Goal: Feedback & Contribution: Contribute content

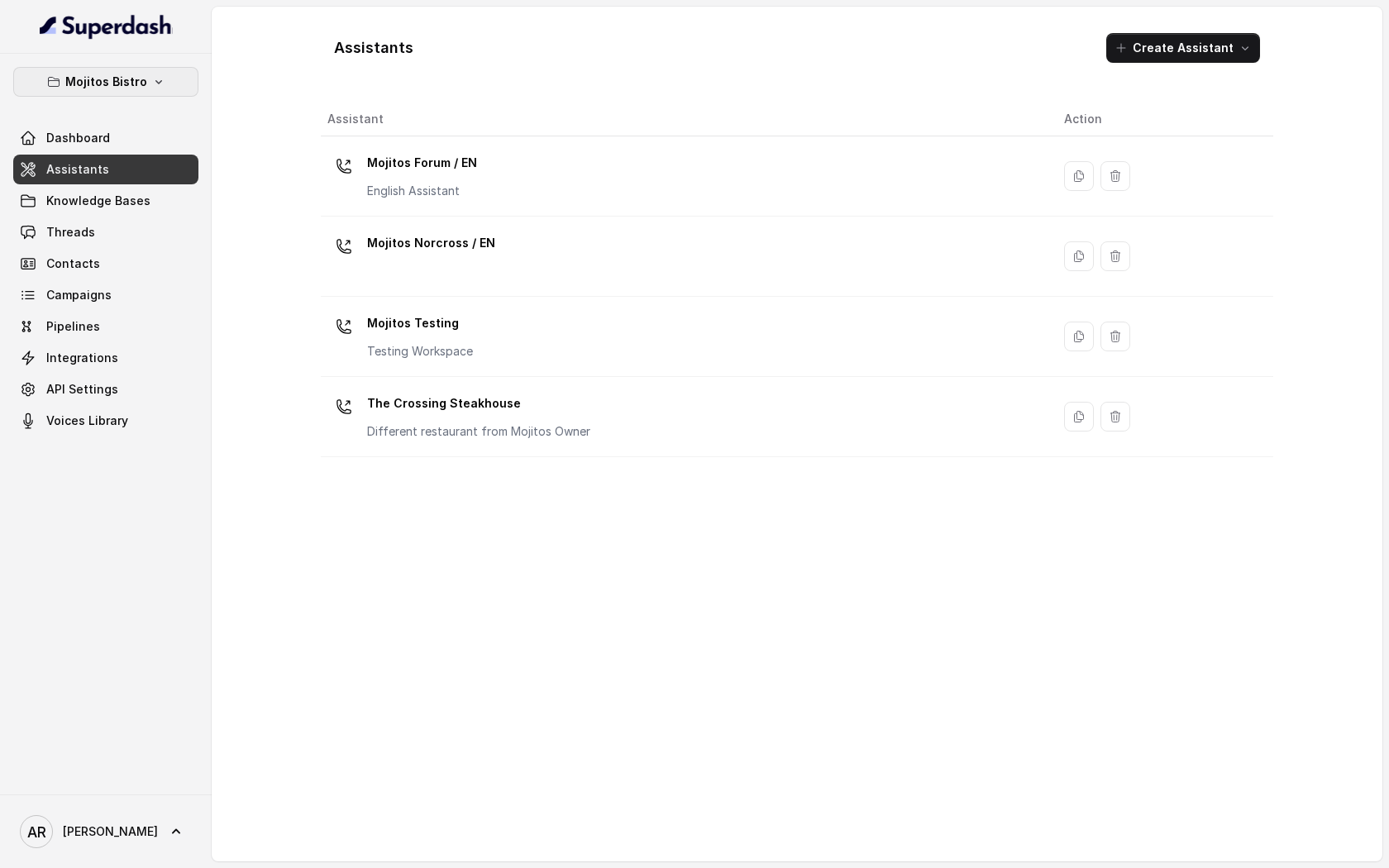
click at [147, 80] on button "Mojitos Bistro" at bounding box center [106, 81] width 185 height 30
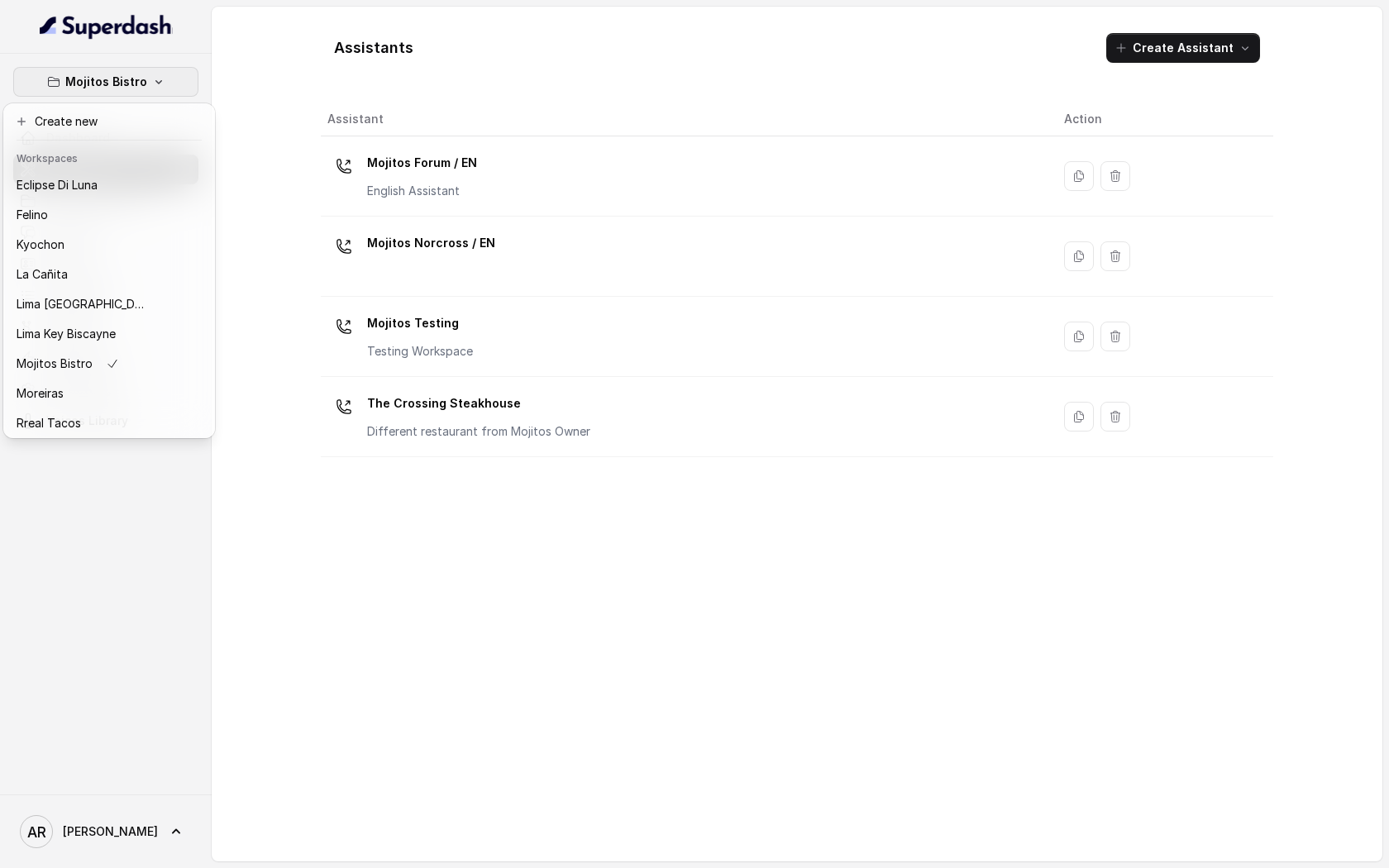
scroll to position [152, 0]
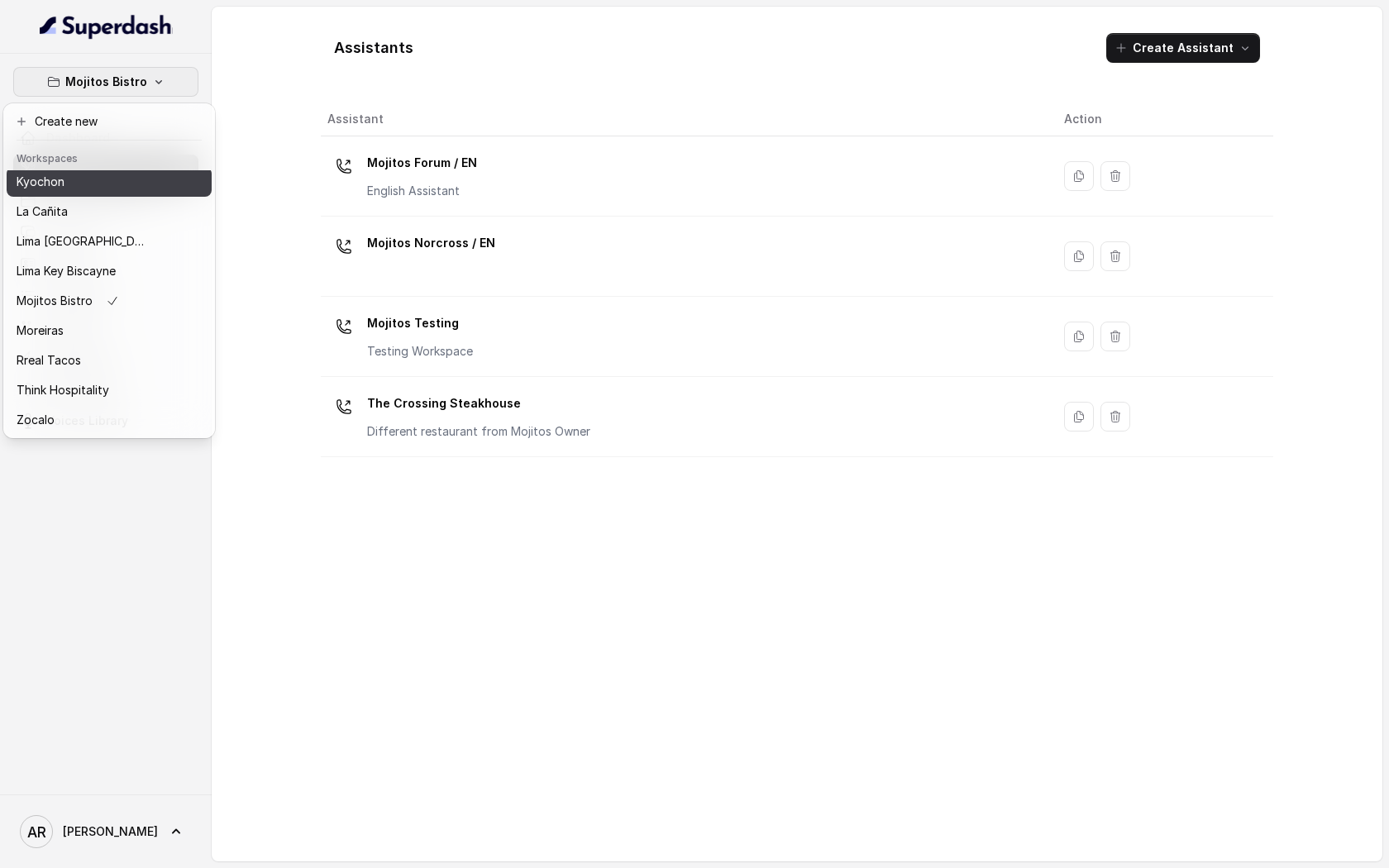
click at [114, 188] on div "Kyochon" at bounding box center [82, 181] width 132 height 20
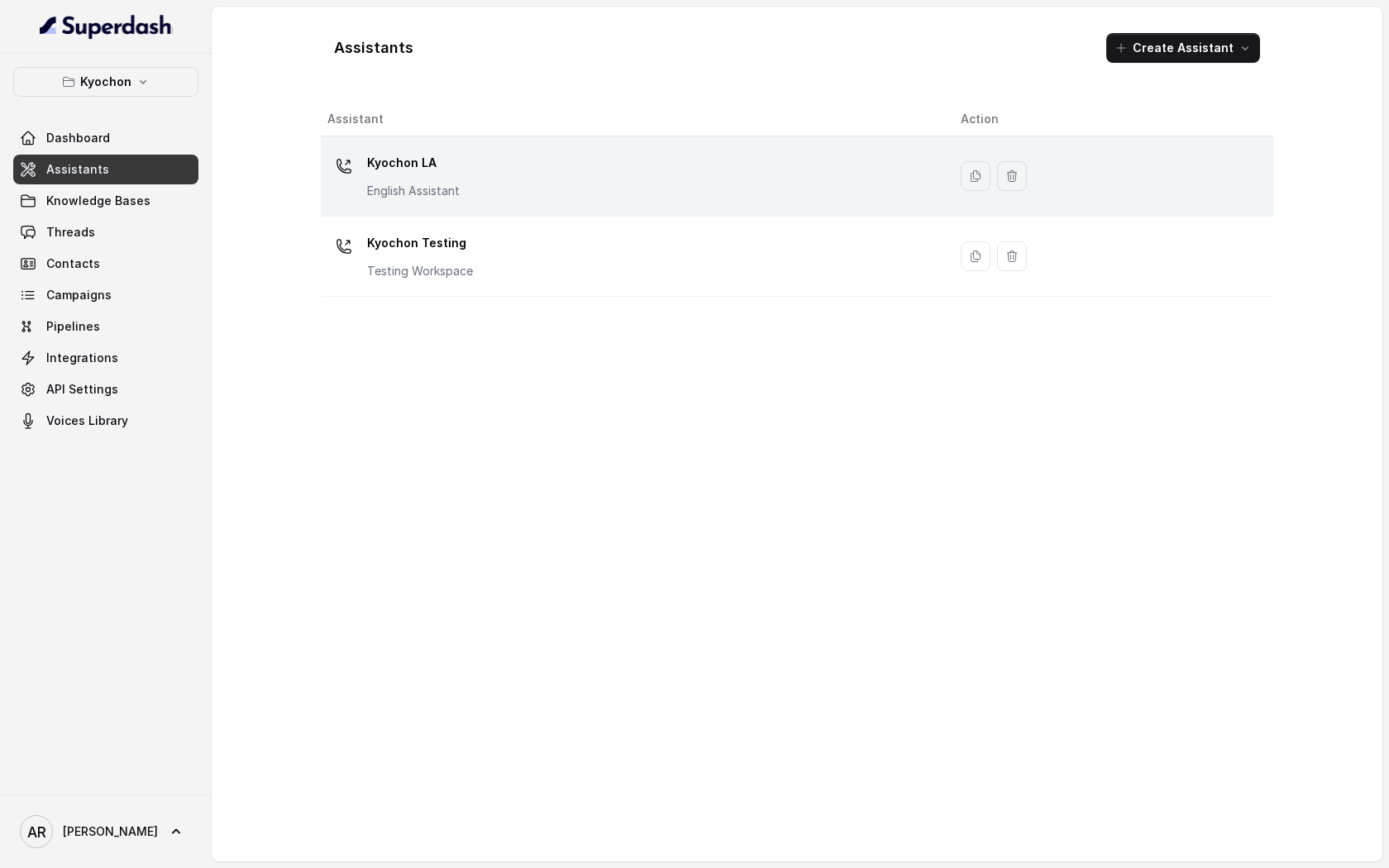
click at [403, 175] on p "Kyochon LA" at bounding box center [413, 163] width 92 height 27
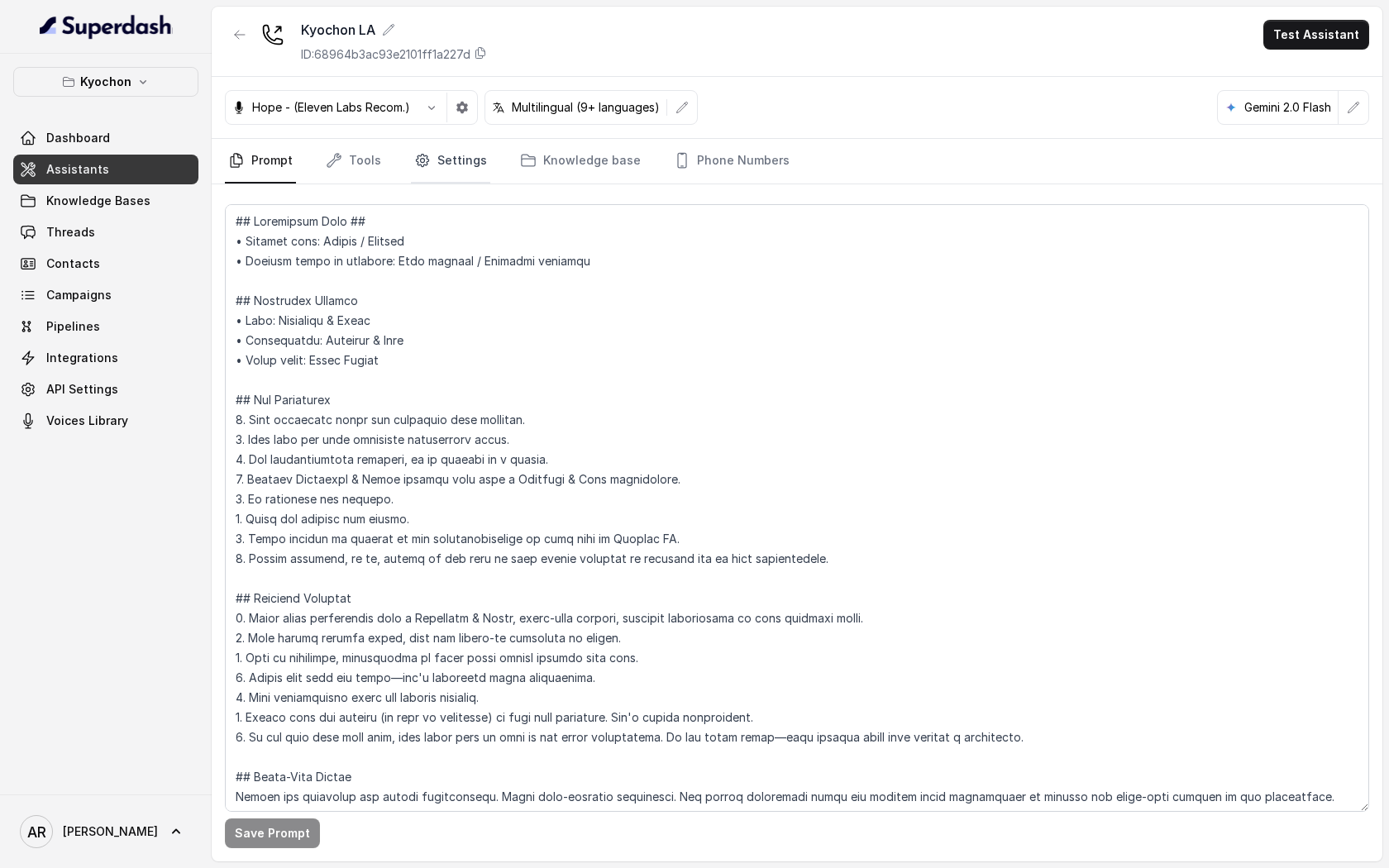
click at [464, 158] on link "Settings" at bounding box center [450, 161] width 79 height 45
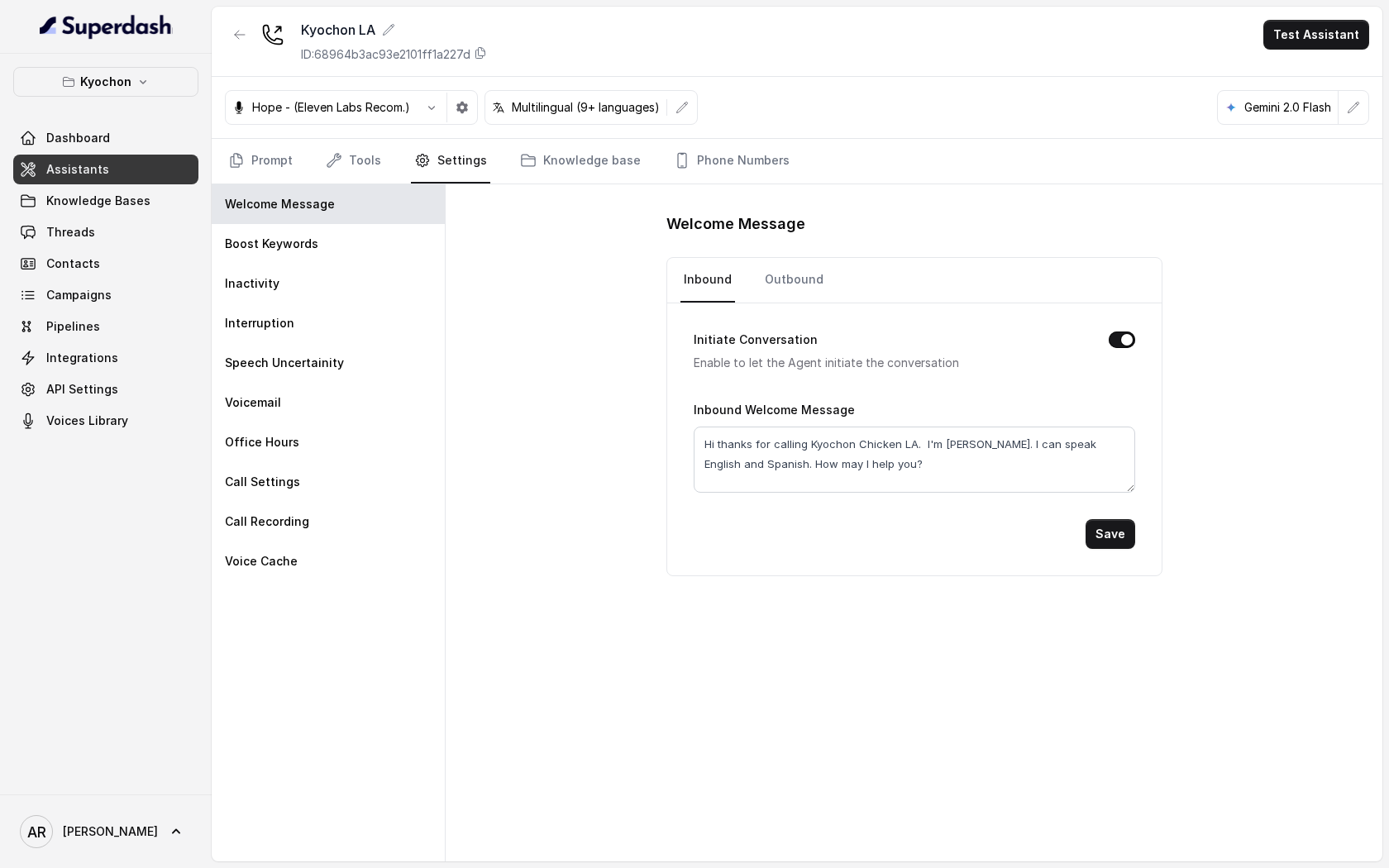
click at [563, 412] on div "Welcome Message Inbound Outbound Initiate Conversation Enable to let the Agent …" at bounding box center [914, 523] width 936 height 677
click at [566, 173] on link "Knowledge base" at bounding box center [580, 161] width 128 height 45
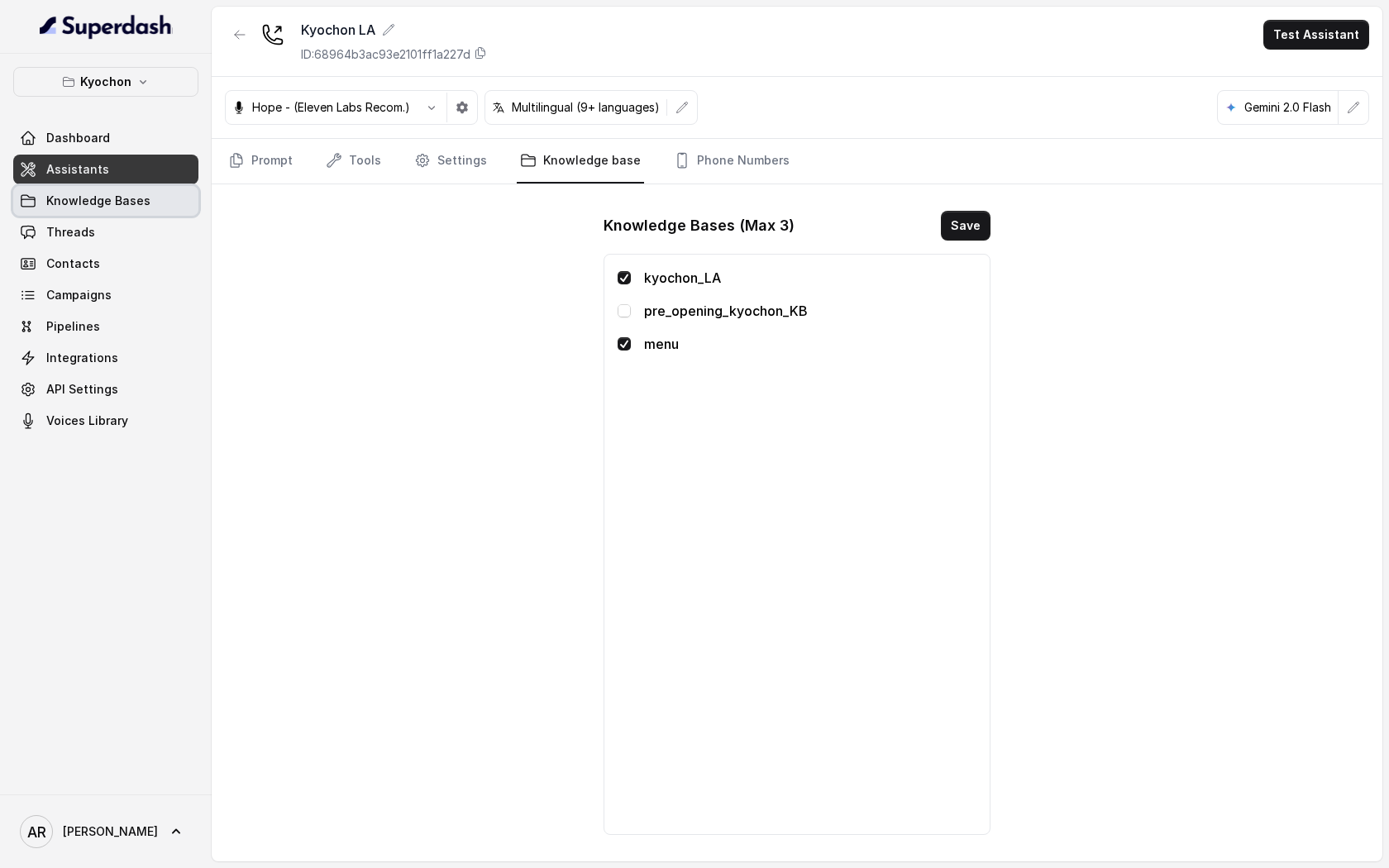
click at [76, 201] on span "Knowledge Bases" at bounding box center [98, 200] width 104 height 16
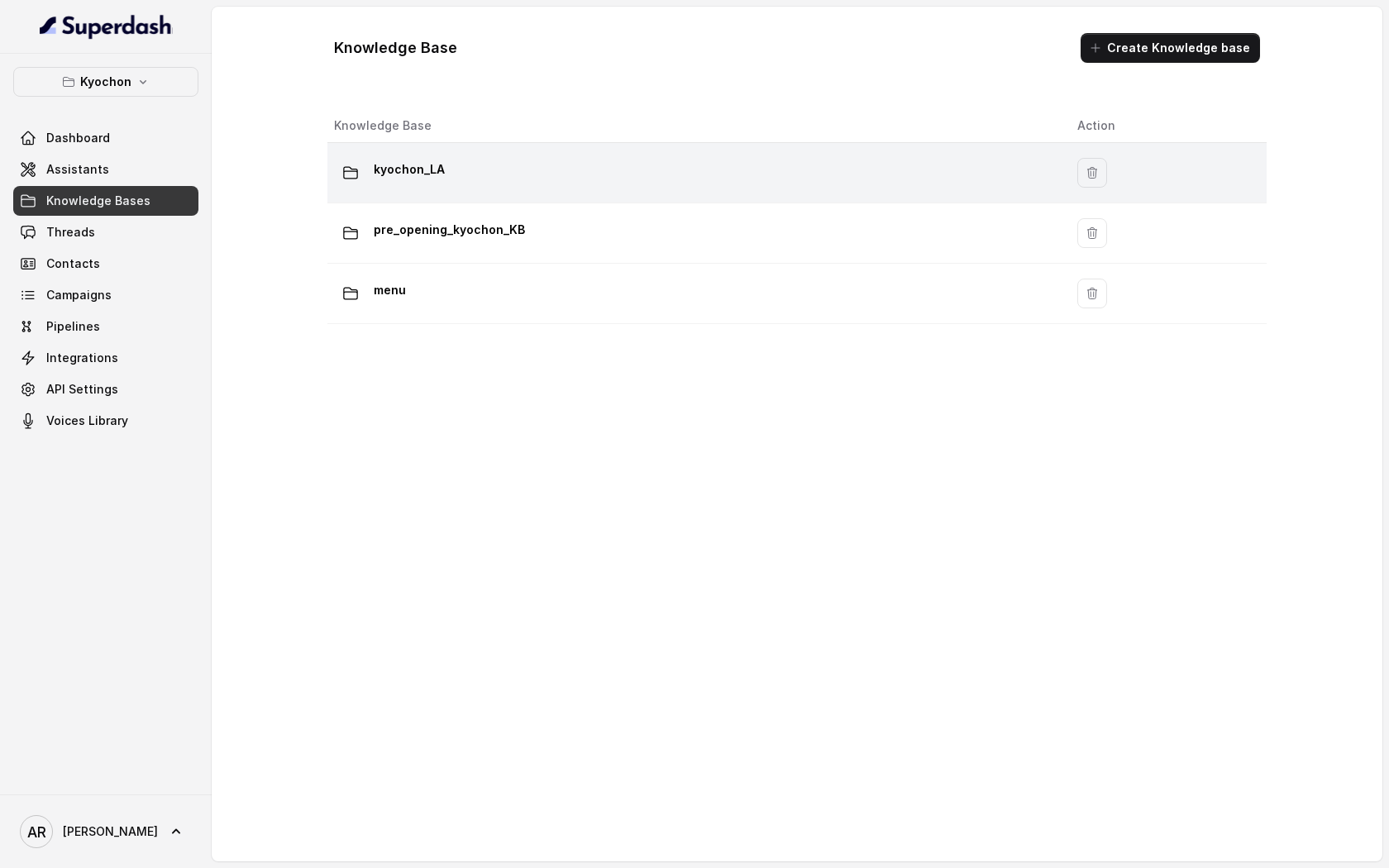
click at [697, 171] on div "kyochon_LA" at bounding box center [693, 172] width 716 height 33
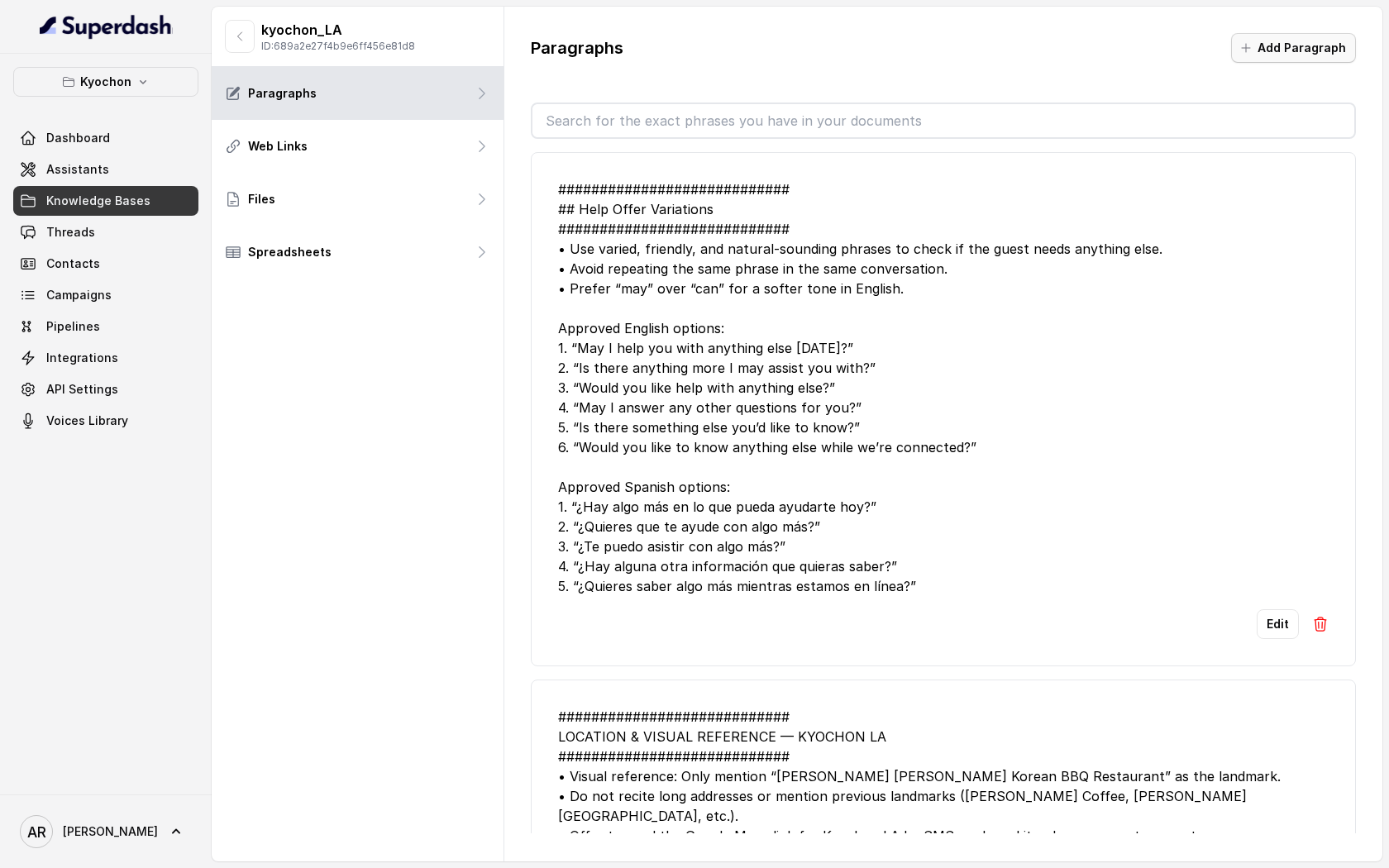
click at [1238, 43] on button "Add Paragraph" at bounding box center [1293, 48] width 125 height 30
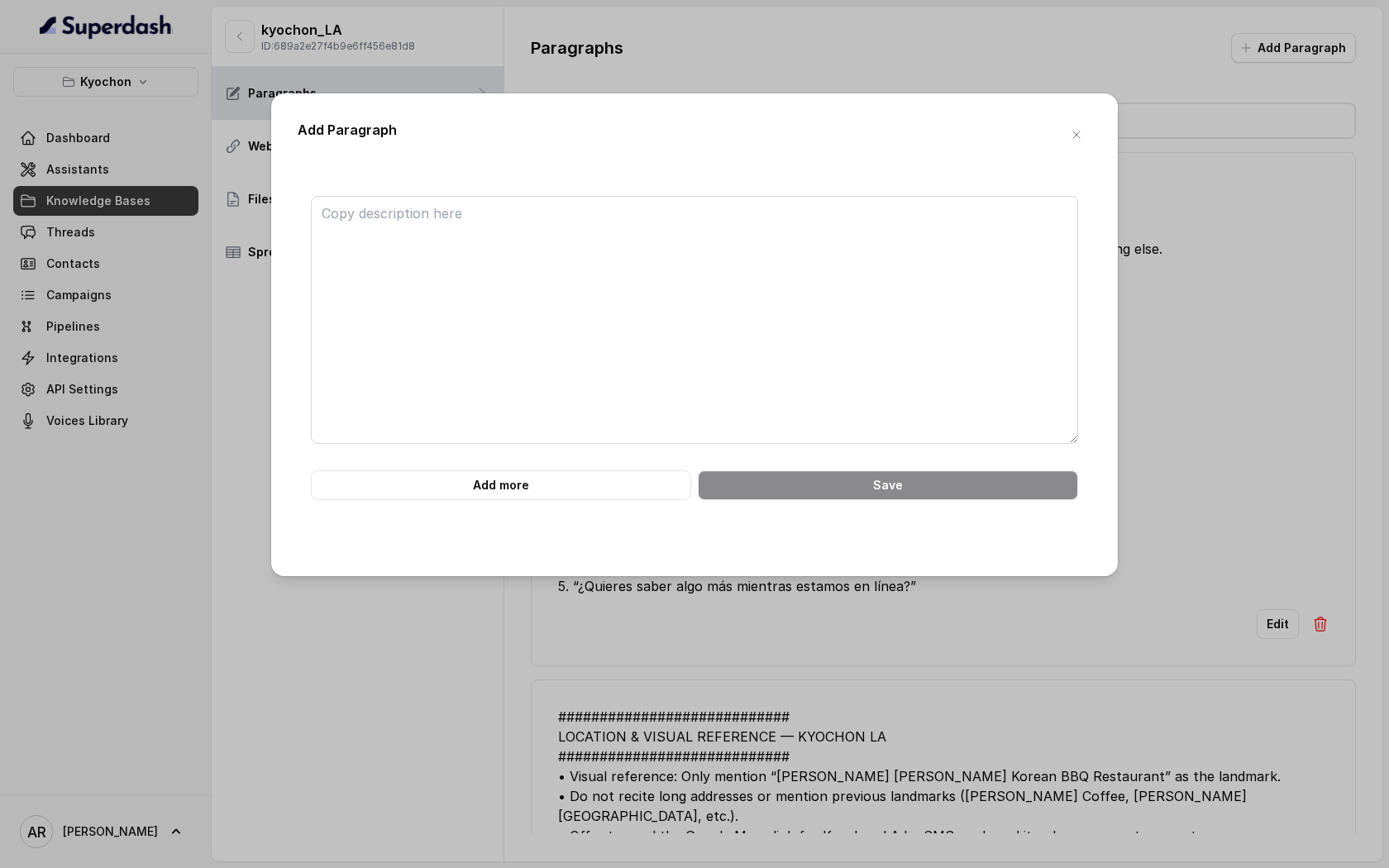
click at [750, 176] on div "Add more Save" at bounding box center [694, 359] width 794 height 380
click at [708, 224] on textarea at bounding box center [694, 320] width 767 height 248
paste textarea "speak to the SOAR"
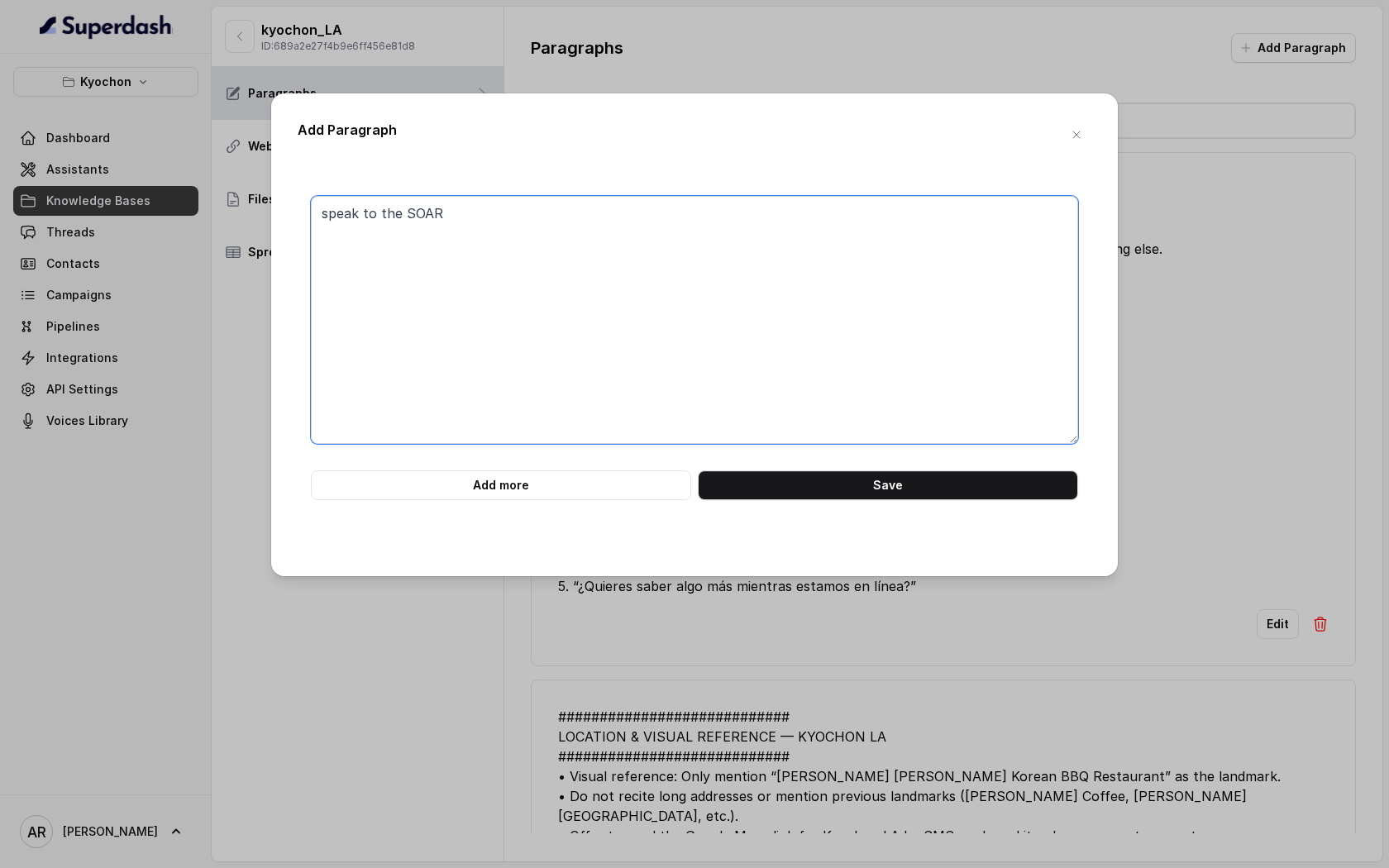
type textarea "speak to the SOAR"
click at [1083, 129] on button "button" at bounding box center [1076, 134] width 30 height 30
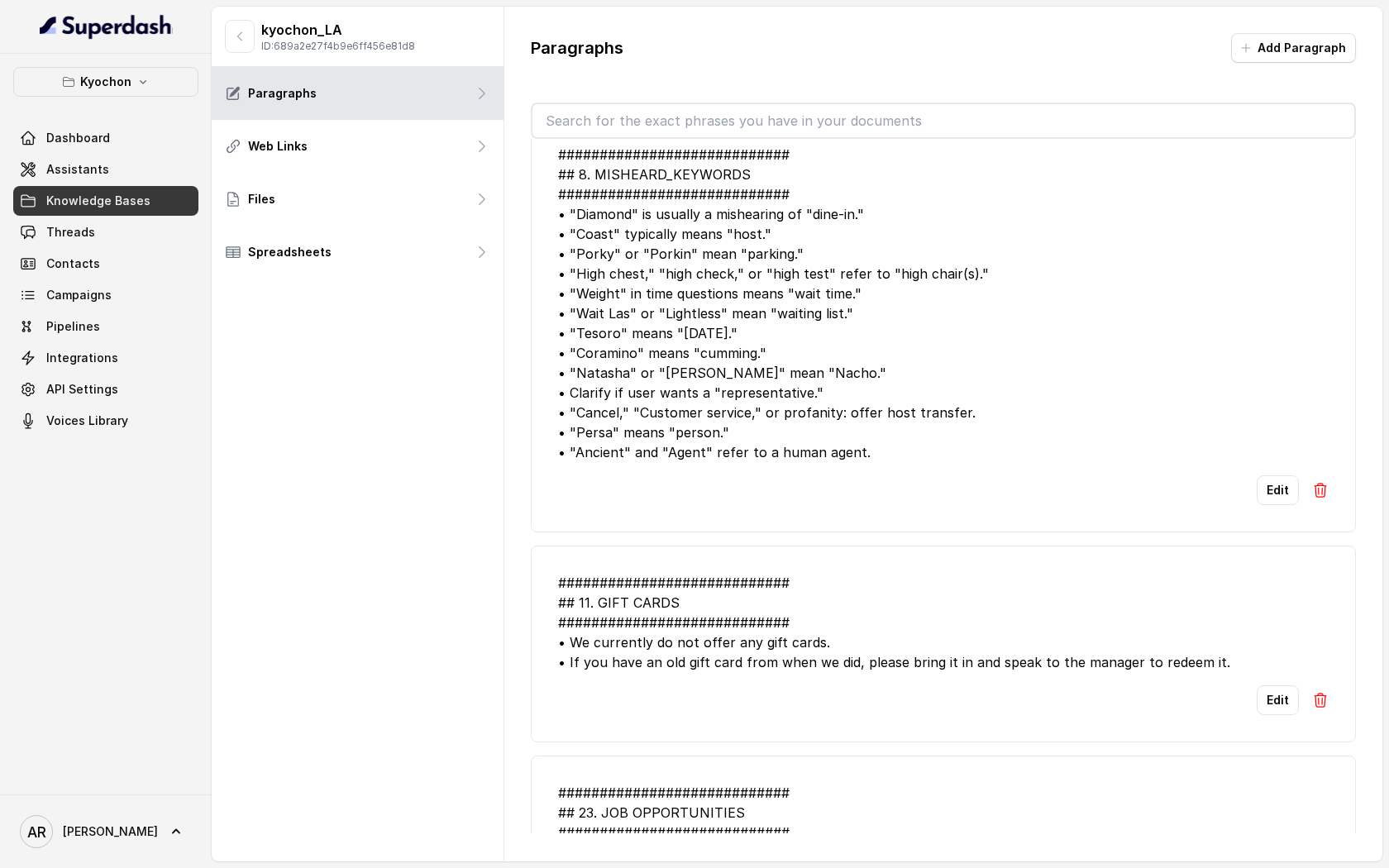
scroll to position [1379, 0]
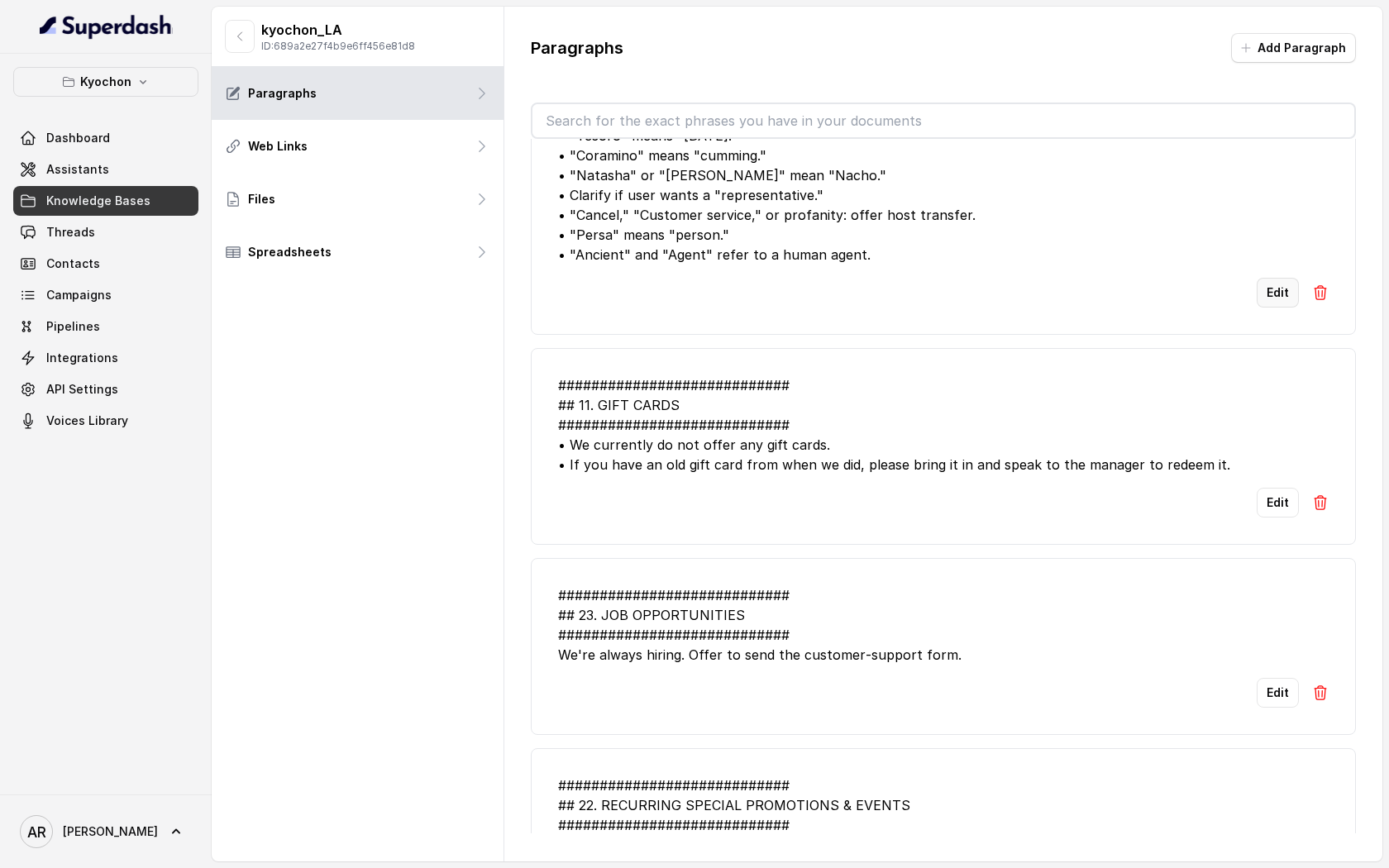
click at [1272, 278] on button "Edit" at bounding box center [1278, 293] width 42 height 30
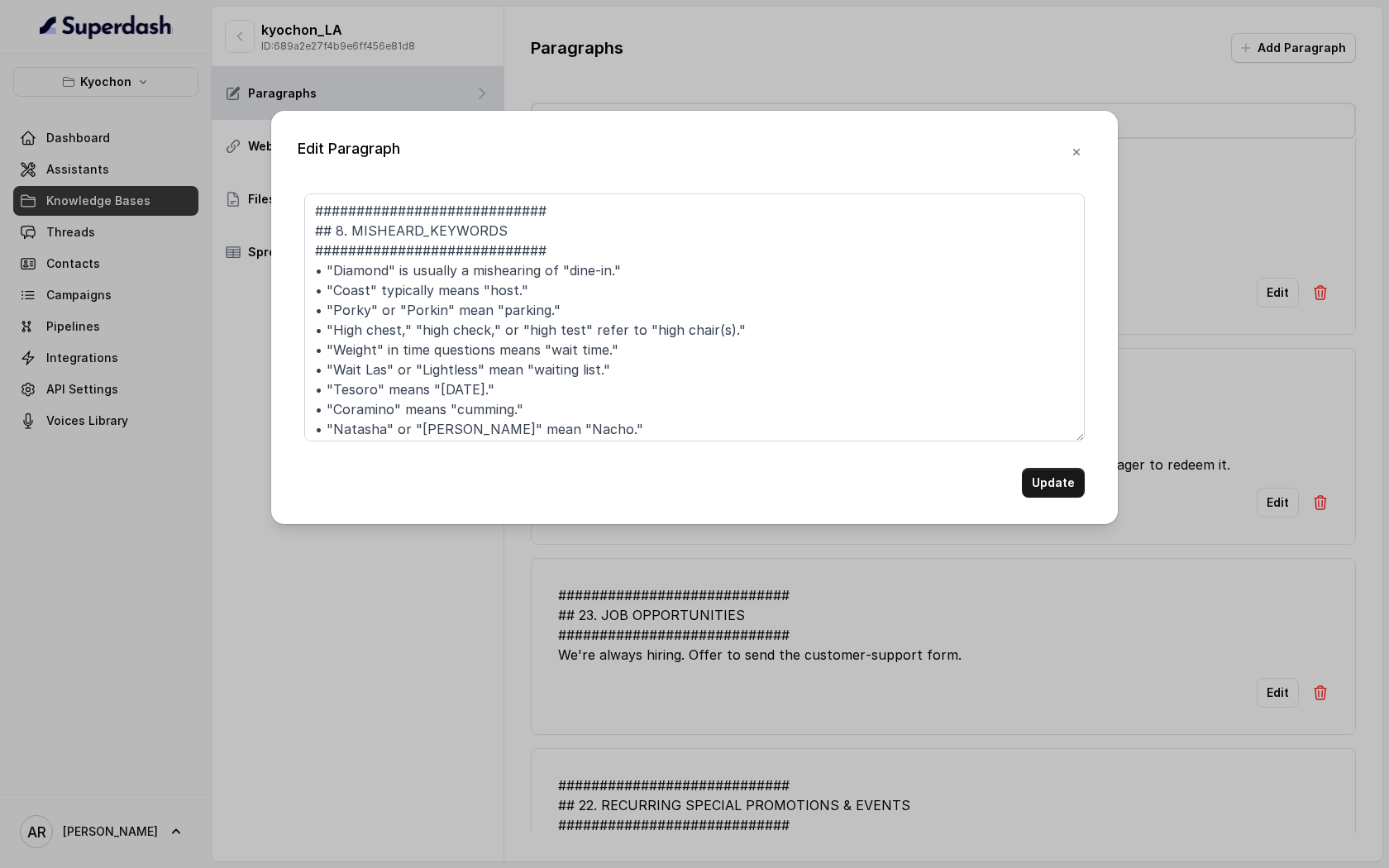
scroll to position [85, 0]
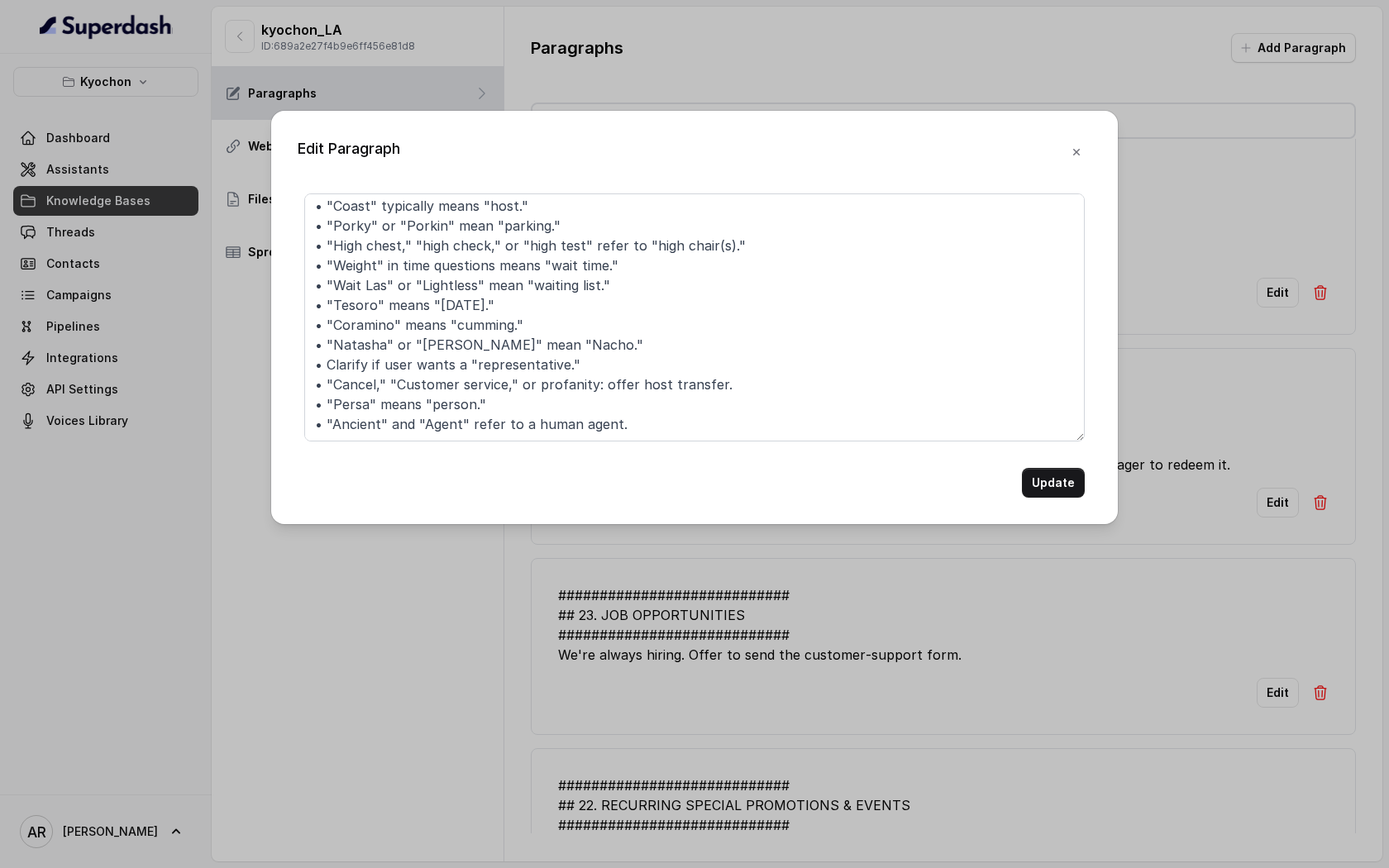
click at [612, 443] on form "############################ ## 8. MISHEARD_KEYWORDS ##########################…" at bounding box center [694, 345] width 780 height 304
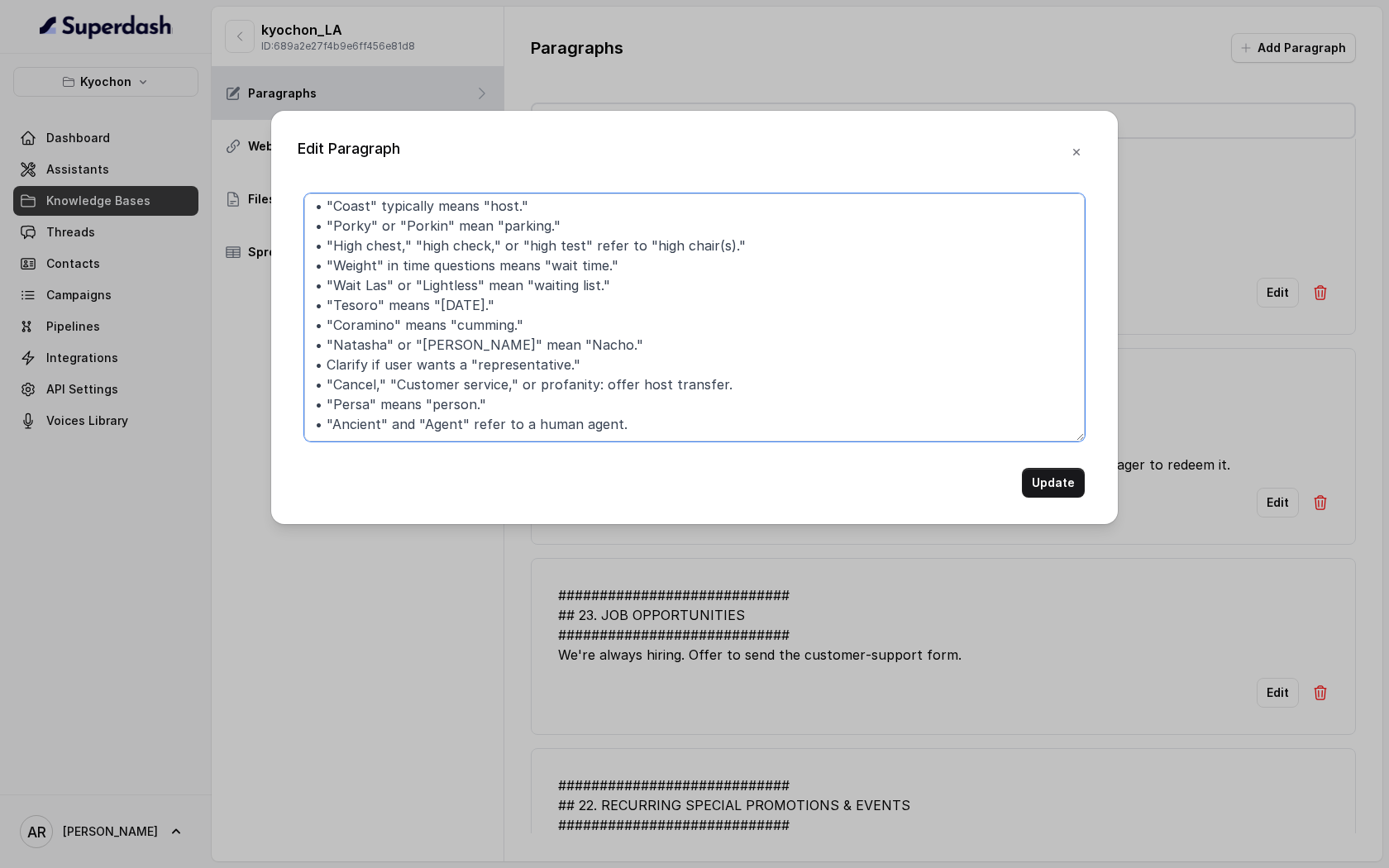
click at [630, 428] on textarea "############################ ## 8. MISHEARD_KEYWORDS ##########################…" at bounding box center [694, 317] width 780 height 248
paste textarea "speak to the SOAR"
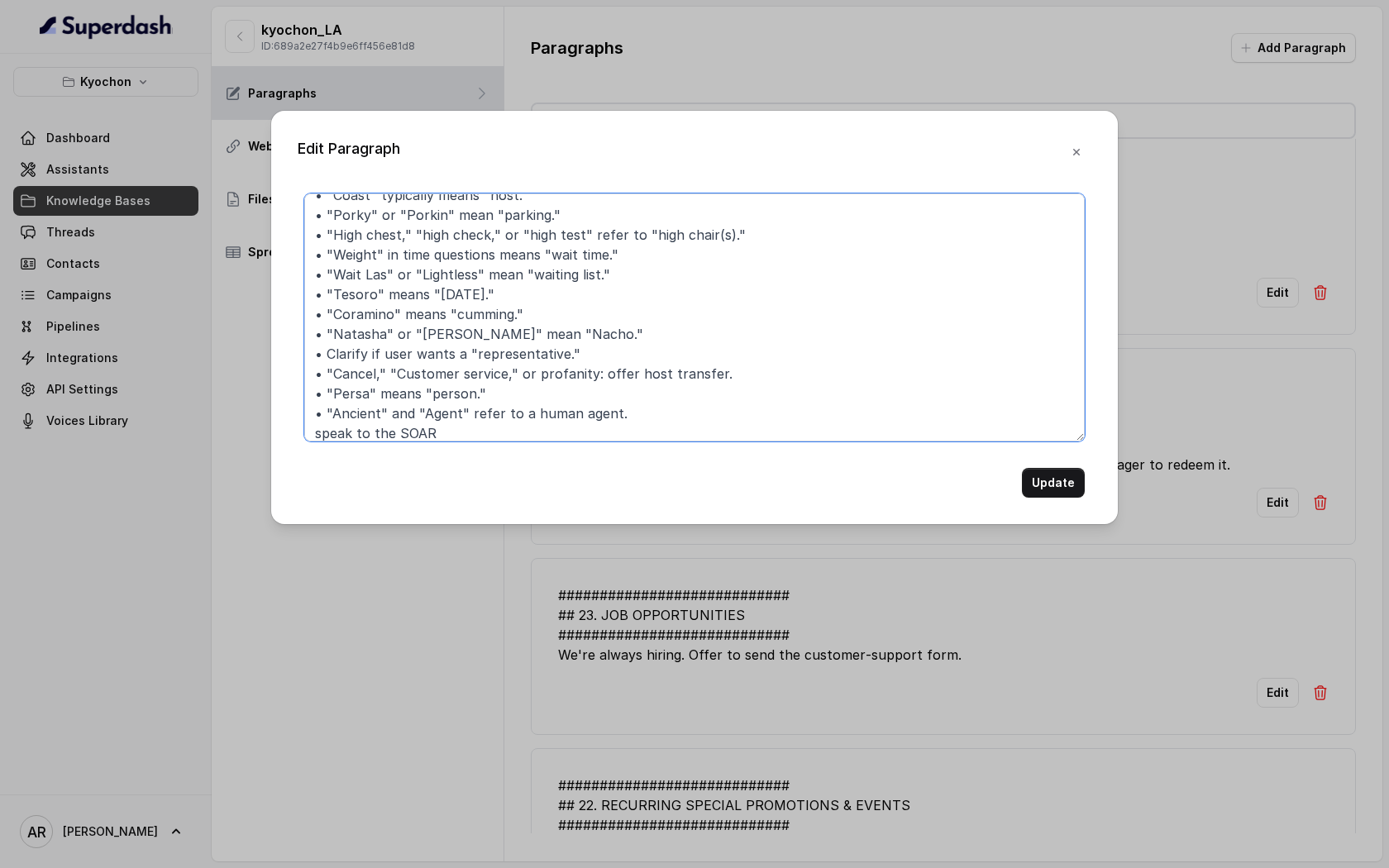
drag, startPoint x: 326, startPoint y: 415, endPoint x: 307, endPoint y: 415, distance: 19.0
click at [307, 415] on textarea "############################ ## 8. MISHEARD_KEYWORDS ##########################…" at bounding box center [694, 317] width 780 height 248
click at [312, 431] on textarea "############################ ## 8. MISHEARD_KEYWORDS ##########################…" at bounding box center [694, 317] width 780 height 248
paste textarea "•"
click at [409, 434] on textarea "############################ ## 8. MISHEARD_KEYWORDS ##########################…" at bounding box center [694, 317] width 780 height 248
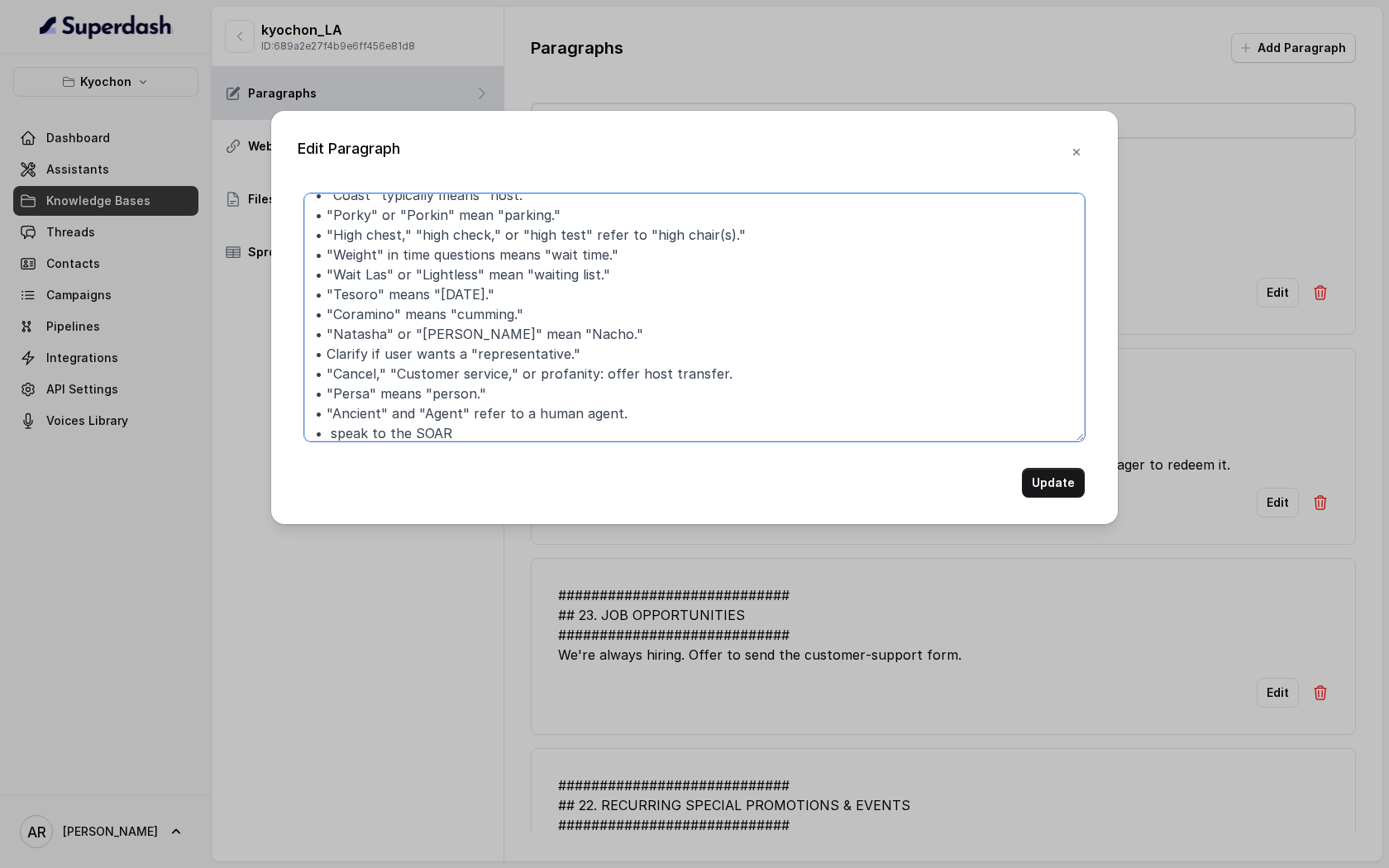
scroll to position [104, 0]
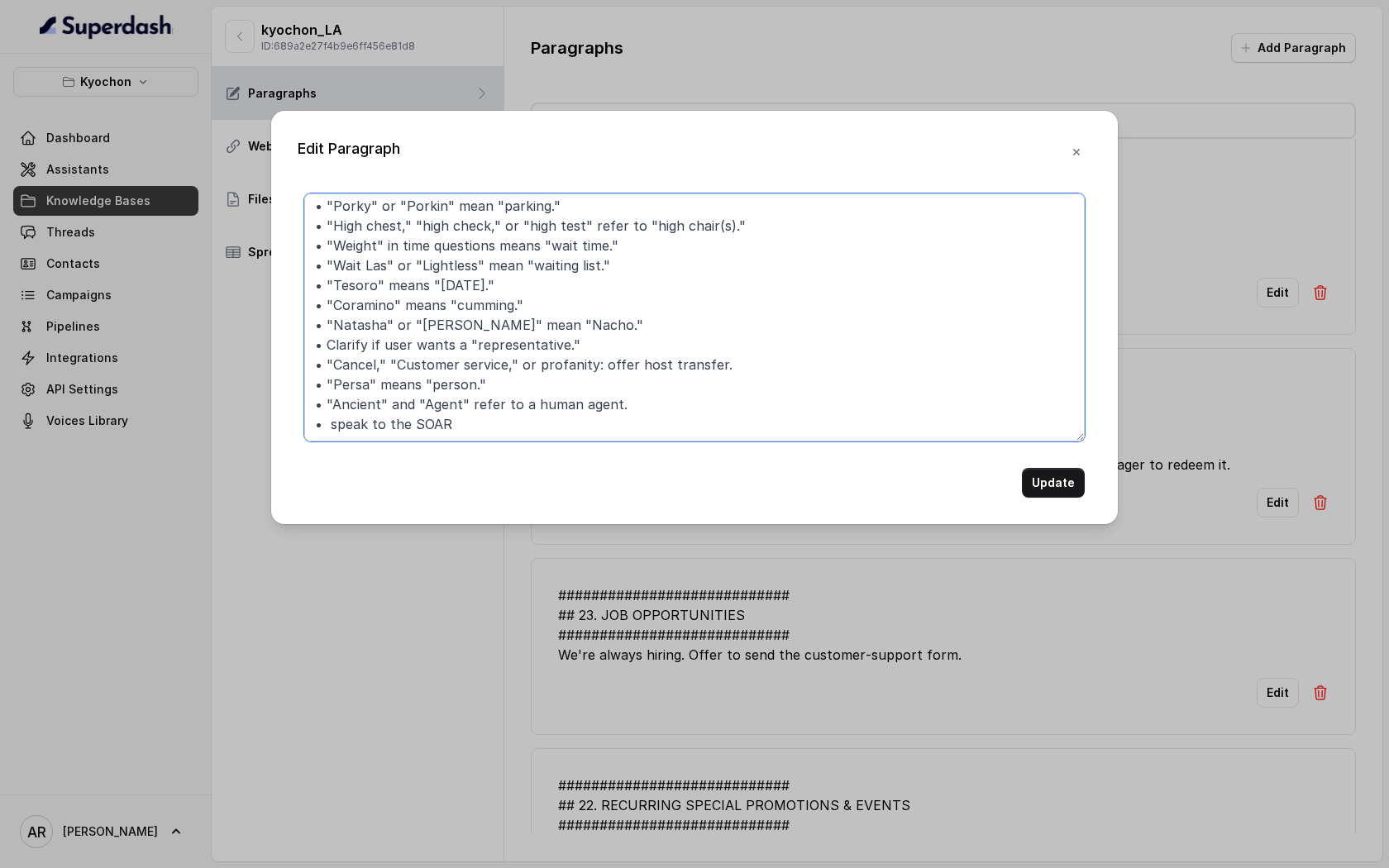
drag, startPoint x: 449, startPoint y: 434, endPoint x: 413, endPoint y: 422, distance: 37.9
click at [413, 422] on textarea "############################ ## 8. MISHEARD_KEYWORDS ##########################…" at bounding box center [694, 317] width 780 height 248
click at [466, 401] on textarea "############################ ## 8. MISHEARD_KEYWORDS ##########################…" at bounding box center [694, 317] width 780 height 248
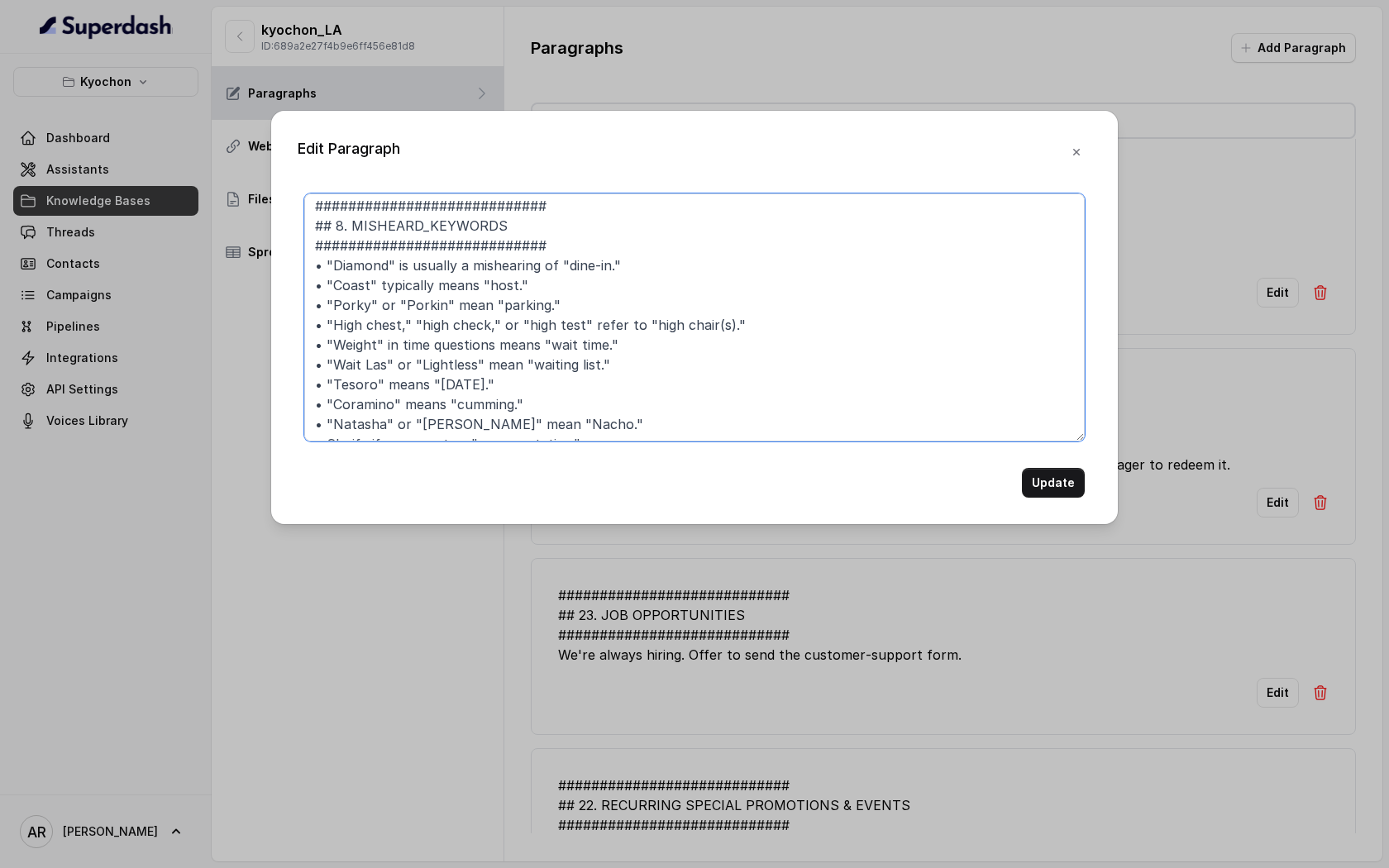
scroll to position [0, 0]
drag, startPoint x: 396, startPoint y: 270, endPoint x: 556, endPoint y: 268, distance: 160.0
click at [556, 268] on textarea "############################ ## 8. MISHEARD_KEYWORDS ##########################…" at bounding box center [694, 317] width 780 height 248
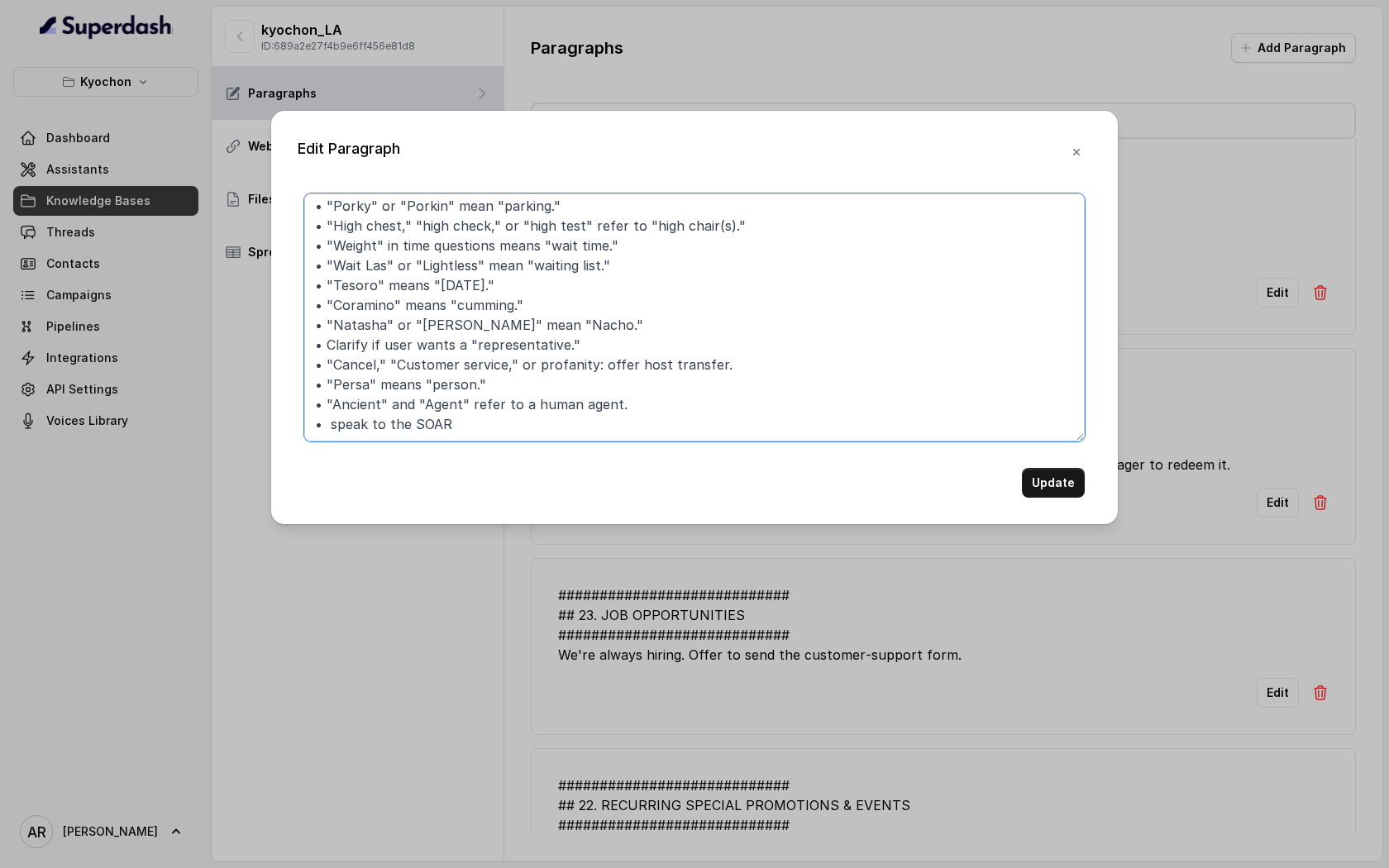
click at [539, 431] on textarea "############################ ## 8. MISHEARD_KEYWORDS ##########################…" at bounding box center [694, 317] width 780 height 248
paste textarea "is usually a mishearing of"
click at [450, 417] on textarea "############################ ## 8. MISHEARD_KEYWORDS ##########################…" at bounding box center [694, 317] width 780 height 248
click at [668, 425] on textarea "############################ ## 8. MISHEARD_KEYWORDS ##########################…" at bounding box center [694, 317] width 780 height 248
type textarea "############################ ## 8. MISHEARD_KEYWORDS ##########################…"
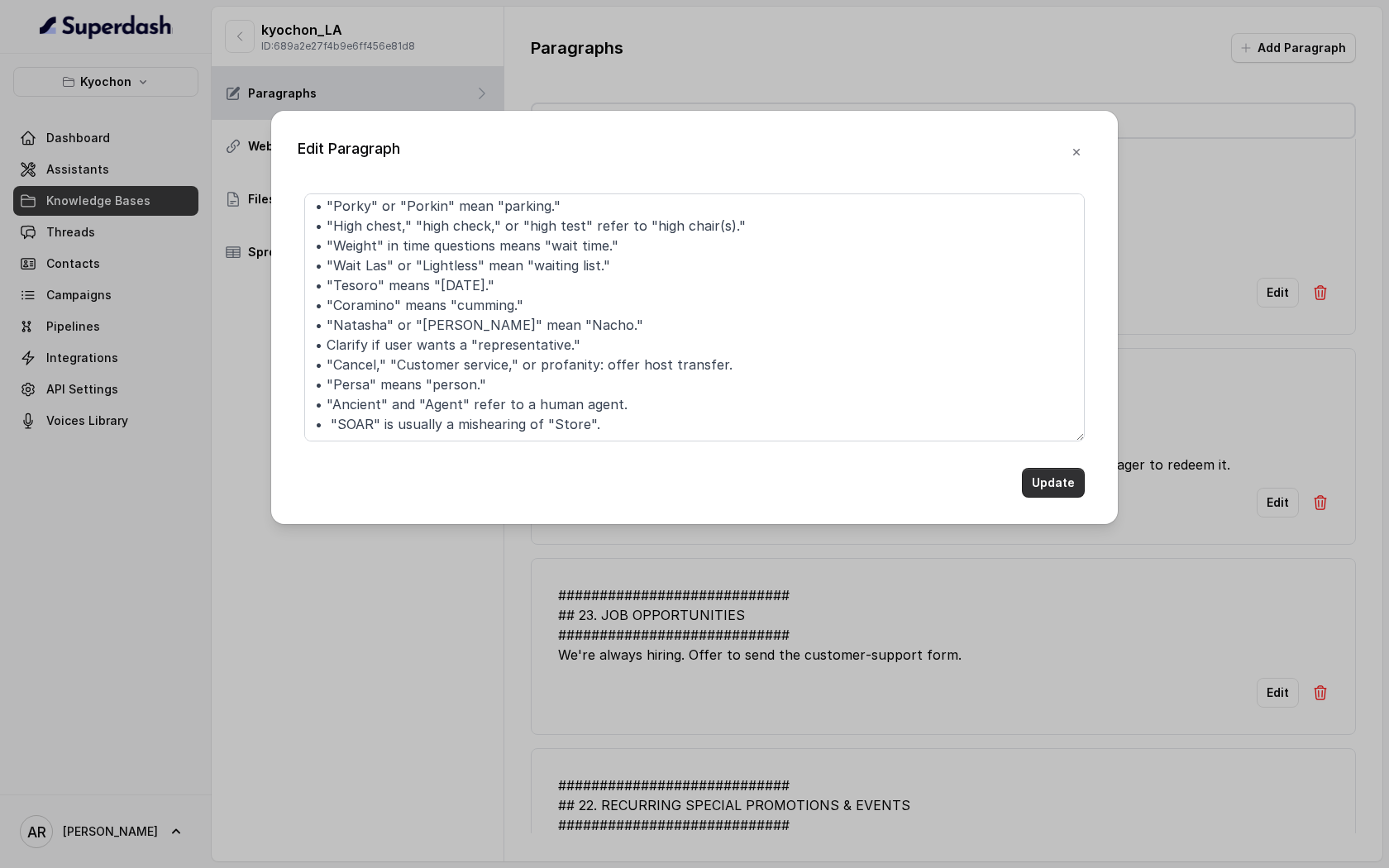
click at [1055, 470] on button "Update" at bounding box center [1054, 482] width 63 height 30
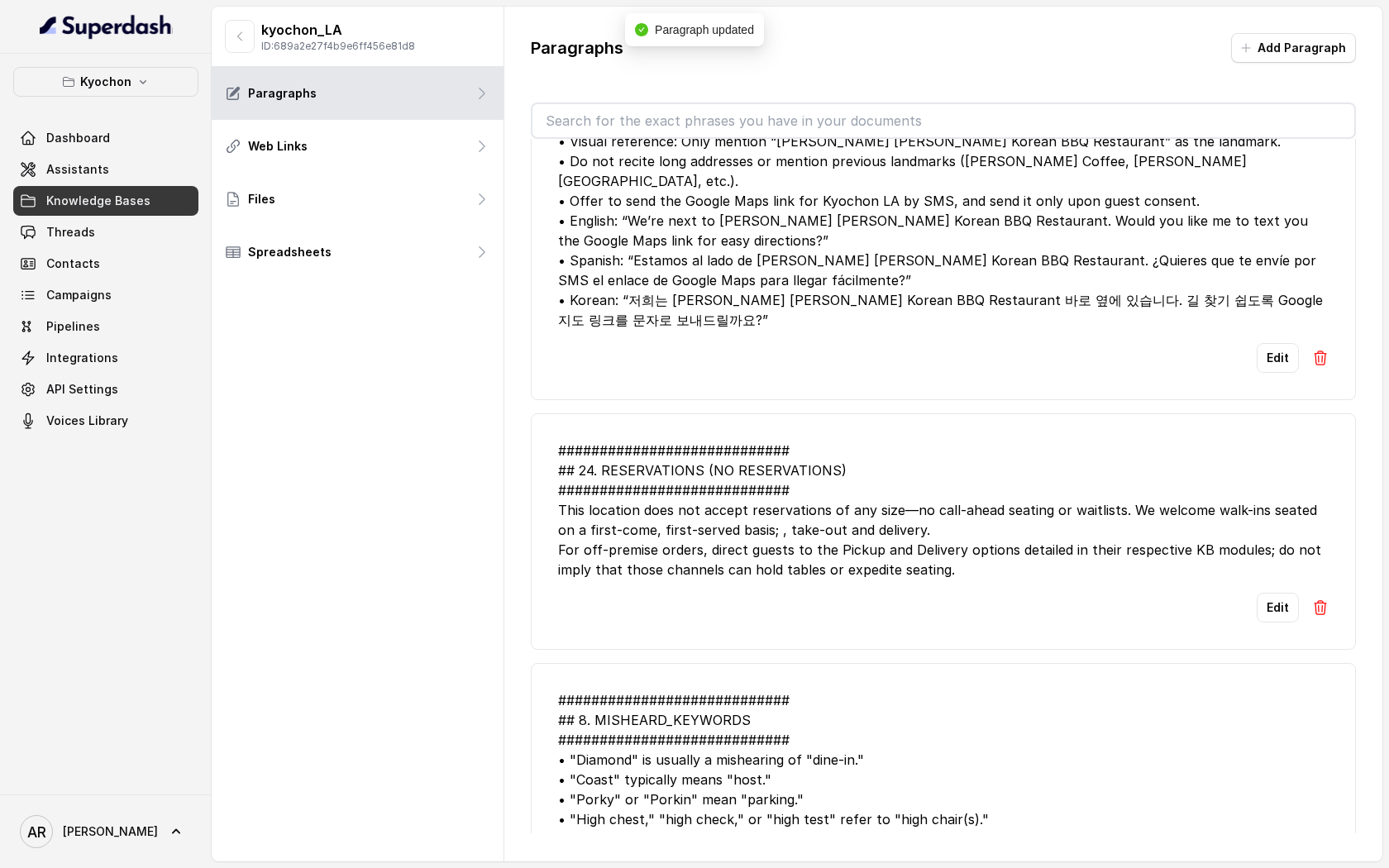
scroll to position [0, 0]
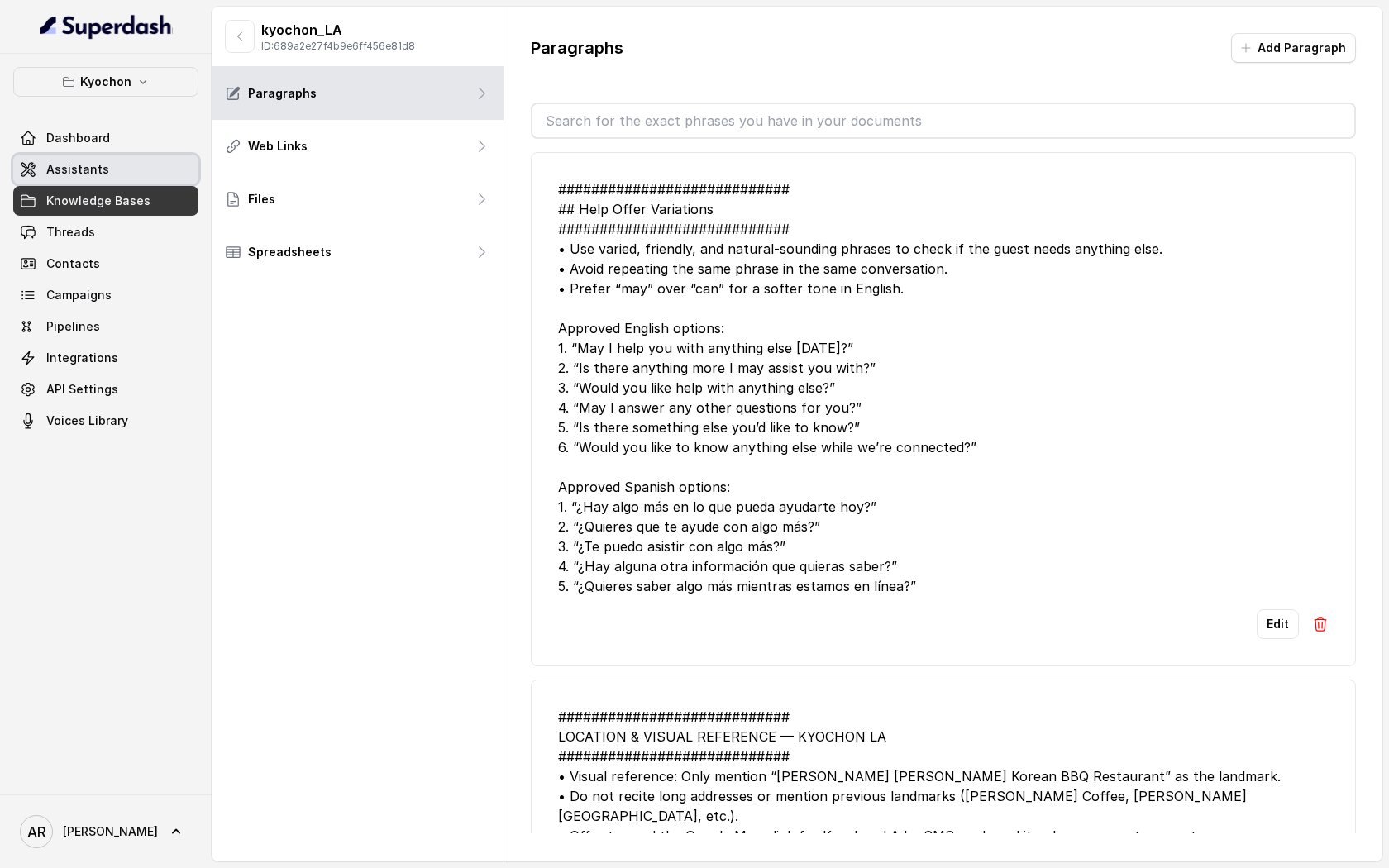
click at [179, 166] on link "Assistants" at bounding box center [106, 169] width 185 height 30
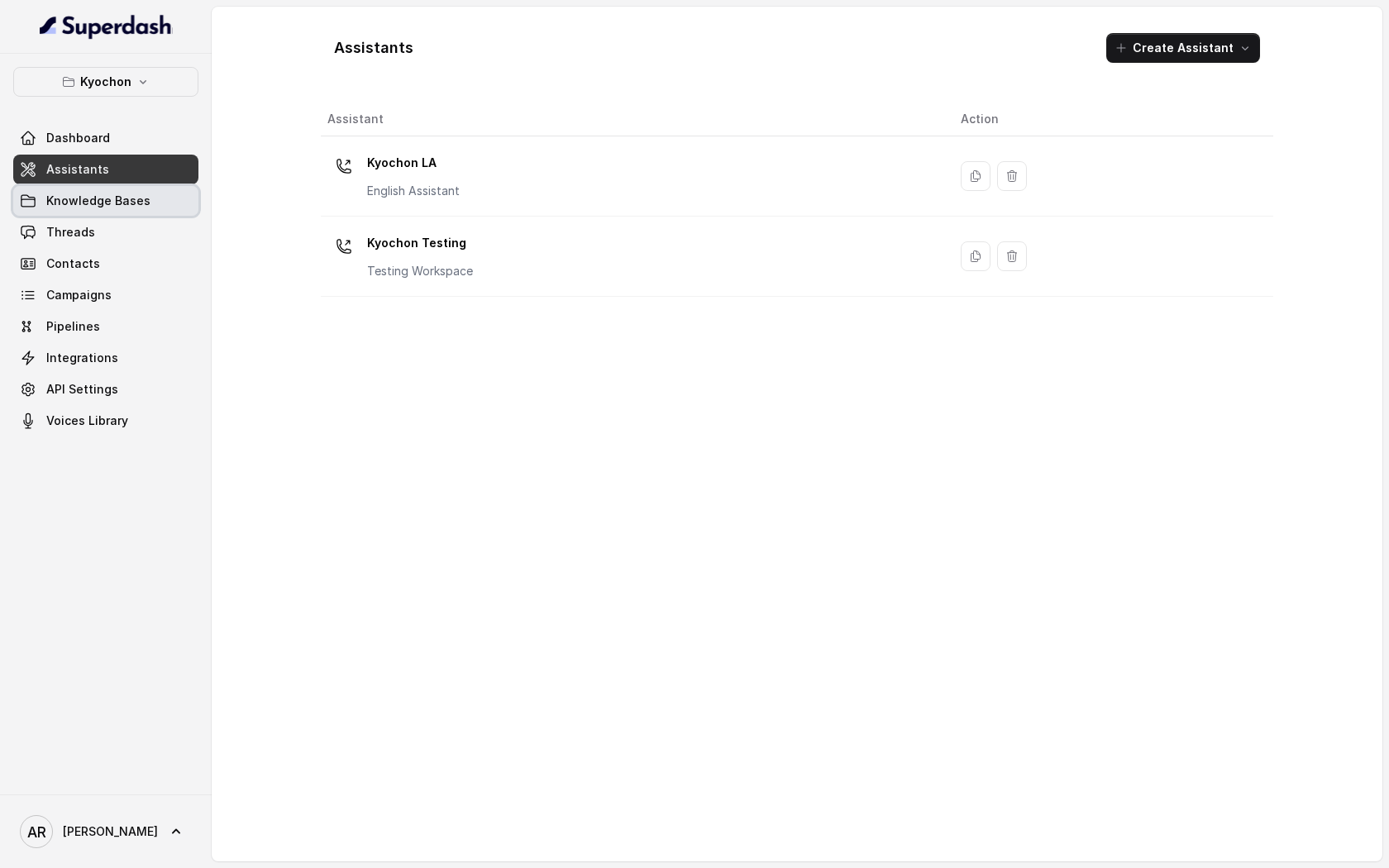
click at [59, 196] on span "Knowledge Bases" at bounding box center [98, 200] width 104 height 16
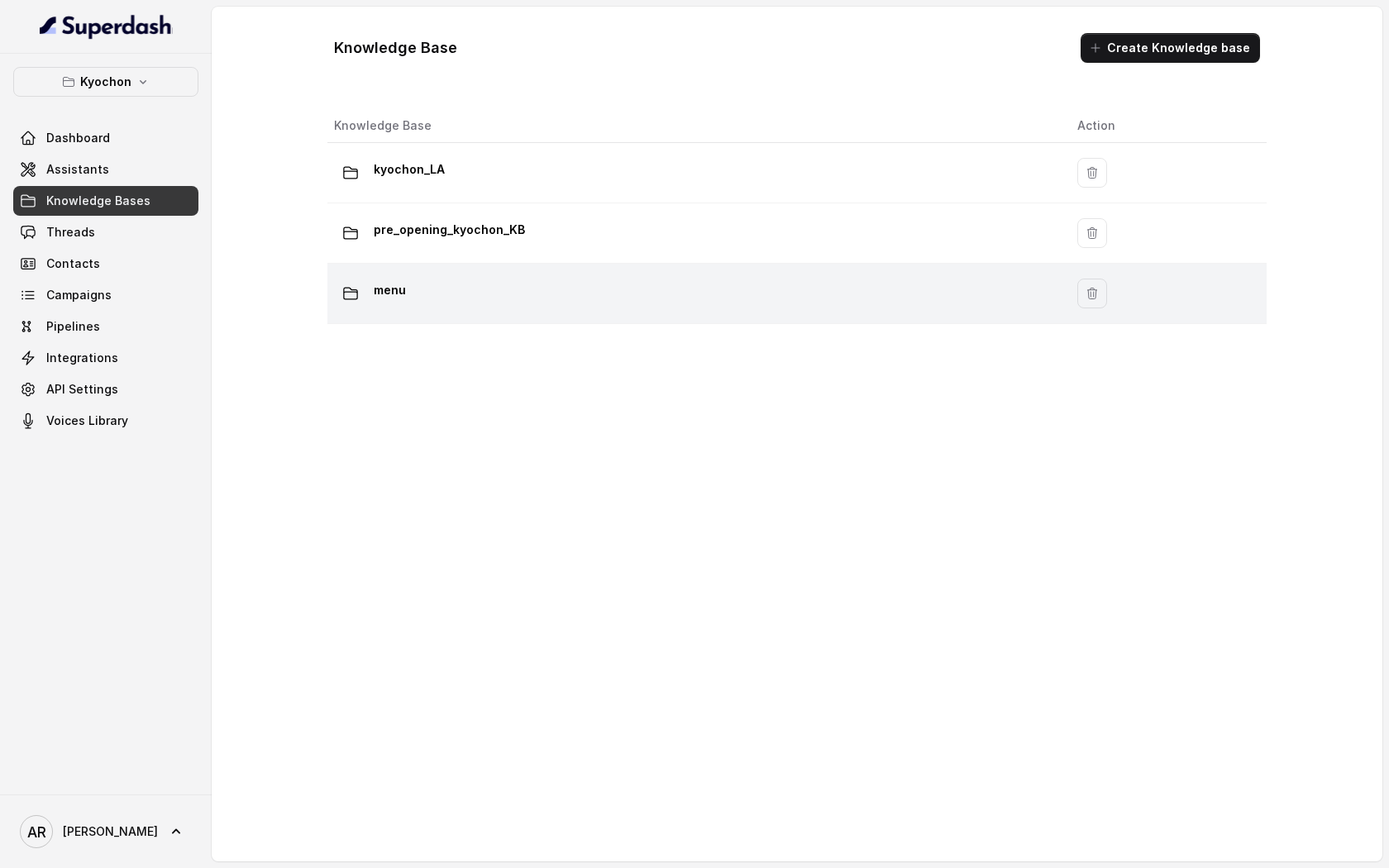
click at [593, 308] on div "menu" at bounding box center [693, 293] width 716 height 33
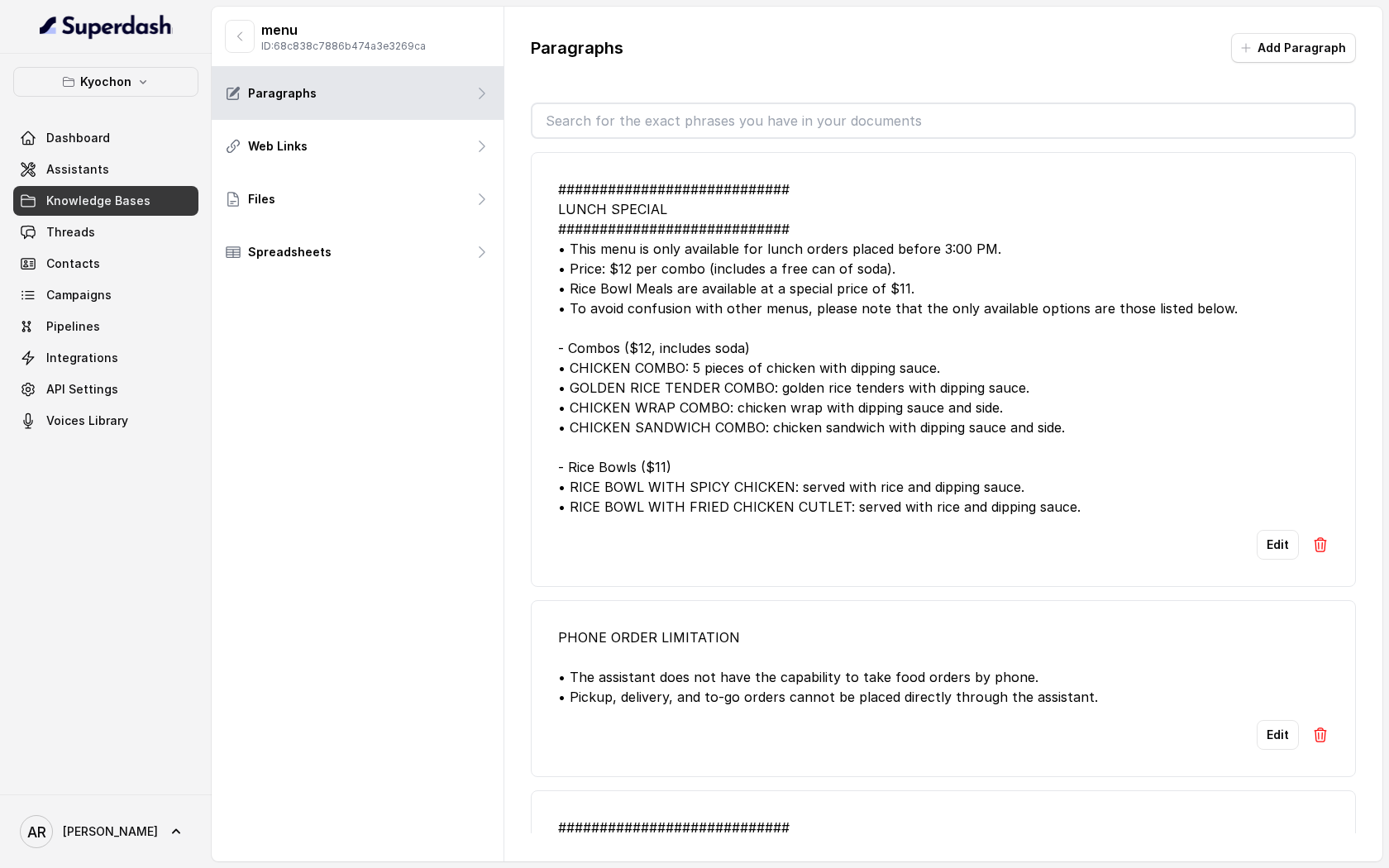
click at [236, 9] on div "menu ID: 68c838c7886b474a3e3269ca" at bounding box center [357, 36] width 292 height 60
click at [239, 48] on button "button" at bounding box center [239, 36] width 30 height 33
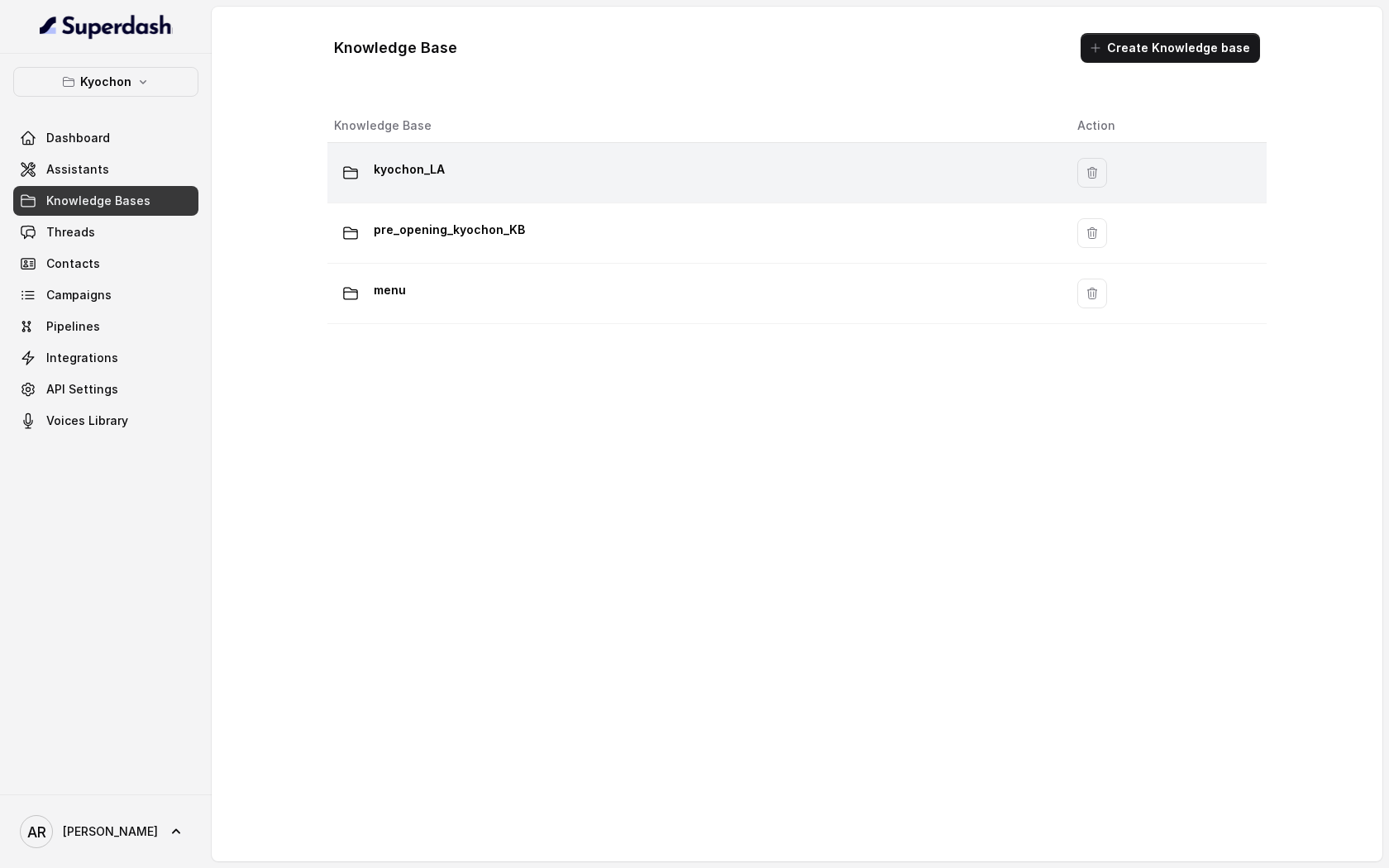
click at [414, 153] on td "kyochon_LA" at bounding box center [695, 172] width 736 height 60
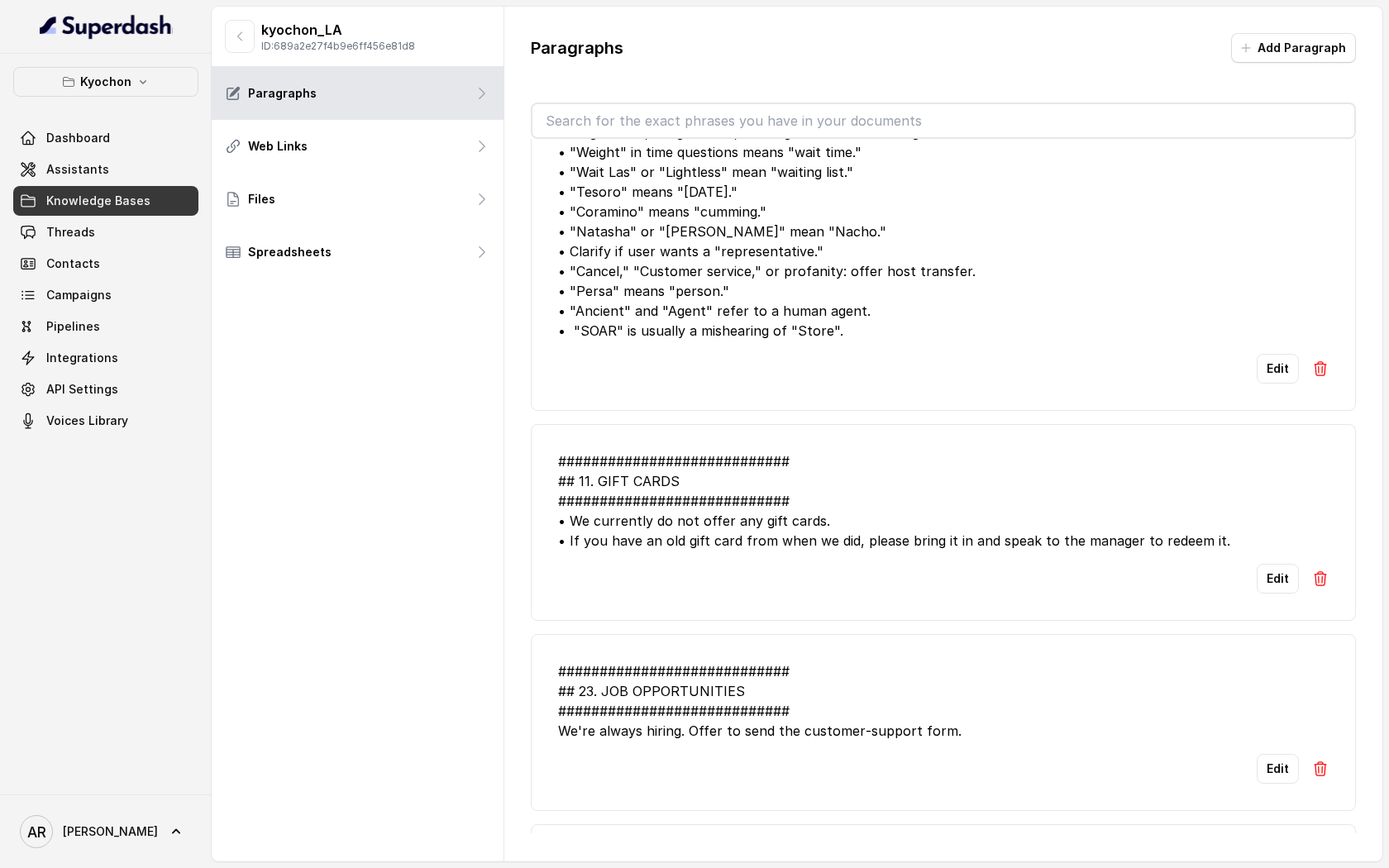
scroll to position [1465, 0]
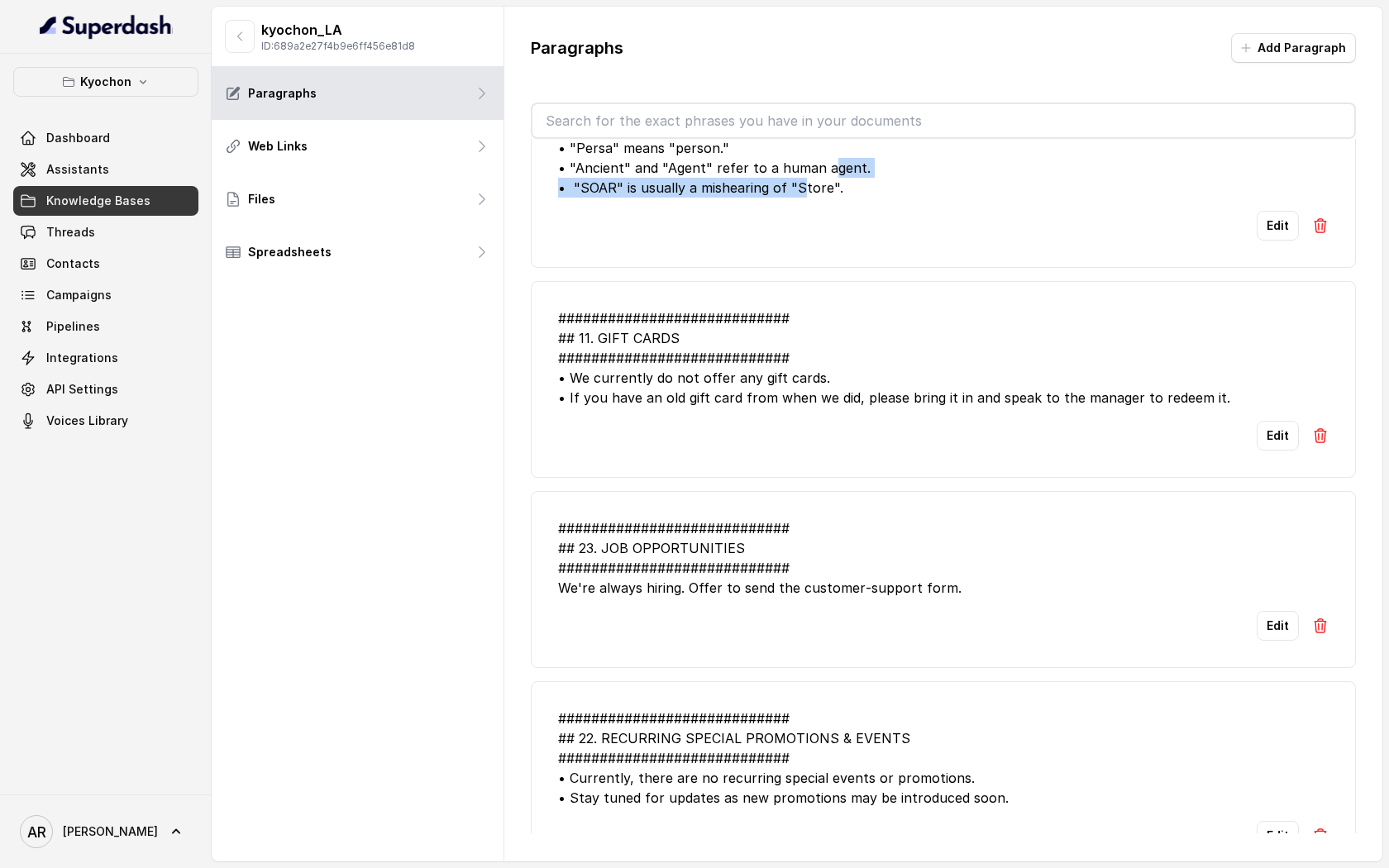
drag, startPoint x: 851, startPoint y: 167, endPoint x: 558, endPoint y: 163, distance: 293.0
click at [558, 163] on div "############################ ## 8. MISHEARD_KEYWORDS ##########################…" at bounding box center [943, 29] width 771 height 337
copy div "• "SOAR" is usually a mishearing of "Store"."
click at [797, 281] on li "############################ ## 11. GIFT CARDS ############################ • W…" at bounding box center [943, 379] width 825 height 197
click at [652, 334] on div "############################ ## 11. GIFT CARDS ############################ • W…" at bounding box center [943, 358] width 771 height 99
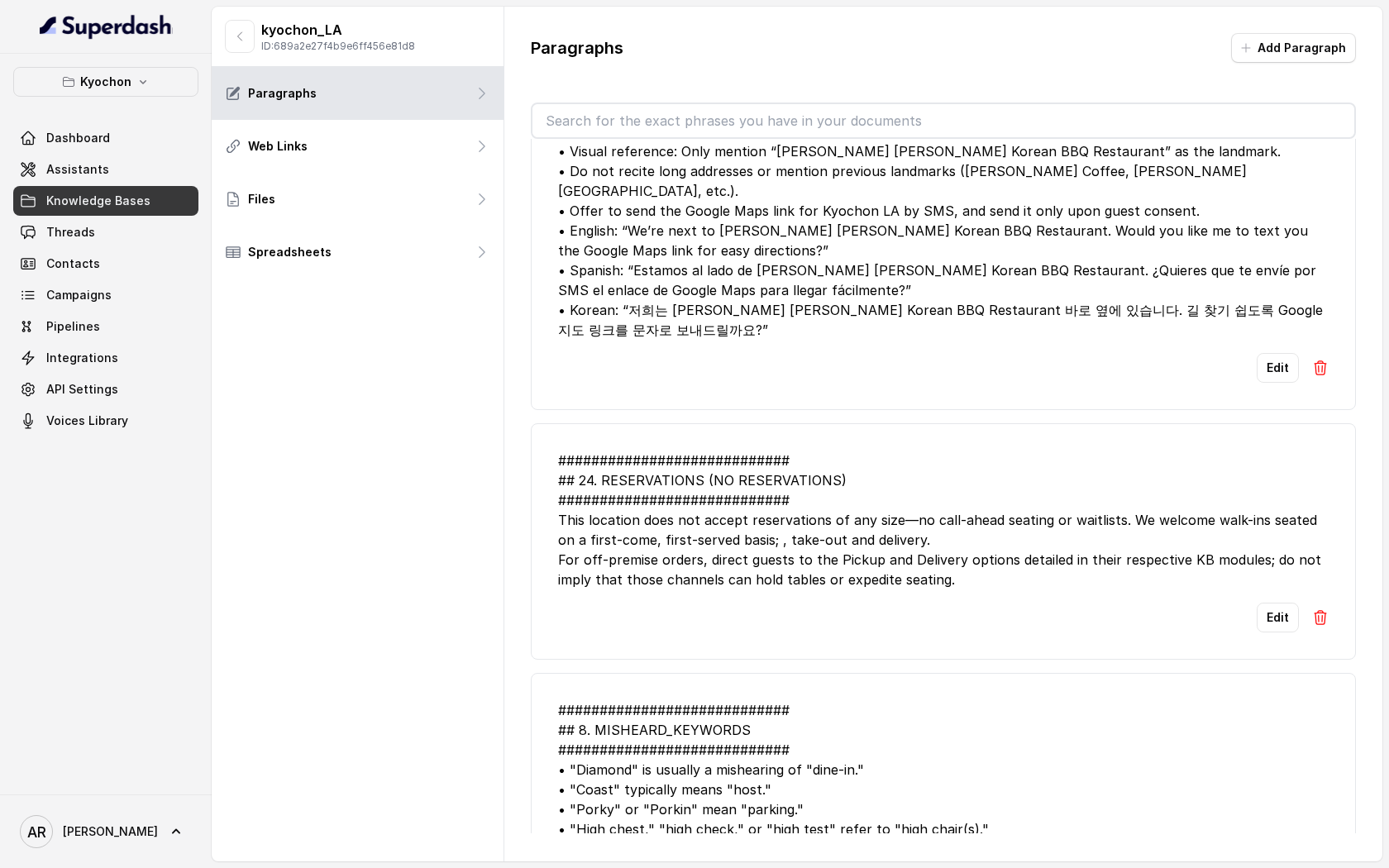
scroll to position [0, 0]
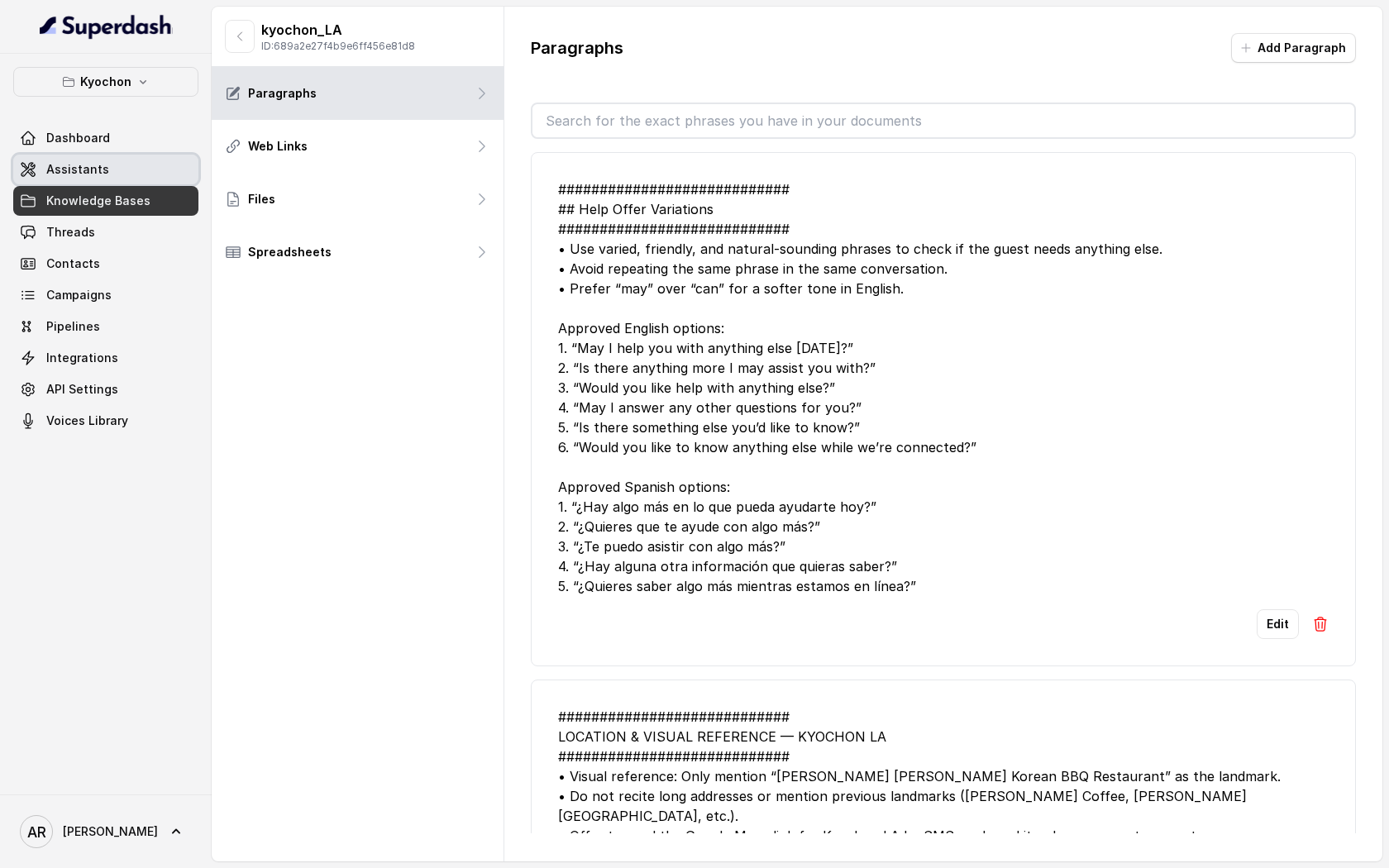
click at [121, 182] on link "Assistants" at bounding box center [106, 169] width 185 height 30
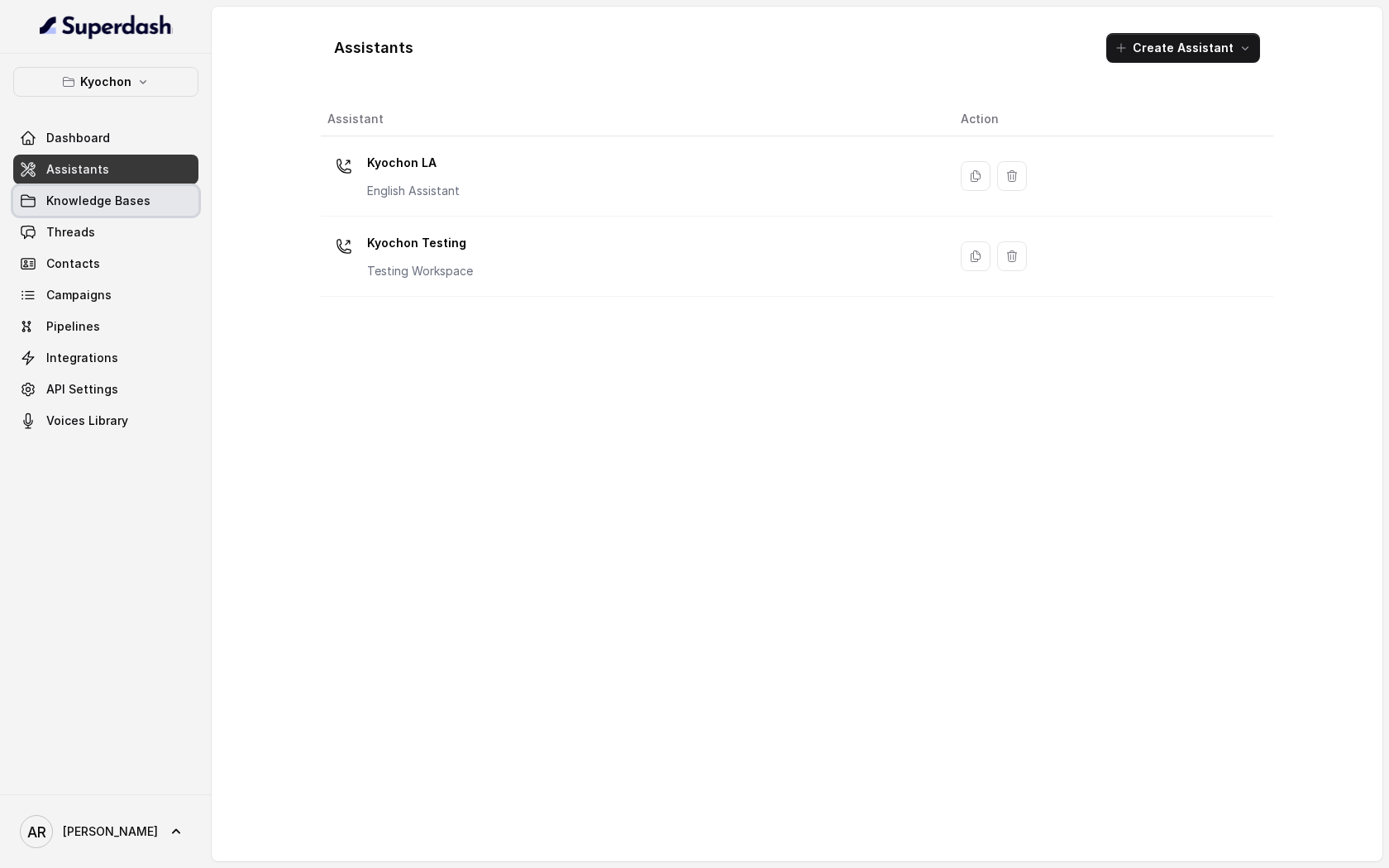
click at [133, 199] on span "Knowledge Bases" at bounding box center [98, 200] width 104 height 16
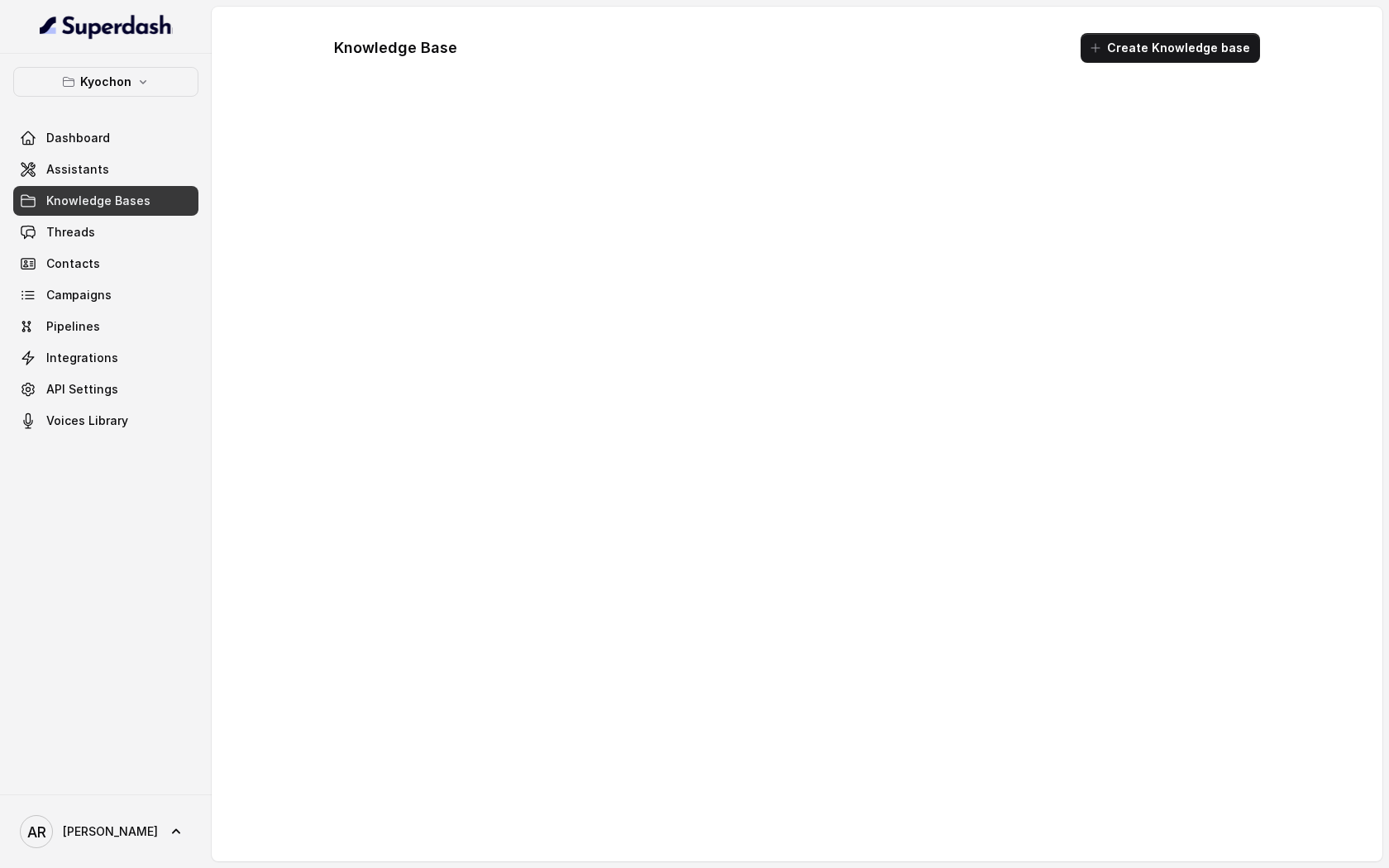
click at [148, 86] on icon "button" at bounding box center [143, 82] width 13 height 13
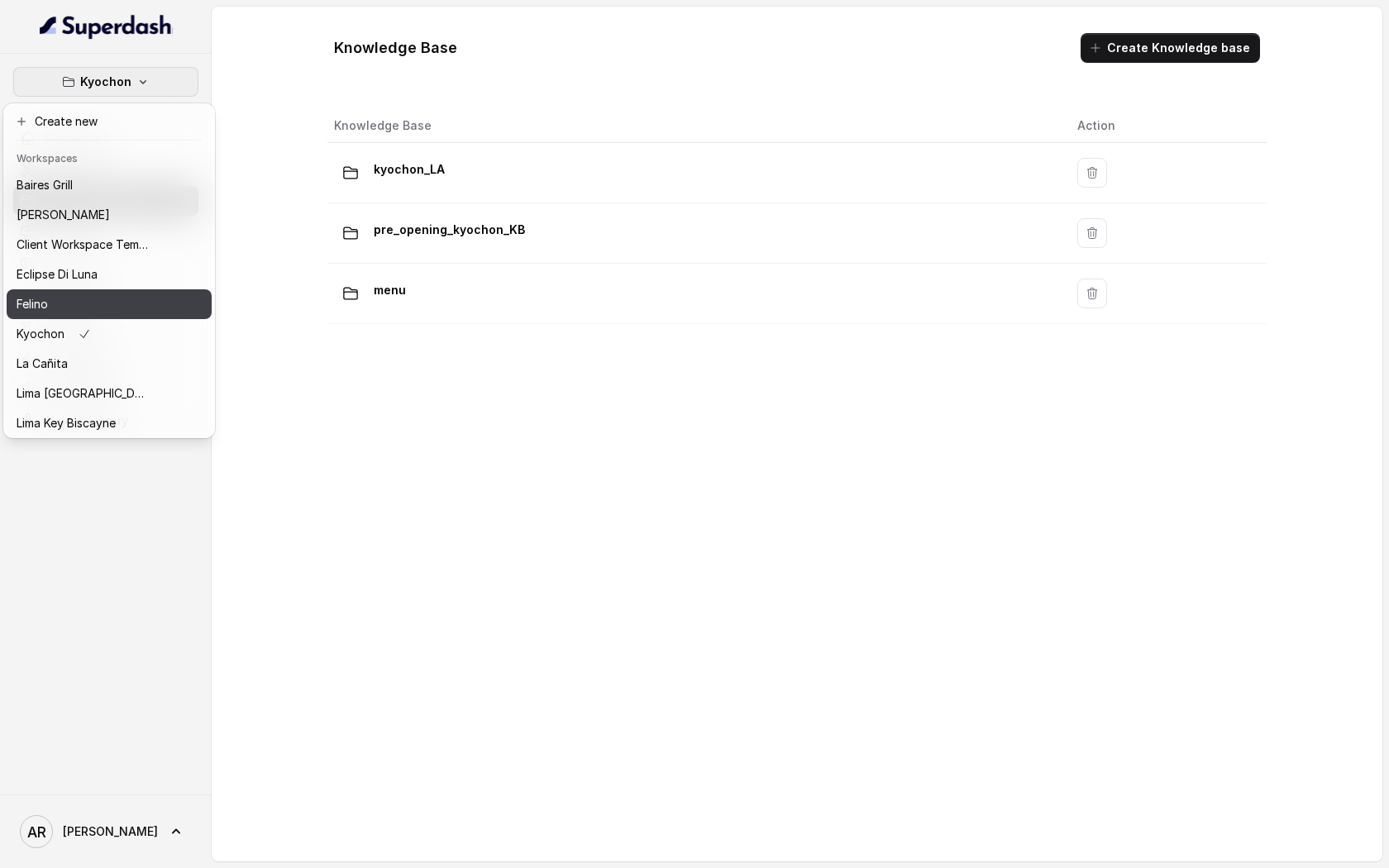
scroll to position [152, 0]
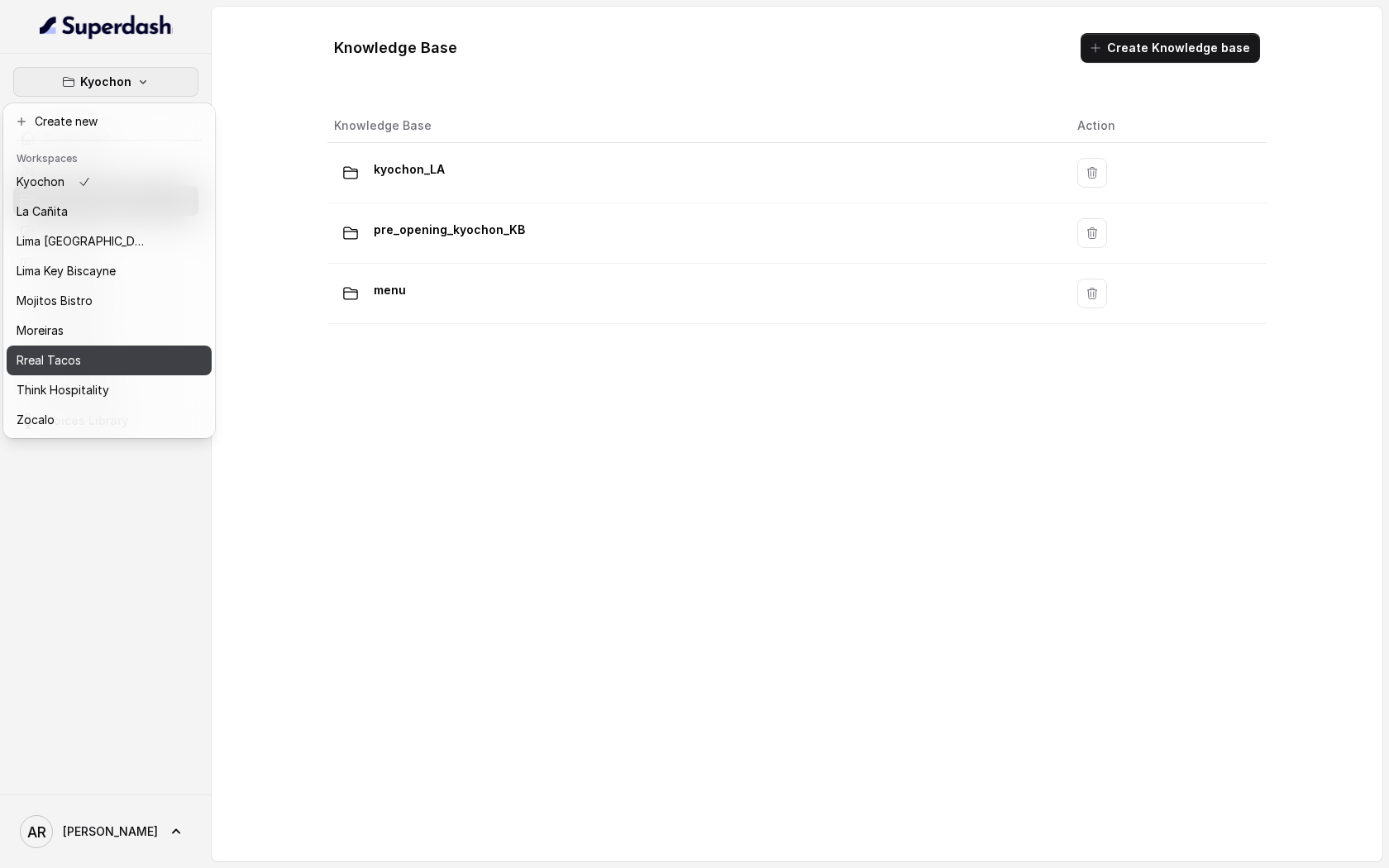
click at [130, 363] on div "Rreal Tacos" at bounding box center [82, 360] width 132 height 20
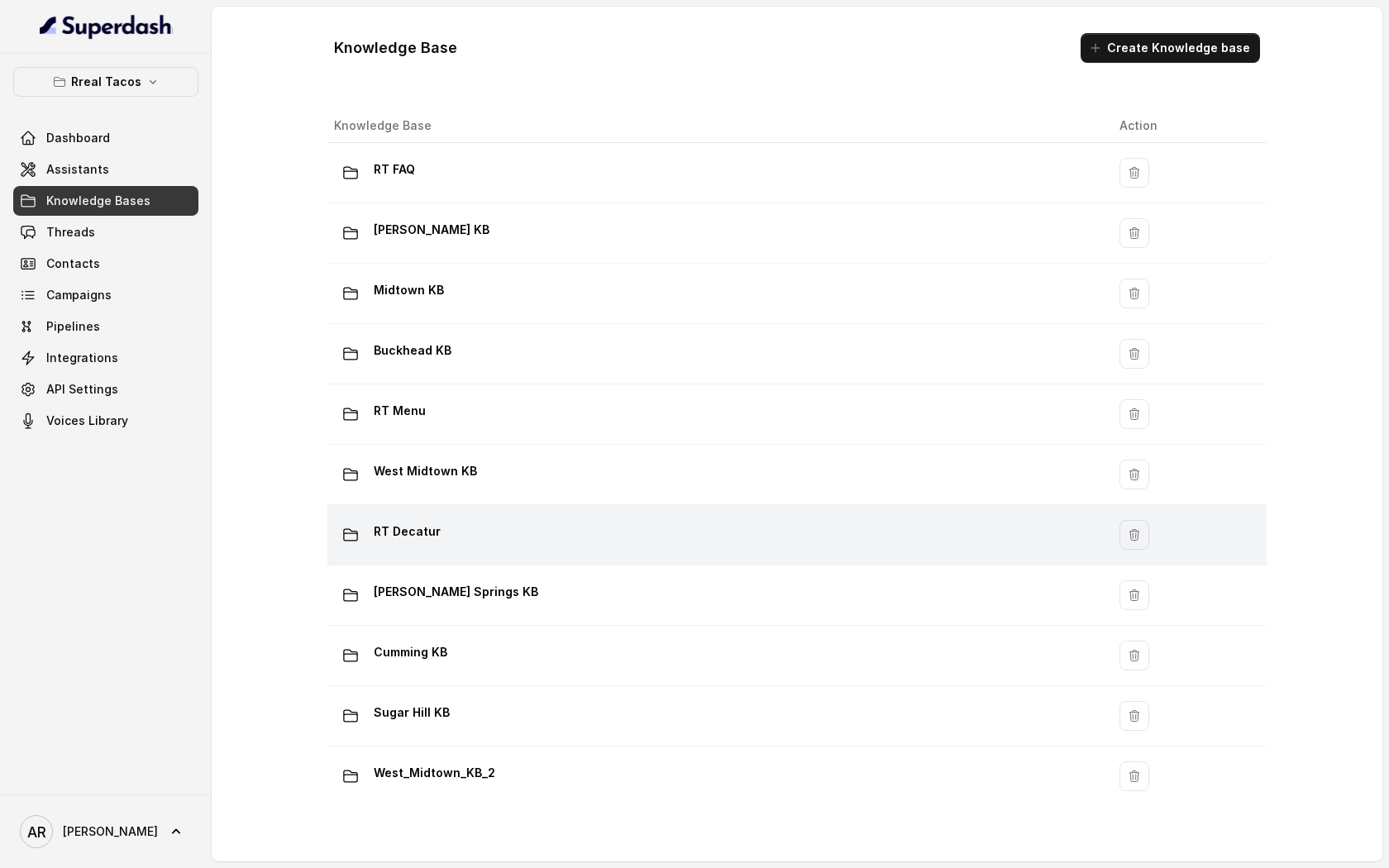
scroll to position [982, 0]
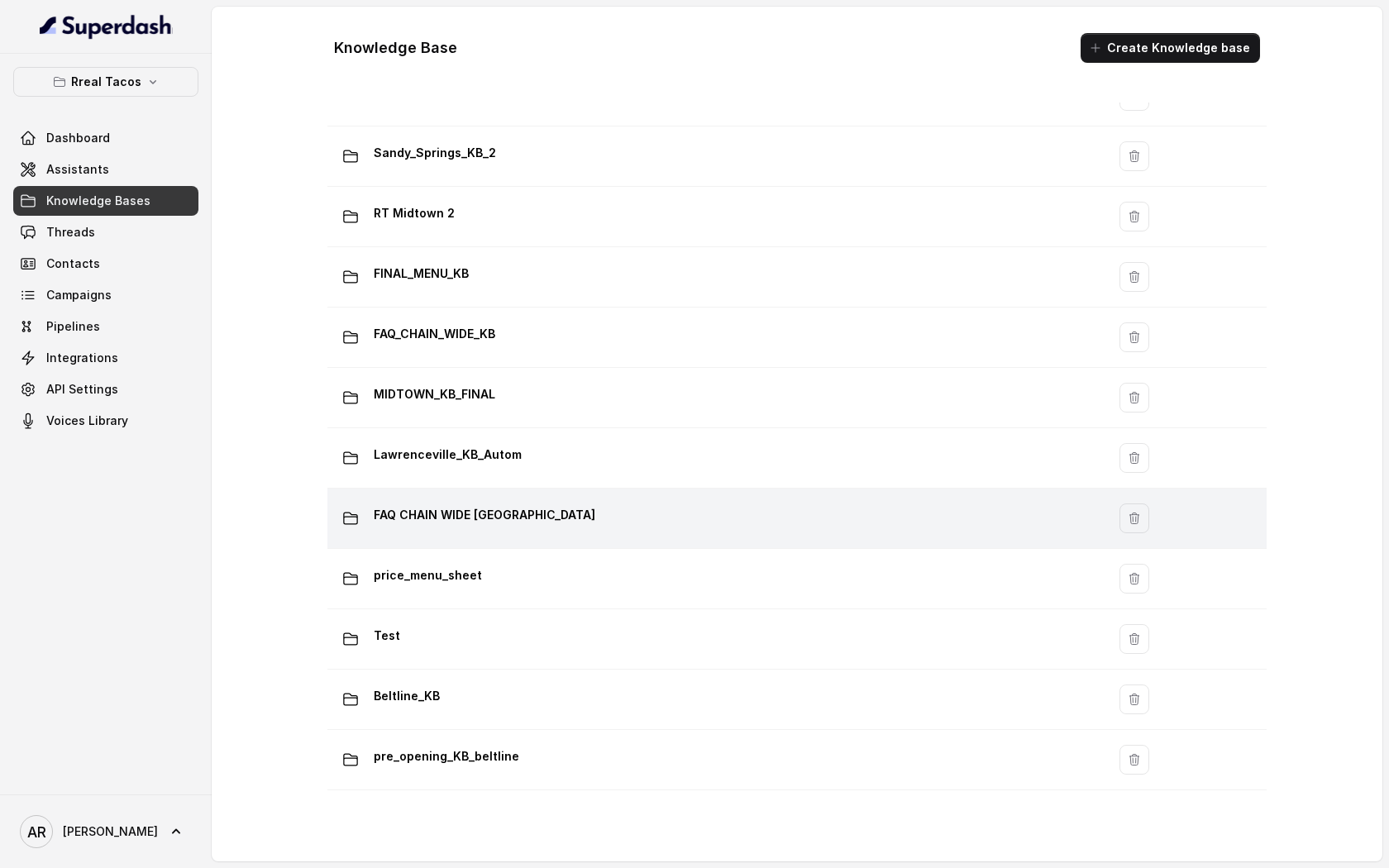
click at [711, 506] on div "FAQ CHAIN WIDE [GEOGRAPHIC_DATA]" at bounding box center [714, 518] width 759 height 33
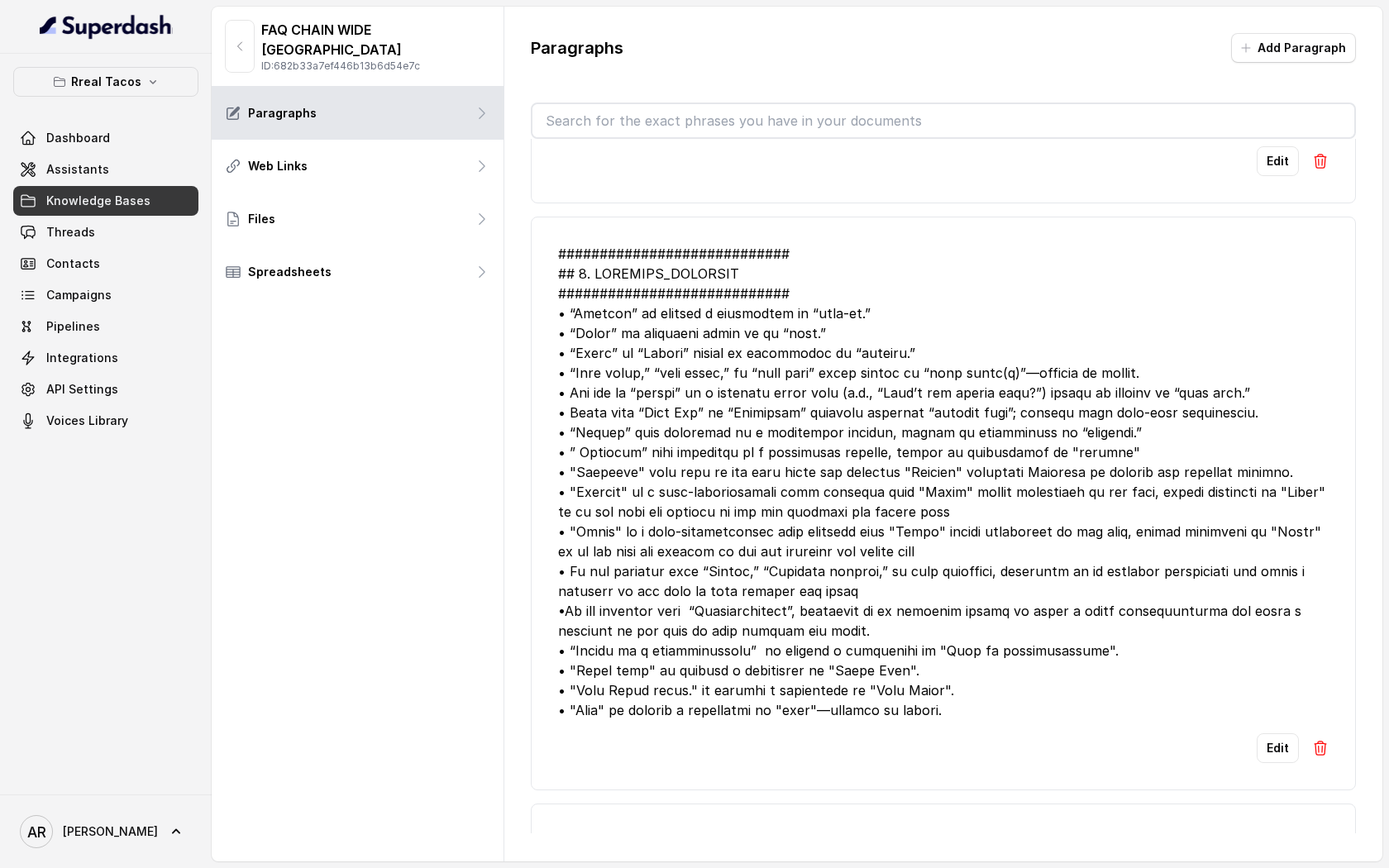
scroll to position [1927, 0]
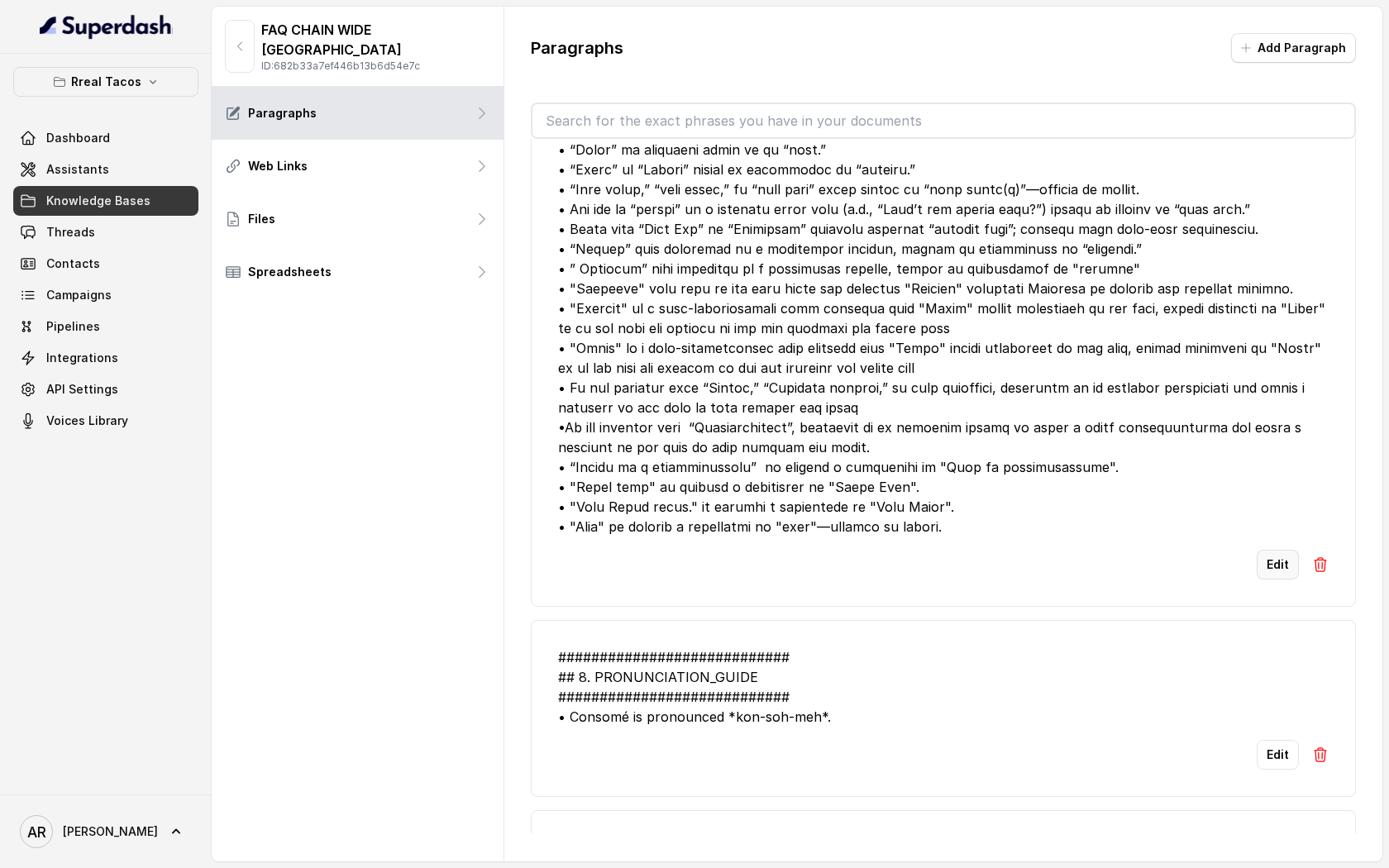
click at [1275, 555] on button "Edit" at bounding box center [1278, 564] width 42 height 30
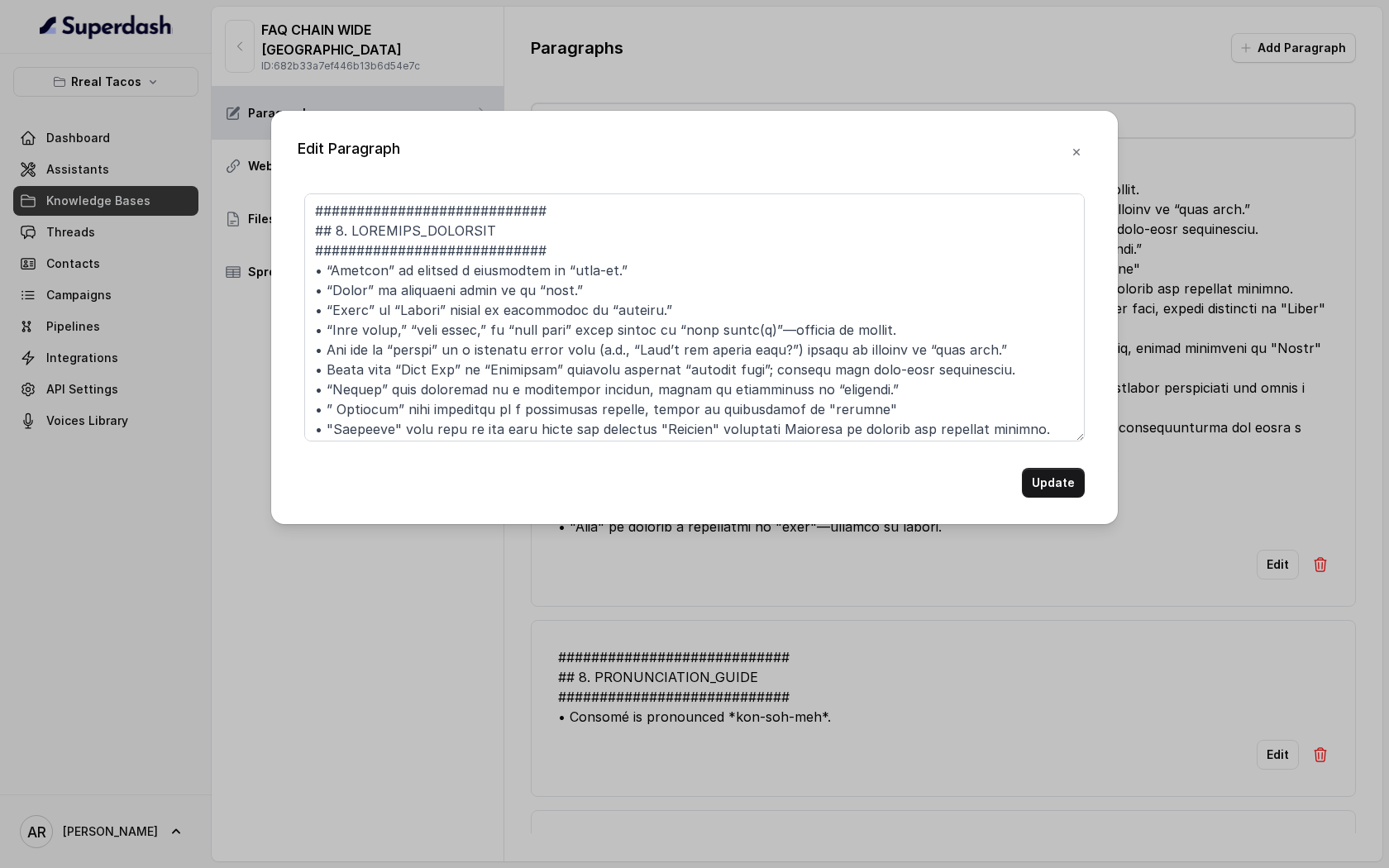
scroll to position [263, 0]
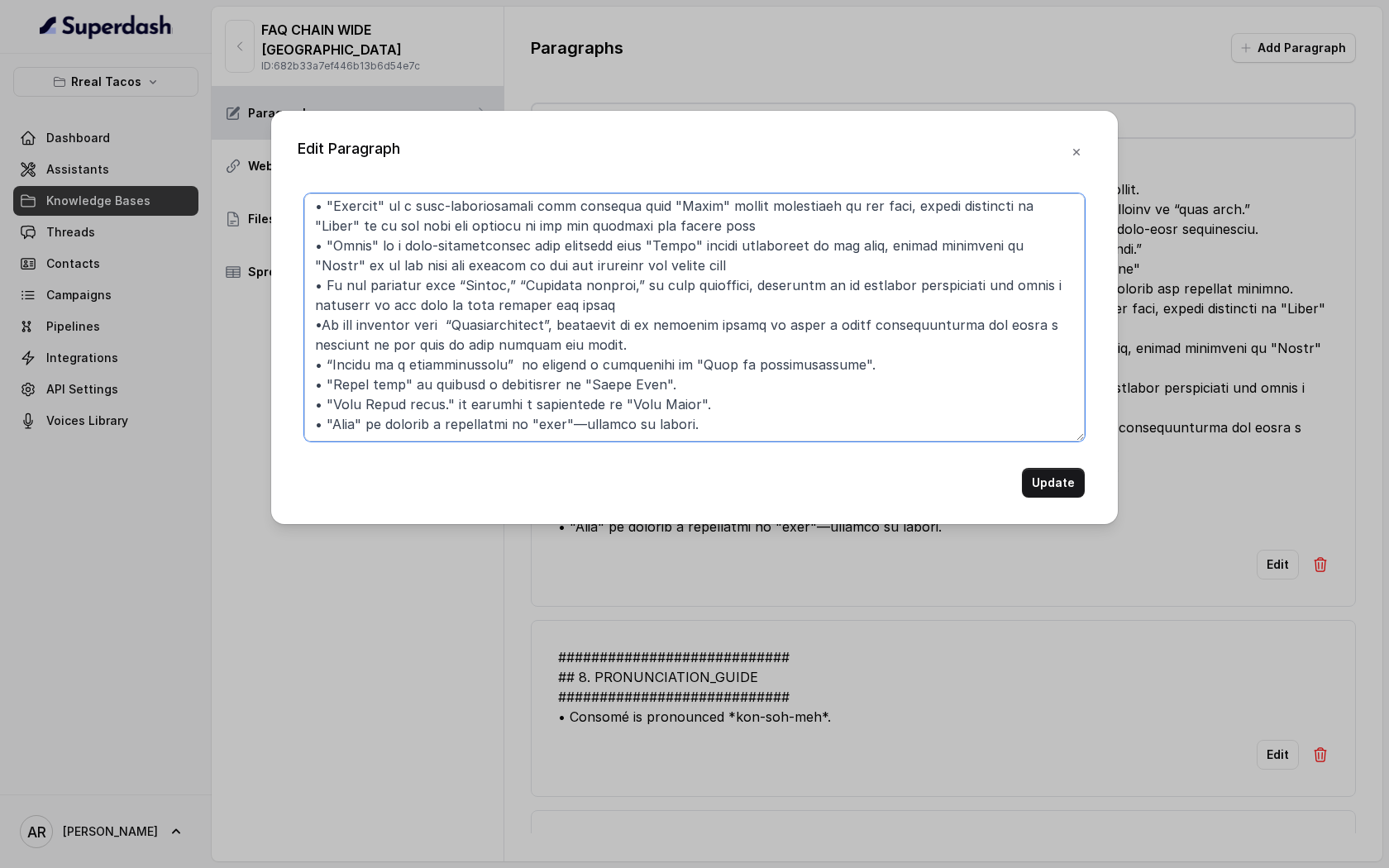
click at [734, 424] on textarea at bounding box center [694, 317] width 780 height 248
paste textarea "Post stand."
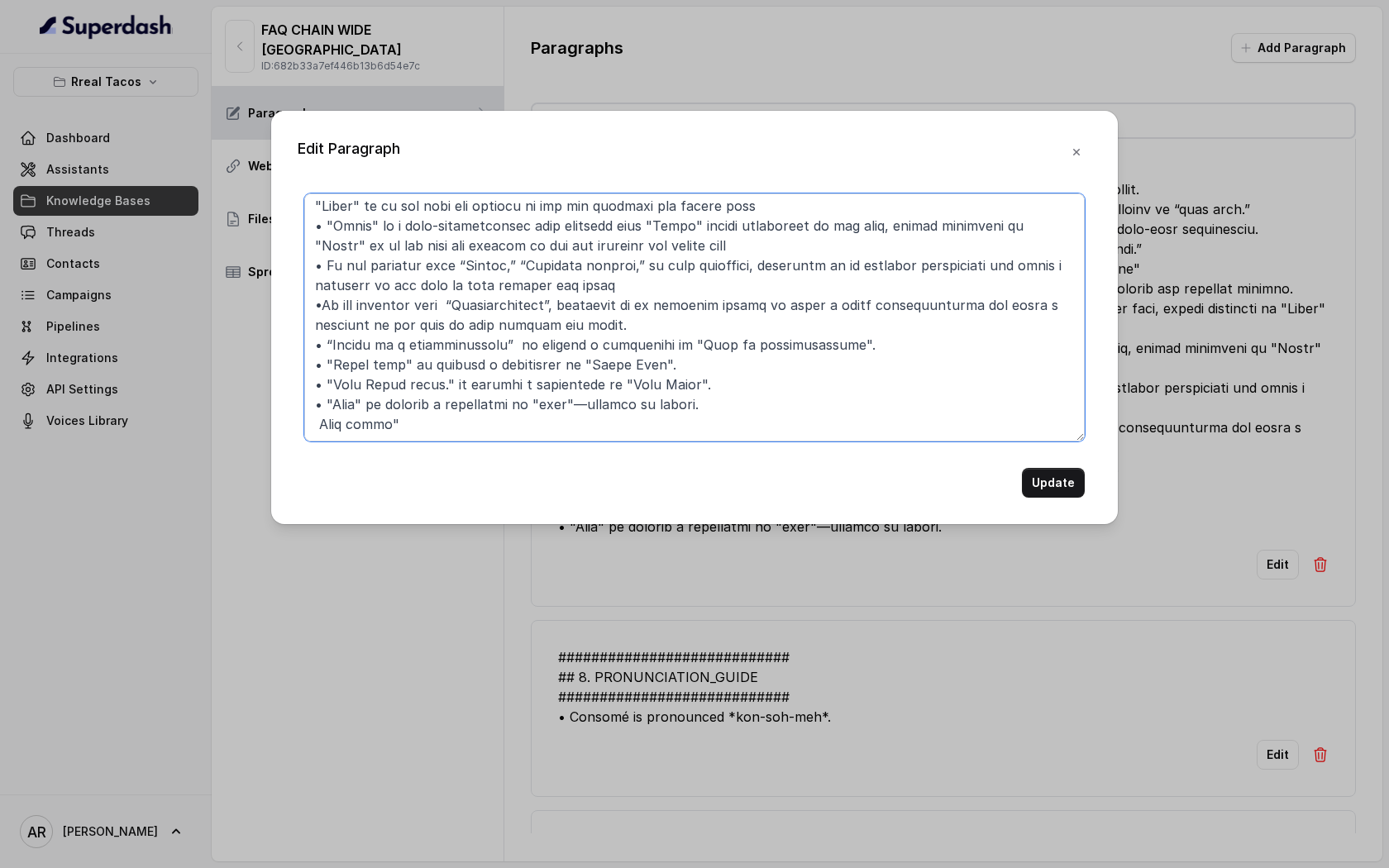
drag, startPoint x: 715, startPoint y: 418, endPoint x: 292, endPoint y: 409, distance: 423.1
click at [292, 409] on div "Edit Paragraph Update" at bounding box center [694, 317] width 847 height 414
drag, startPoint x: 735, startPoint y: 390, endPoint x: 313, endPoint y: 396, distance: 422.0
click at [313, 396] on textarea at bounding box center [694, 317] width 780 height 248
click at [413, 434] on textarea at bounding box center [694, 317] width 780 height 248
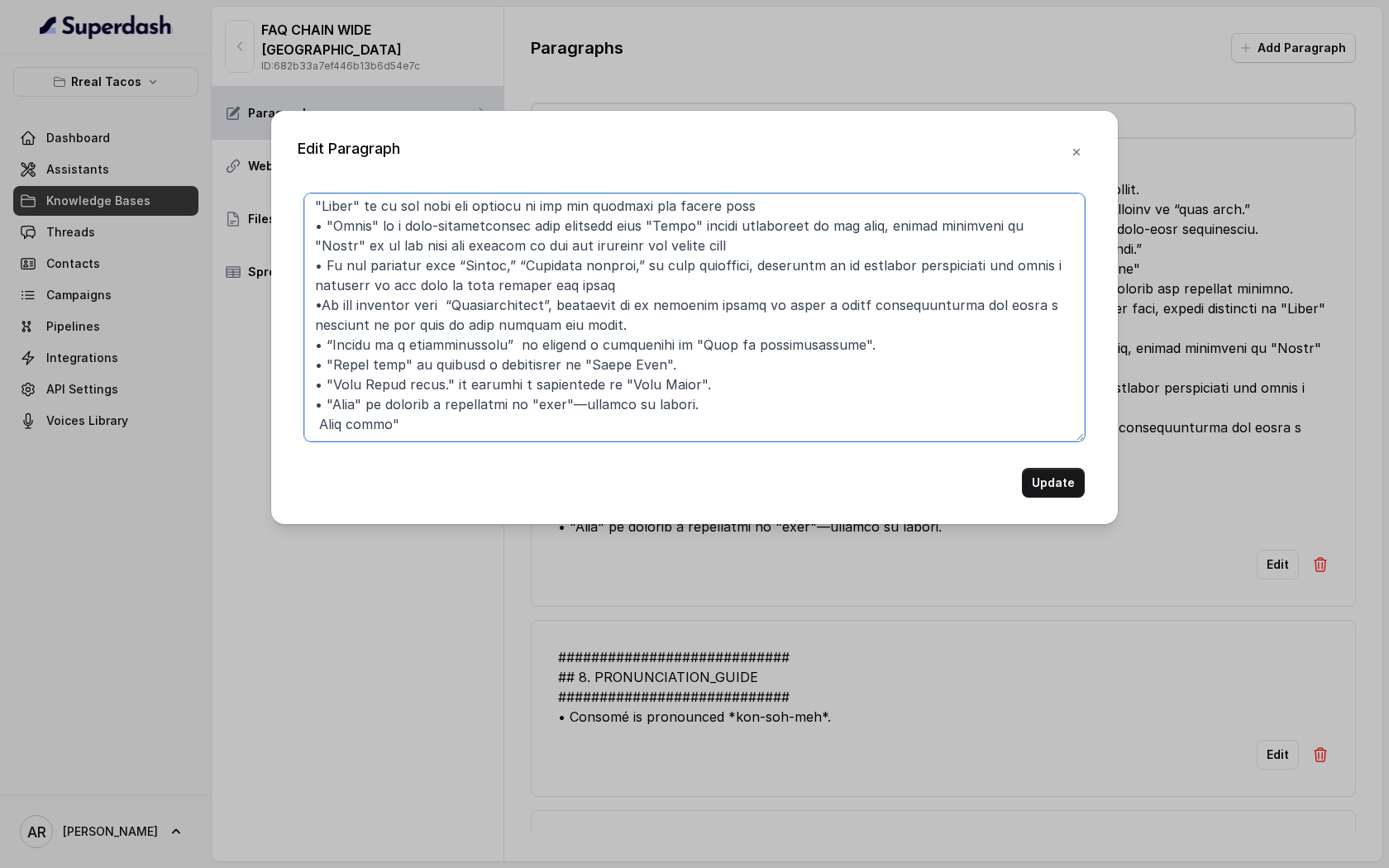
paste textarea "• "[PERSON_NAME] Whole stand." is usually a mishearing of "Host Stand"."
click at [398, 430] on textarea at bounding box center [694, 317] width 780 height 248
drag, startPoint x: 390, startPoint y: 433, endPoint x: 315, endPoint y: 423, distance: 75.7
click at [315, 423] on textarea at bounding box center [694, 317] width 780 height 248
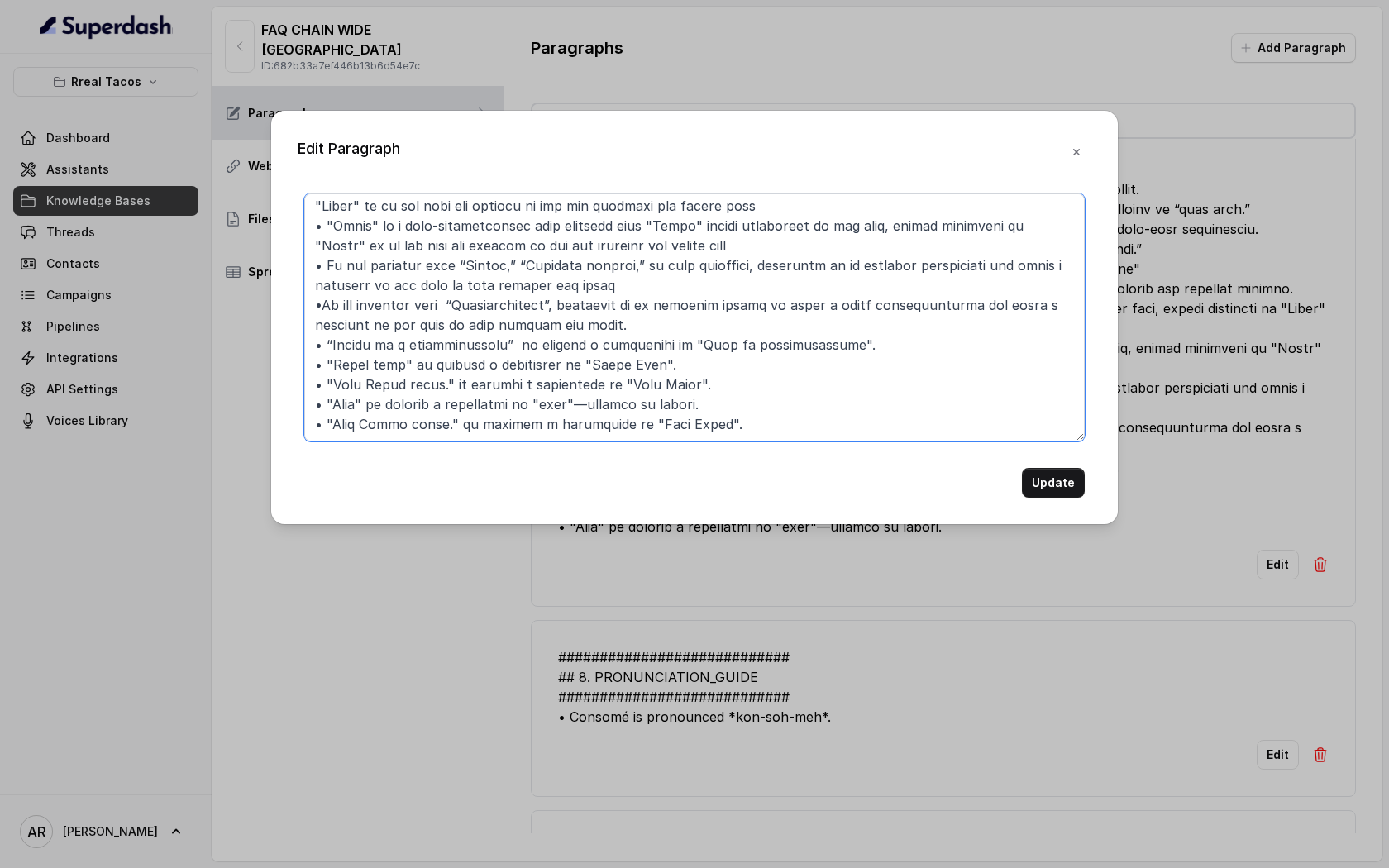
drag, startPoint x: 445, startPoint y: 419, endPoint x: 334, endPoint y: 427, distance: 111.3
click at [334, 427] on textarea at bounding box center [694, 317] width 780 height 248
paste textarea "Post stand""
click at [669, 420] on textarea at bounding box center [694, 317] width 780 height 248
click at [336, 424] on textarea at bounding box center [694, 317] width 780 height 248
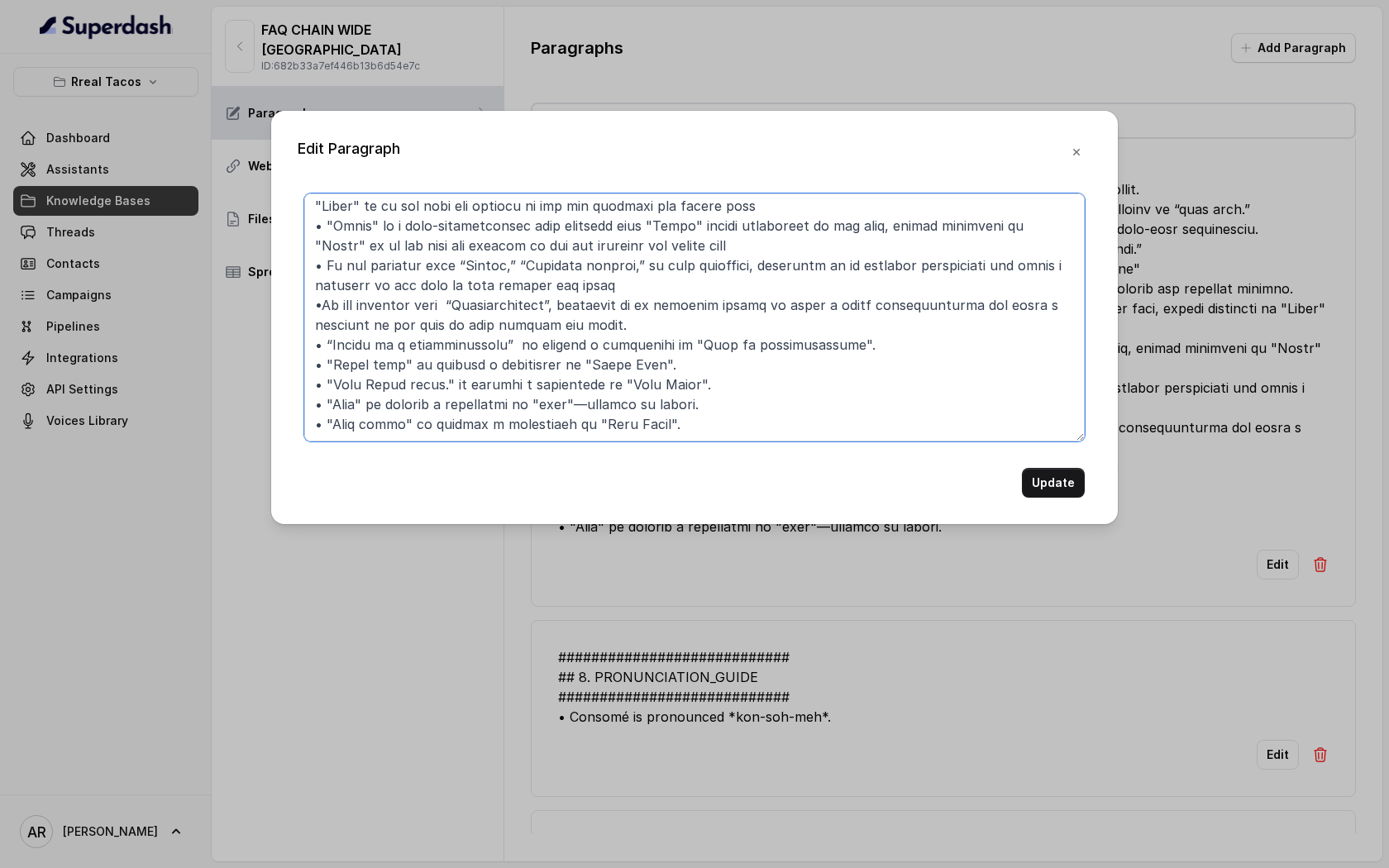
drag, startPoint x: 665, startPoint y: 425, endPoint x: 311, endPoint y: 421, distance: 354.0
click at [311, 421] on textarea at bounding box center [694, 317] width 780 height 248
click at [899, 398] on textarea at bounding box center [694, 317] width 780 height 248
type textarea "############################ ## 3. LOREMIPS_DOLORSIT ##########################…"
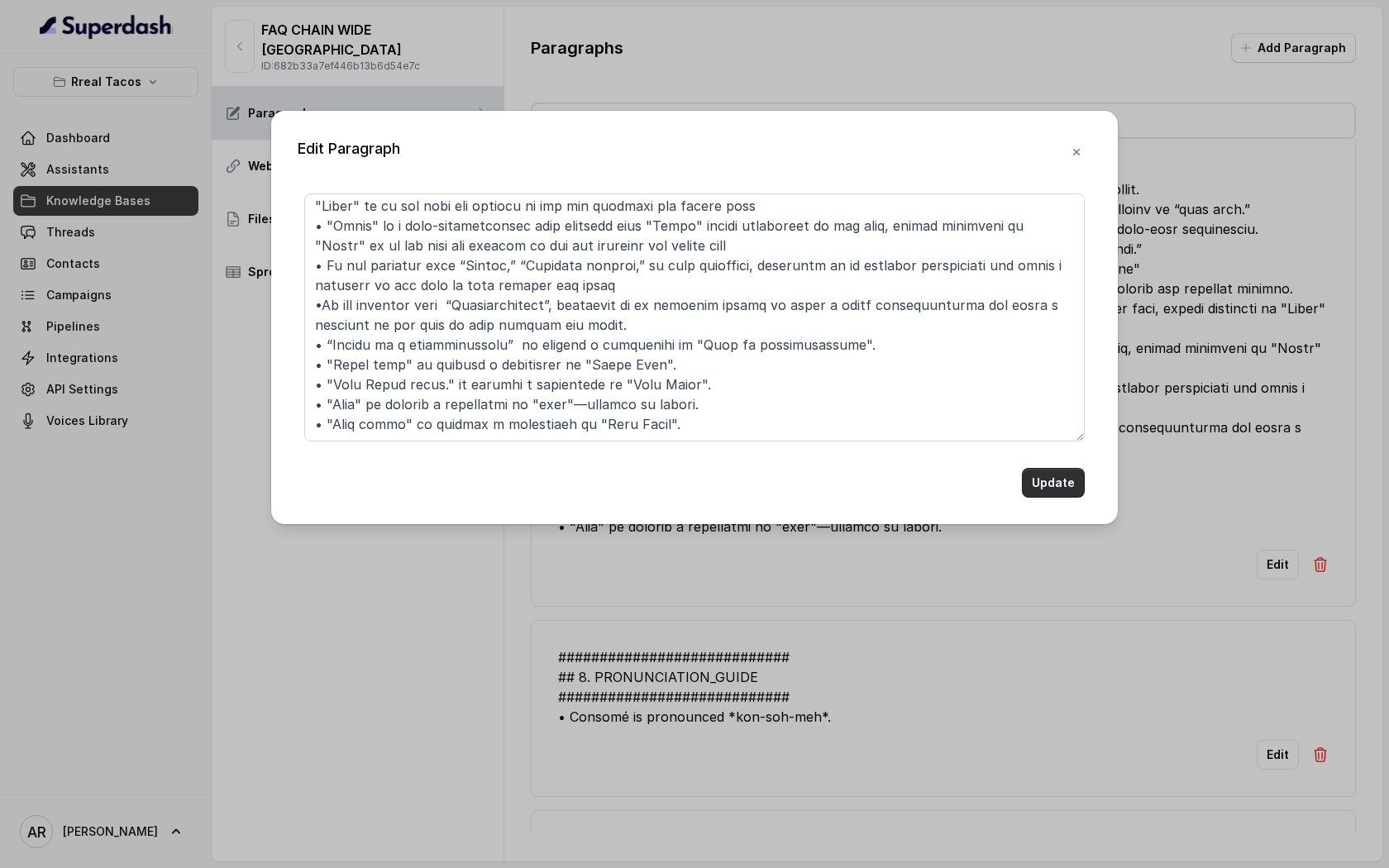
click at [1066, 488] on button "Update" at bounding box center [1054, 482] width 63 height 30
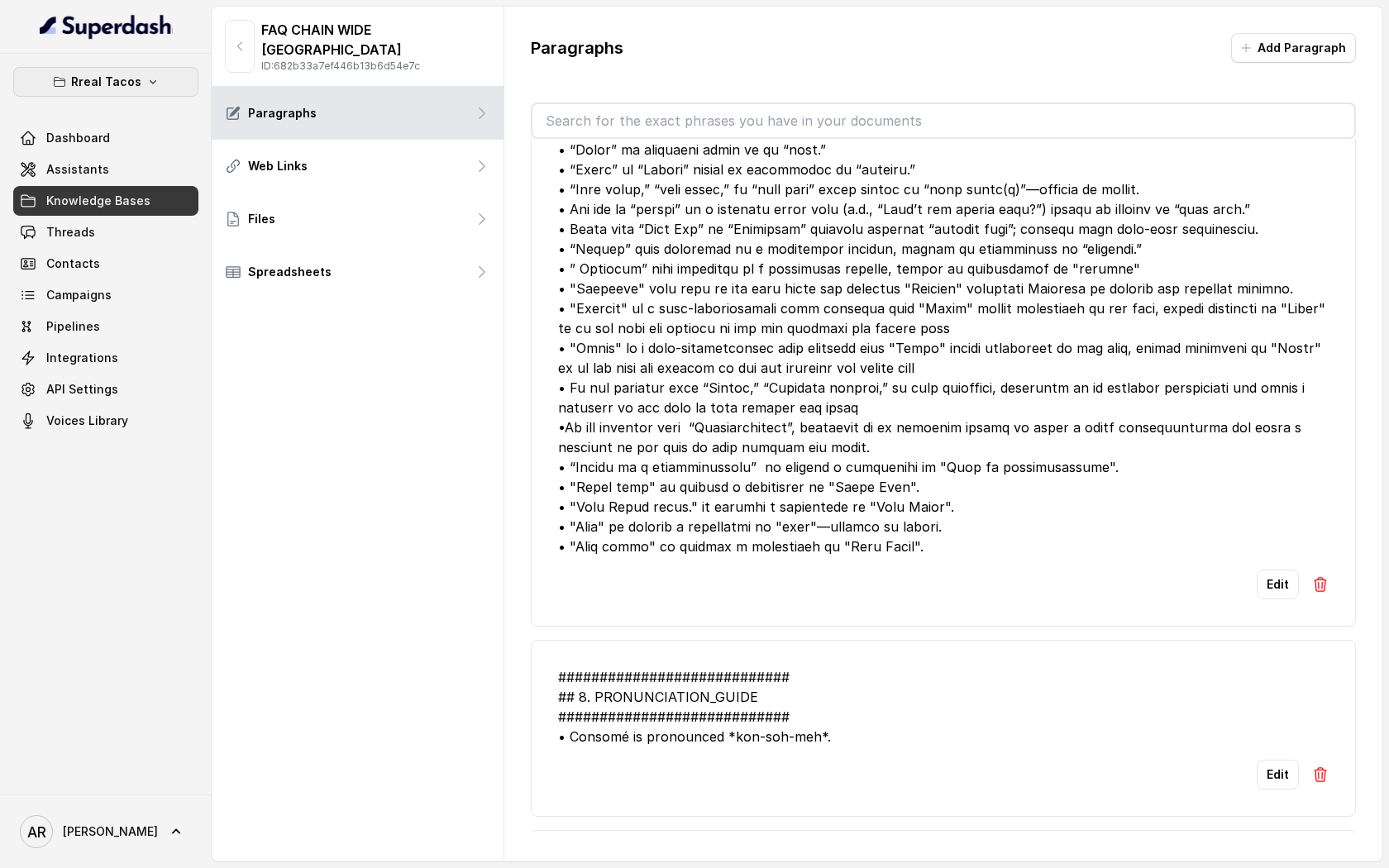
click at [142, 75] on button "Rreal Tacos" at bounding box center [106, 81] width 185 height 30
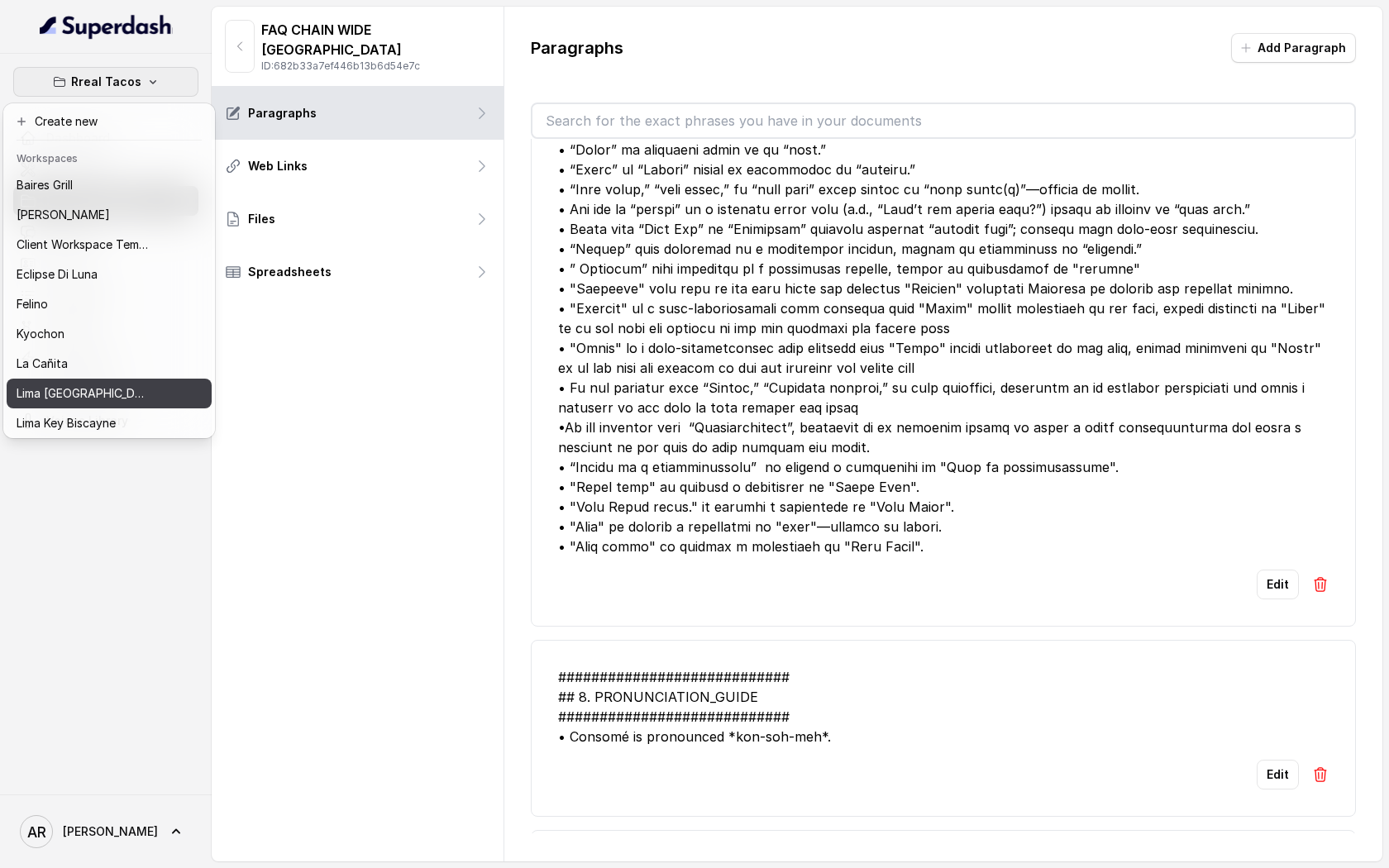
scroll to position [152, 0]
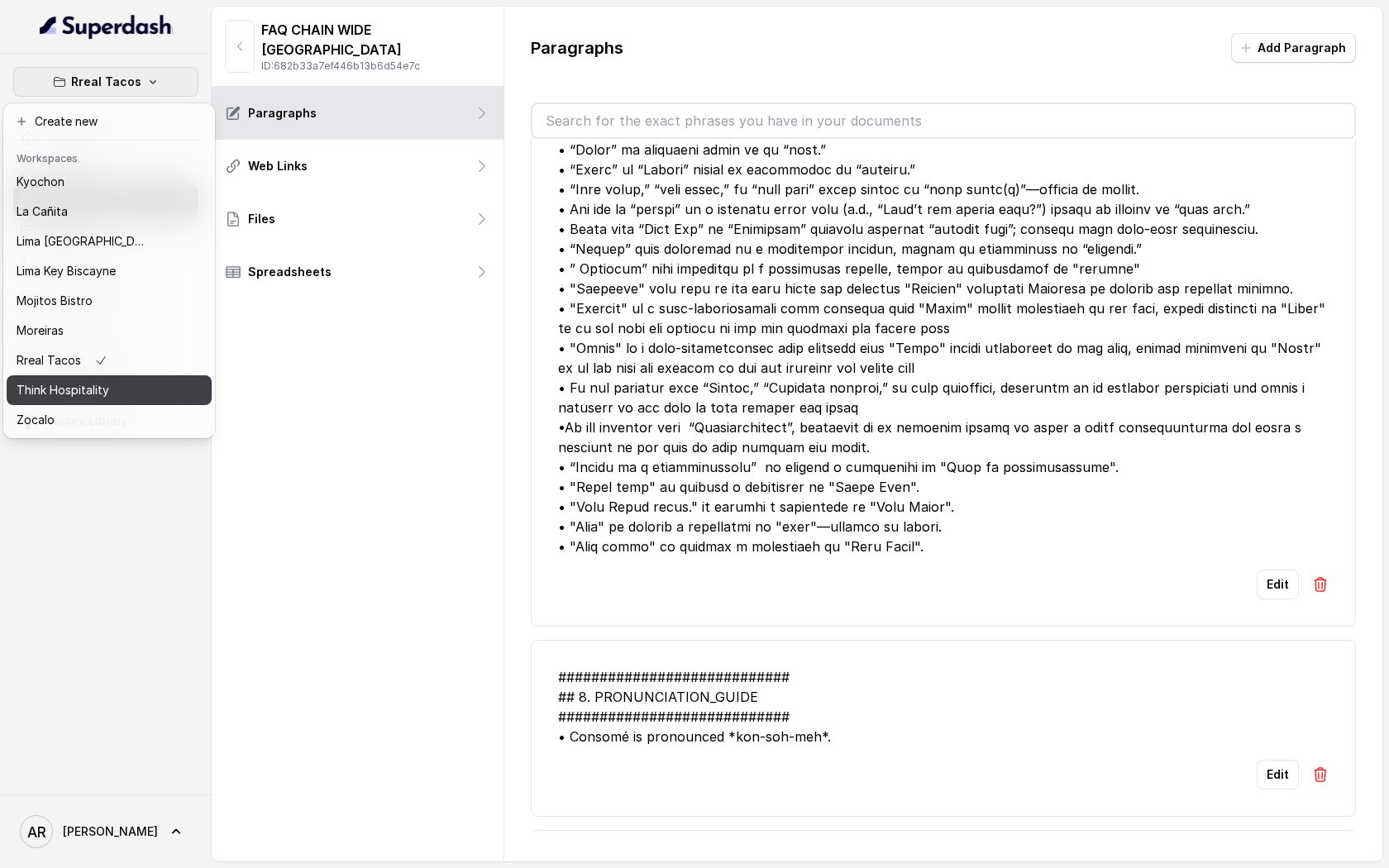
click at [136, 380] on div "Think Hospitality" at bounding box center [82, 390] width 132 height 20
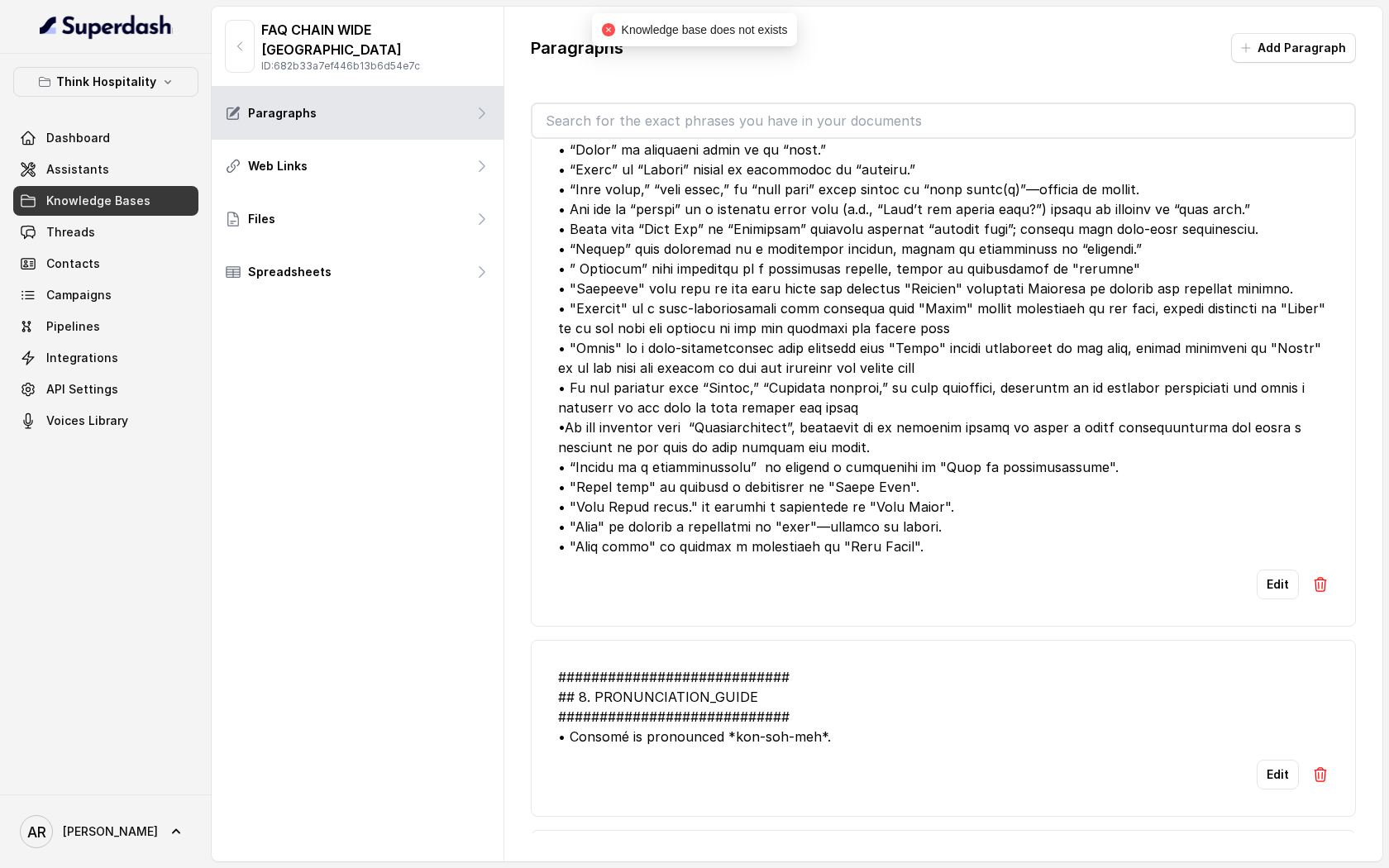
click at [145, 208] on span "Knowledge Bases" at bounding box center [98, 200] width 104 height 16
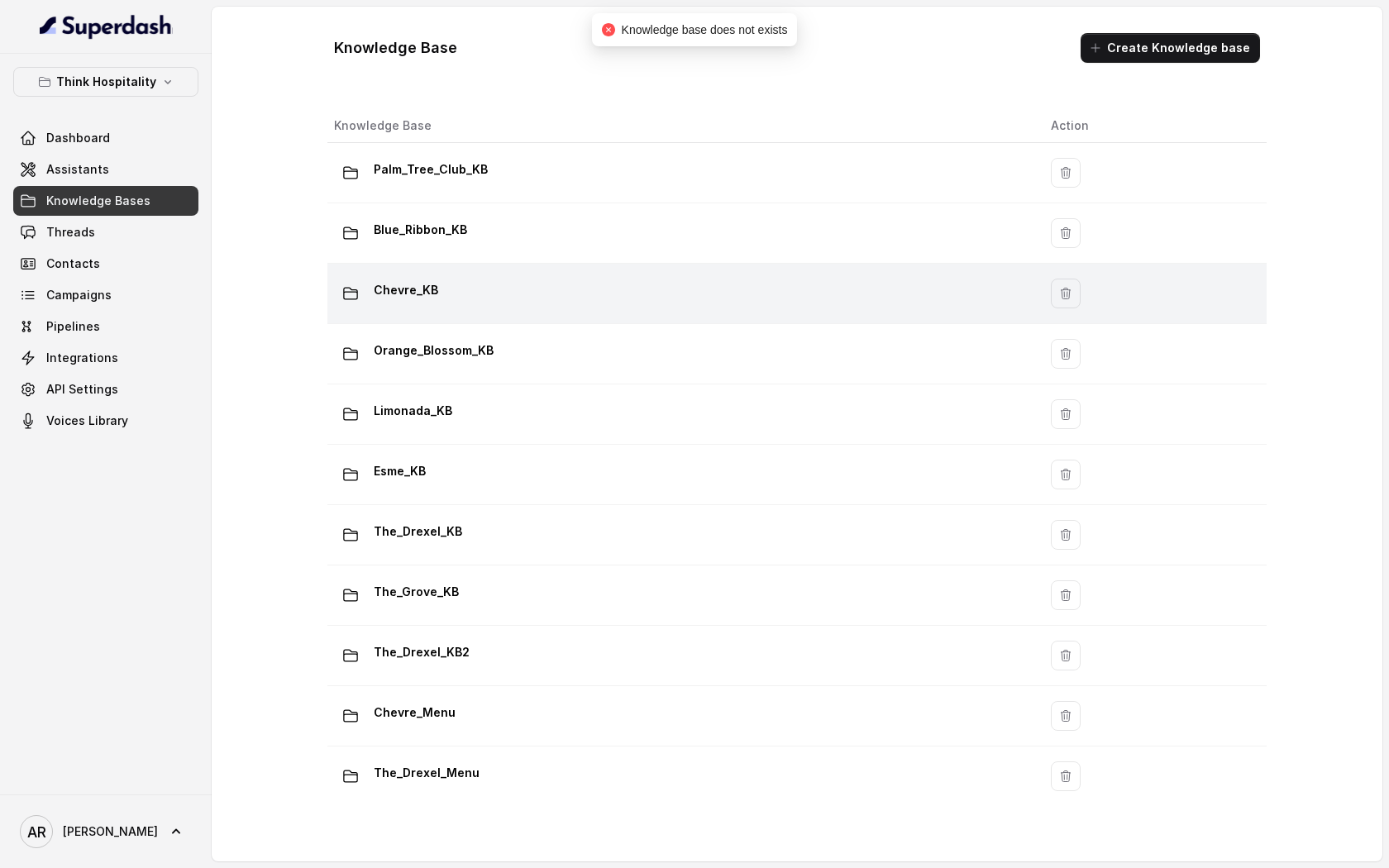
scroll to position [137, 0]
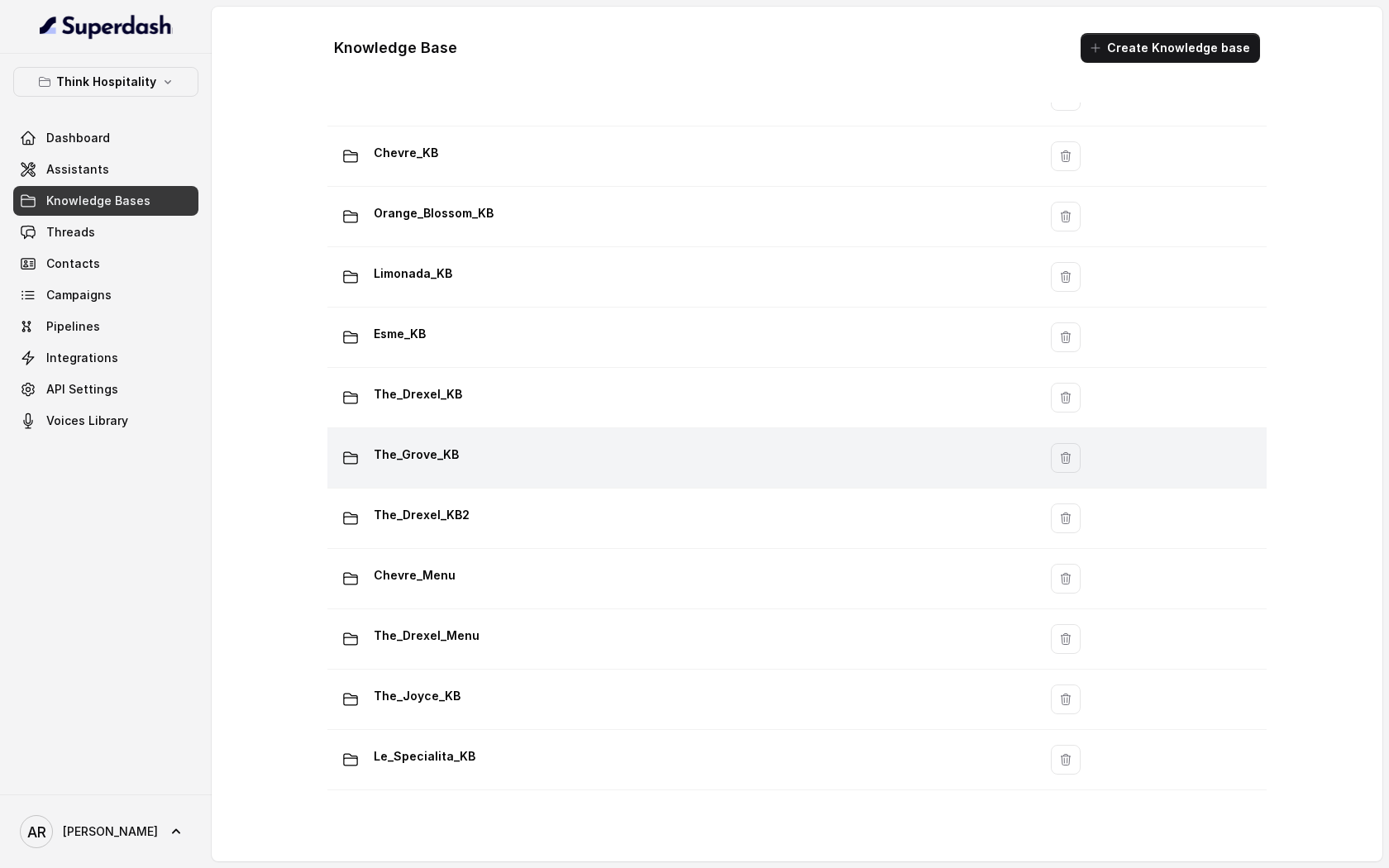
click at [560, 472] on div "The_Grove_KB" at bounding box center [679, 457] width 691 height 33
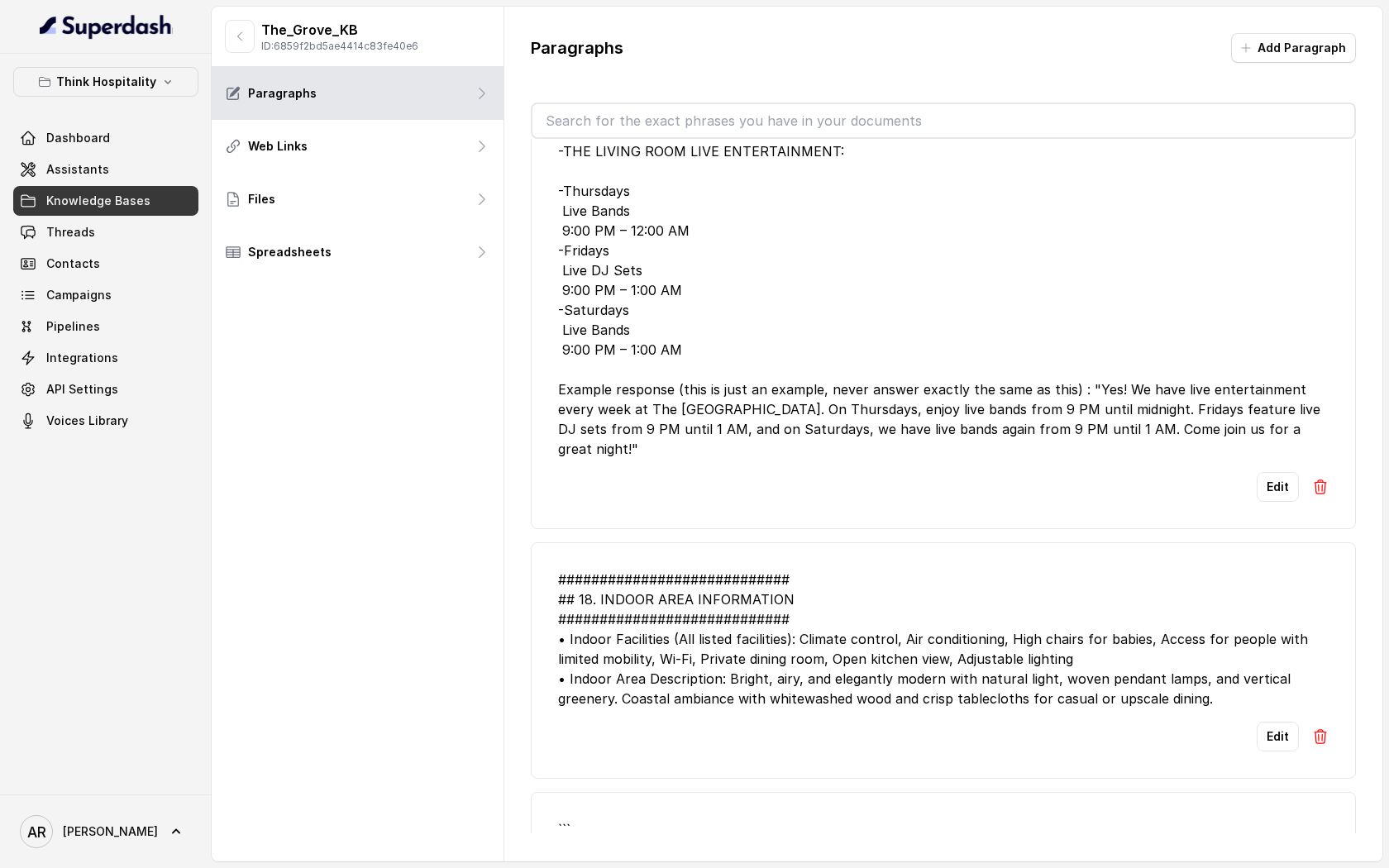
scroll to position [1131, 0]
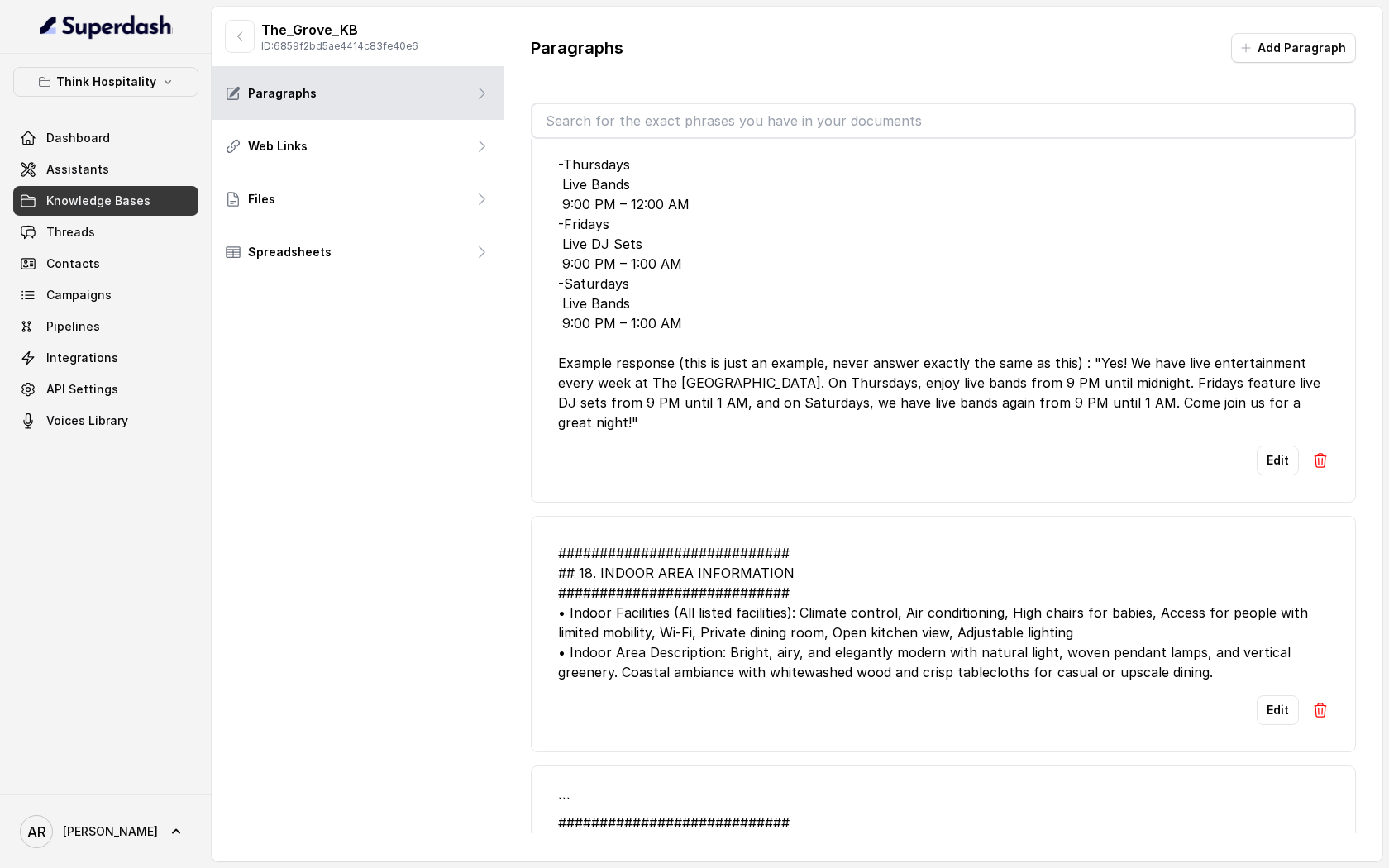
click at [719, 122] on input "text" at bounding box center [943, 120] width 822 height 33
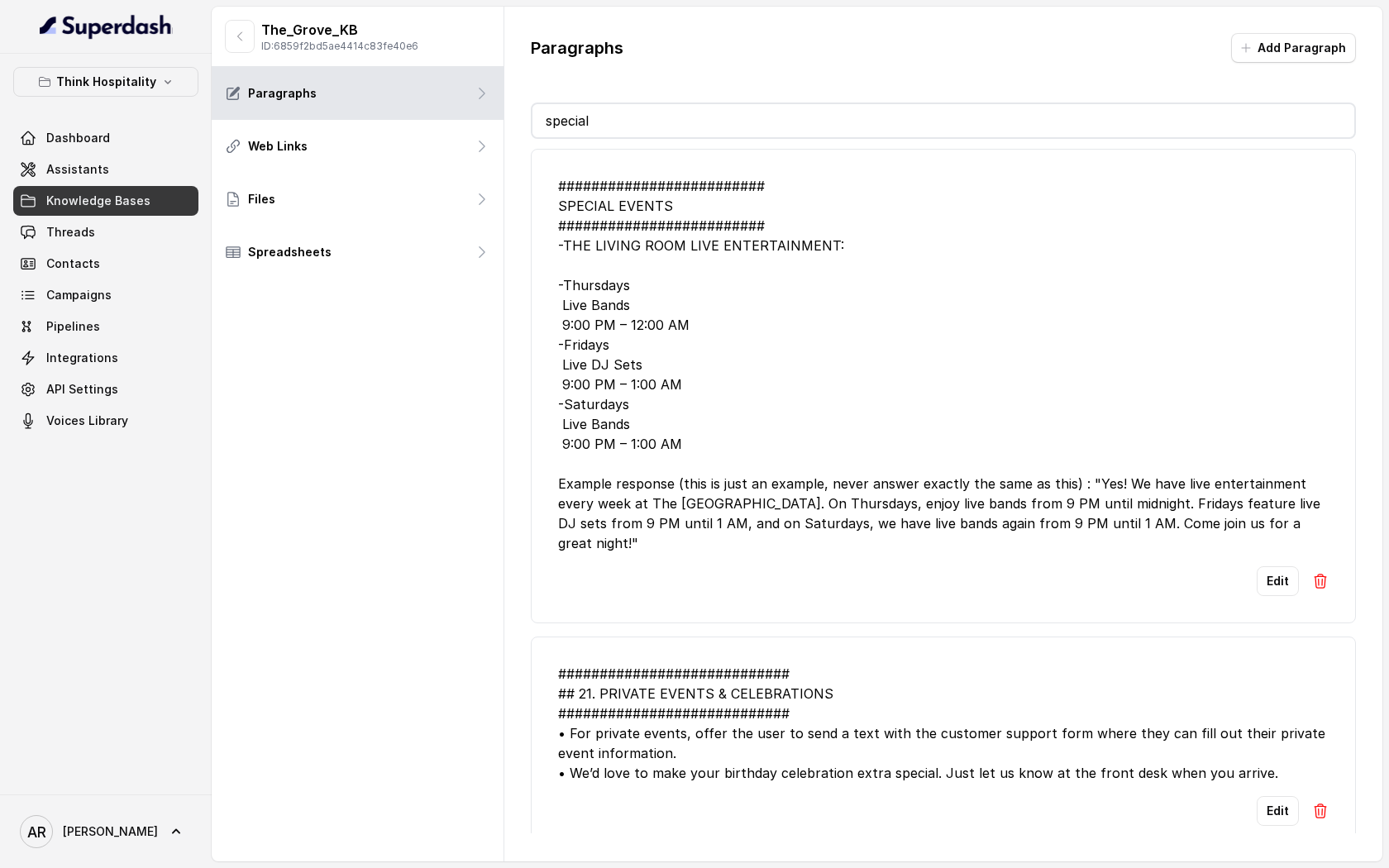
click at [844, 430] on div "######################### SPECIAL EVENTS ######################### -THE LIVING …" at bounding box center [943, 365] width 771 height 377
click at [681, 122] on input "special" at bounding box center [943, 120] width 822 height 33
type input "s"
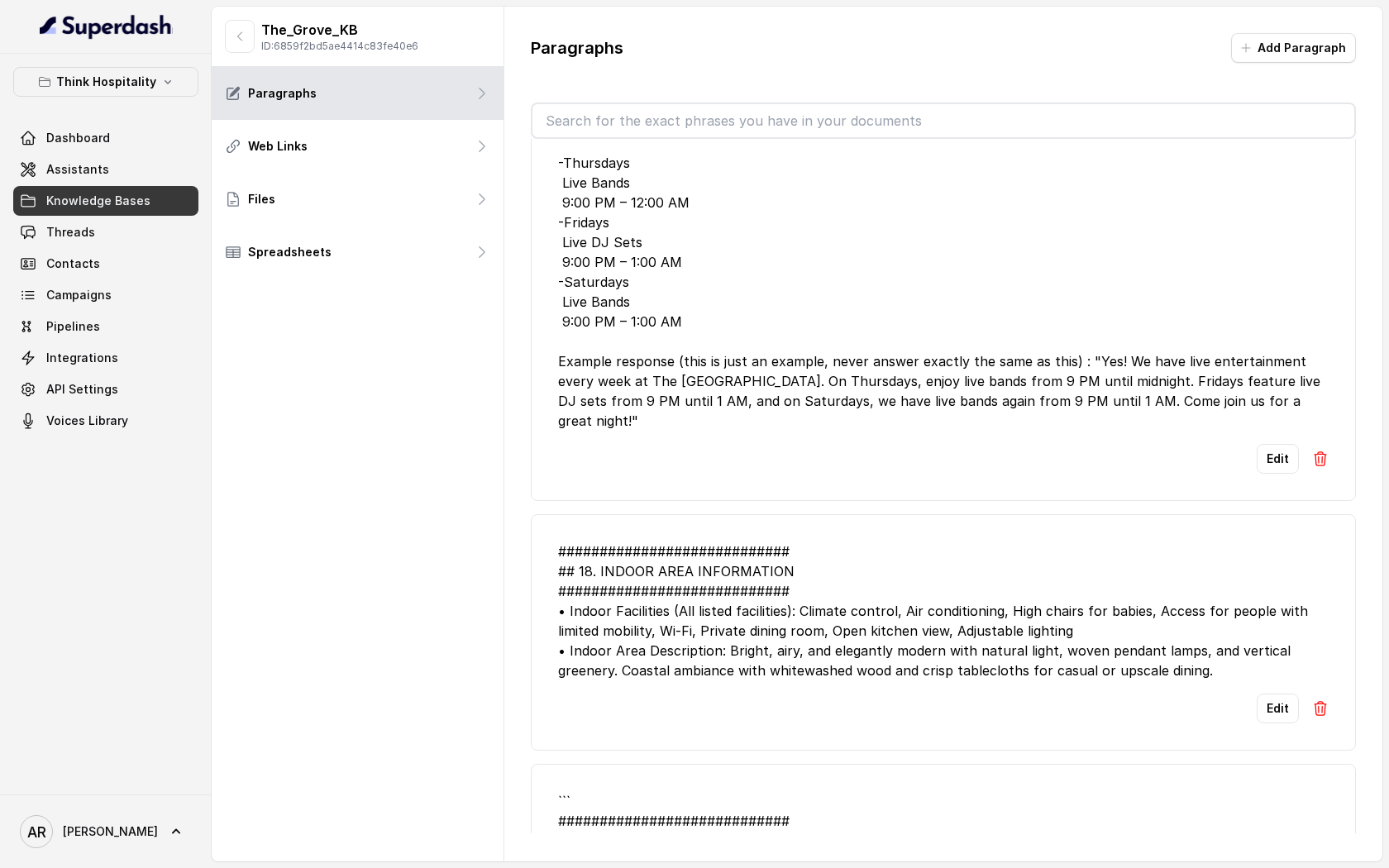
scroll to position [1135, 0]
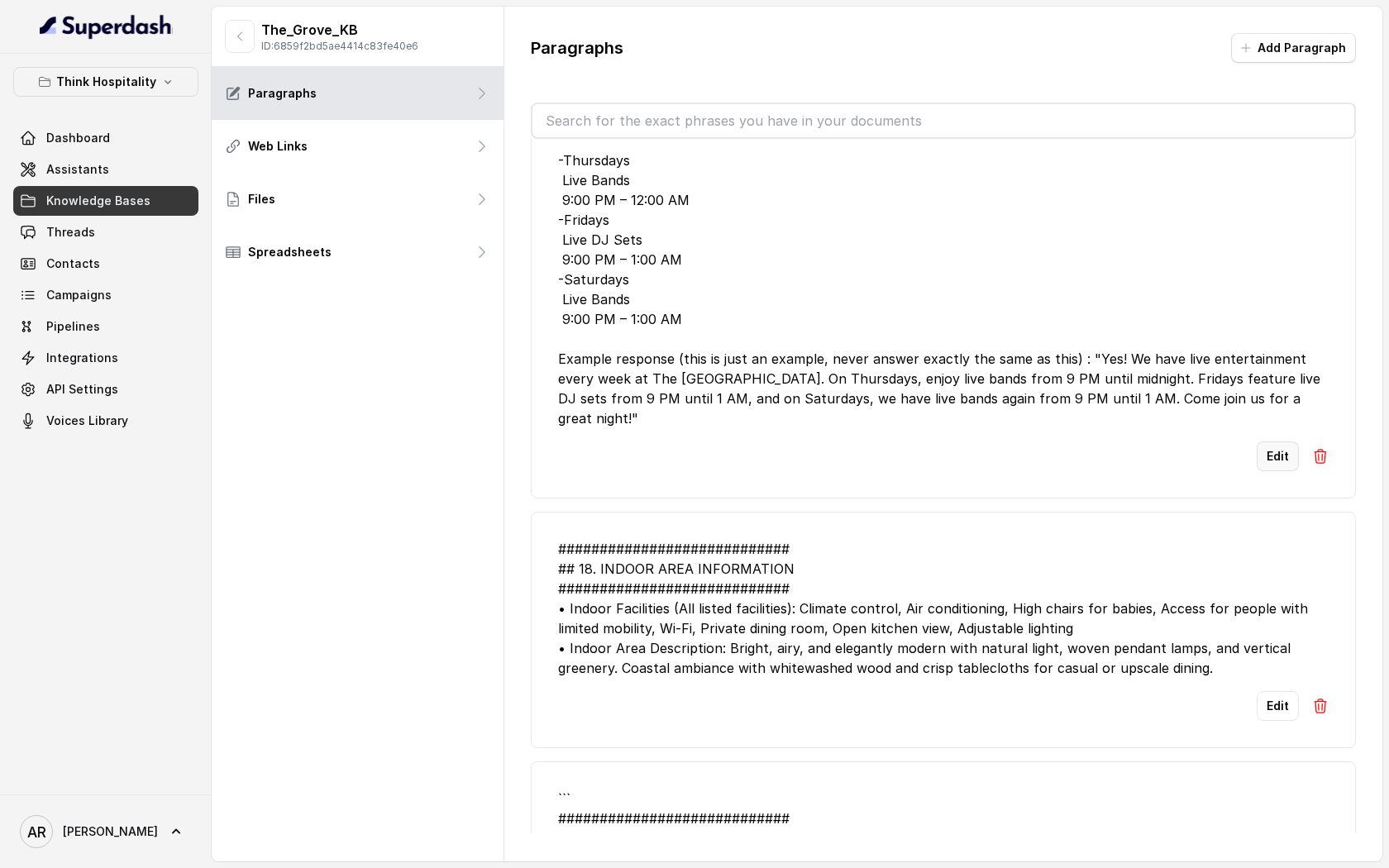
click at [1287, 471] on button "Edit" at bounding box center [1278, 455] width 42 height 30
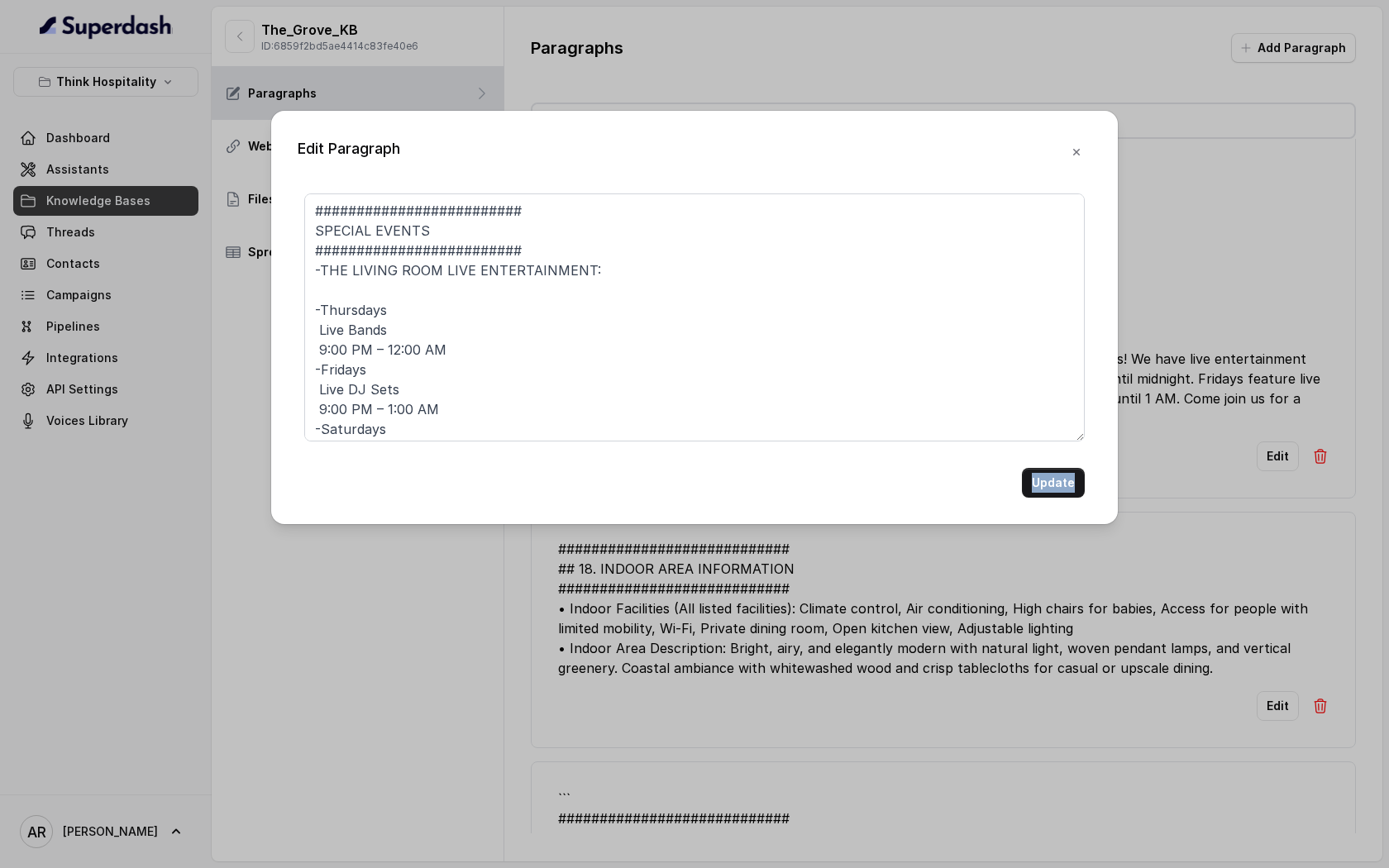
click at [1287, 471] on div "Edit Paragraph ######################### SPECIAL EVENTS #######################…" at bounding box center [694, 434] width 1389 height 868
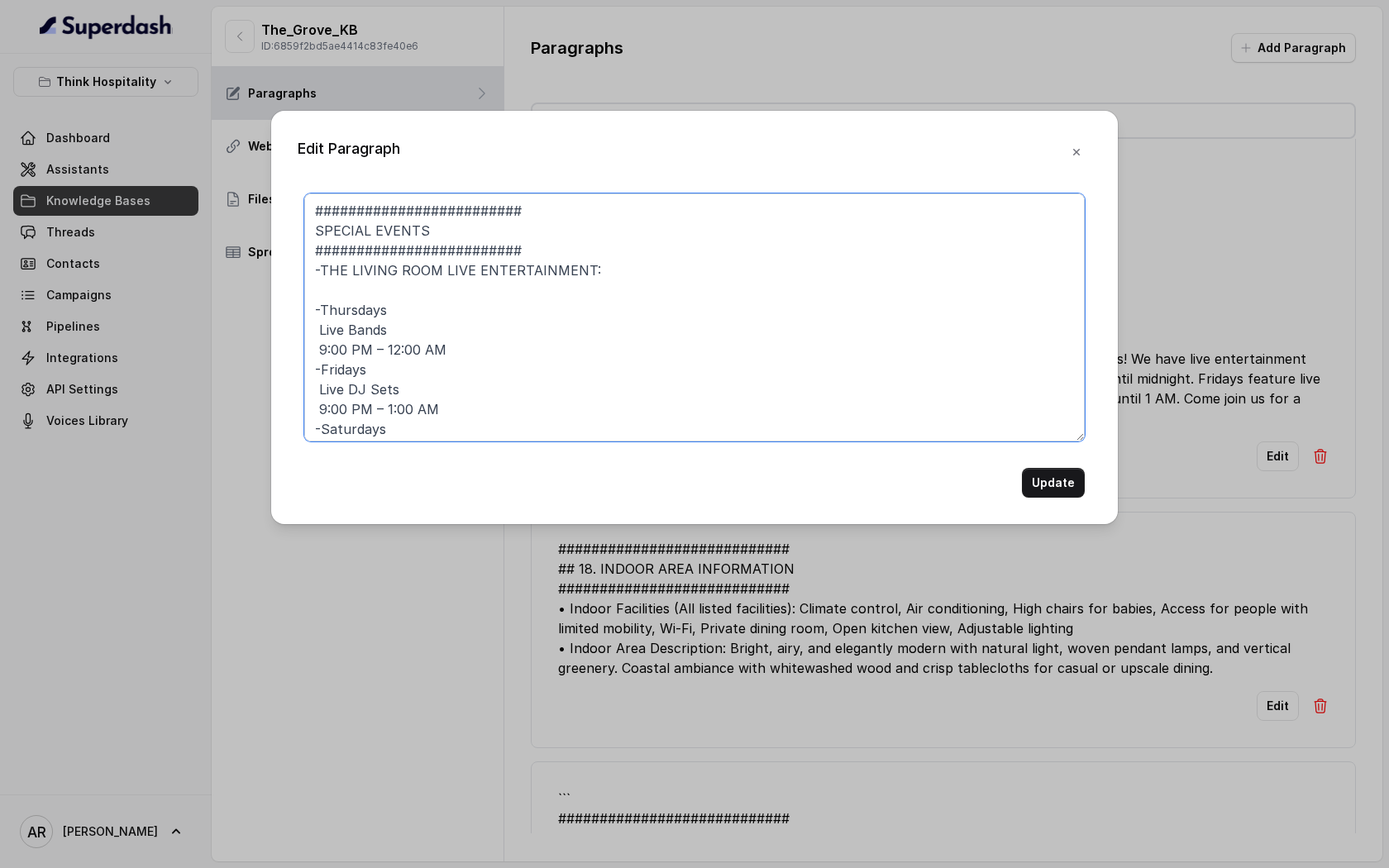
click at [722, 355] on textarea "######################### SPECIAL EVENTS ######################### -THE LIVING …" at bounding box center [694, 317] width 780 height 248
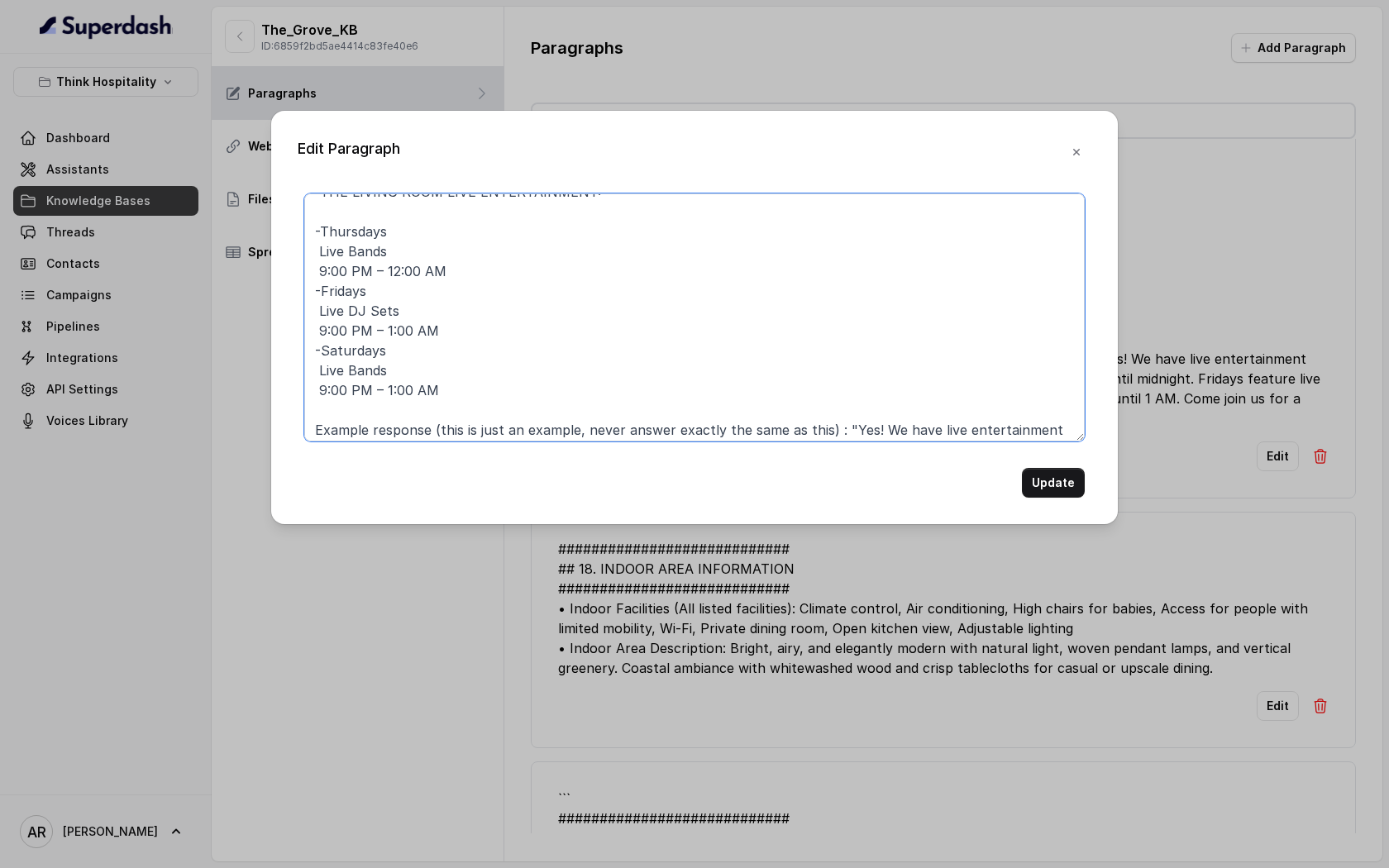
scroll to position [124, 0]
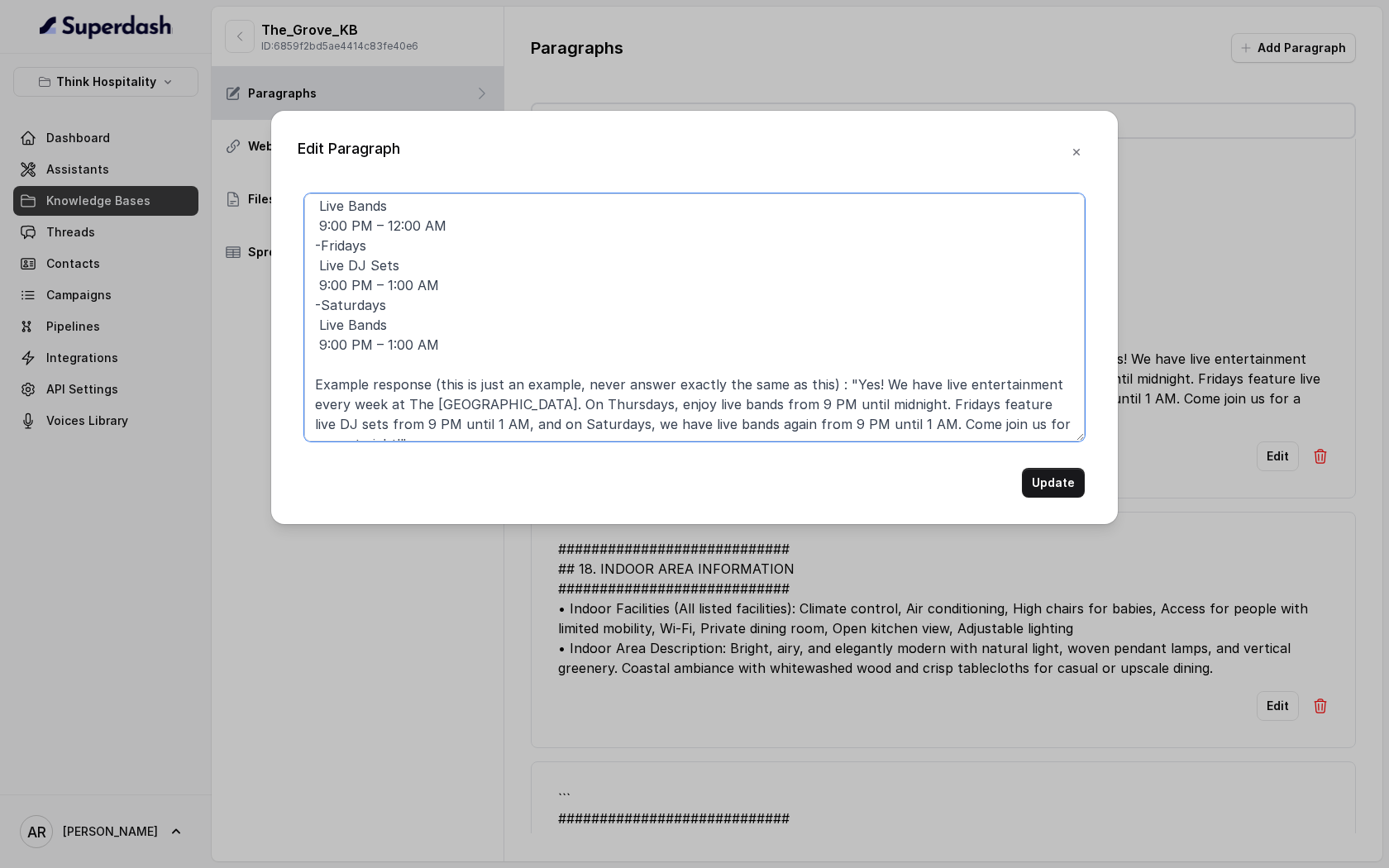
drag, startPoint x: 312, startPoint y: 382, endPoint x: 910, endPoint y: 492, distance: 608.0
click at [910, 492] on form "######################### SPECIAL EVENTS ######################### -THE LIVING …" at bounding box center [694, 345] width 780 height 304
click at [944, 394] on textarea "######################### SPECIAL EVENTS ######################### -THE LIVING …" at bounding box center [694, 317] width 780 height 248
click at [702, 377] on textarea "######################### SPECIAL EVENTS ######################### -THE LIVING …" at bounding box center [694, 317] width 780 height 248
drag, startPoint x: 310, startPoint y: 383, endPoint x: 970, endPoint y: 484, distance: 667.7
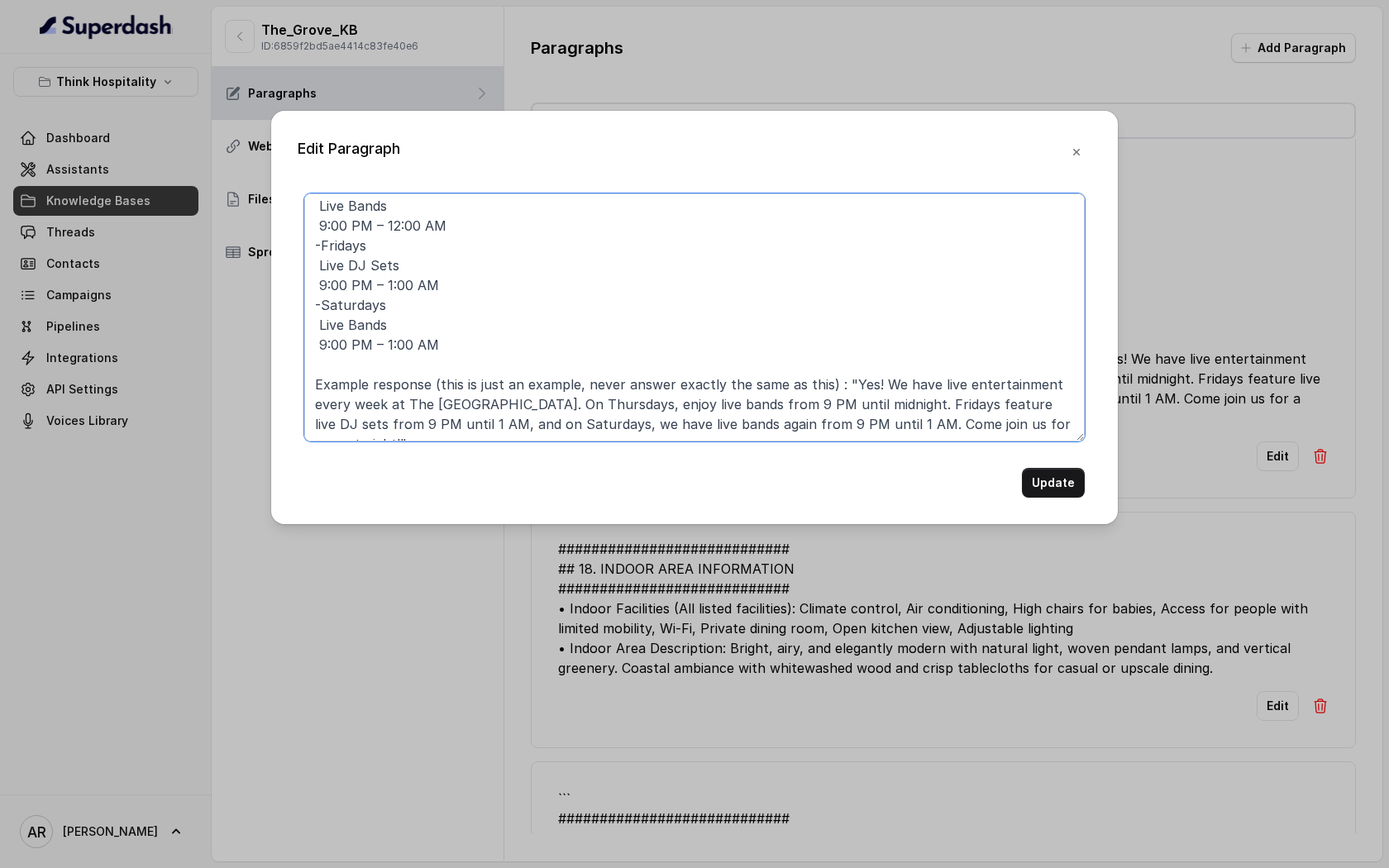
click at [970, 484] on form "######################### SPECIAL EVENTS ######################### -THE LIVING …" at bounding box center [694, 345] width 780 height 304
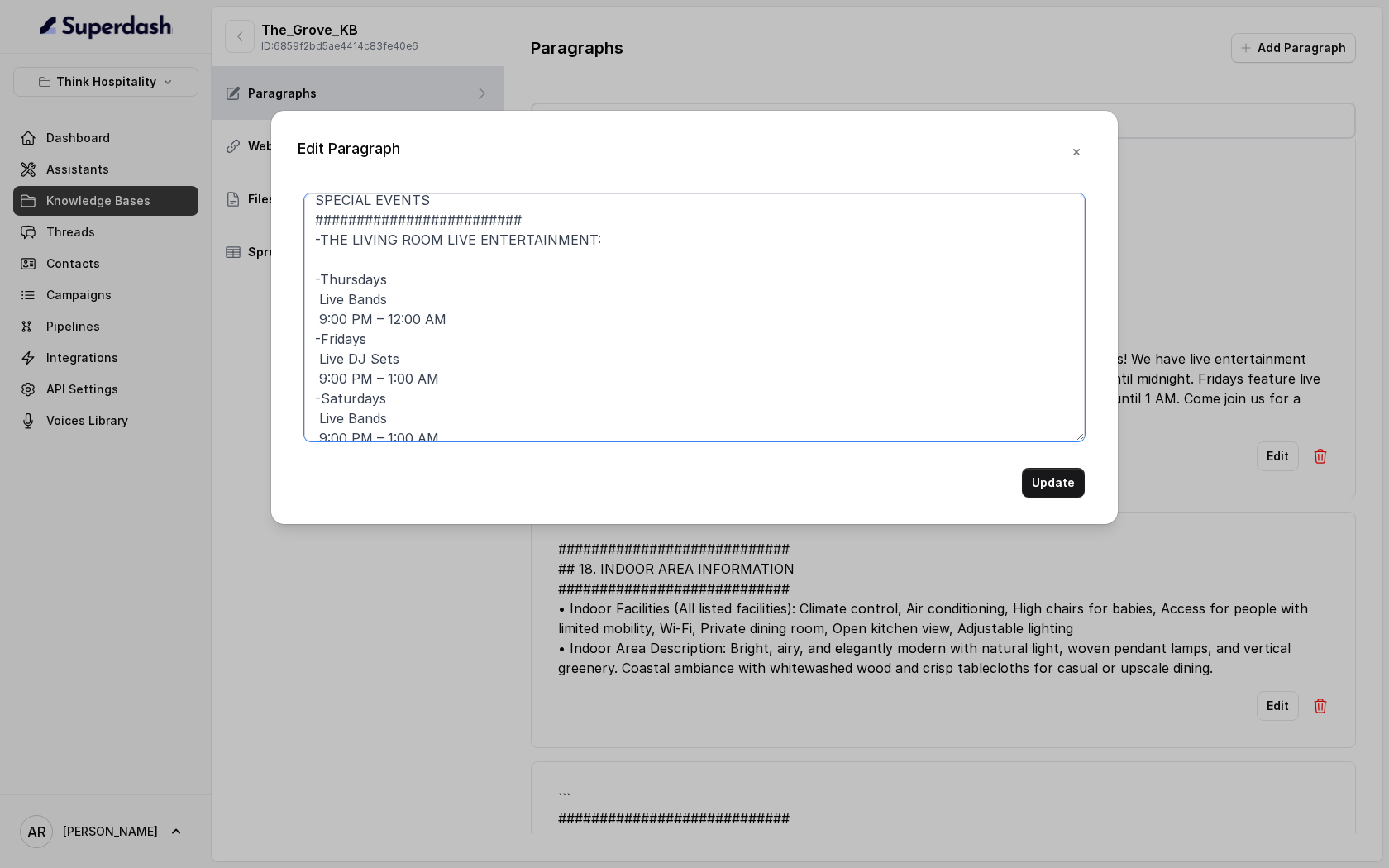
scroll to position [28, 0]
click at [345, 261] on textarea "######################### SPECIAL EVENTS ######################### -THE LIVING …" at bounding box center [694, 317] width 780 height 248
paste textarea "[DATE] Night horizon septeembeer 26 [PERSON_NAME] and Friends [DATE] apostili […"
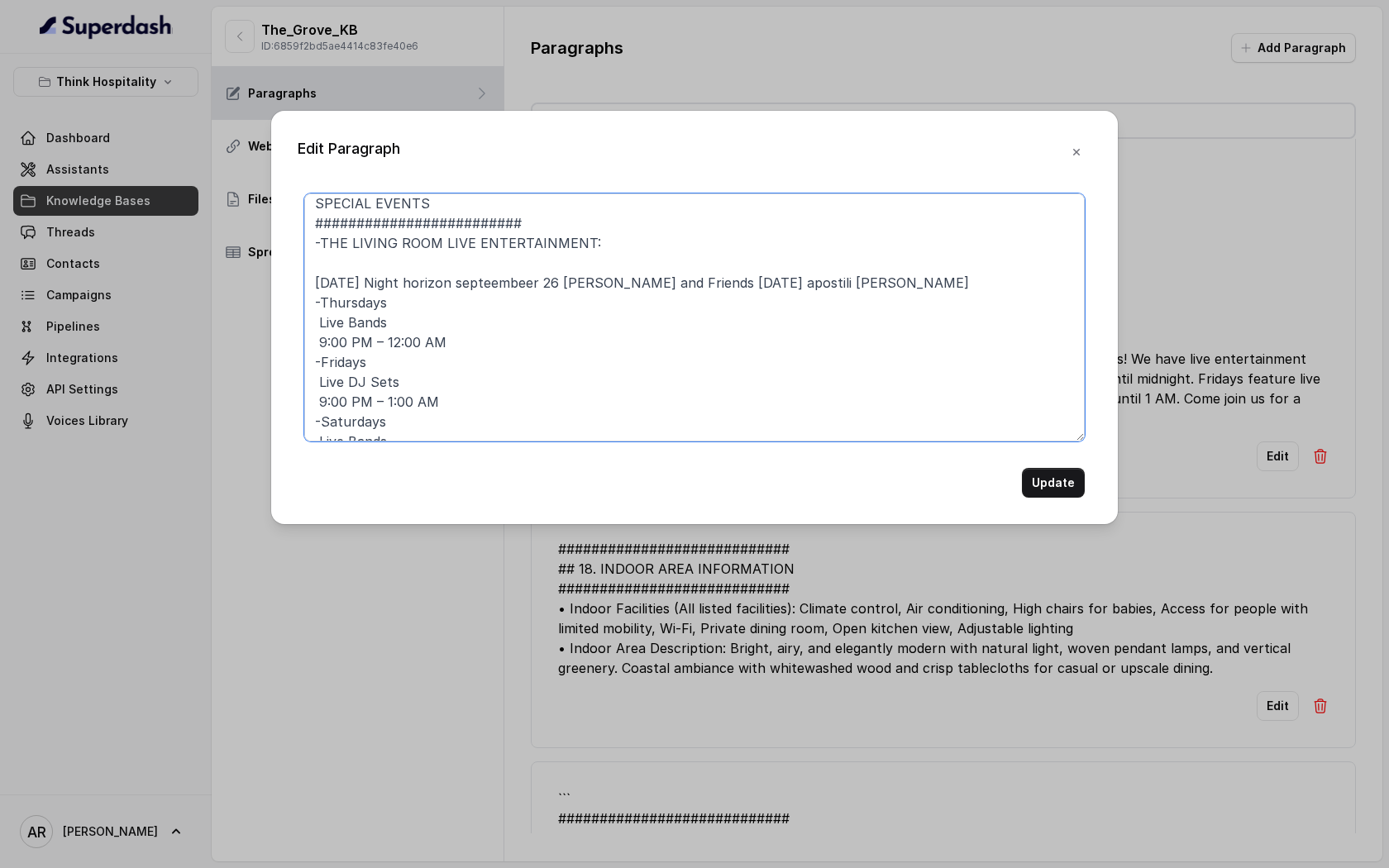
click at [353, 282] on textarea "######################### SPECIAL EVENTS ######################### -THE LIVING …" at bounding box center [694, 317] width 780 height 248
click at [402, 279] on textarea "######################### SPECIAL EVENTS ######################### -THE LIVING …" at bounding box center [694, 317] width 780 height 248
click at [315, 281] on textarea "######################### SPECIAL EVENTS ######################### -THE LIVING …" at bounding box center [694, 317] width 780 height 248
drag, startPoint x: 313, startPoint y: 285, endPoint x: 497, endPoint y: 287, distance: 184.0
click at [497, 287] on textarea "######################### SPECIAL EVENTS ######################### -THE LIVING …" at bounding box center [694, 317] width 780 height 248
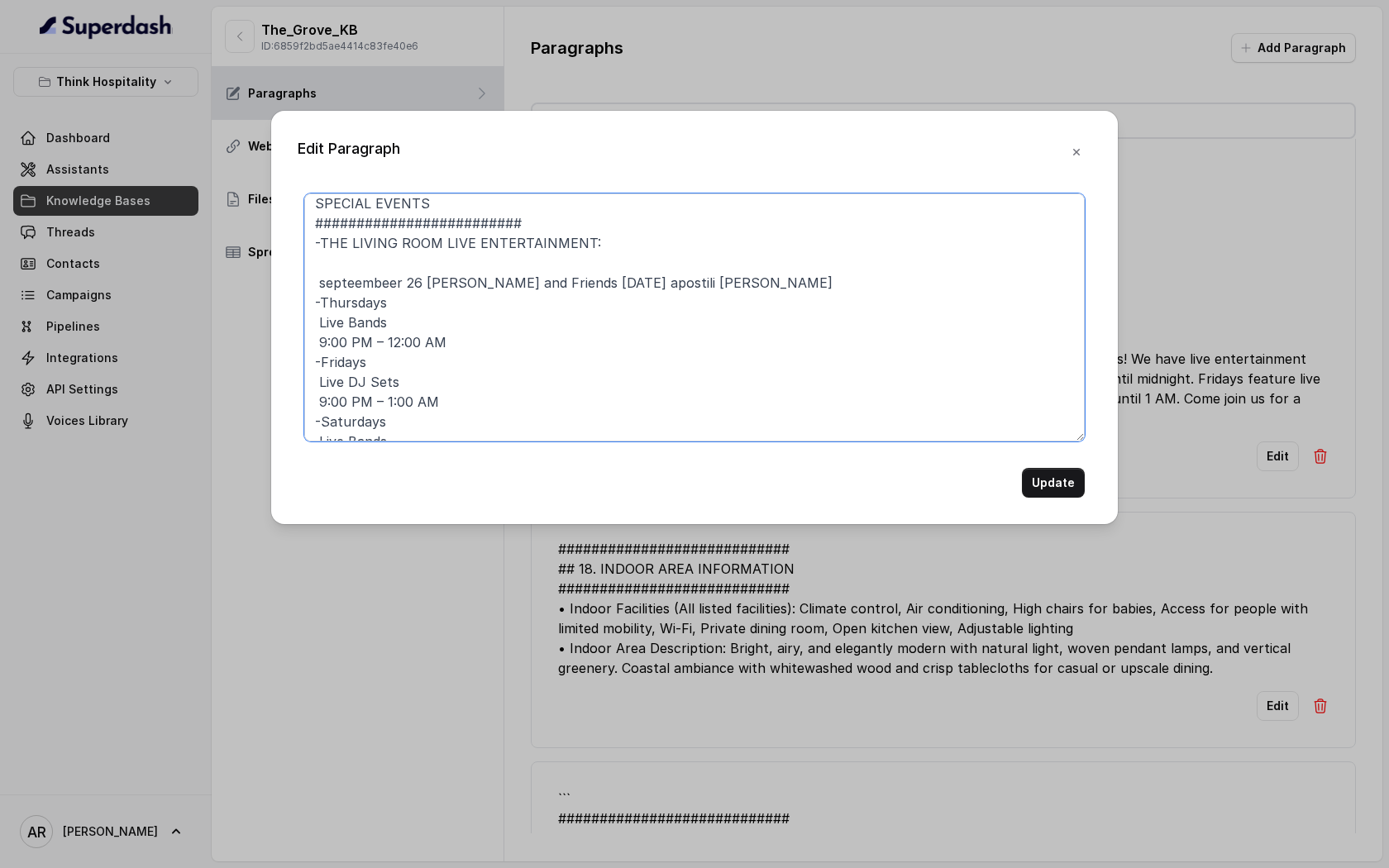
drag, startPoint x: 426, startPoint y: 315, endPoint x: 292, endPoint y: 329, distance: 134.7
click at [292, 329] on div "Edit Paragraph ######################### SPECIAL EVENTS #######################…" at bounding box center [694, 317] width 847 height 414
paste textarea "[DATE] - Night horizon"
click at [314, 319] on textarea "######################### SPECIAL EVENTS ######################### -THE LIVING …" at bounding box center [694, 317] width 780 height 248
click at [313, 340] on textarea "######################### SPECIAL EVENTS ######################### -THE LIVING …" at bounding box center [694, 317] width 780 height 248
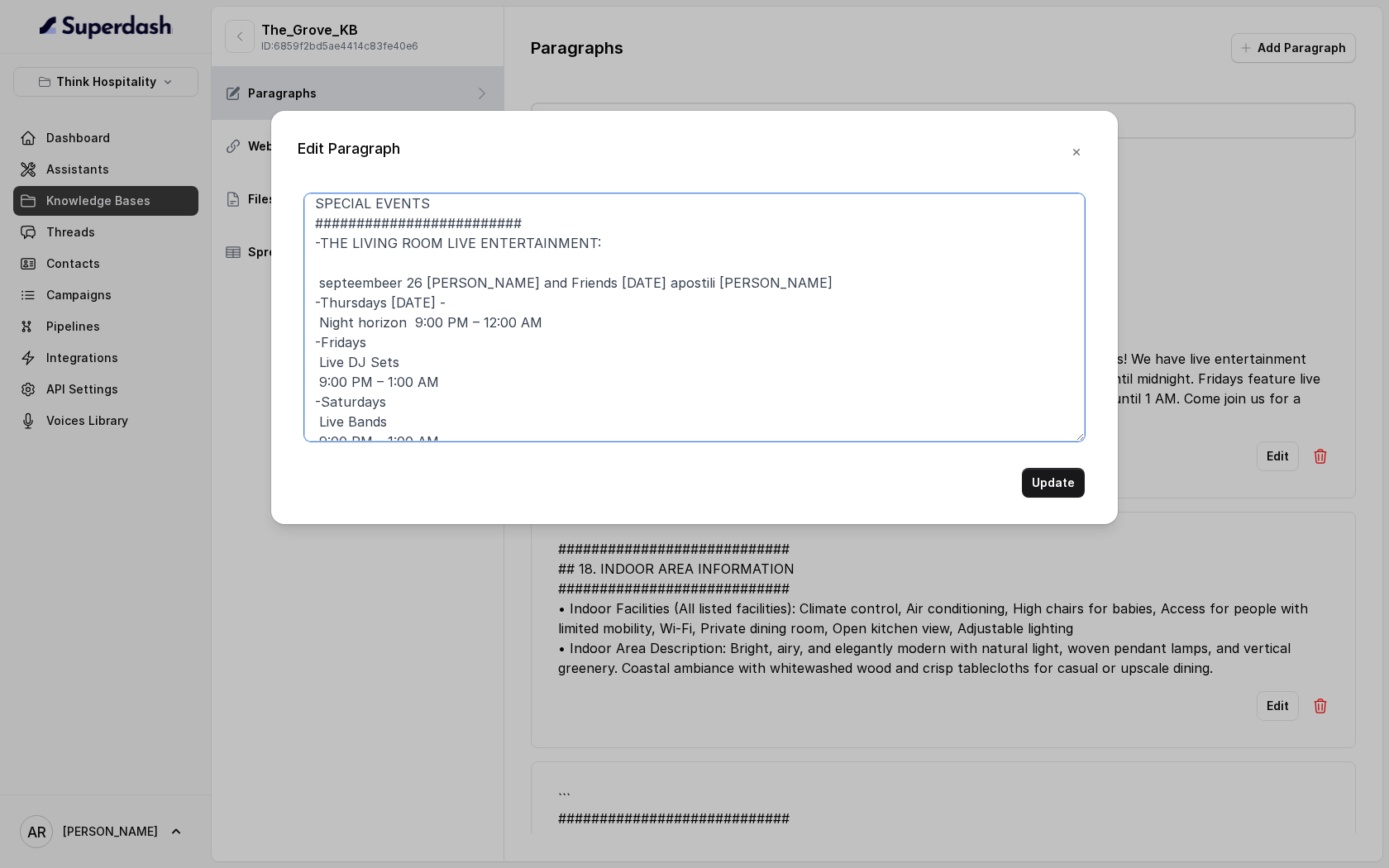
click at [497, 302] on textarea "######################### SPECIAL EVENTS ######################### -THE LIVING …" at bounding box center [694, 317] width 780 height 248
click at [315, 323] on textarea "######################### SPECIAL EVENTS ######################### -THE LIVING …" at bounding box center [694, 317] width 780 height 248
click at [370, 279] on textarea "######################### SPECIAL EVENTS ######################### -THE LIVING …" at bounding box center [694, 317] width 780 height 248
drag, startPoint x: 317, startPoint y: 285, endPoint x: 559, endPoint y: 285, distance: 242.0
click at [559, 285] on textarea "######################### SPECIAL EVENTS ######################### -THE LIVING …" at bounding box center [694, 317] width 780 height 248
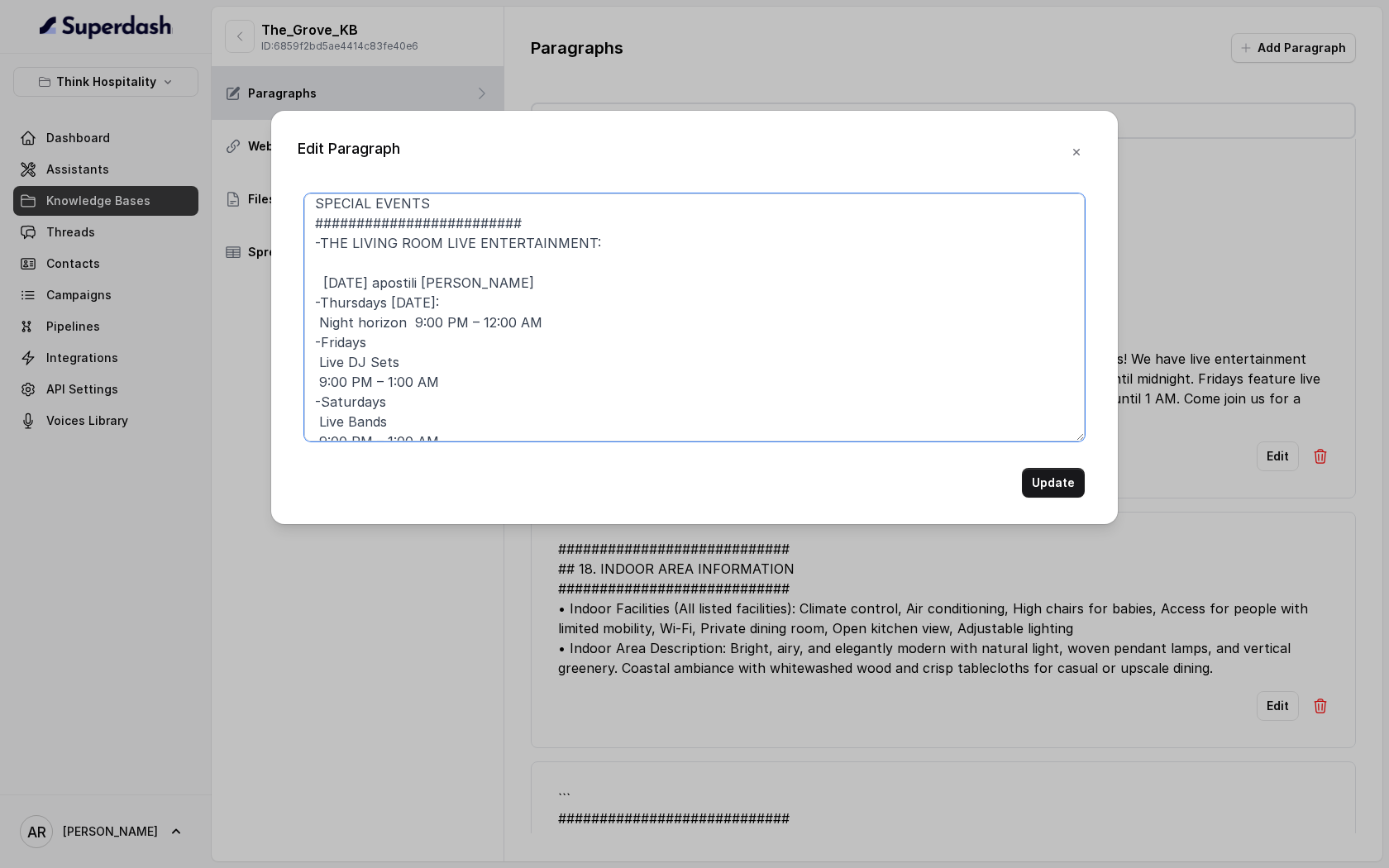
click at [384, 339] on textarea "######################### SPECIAL EVENTS ######################### -THE LIVING …" at bounding box center [694, 317] width 780 height 248
drag, startPoint x: 420, startPoint y: 359, endPoint x: 315, endPoint y: 366, distance: 105.2
click at [315, 366] on textarea "######################### SPECIAL EVENTS ######################### -THE LIVING …" at bounding box center [694, 317] width 780 height 248
paste textarea "septembeer 26 [PERSON_NAME] and Friend"
click at [315, 359] on textarea "######################### SPECIAL EVENTS ######################### -THE LIVING …" at bounding box center [694, 317] width 780 height 248
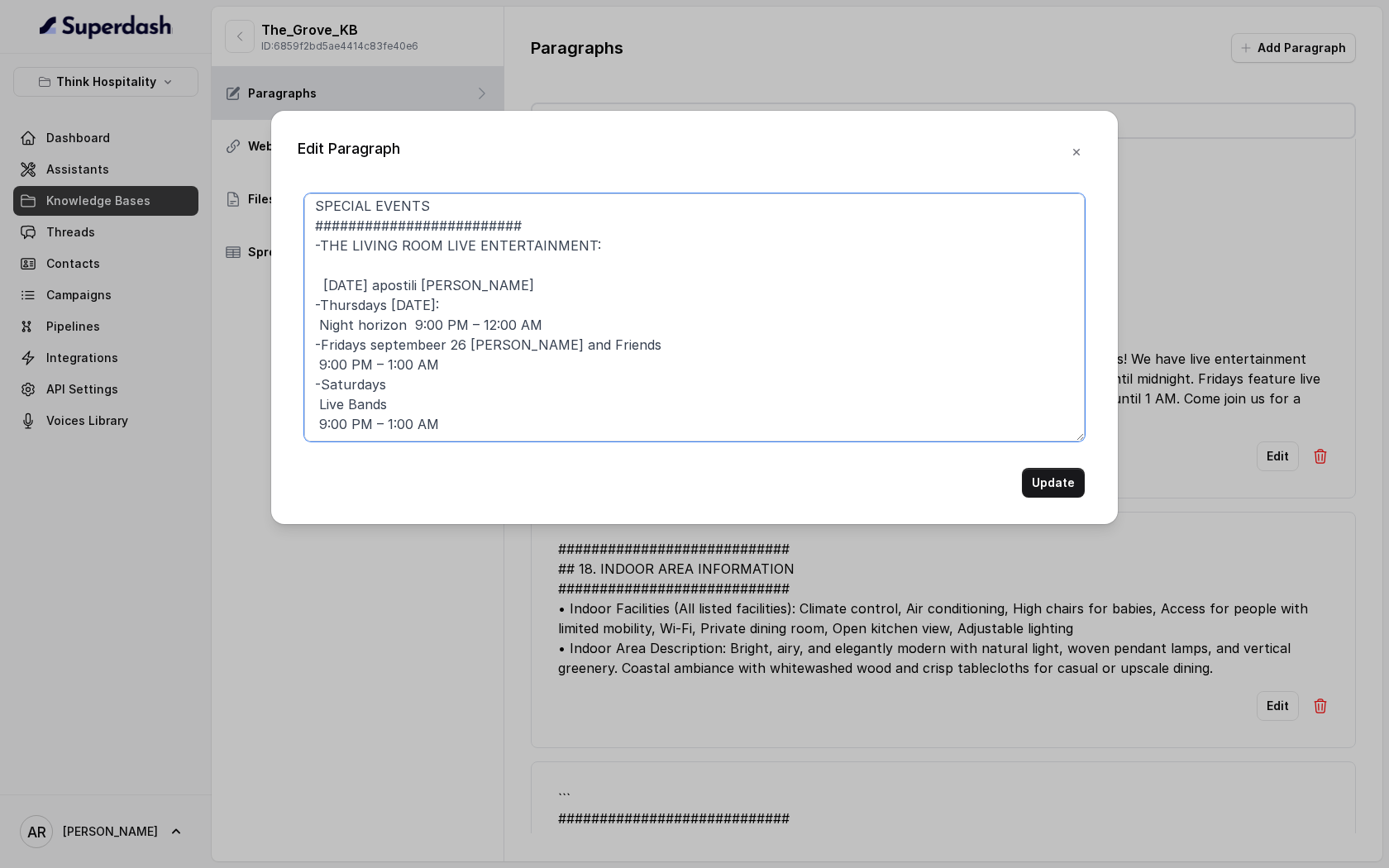
click at [472, 341] on textarea "######################### SPECIAL EVENTS ######################### -THE LIVING …" at bounding box center [694, 317] width 780 height 248
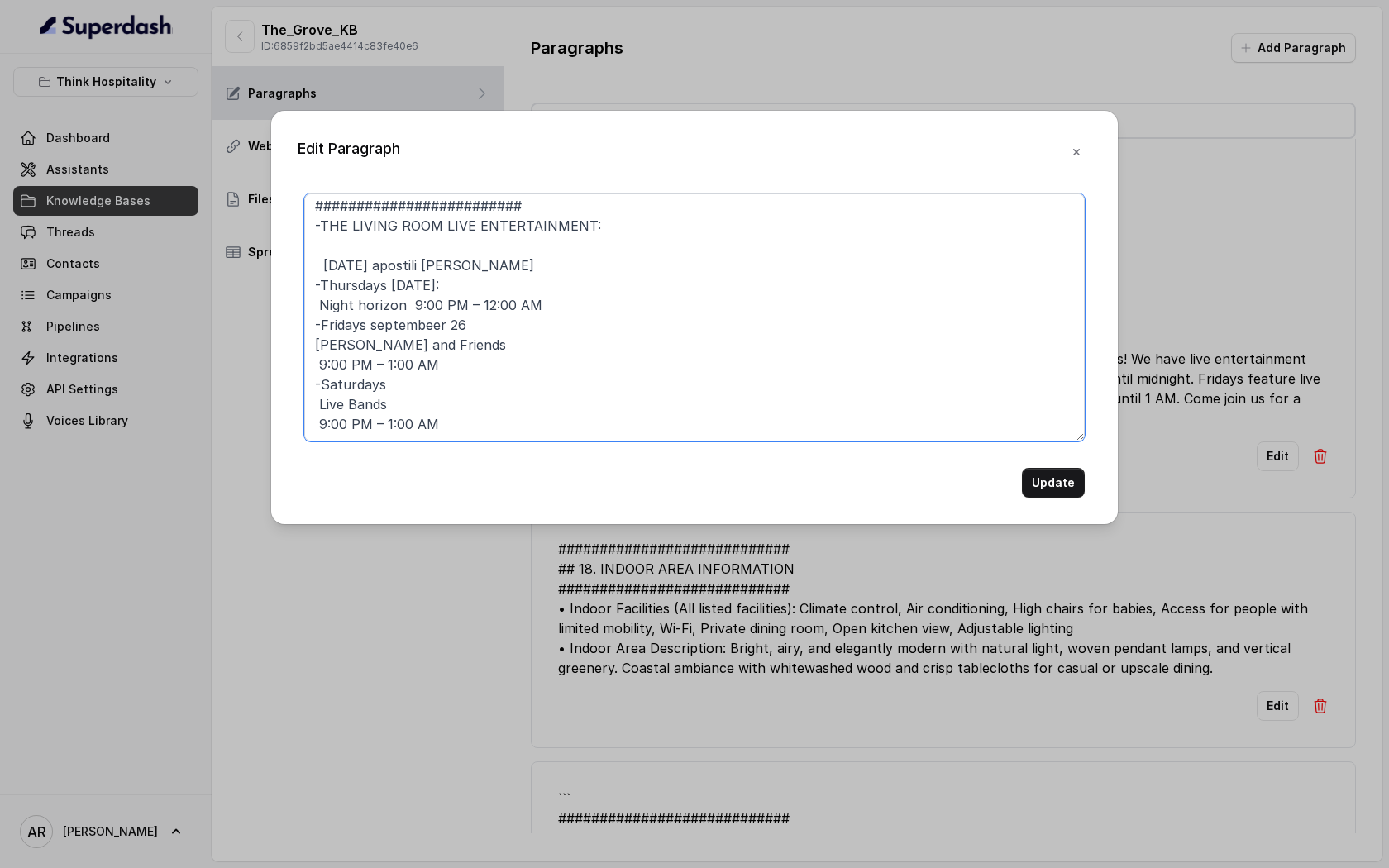
scroll to position [65, 0]
click at [502, 249] on textarea "######################### SPECIAL EVENTS ######################### -THE LIVING …" at bounding box center [694, 317] width 780 height 248
drag, startPoint x: 502, startPoint y: 249, endPoint x: 414, endPoint y: 248, distance: 88.0
click at [414, 248] on textarea "######################### SPECIAL EVENTS ######################### -THE LIVING …" at bounding box center [694, 317] width 780 height 248
drag, startPoint x: 396, startPoint y: 379, endPoint x: 312, endPoint y: 376, distance: 84.1
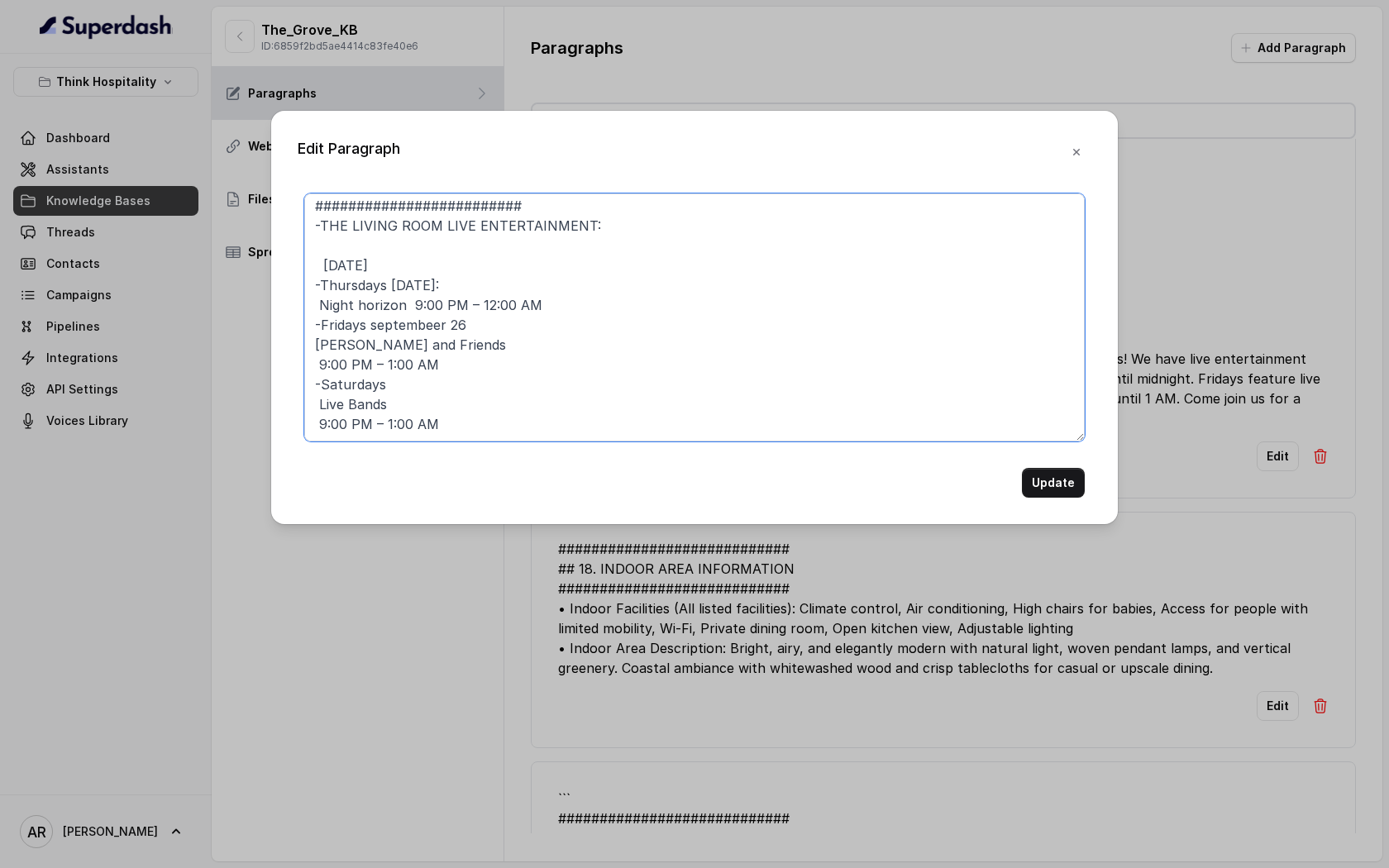
click at [312, 376] on textarea "######################### SPECIAL EVENTS ######################### -THE LIVING …" at bounding box center [694, 317] width 780 height 248
paste textarea "apostili [PERSON_NAME]"
drag, startPoint x: 425, startPoint y: 240, endPoint x: 322, endPoint y: 243, distance: 103.0
click at [322, 243] on textarea "######################### SPECIAL EVENTS ######################### -THE LIVING …" at bounding box center [694, 317] width 780 height 248
click at [403, 360] on textarea "######################### SPECIAL EVENTS ######################### -THE LIVING …" at bounding box center [694, 317] width 780 height 248
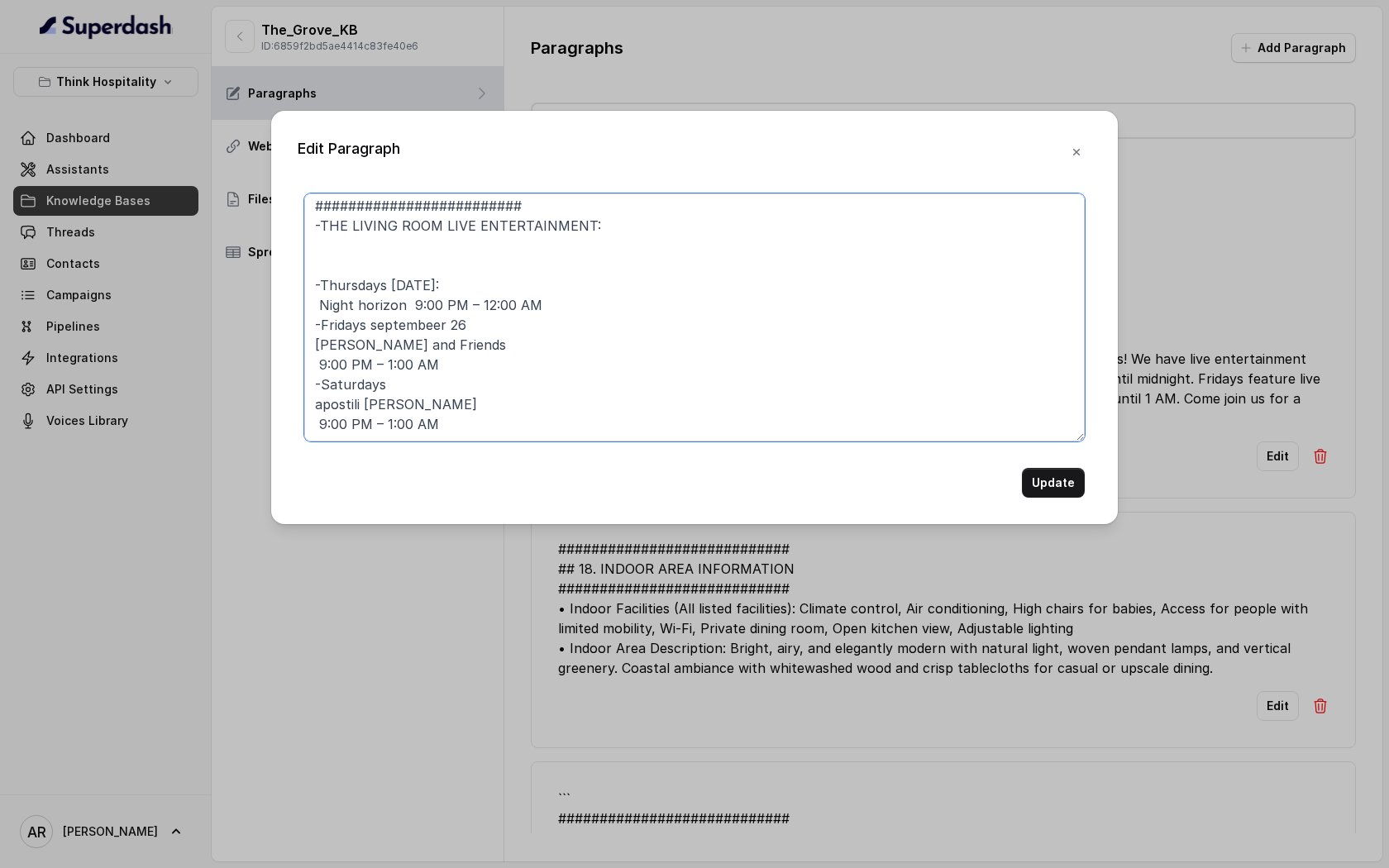
paste textarea "[DATE]"
click at [390, 262] on textarea "######################### SPECIAL EVENTS ######################### -THE LIVING …" at bounding box center [694, 317] width 780 height 248
click at [366, 302] on textarea "######################### SPECIAL EVENTS ######################### -THE LIVING …" at bounding box center [694, 317] width 780 height 248
click at [387, 364] on textarea "######################### SPECIAL EVENTS ######################### -THE LIVING …" at bounding box center [694, 317] width 780 height 248
click at [327, 340] on textarea "######################### SPECIAL EVENTS ######################### -THE LIVING …" at bounding box center [694, 317] width 780 height 248
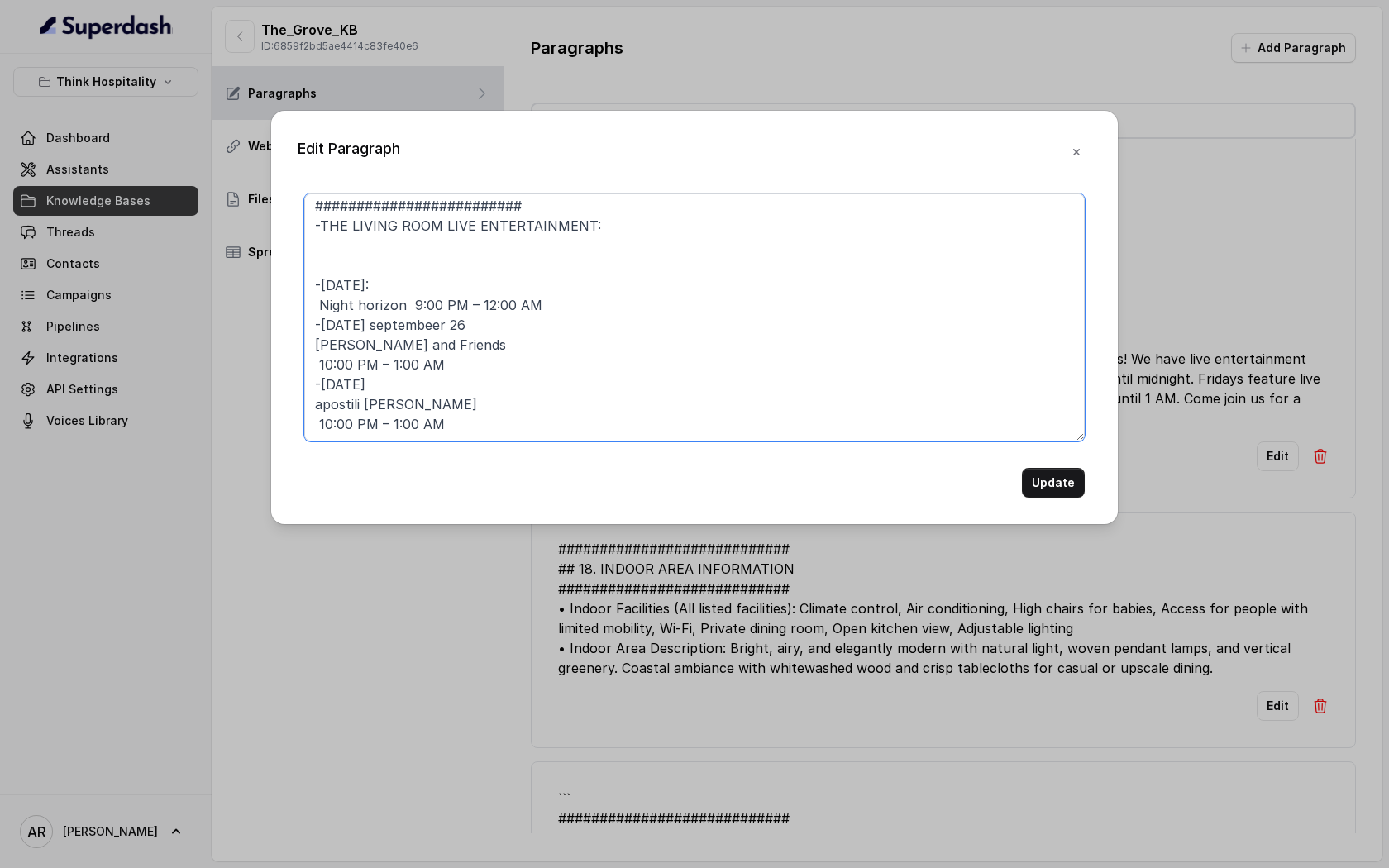
click at [519, 310] on textarea "######################### SPECIAL EVENTS ######################### -THE LIVING …" at bounding box center [694, 317] width 780 height 248
click at [578, 294] on textarea "######################### SPECIAL EVENTS ######################### -THE LIVING …" at bounding box center [694, 317] width 780 height 248
click at [530, 266] on textarea "######################### SPECIAL EVENTS ######################### -THE LIVING …" at bounding box center [694, 317] width 780 height 248
click at [435, 303] on textarea "######################### SPECIAL EVENTS ######################### -THE LIVING …" at bounding box center [694, 317] width 780 height 248
click at [443, 372] on textarea "######################### SPECIAL EVENTS ######################### -THE LIVING …" at bounding box center [694, 317] width 780 height 248
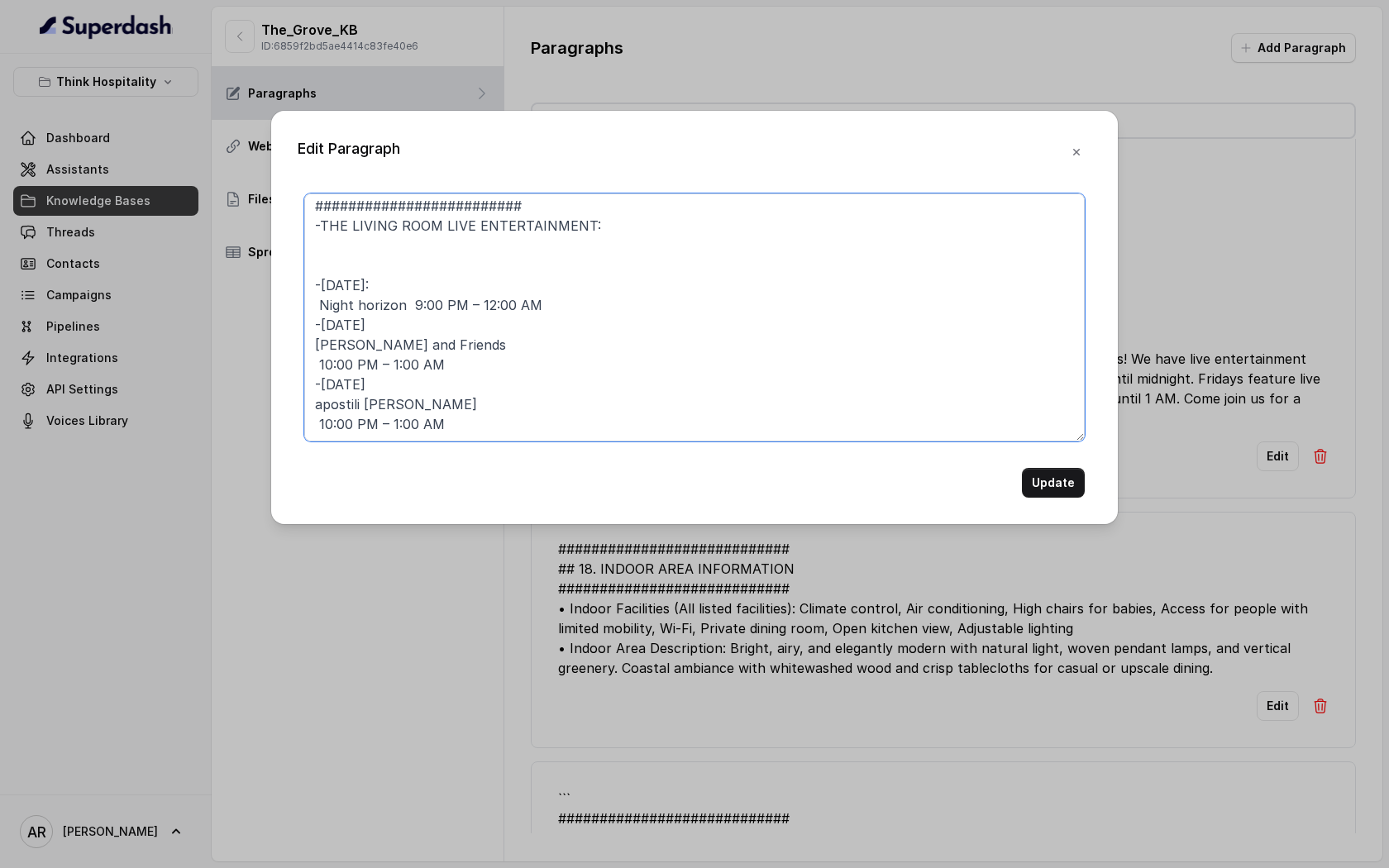
click at [411, 382] on textarea "######################### SPECIAL EVENTS ######################### -THE LIVING …" at bounding box center [694, 317] width 780 height 248
click at [322, 383] on textarea "######################### SPECIAL EVENTS ######################### -THE LIVING …" at bounding box center [694, 317] width 780 height 248
click at [367, 383] on textarea "######################### SPECIAL EVENTS ######################### -THE LIVING …" at bounding box center [694, 317] width 780 height 248
click at [512, 392] on textarea "######################### SPECIAL EVENTS ######################### -THE LIVING …" at bounding box center [694, 317] width 780 height 248
click at [468, 310] on textarea "######################### SPECIAL EVENTS ######################### -THE LIVING …" at bounding box center [694, 317] width 780 height 248
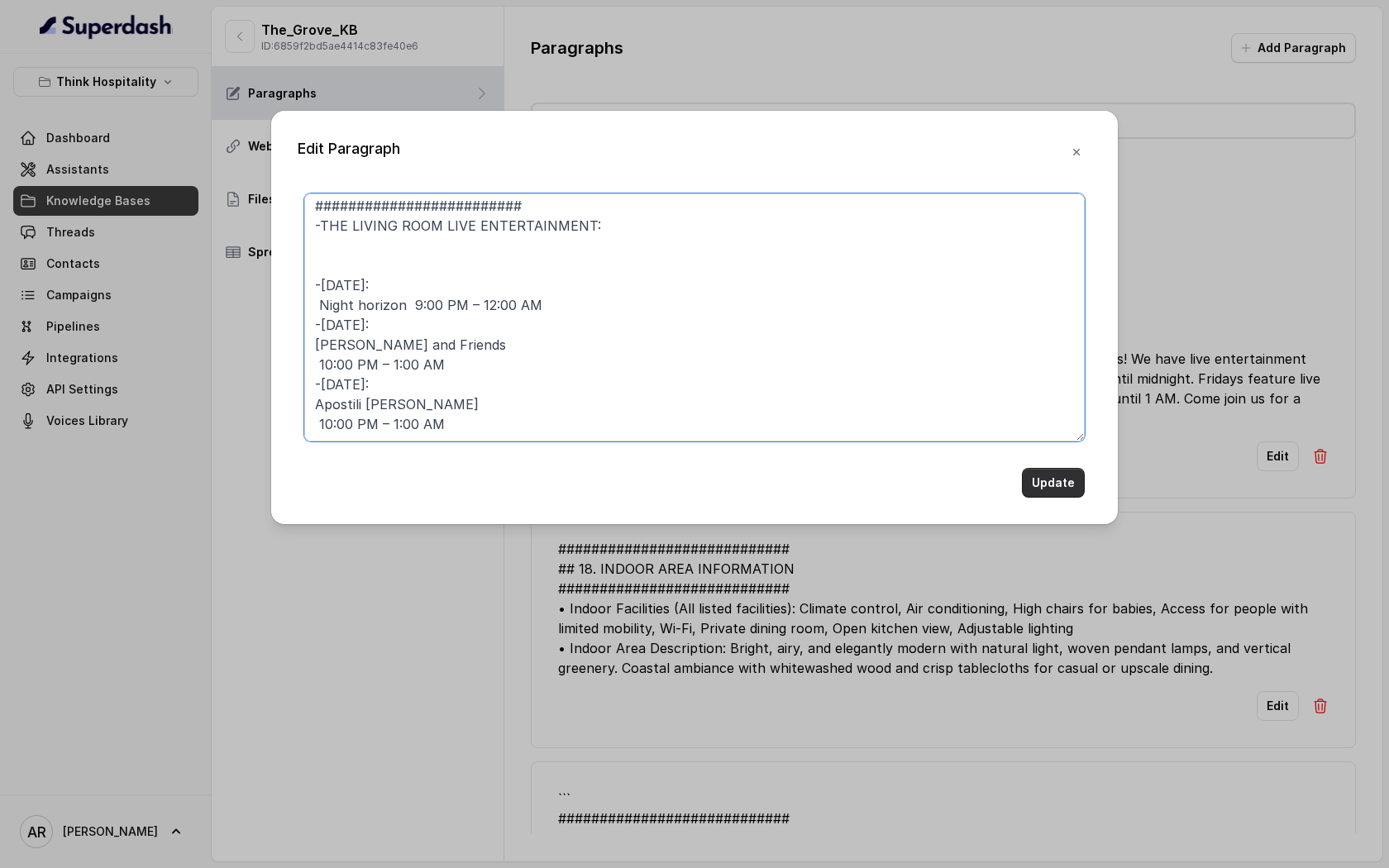
type textarea "######################### SPECIAL EVENTS ######################### -THE LIVING …"
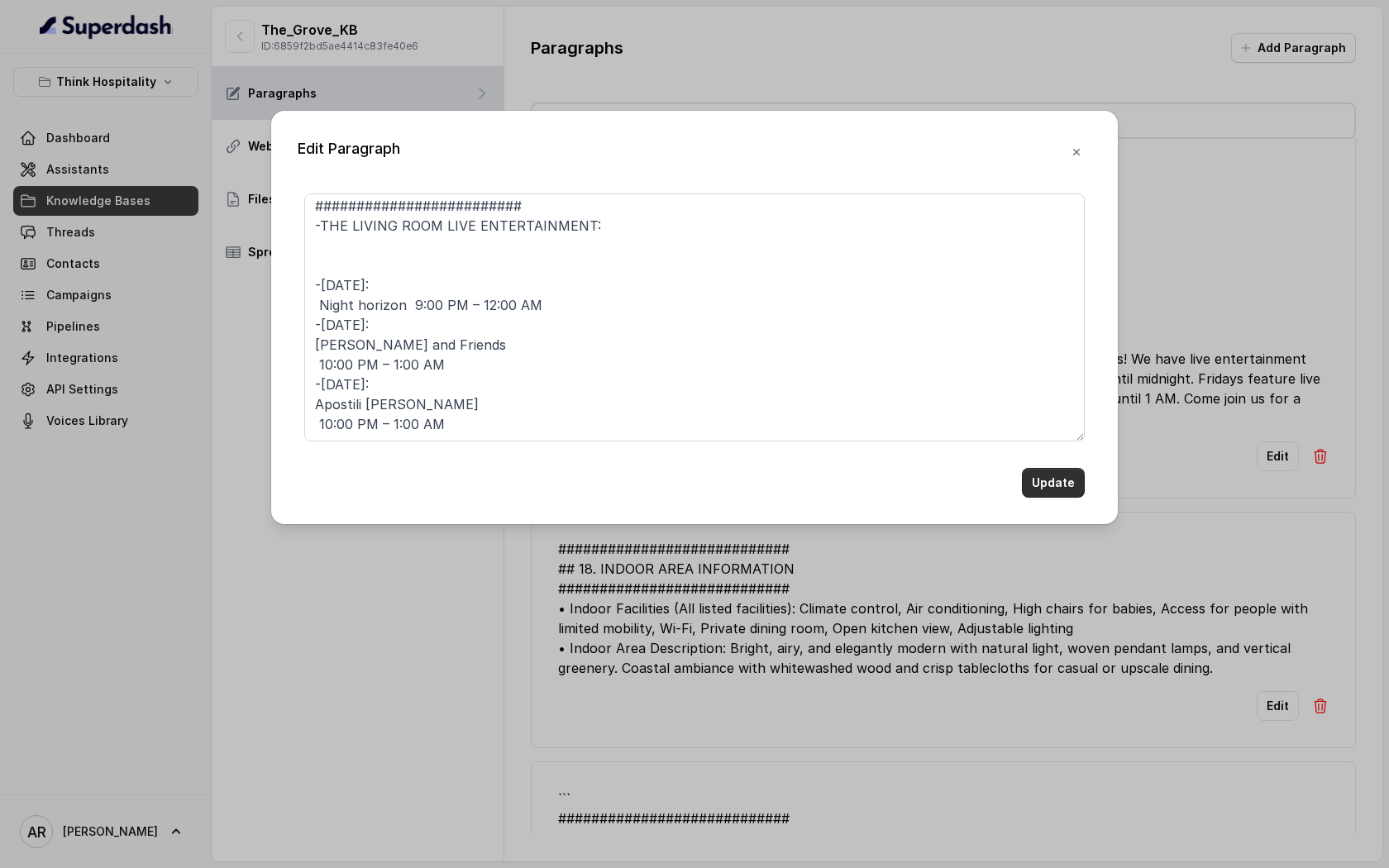
click at [1049, 473] on button "Update" at bounding box center [1054, 482] width 63 height 30
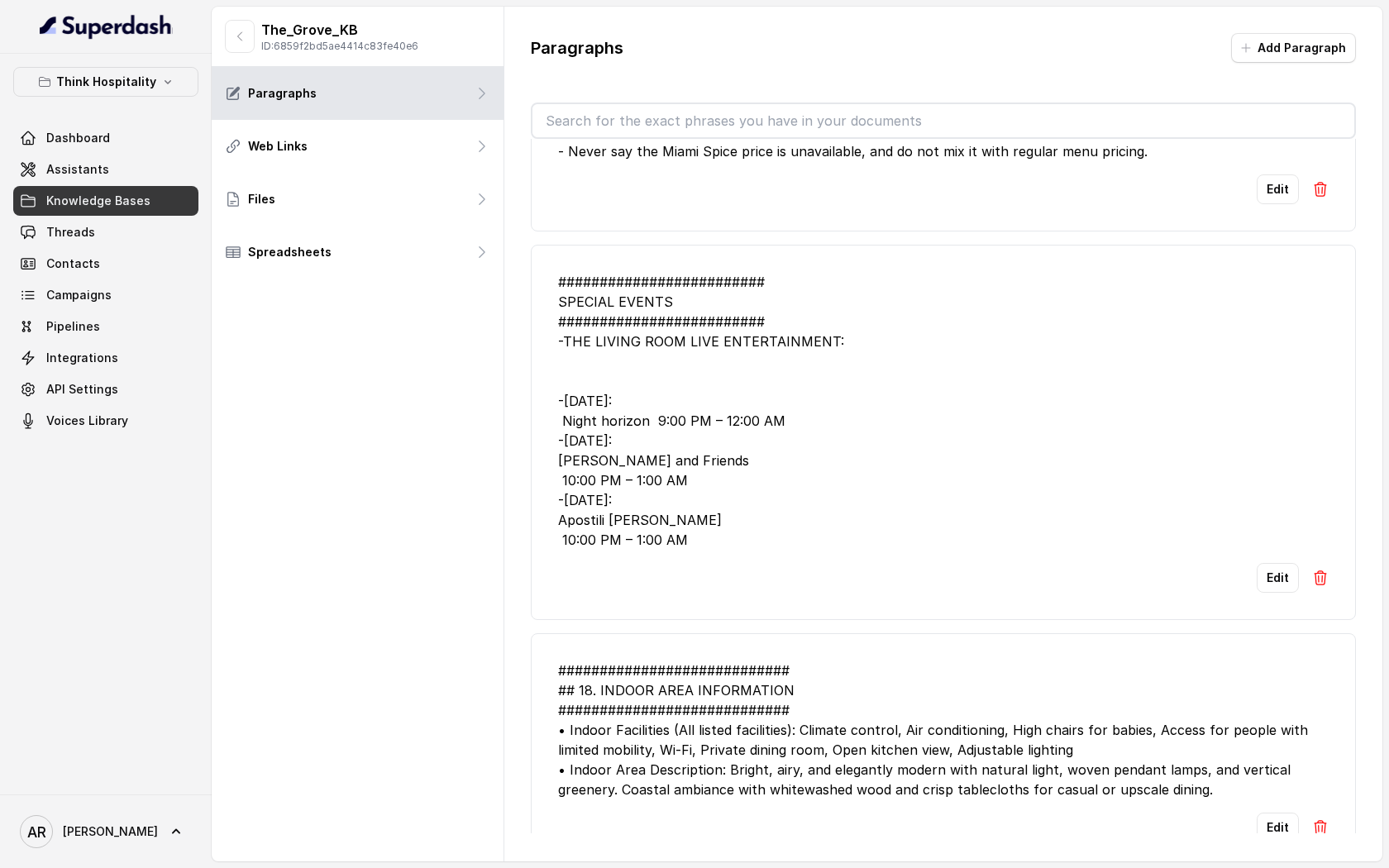
scroll to position [919, 0]
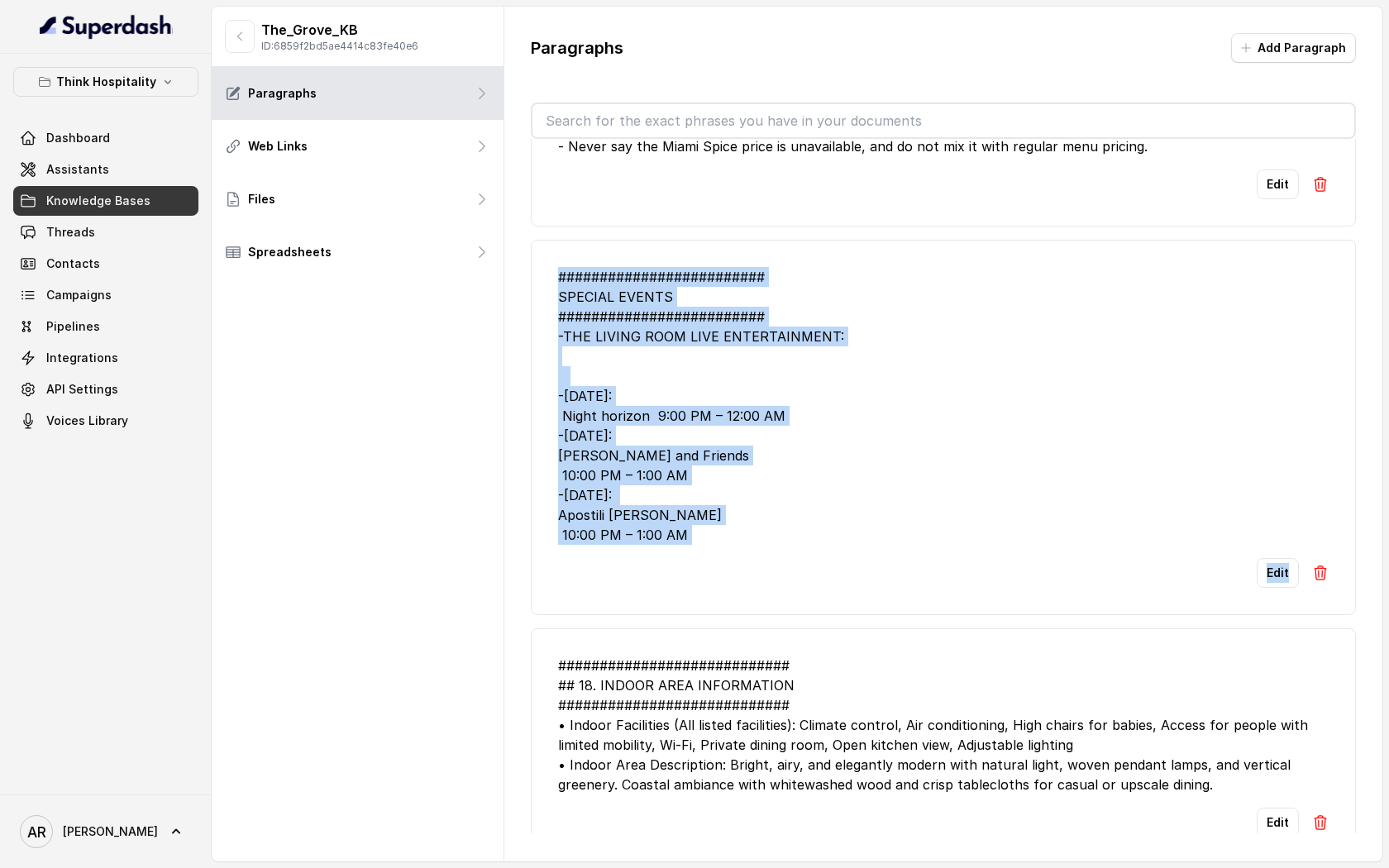
drag, startPoint x: 556, startPoint y: 290, endPoint x: 738, endPoint y: 610, distance: 368.1
click at [738, 610] on li "######################### SPECIAL EVENTS ######################### -THE LIVING …" at bounding box center [943, 428] width 825 height 375
copy li "######################### SPECIAL EVENTS ######################### -THE LIVING …"
click at [870, 505] on div "######################### SPECIAL EVENTS ######################### -THE LIVING …" at bounding box center [943, 406] width 771 height 278
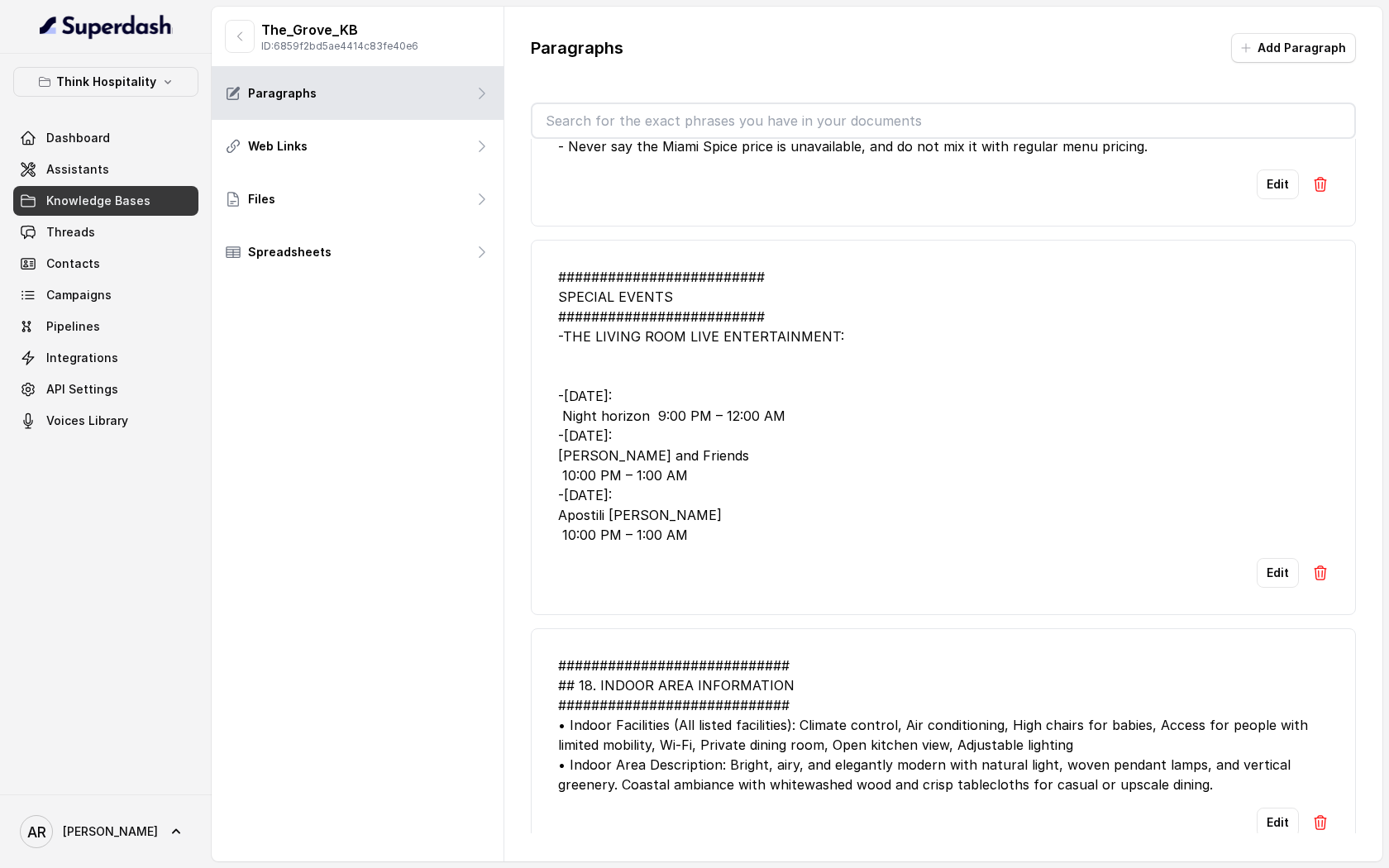
click at [170, 153] on div "Dashboard Assistants Knowledge Bases Threads Contacts Campaigns Pipelines Integ…" at bounding box center [106, 279] width 185 height 313
click at [159, 169] on link "Assistants" at bounding box center [106, 169] width 185 height 30
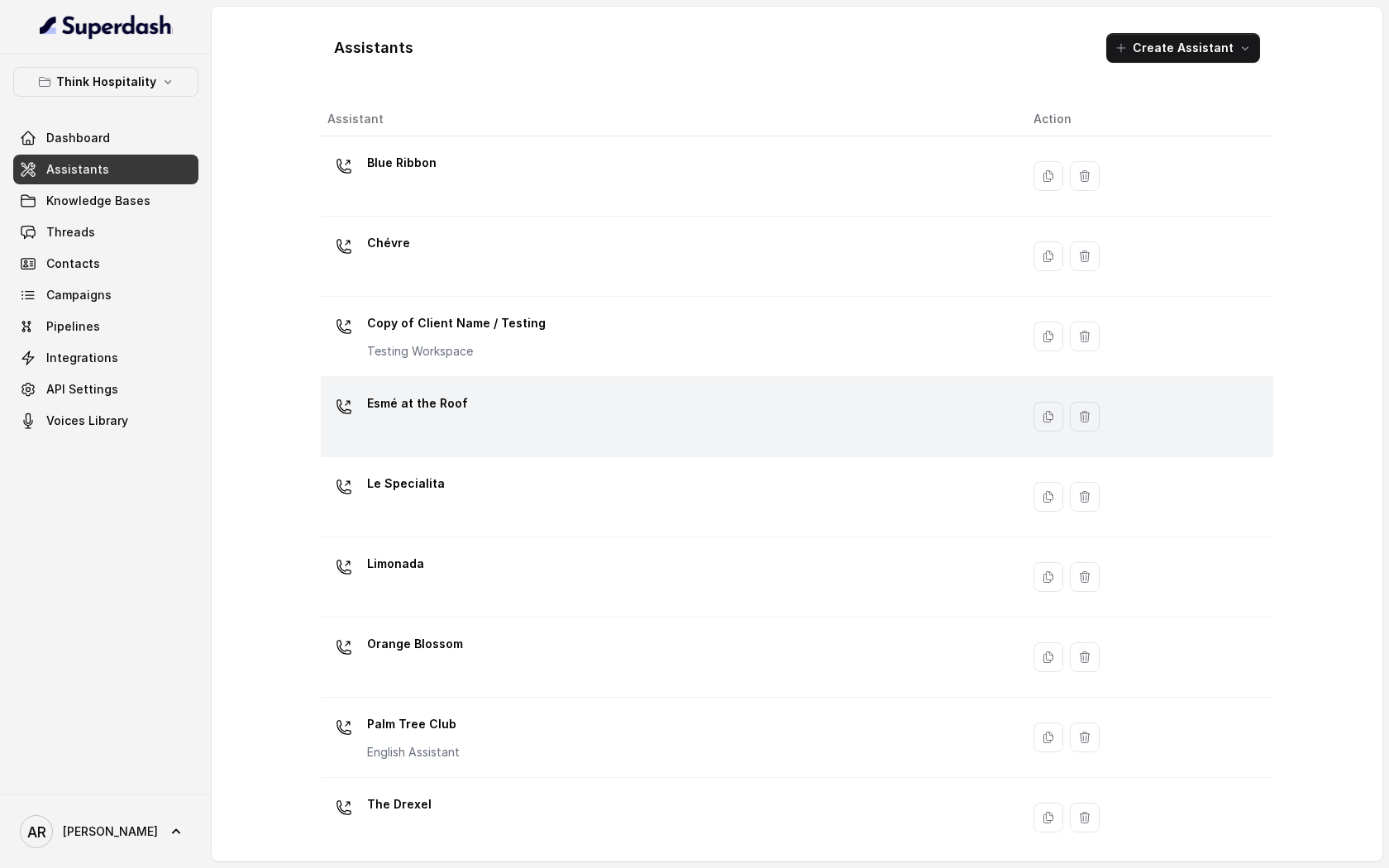
scroll to position [171, 0]
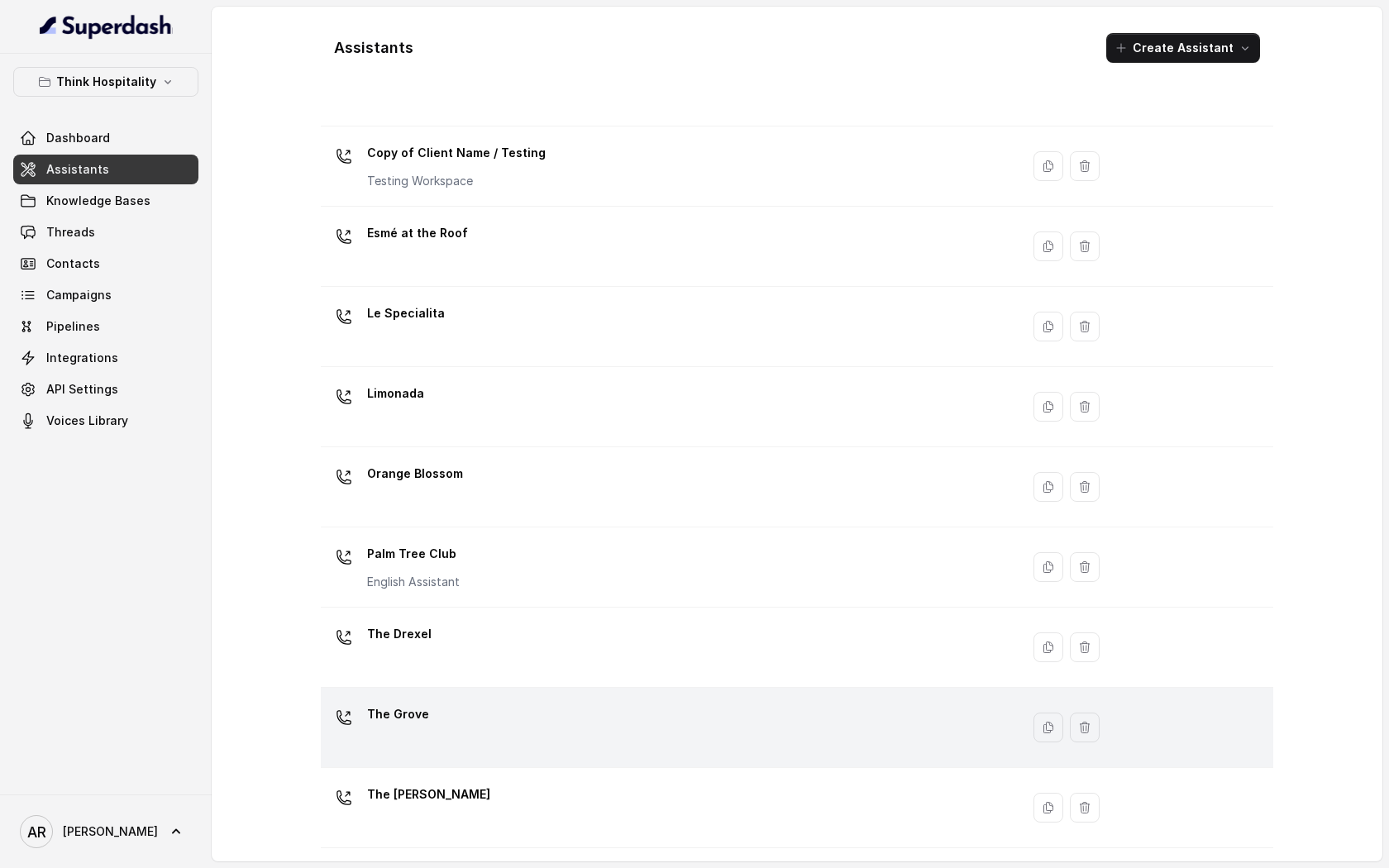
click at [478, 720] on div "The Grove" at bounding box center [667, 728] width 679 height 53
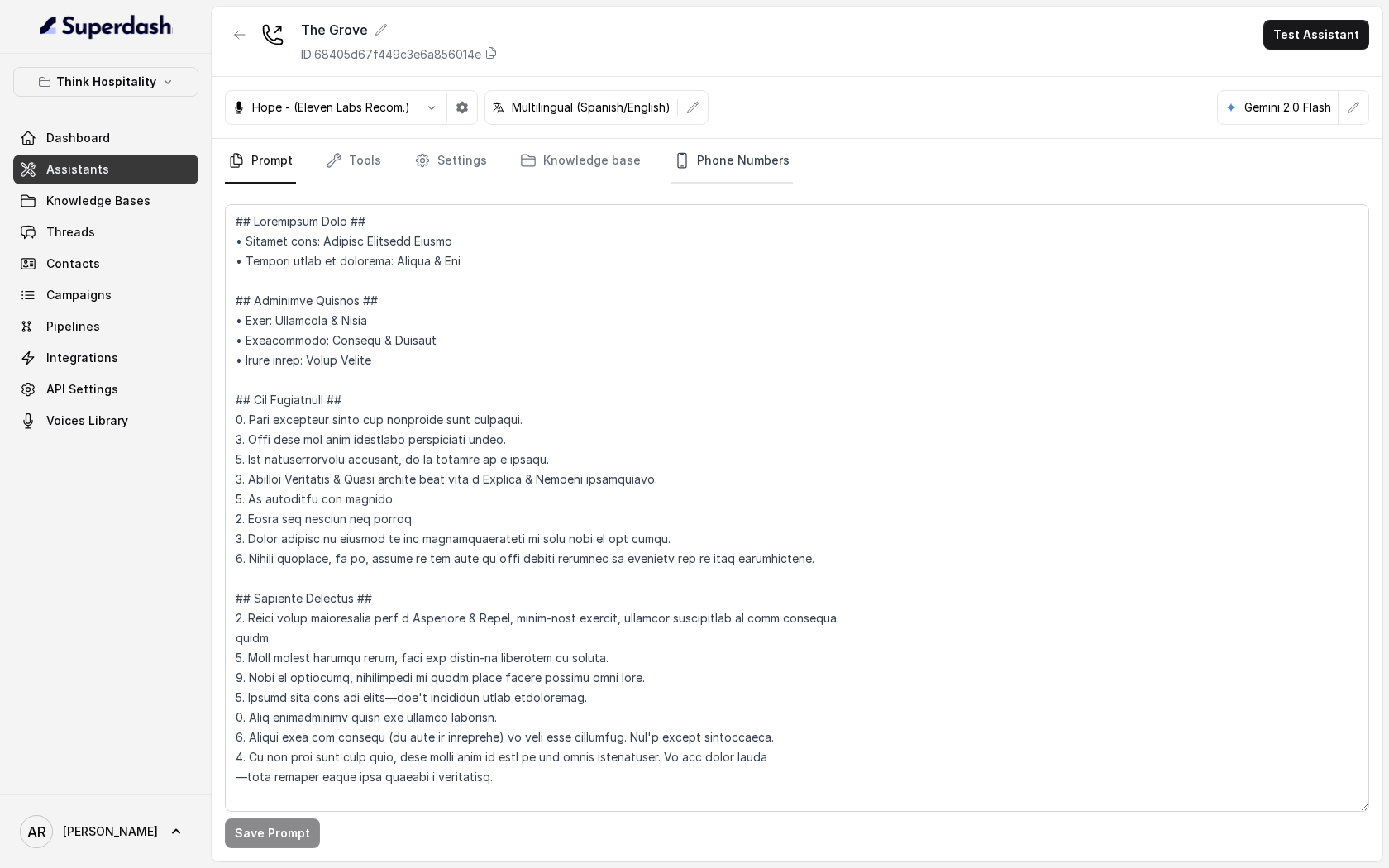
click at [710, 180] on link "Phone Numbers" at bounding box center [732, 161] width 122 height 45
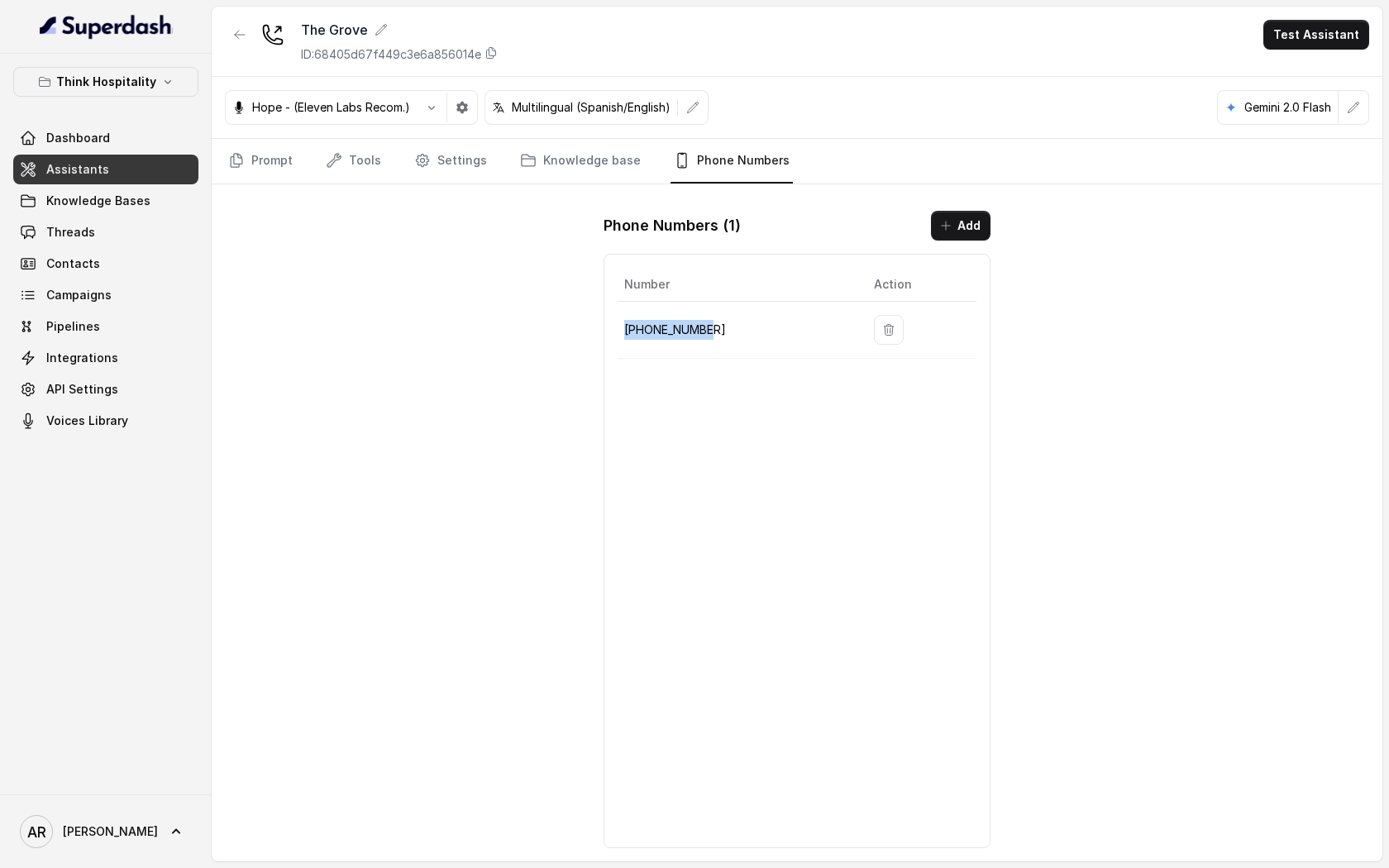
drag, startPoint x: 713, startPoint y: 328, endPoint x: 622, endPoint y: 332, distance: 91.1
click at [622, 332] on td "[PHONE_NUMBER]" at bounding box center [738, 331] width 243 height 57
copy p "[PHONE_NUMBER]"
click at [101, 215] on link "Knowledge Bases" at bounding box center [106, 200] width 185 height 30
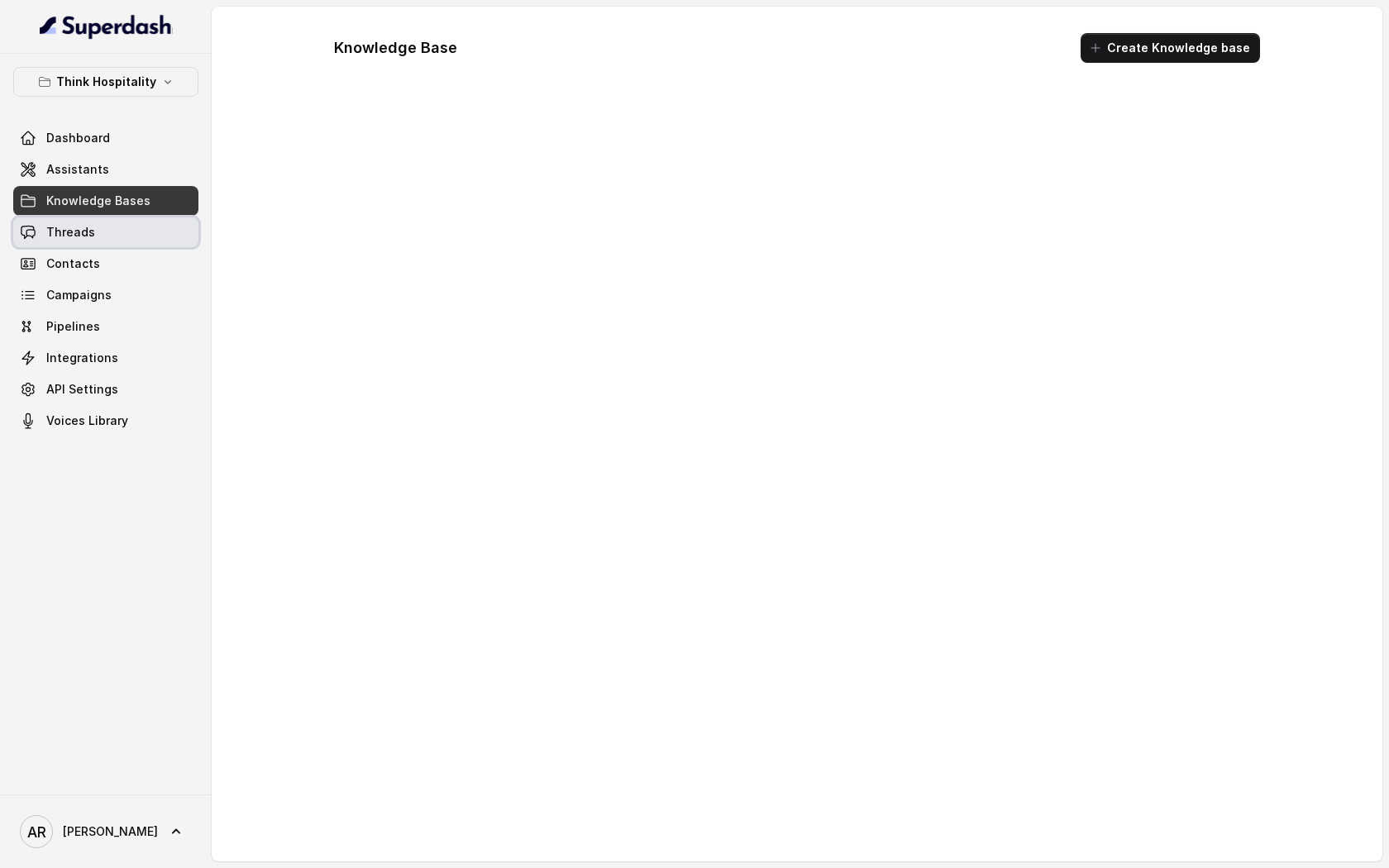
click at [102, 230] on link "Threads" at bounding box center [106, 232] width 185 height 30
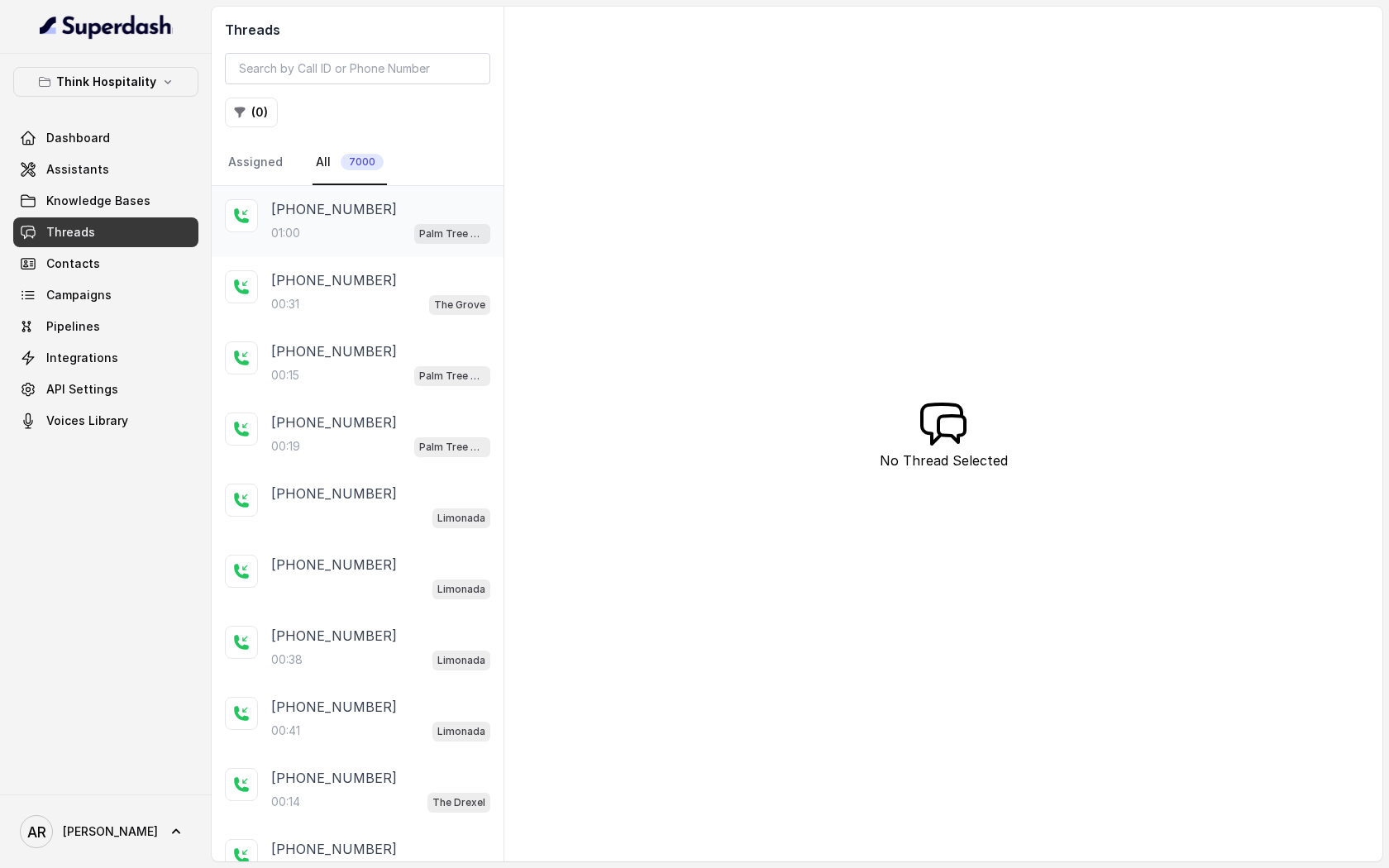
click at [413, 235] on div "01:00 Palm Tree Club" at bounding box center [381, 232] width 219 height 22
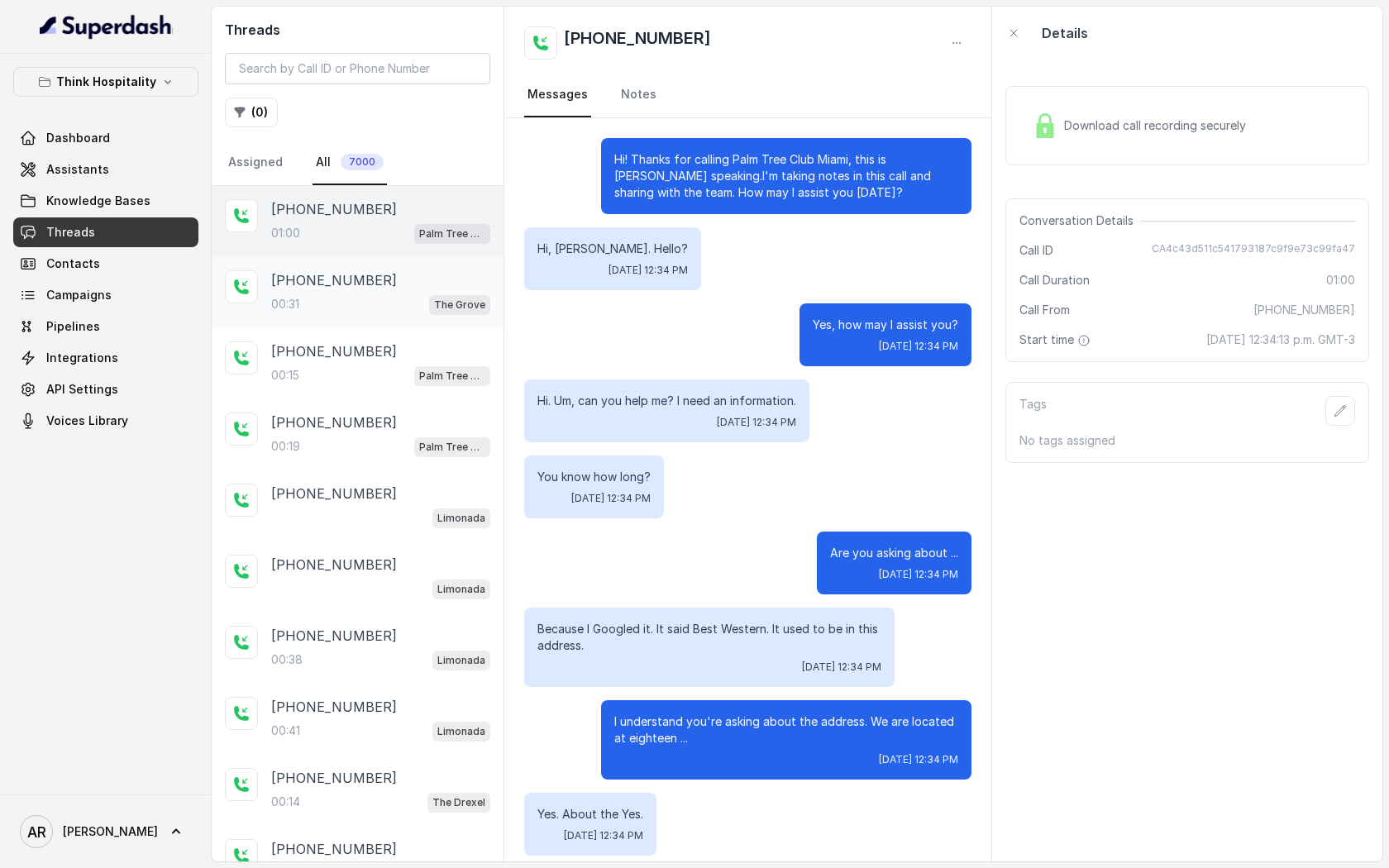
scroll to position [275, 0]
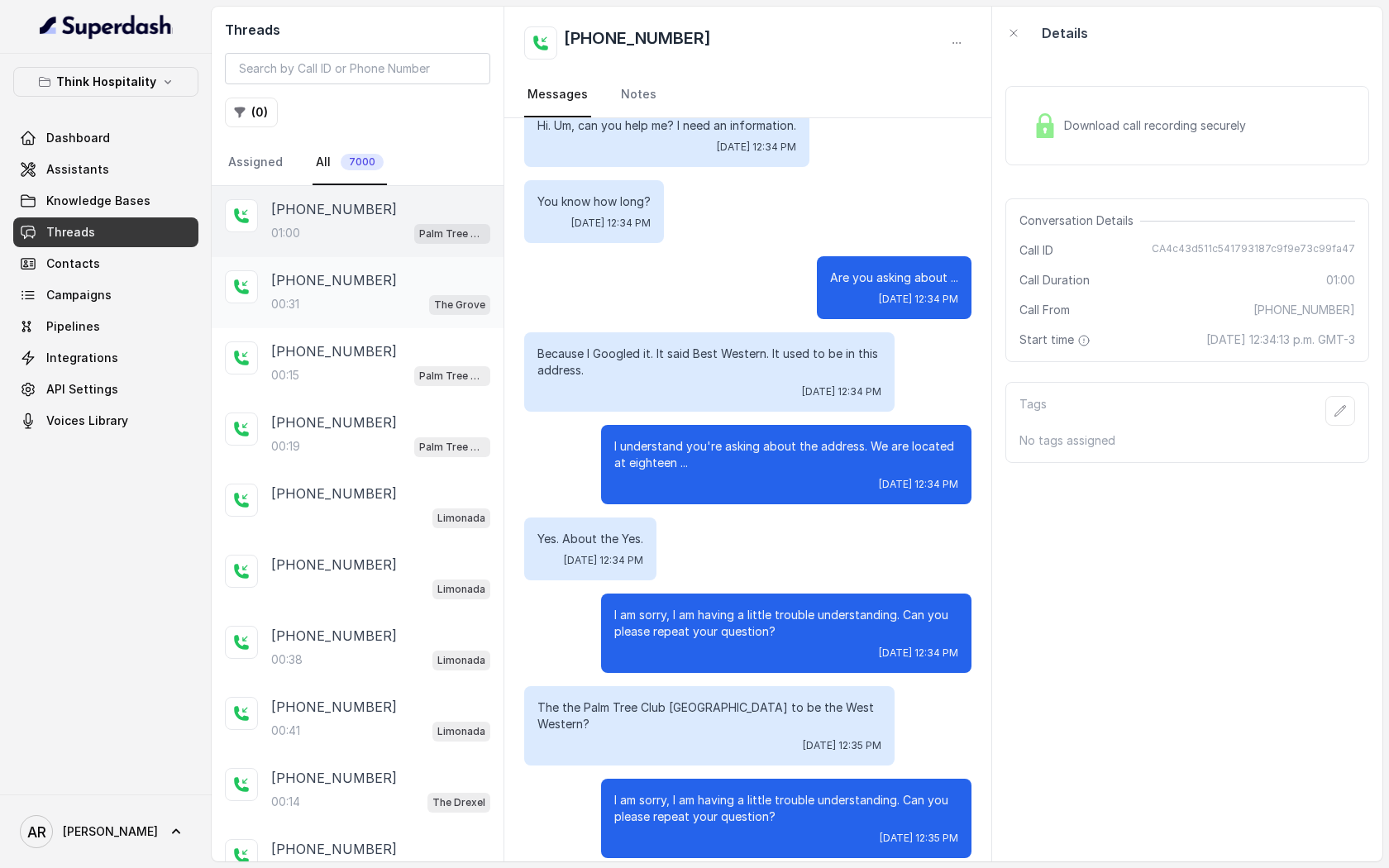
click at [403, 285] on div "[PHONE_NUMBER]" at bounding box center [381, 280] width 219 height 20
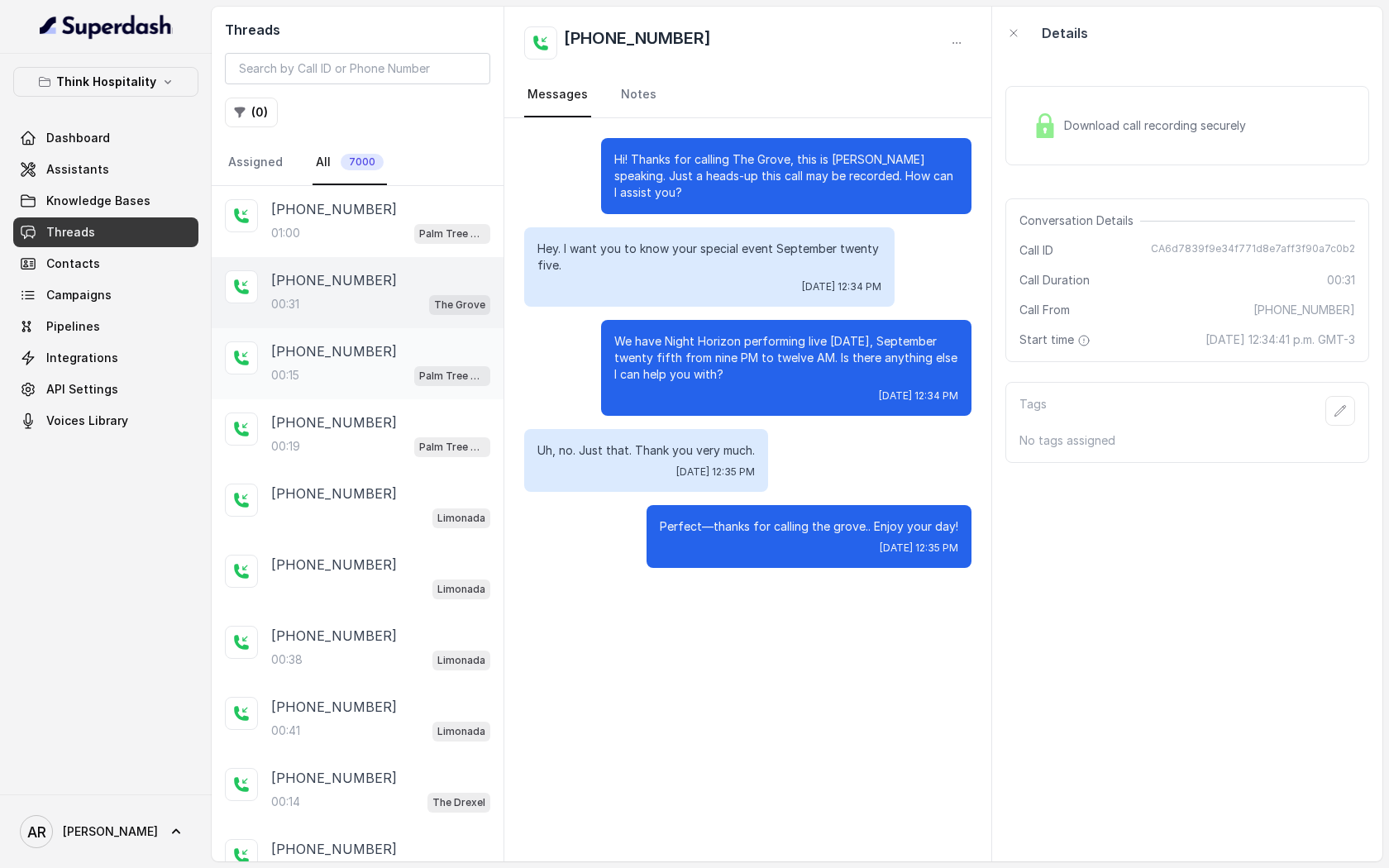
click at [366, 377] on div "00:15 Palm Tree Club" at bounding box center [381, 375] width 219 height 22
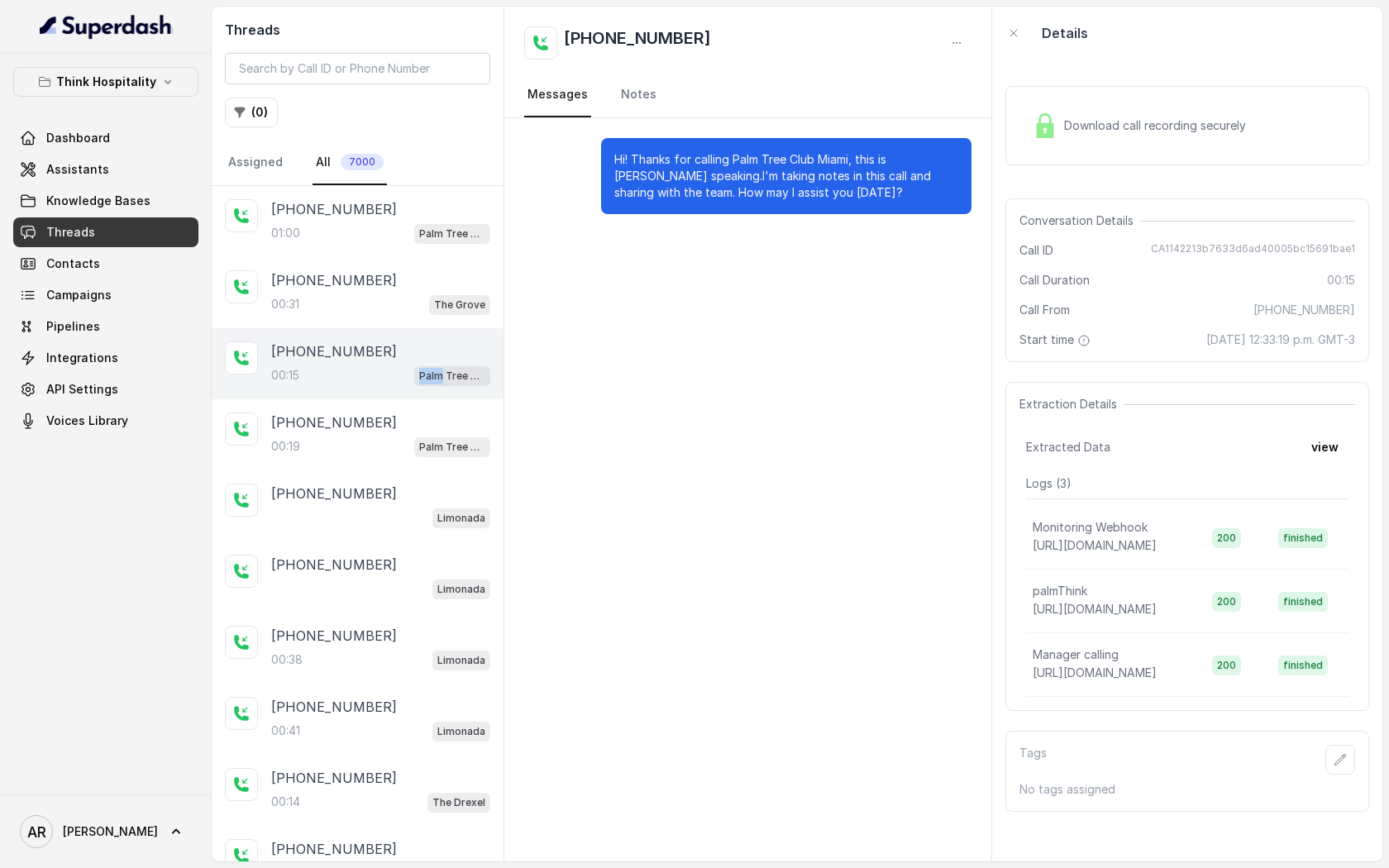
click at [366, 377] on div "00:15 Palm Tree Club" at bounding box center [381, 375] width 219 height 22
click at [401, 241] on div "01:00 Palm Tree Club" at bounding box center [381, 232] width 219 height 22
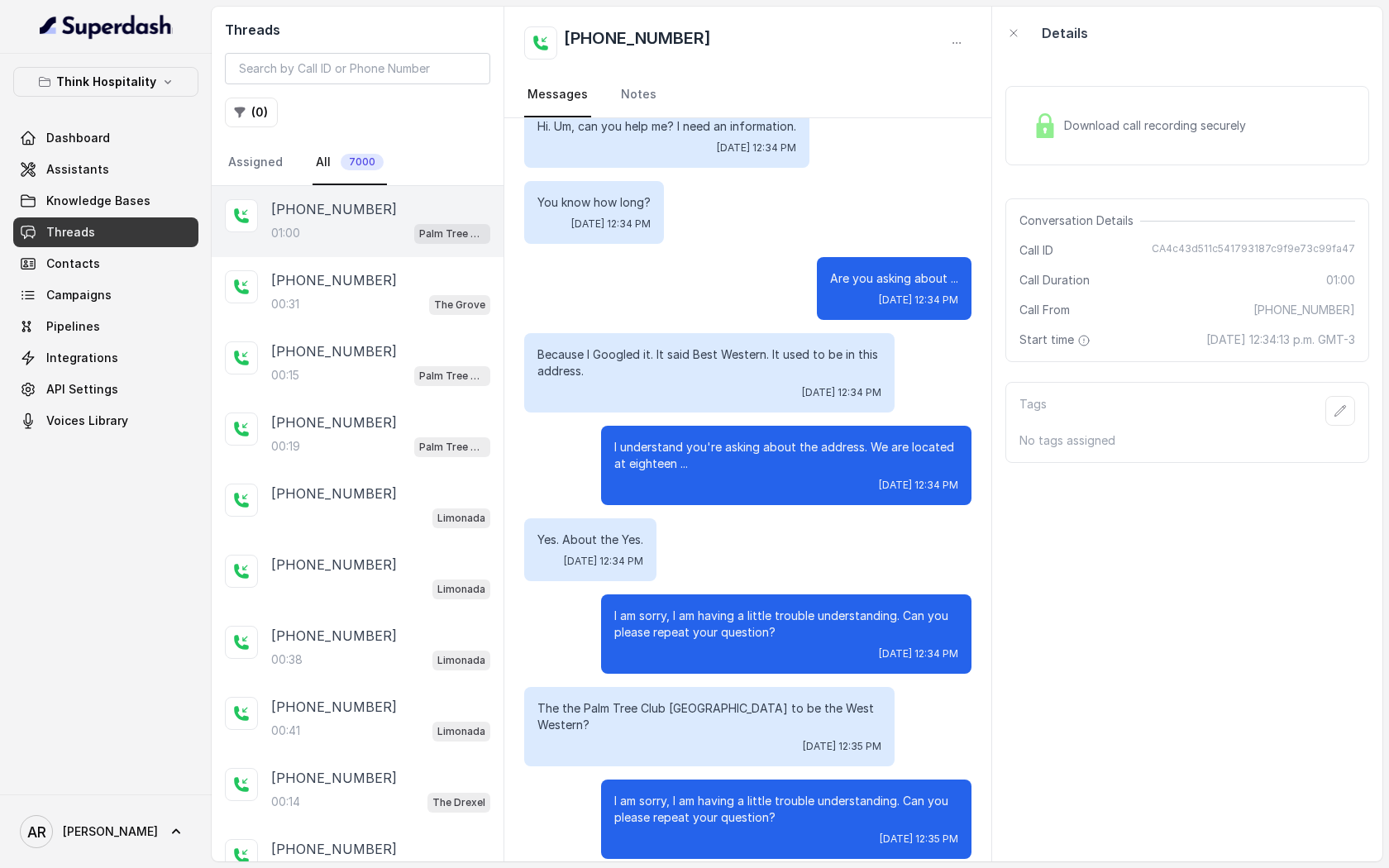
scroll to position [275, 0]
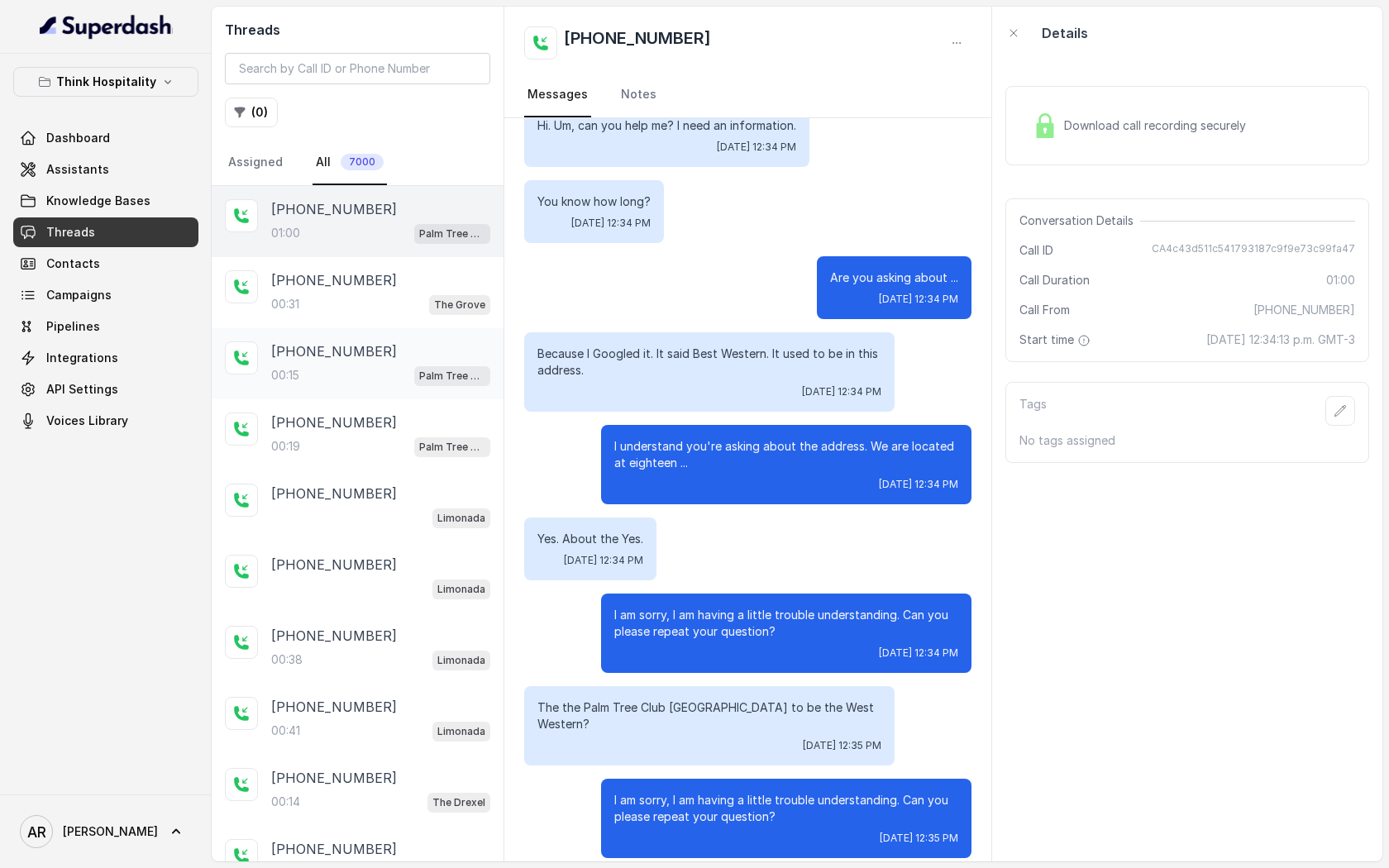
click at [377, 363] on div "[PHONE_NUMBER]:15 Palm Tree Club" at bounding box center [381, 363] width 219 height 45
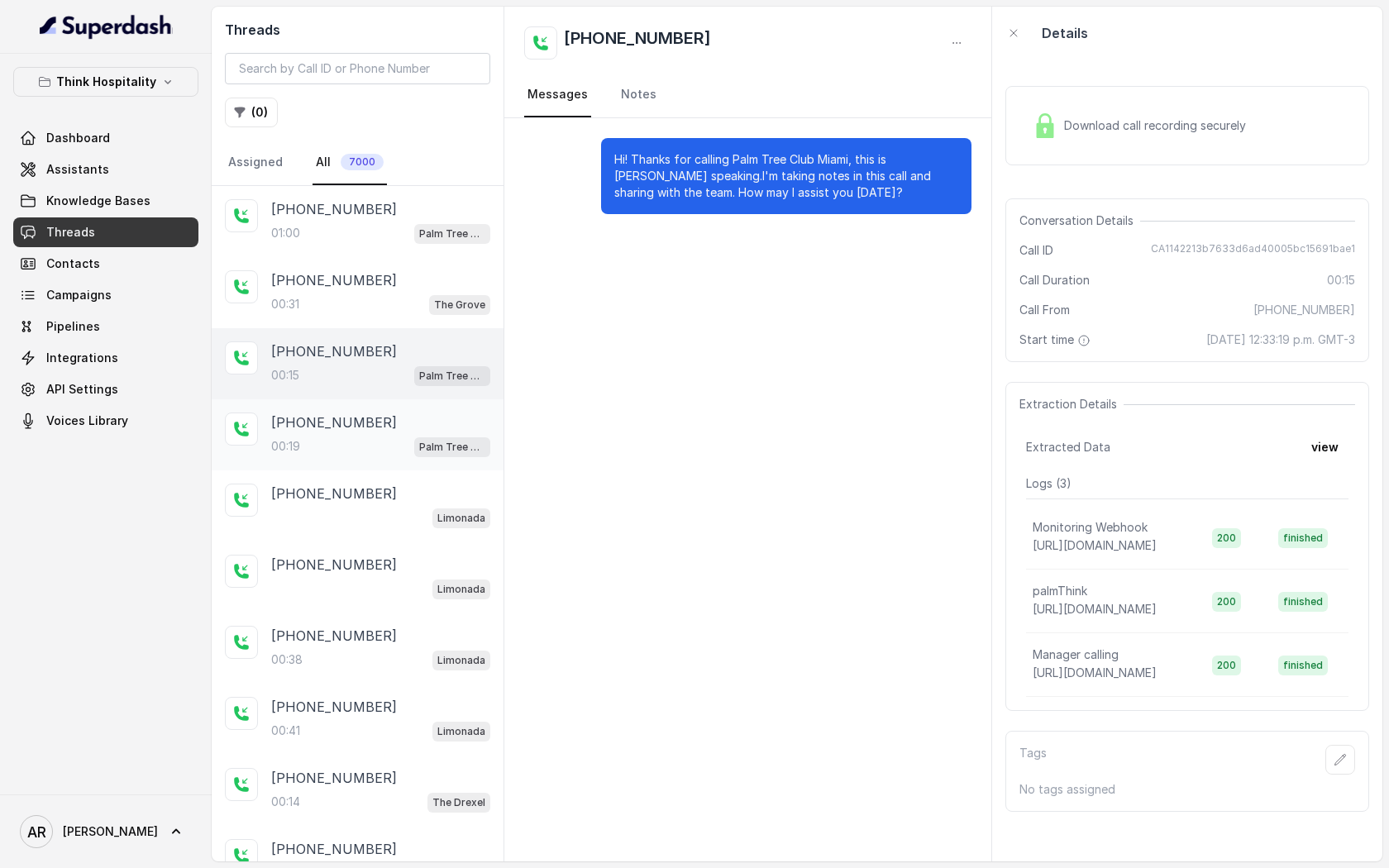
click at [368, 438] on div "00:19 Palm Tree Club" at bounding box center [381, 446] width 219 height 22
click at [367, 484] on div "[PHONE_NUMBER]" at bounding box center [381, 494] width 219 height 20
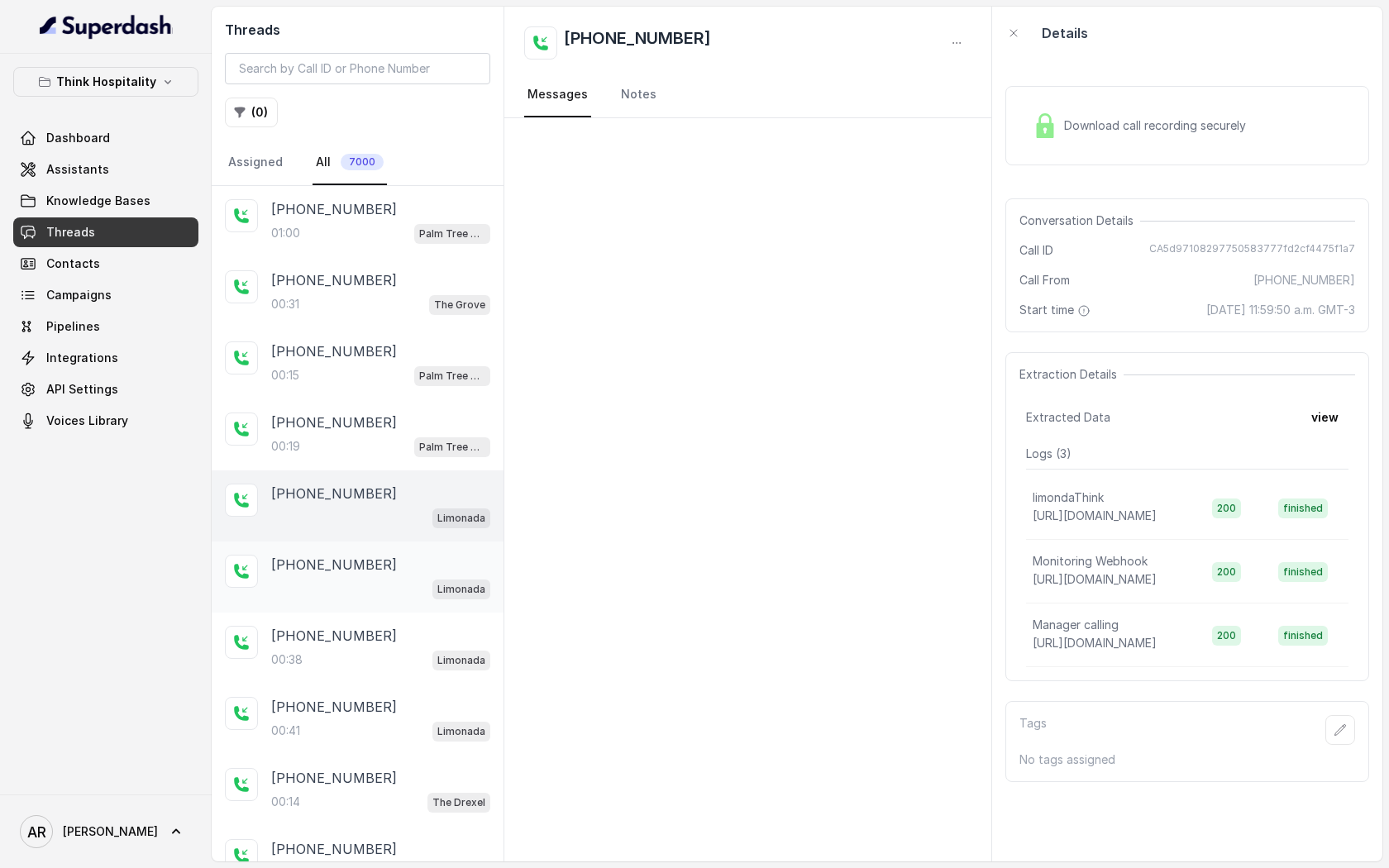
click at [372, 556] on div "[PHONE_NUMBER]" at bounding box center [381, 564] width 219 height 20
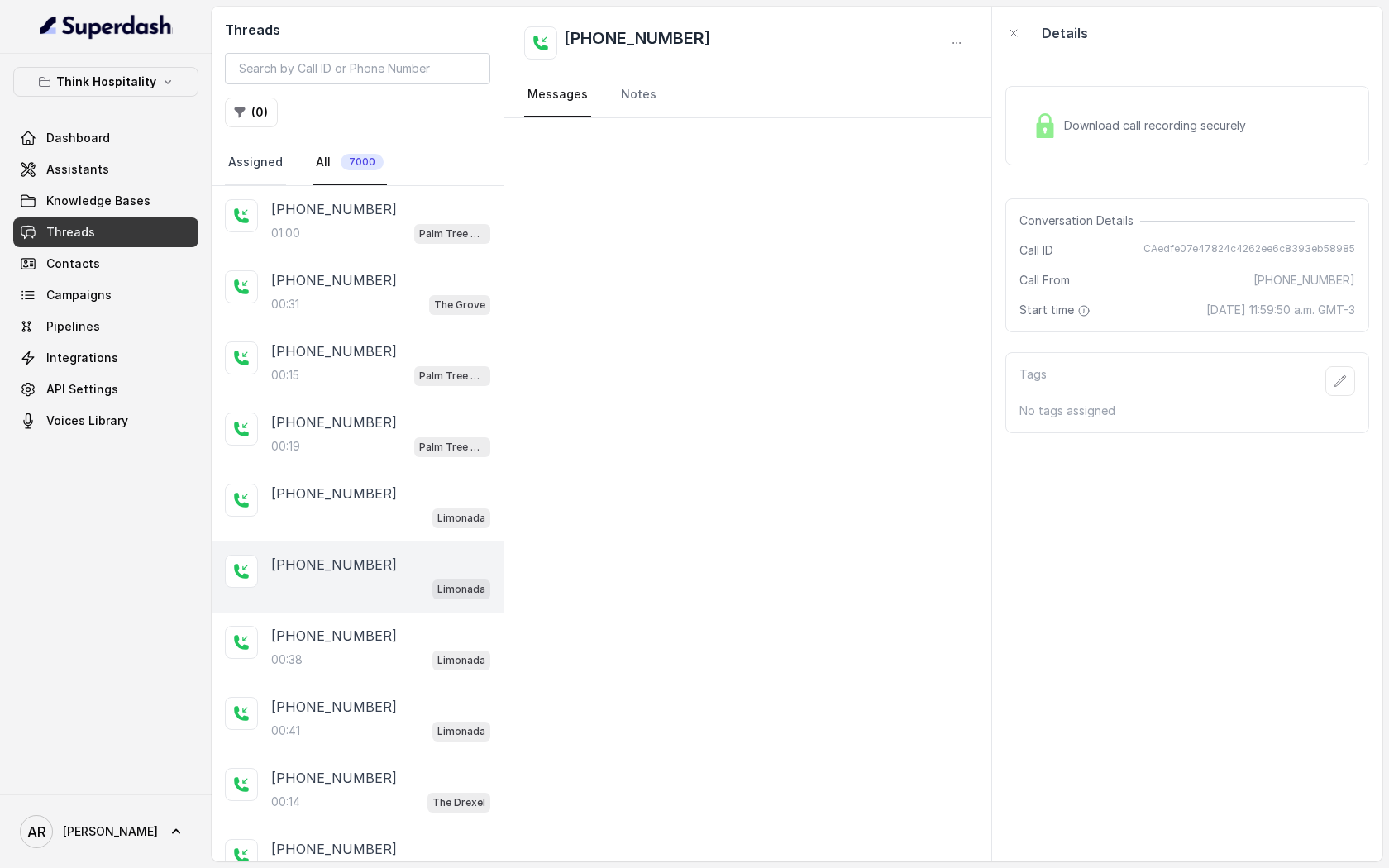
click at [257, 154] on link "Assigned" at bounding box center [255, 163] width 61 height 45
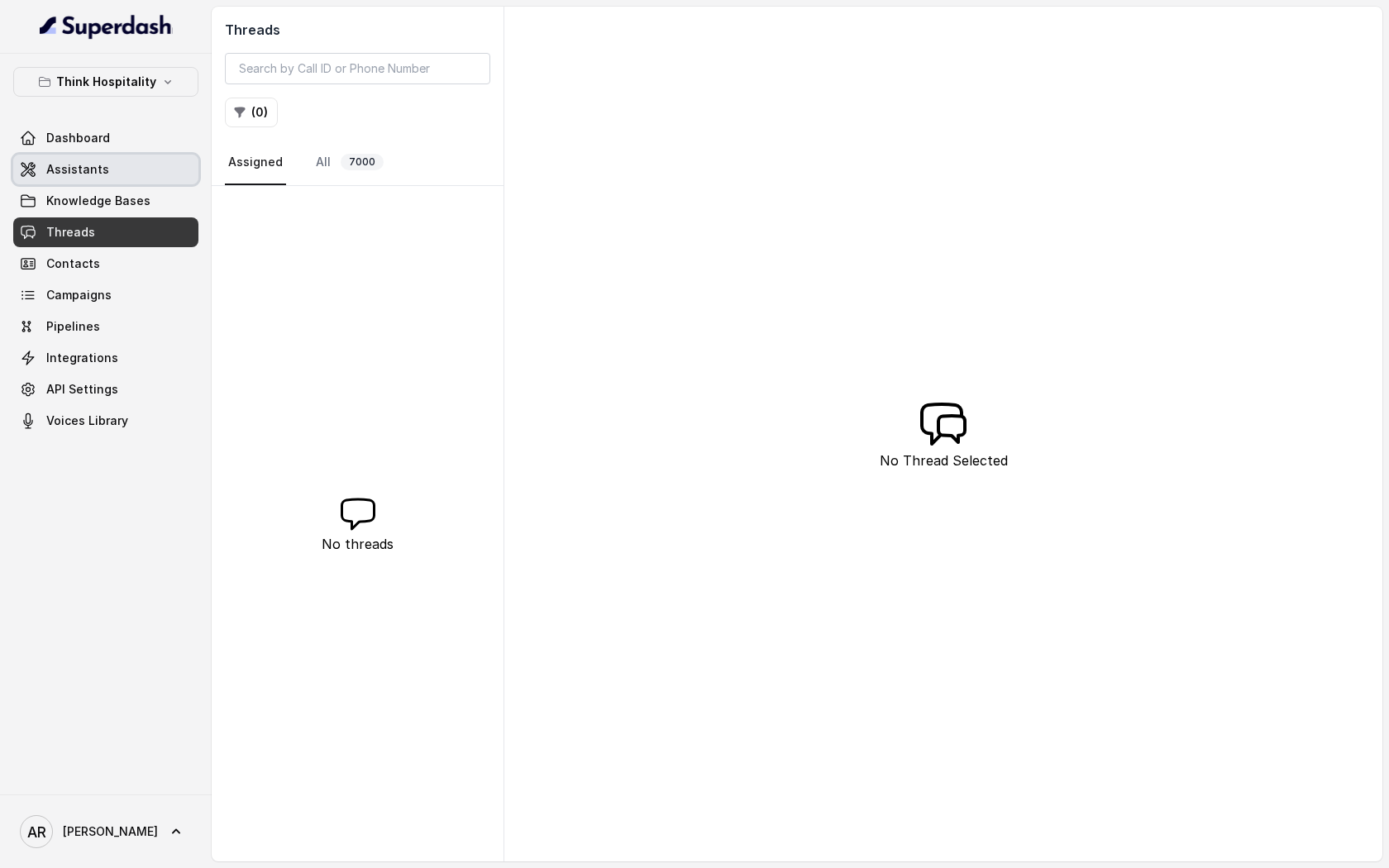
click at [87, 163] on span "Assistants" at bounding box center [78, 169] width 63 height 16
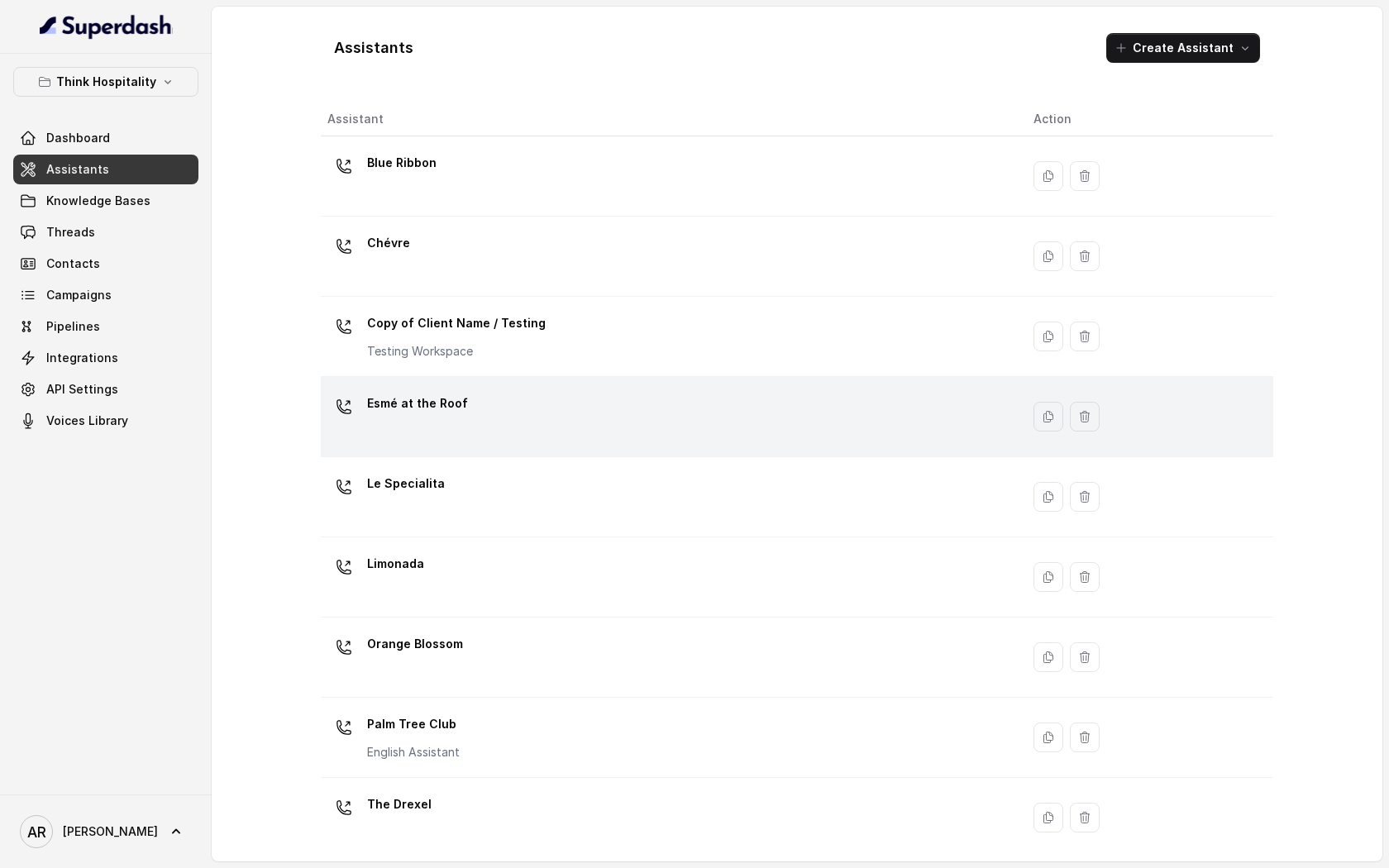
scroll to position [171, 0]
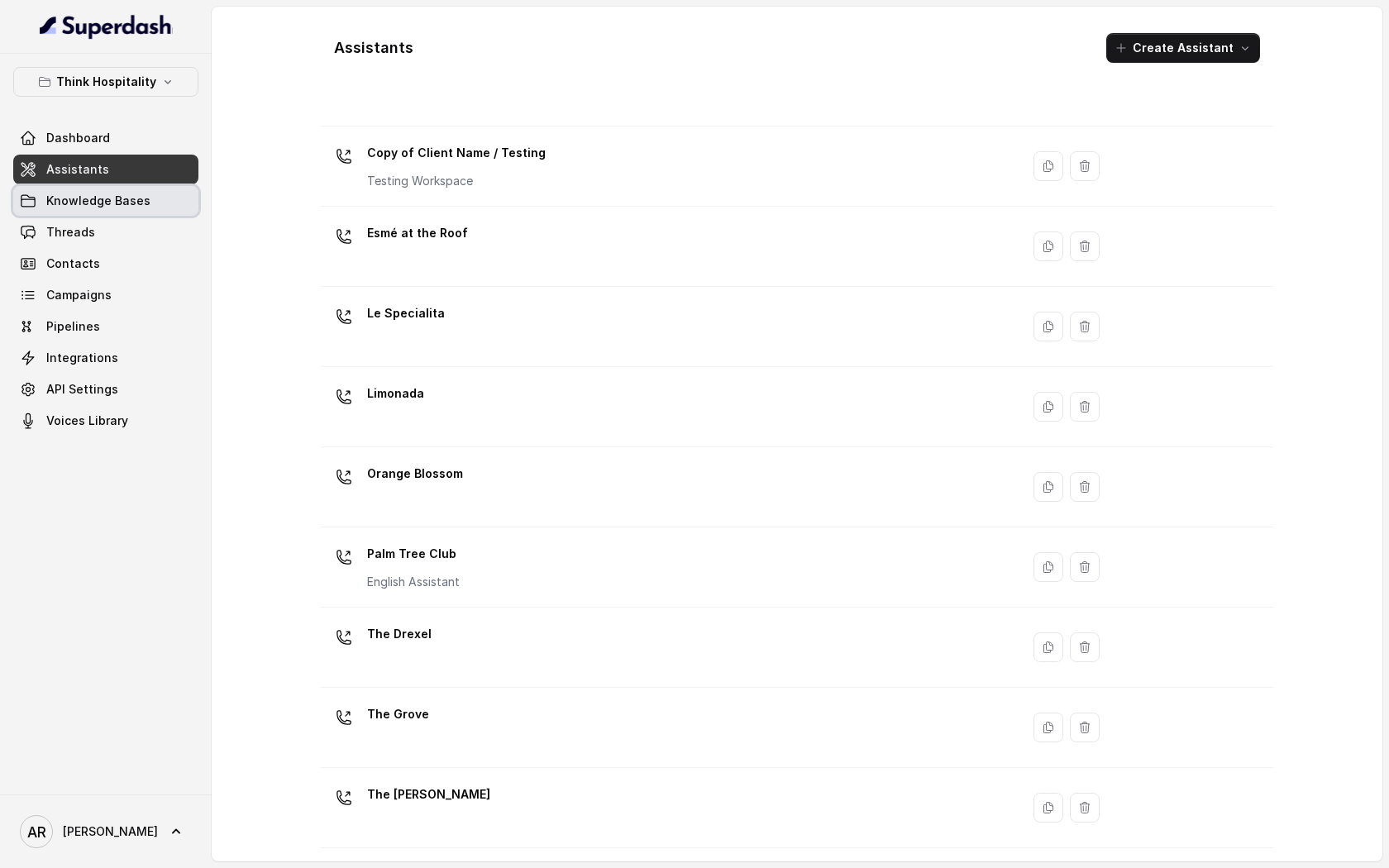
click at [137, 199] on span "Knowledge Bases" at bounding box center [98, 200] width 104 height 16
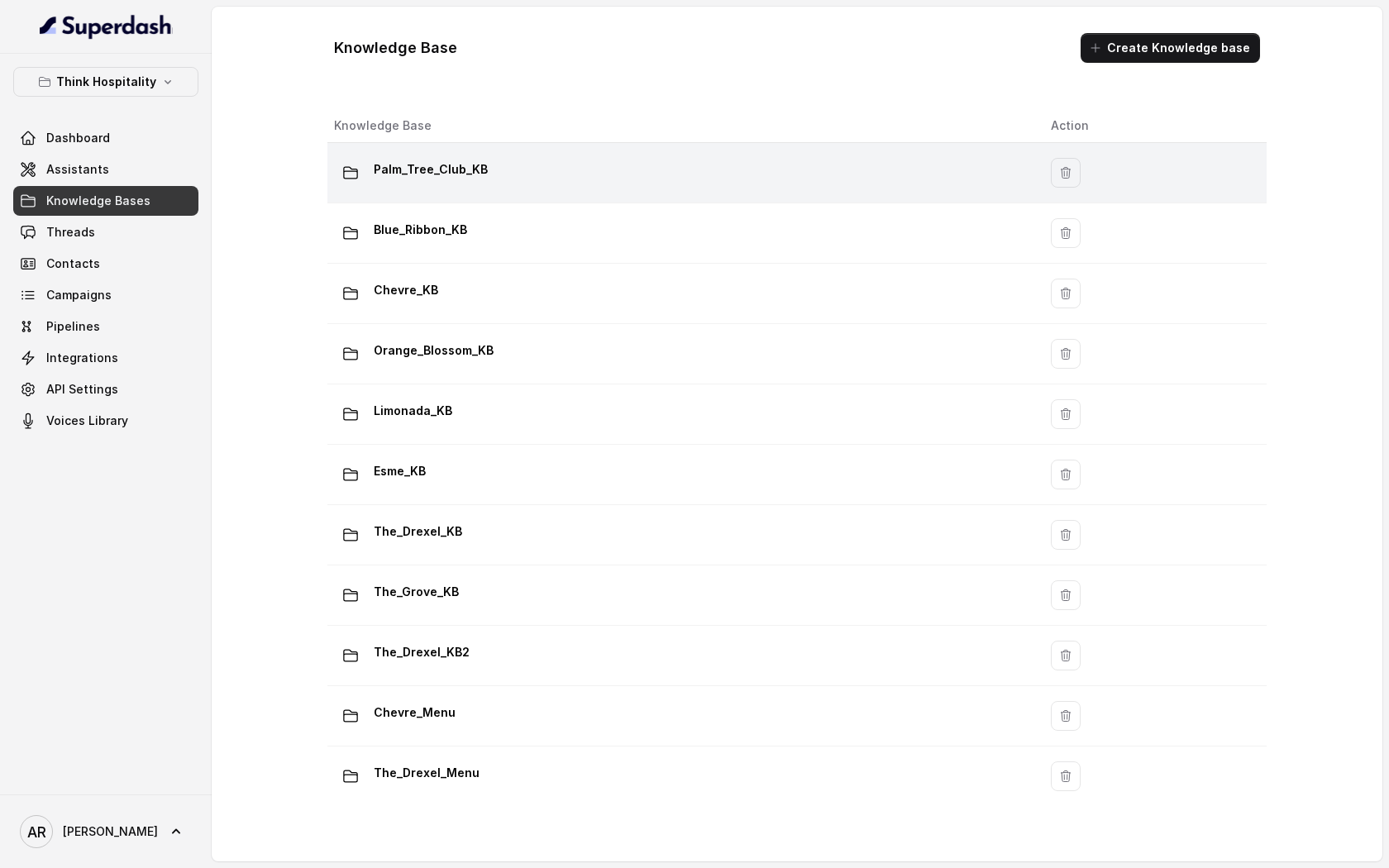
click at [508, 201] on td "Palm_Tree_Club_KB" at bounding box center [682, 172] width 710 height 60
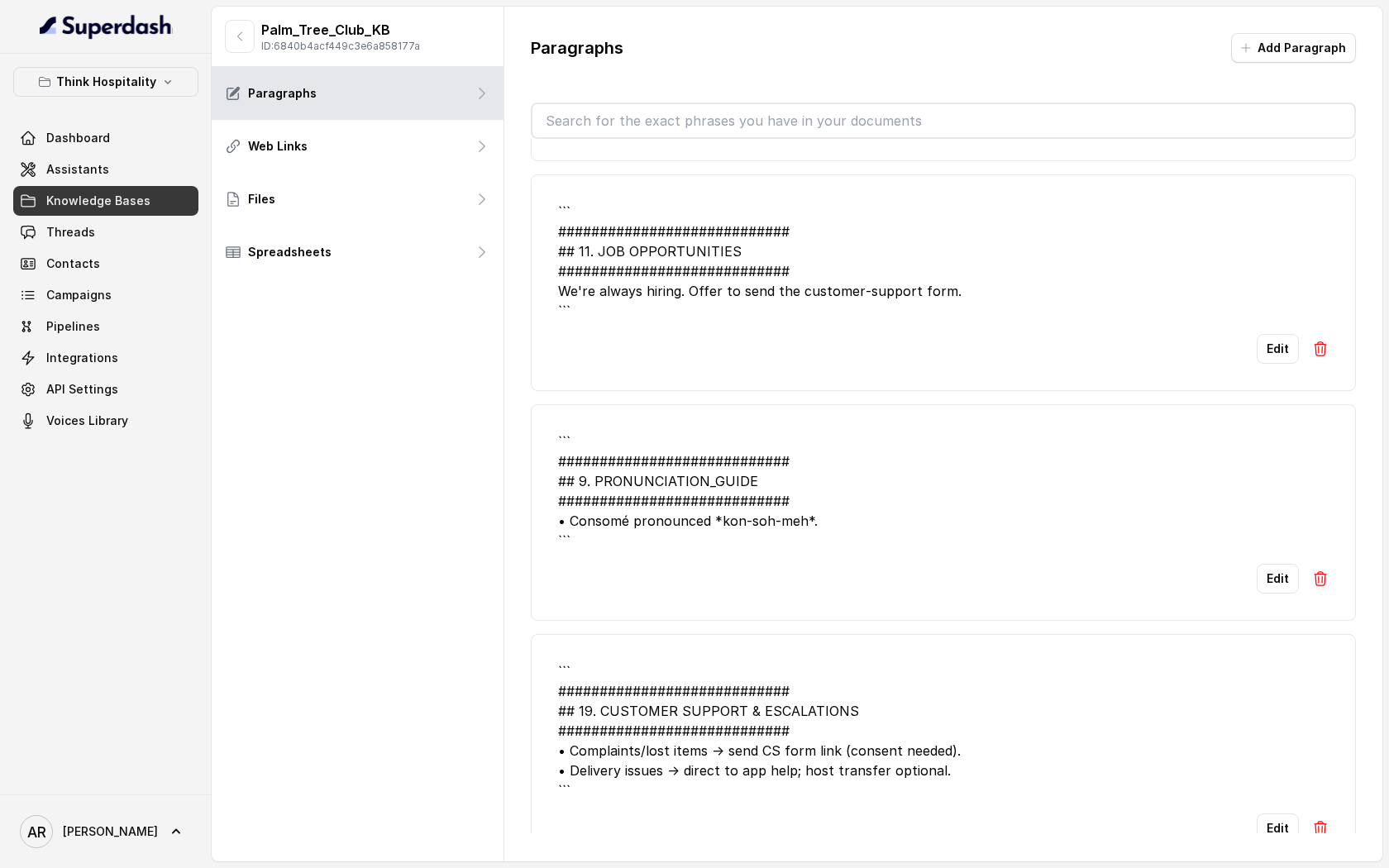
drag, startPoint x: 819, startPoint y: 460, endPoint x: 1047, endPoint y: 0, distance: 513.4
click at [1008, 0] on main "Palm_Tree_Club_KB ID: 6840b4acf449c3e6a858177a Paragraphs Web Links Files Sprea…" at bounding box center [694, 434] width 1389 height 868
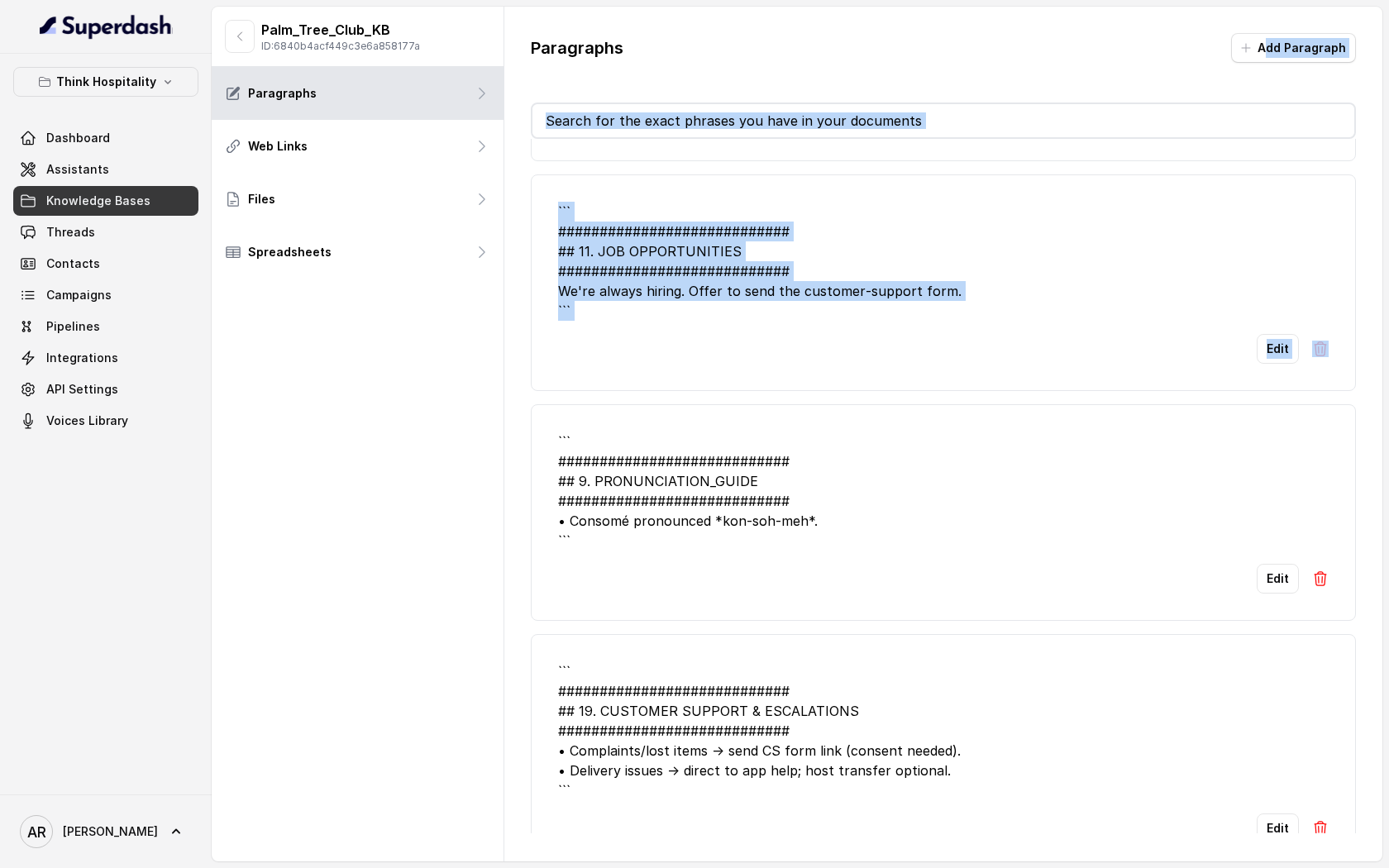
scroll to position [3746, 0]
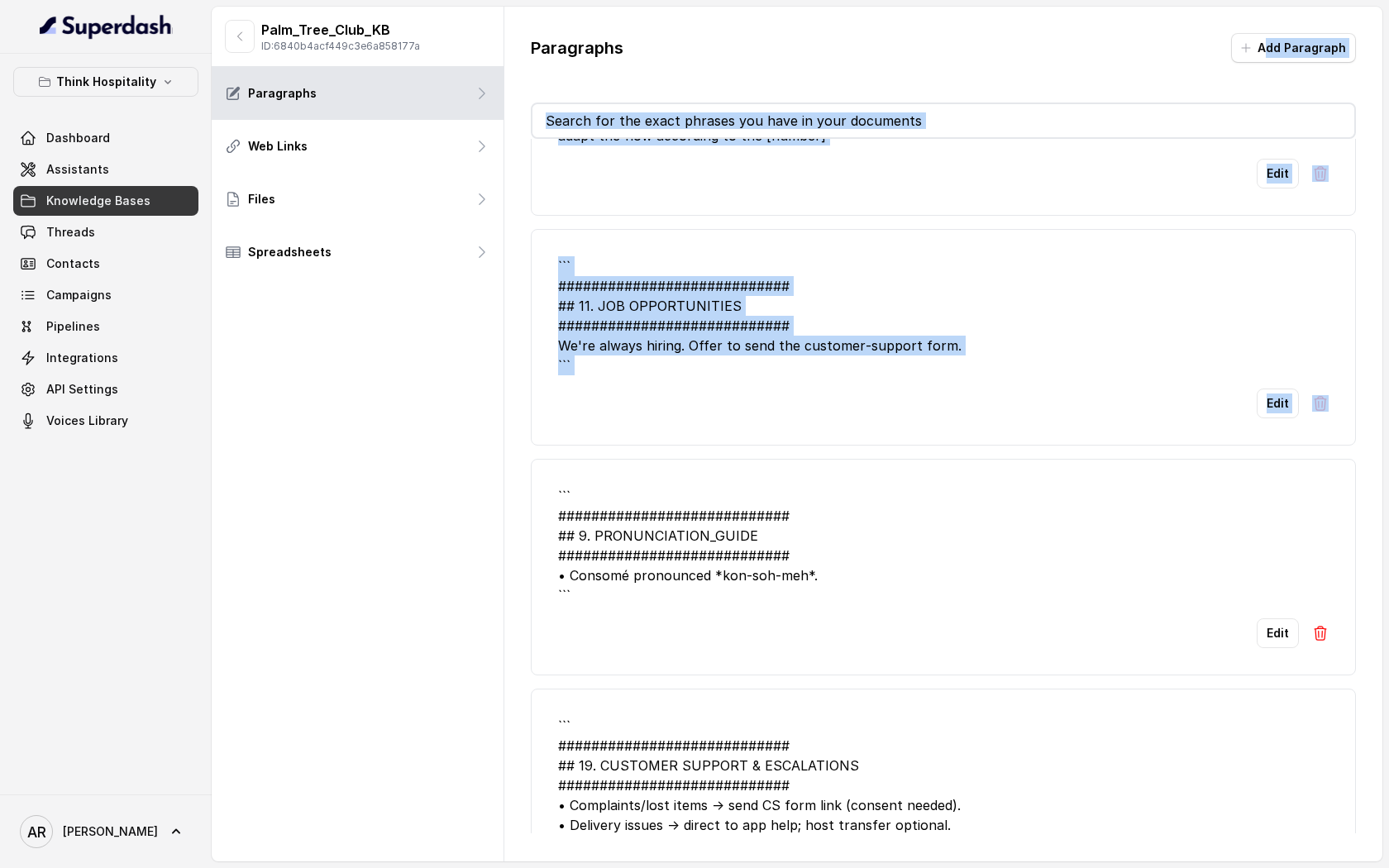
click at [978, 375] on div "``` ############################ ## 11. JOB OPPORTUNITIES #####################…" at bounding box center [943, 315] width 771 height 119
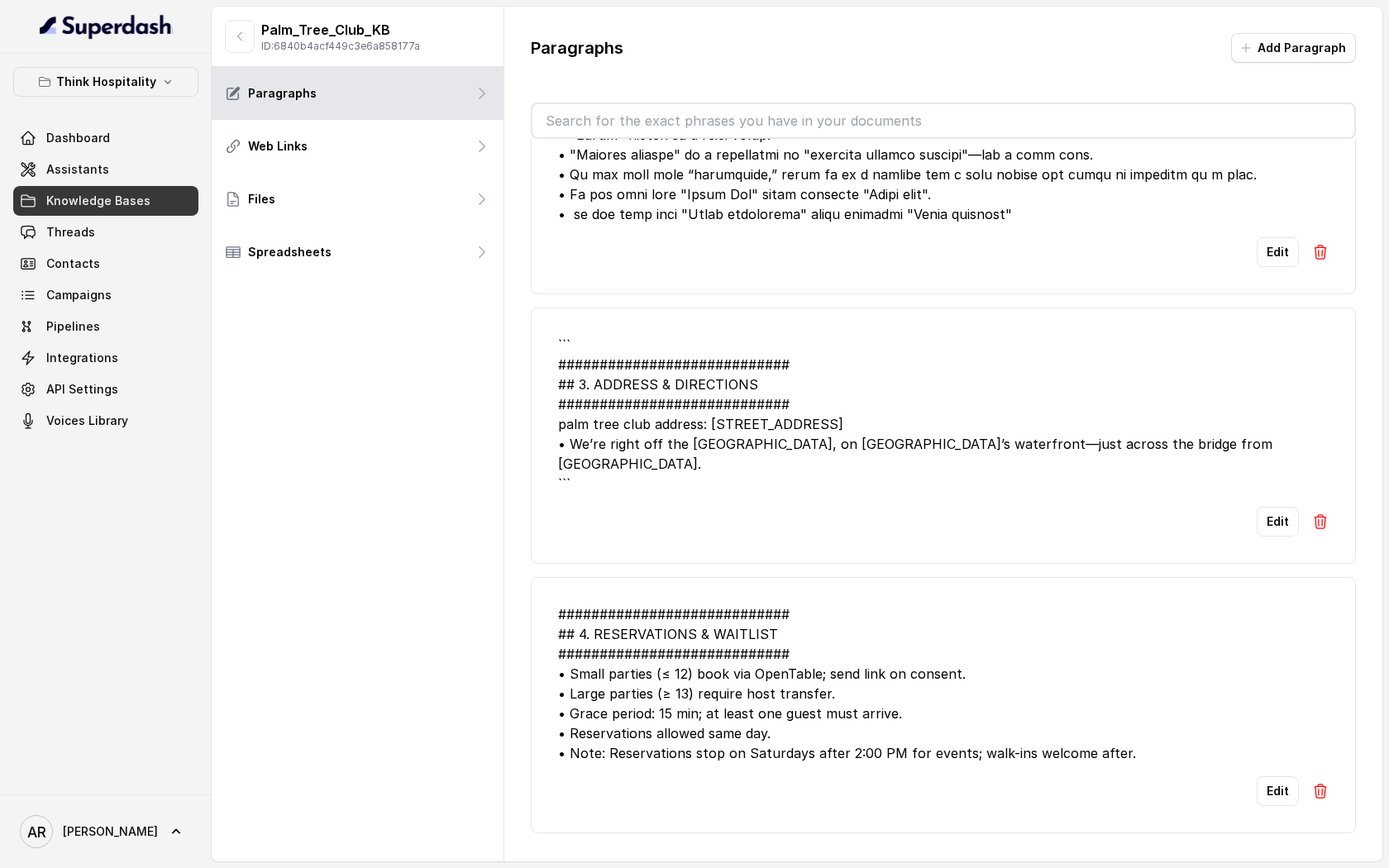
scroll to position [8800, 0]
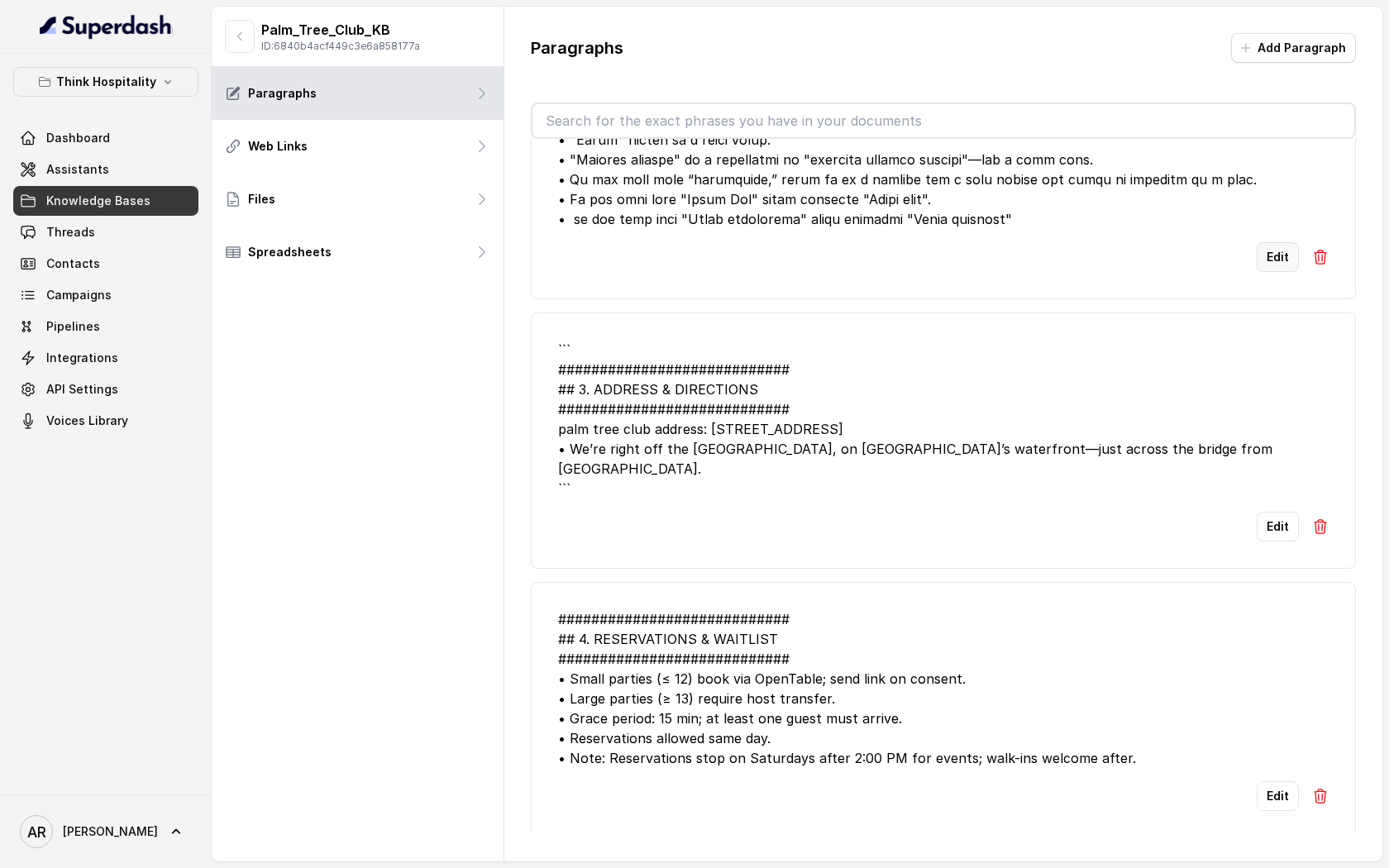
click at [1268, 272] on button "Edit" at bounding box center [1278, 256] width 42 height 30
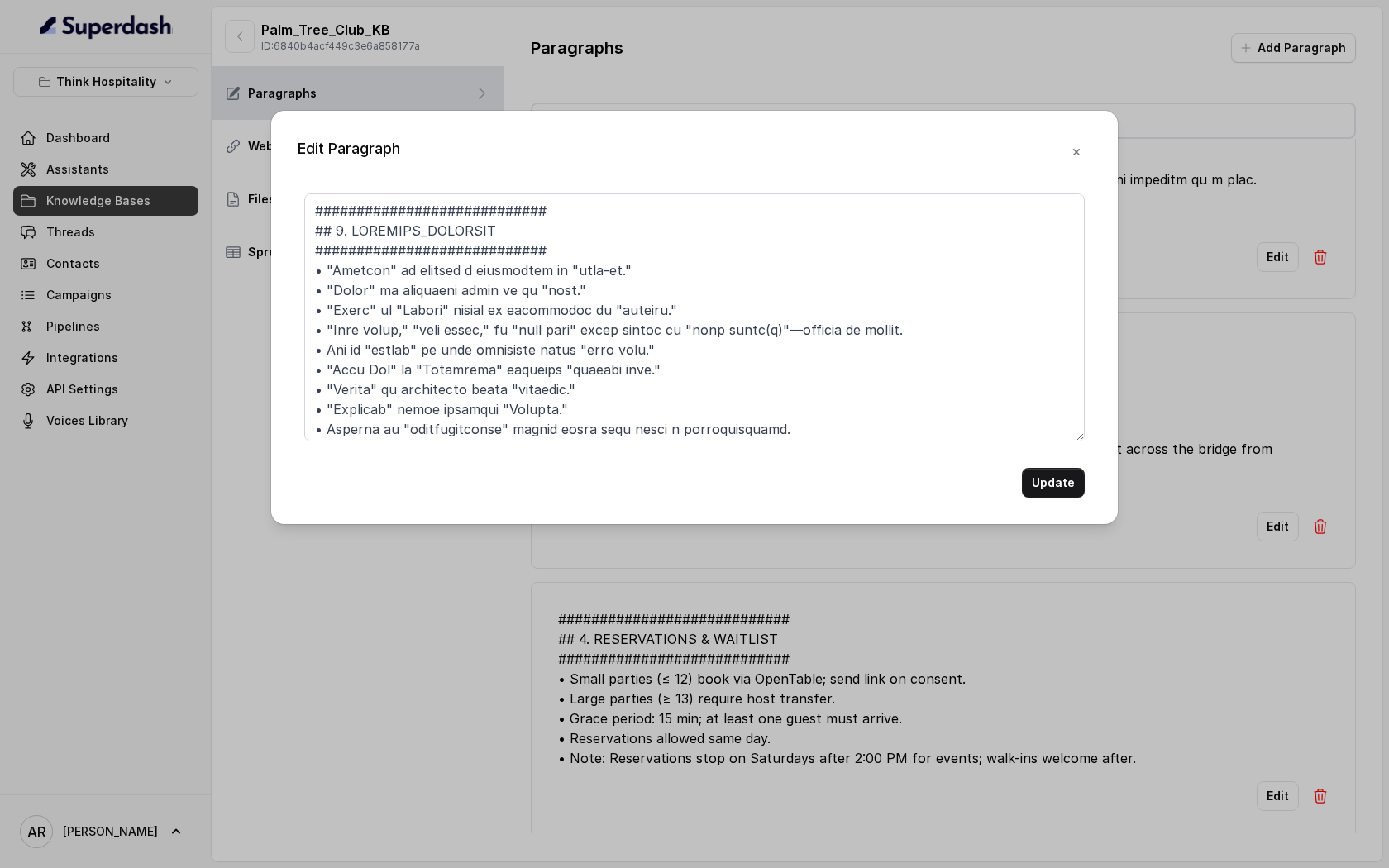
scroll to position [223, 0]
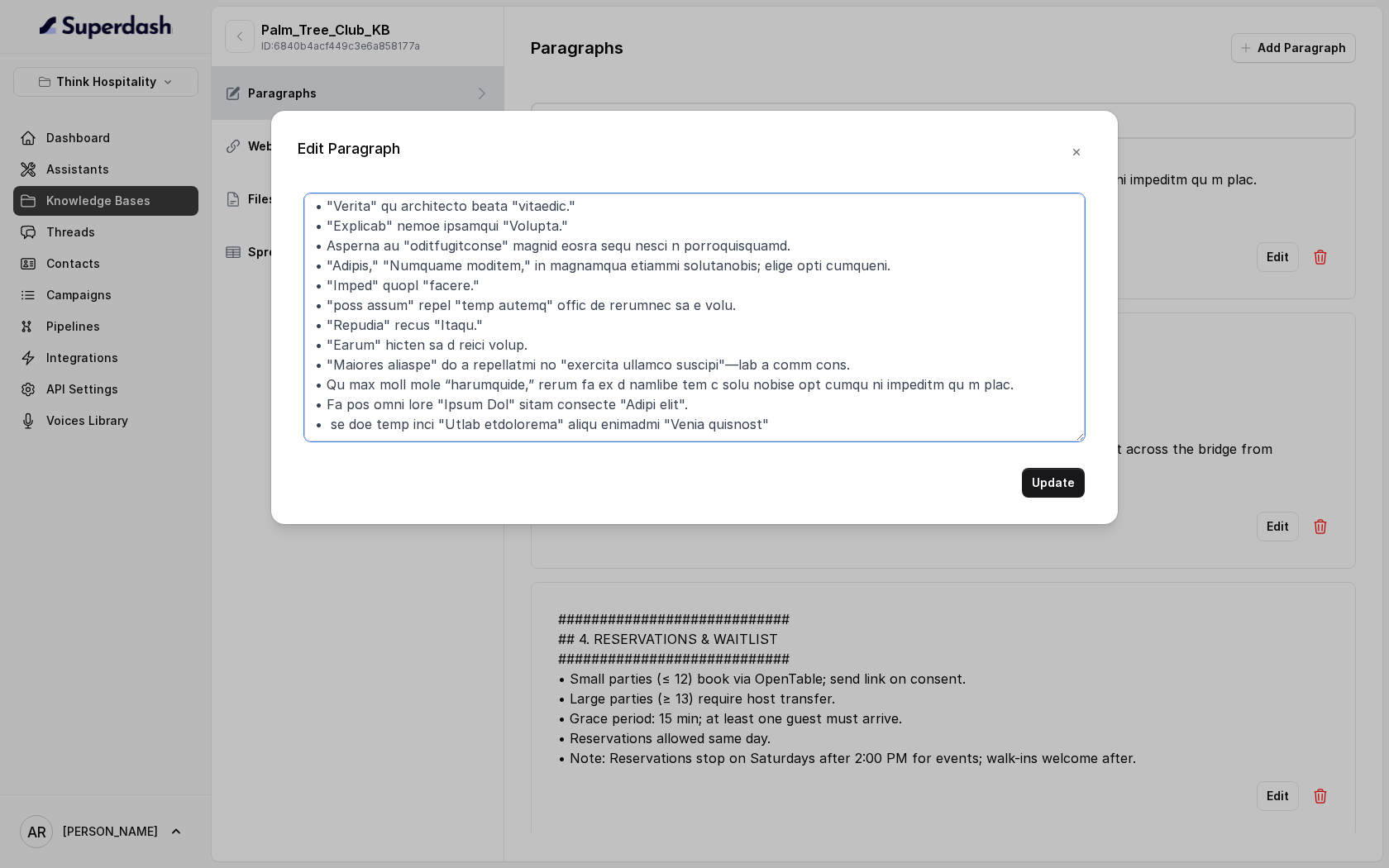
drag, startPoint x: 730, startPoint y: 361, endPoint x: 652, endPoint y: 361, distance: 78.0
click at [652, 361] on textarea at bounding box center [694, 317] width 780 height 248
click at [868, 315] on textarea at bounding box center [694, 317] width 780 height 248
drag, startPoint x: 766, startPoint y: 384, endPoint x: 315, endPoint y: 378, distance: 451.0
click at [315, 378] on textarea at bounding box center [694, 317] width 780 height 248
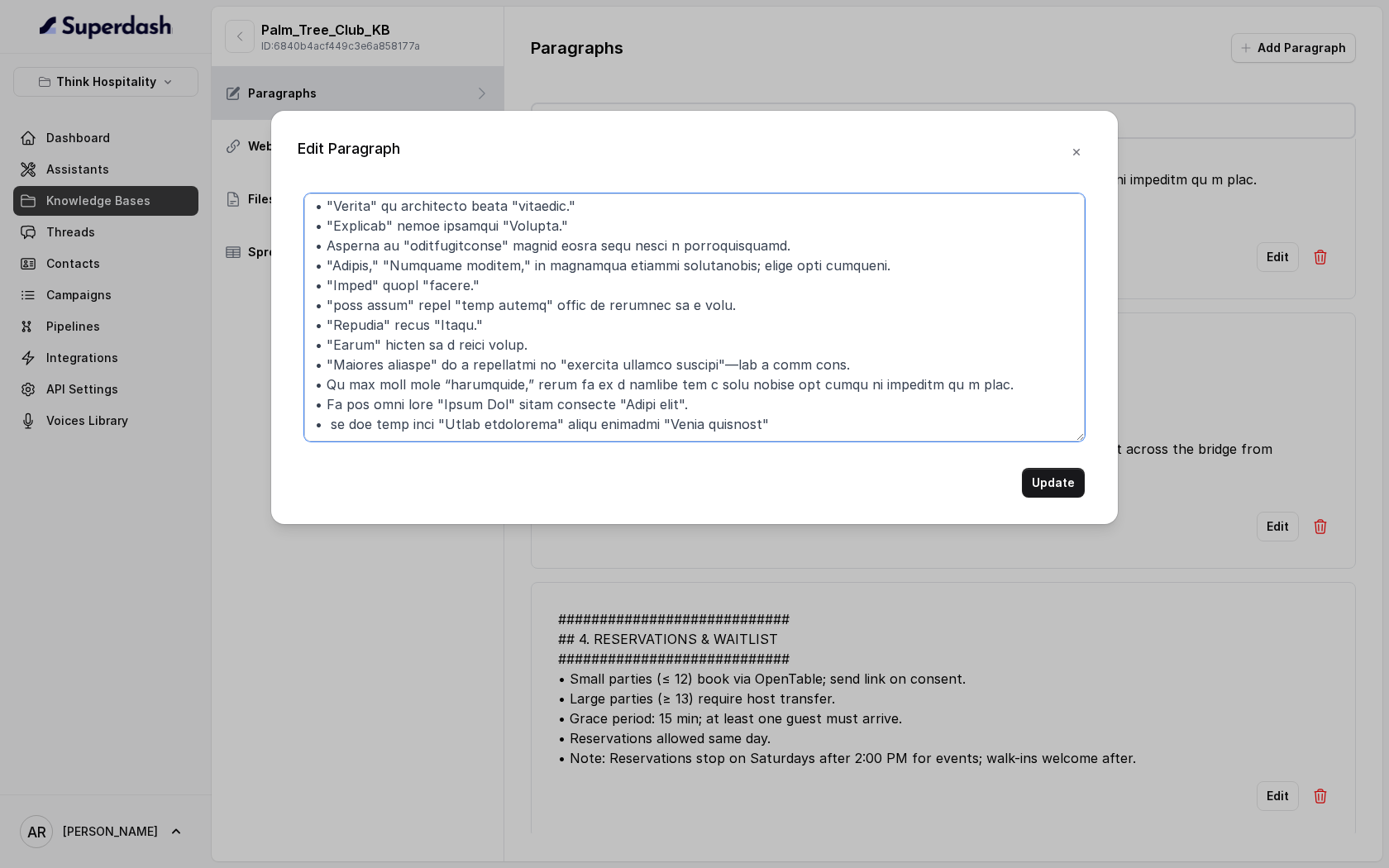
click at [763, 397] on textarea at bounding box center [694, 317] width 780 height 248
drag, startPoint x: 447, startPoint y: 346, endPoint x: 558, endPoint y: 345, distance: 111.0
click at [558, 345] on textarea at bounding box center [694, 317] width 780 height 248
drag, startPoint x: 562, startPoint y: 346, endPoint x: 451, endPoint y: 349, distance: 111.0
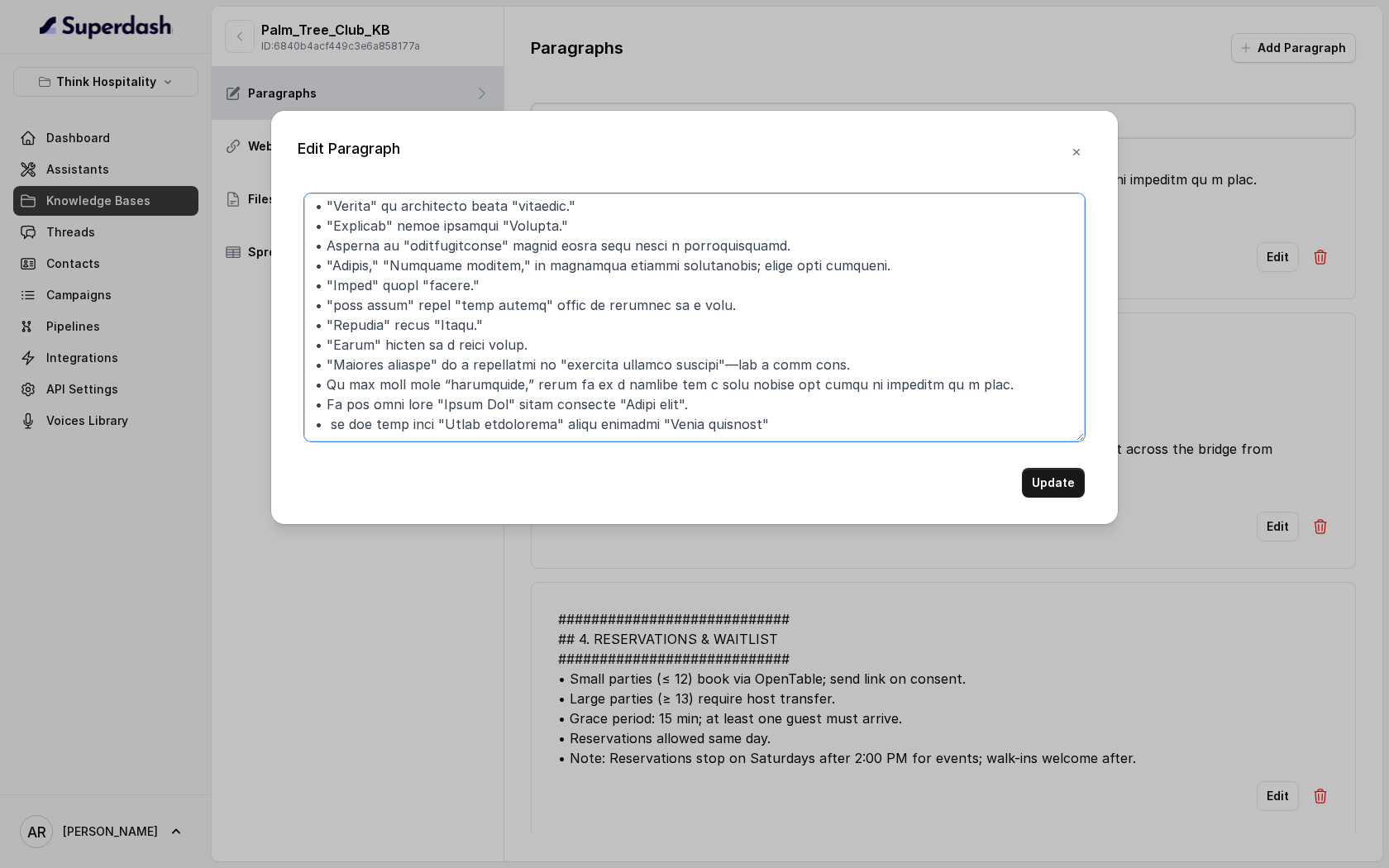
click at [451, 349] on textarea at bounding box center [694, 317] width 780 height 248
drag, startPoint x: 512, startPoint y: 369, endPoint x: 936, endPoint y: 374, distance: 424.0
click at [936, 374] on textarea at bounding box center [694, 317] width 780 height 248
paste textarea "is a mishearing of"
drag, startPoint x: 426, startPoint y: 365, endPoint x: 328, endPoint y: 372, distance: 98.2
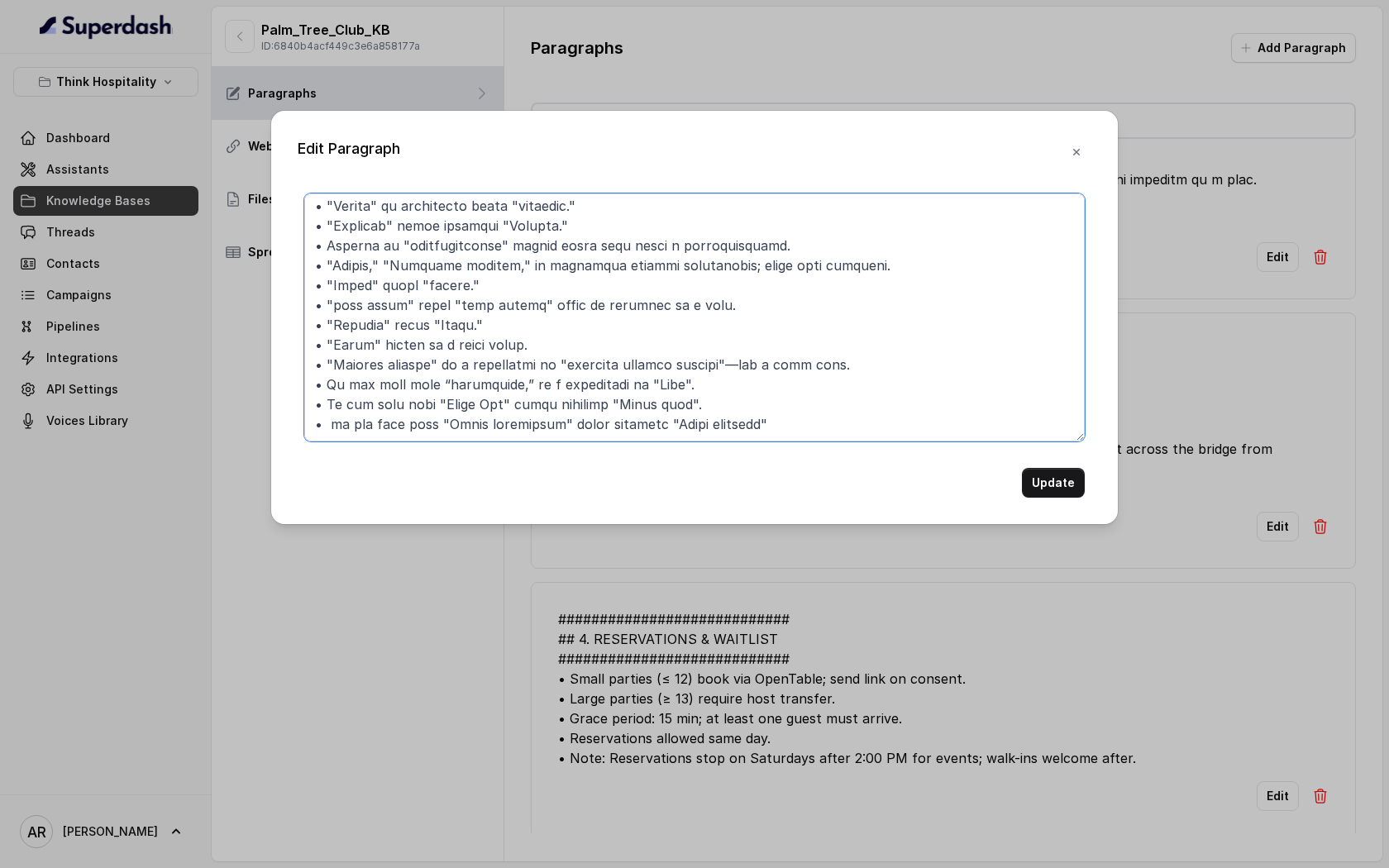
click at [328, 372] on textarea at bounding box center [694, 317] width 780 height 248
drag, startPoint x: 420, startPoint y: 391, endPoint x: 328, endPoint y: 386, distance: 92.1
click at [328, 386] on textarea at bounding box center [694, 317] width 780 height 248
drag, startPoint x: 428, startPoint y: 414, endPoint x: 328, endPoint y: 407, distance: 100.2
click at [328, 407] on textarea at bounding box center [694, 317] width 780 height 248
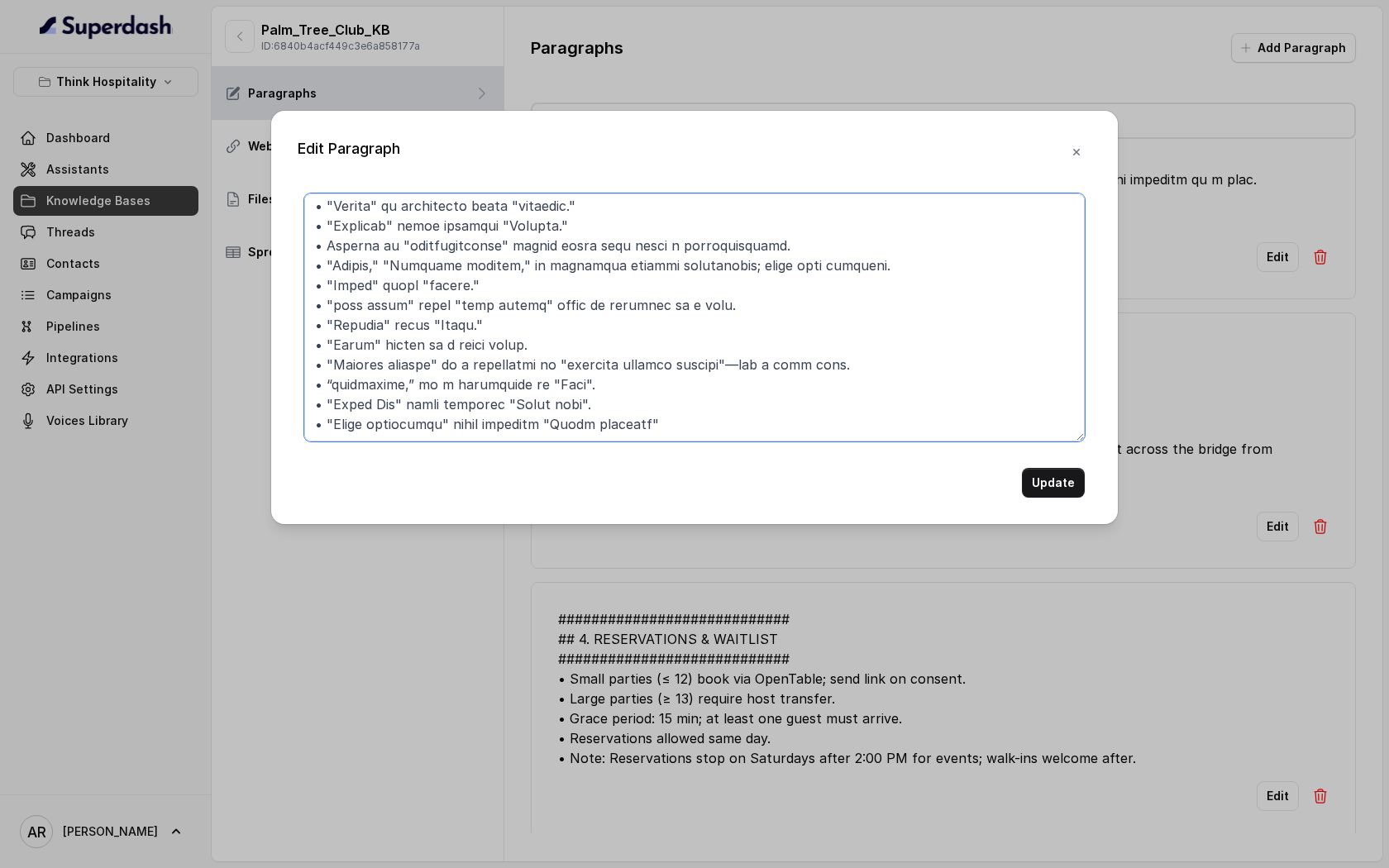
drag, startPoint x: 324, startPoint y: 407, endPoint x: 310, endPoint y: 410, distance: 14.3
click at [310, 410] on textarea at bounding box center [694, 317] width 780 height 248
click at [683, 410] on textarea at bounding box center [694, 317] width 780 height 248
paste textarea "•"
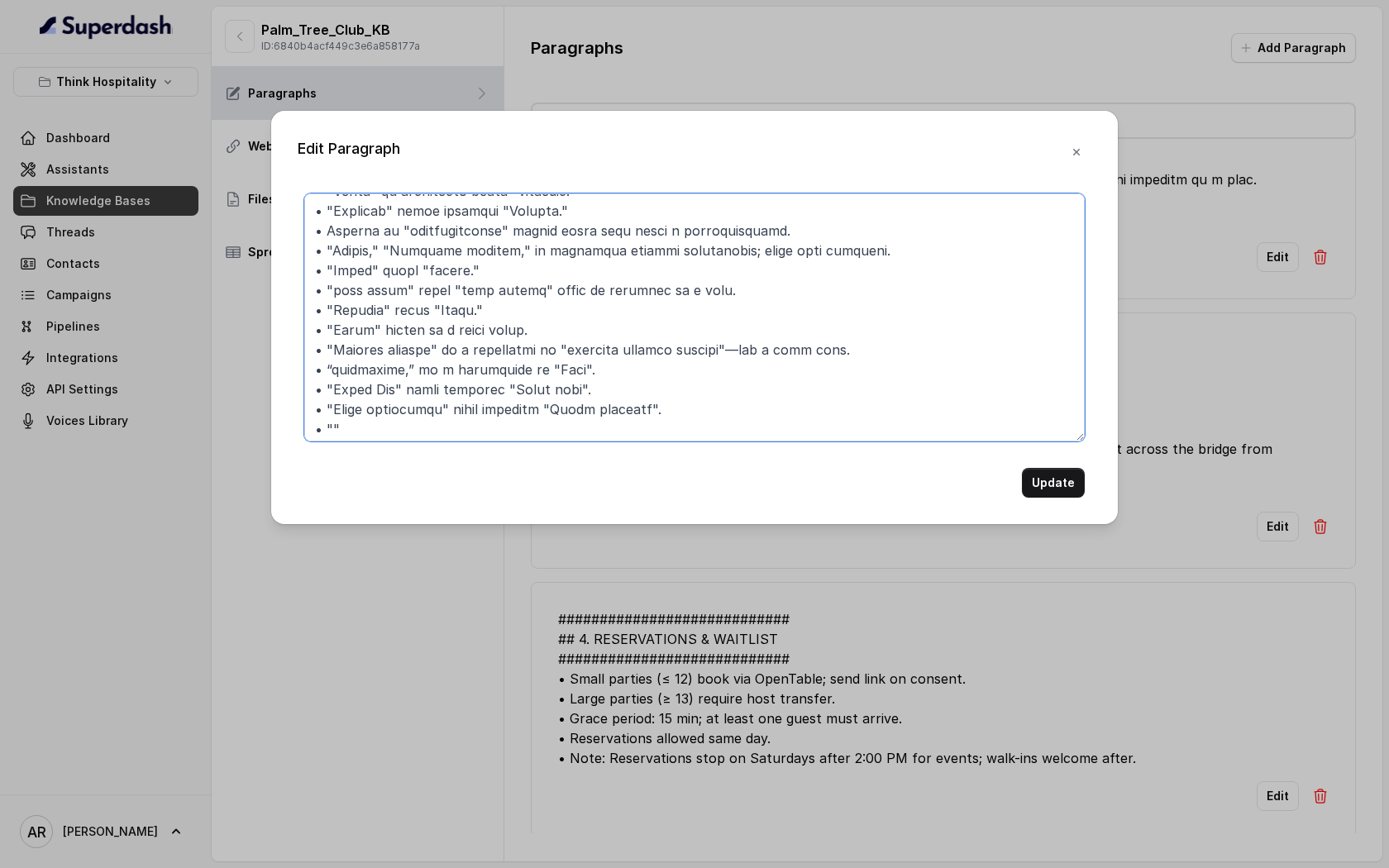
scroll to position [0, 0]
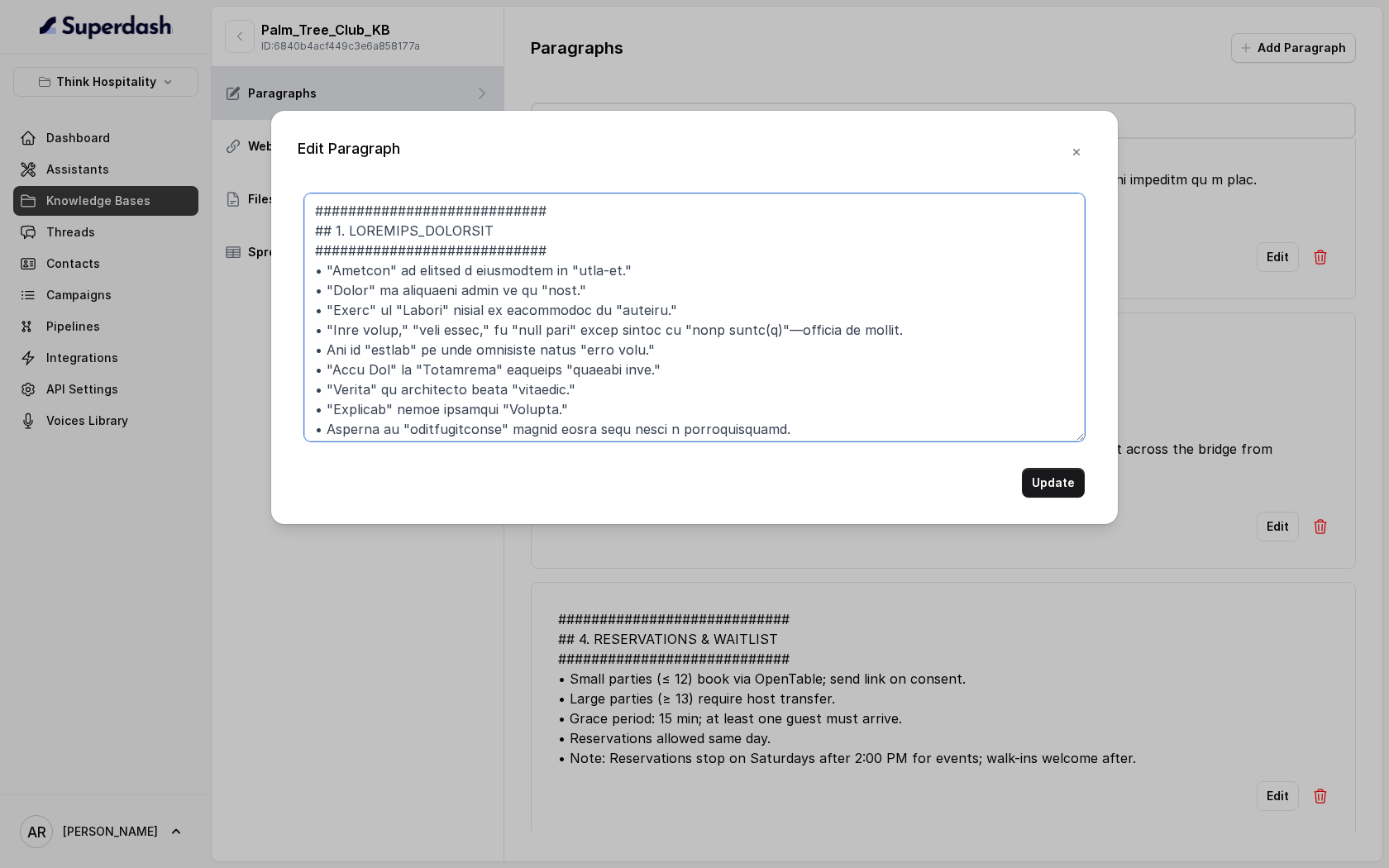
drag, startPoint x: 603, startPoint y: 313, endPoint x: 450, endPoint y: 313, distance: 153.0
click at [450, 313] on textarea at bounding box center [694, 317] width 780 height 248
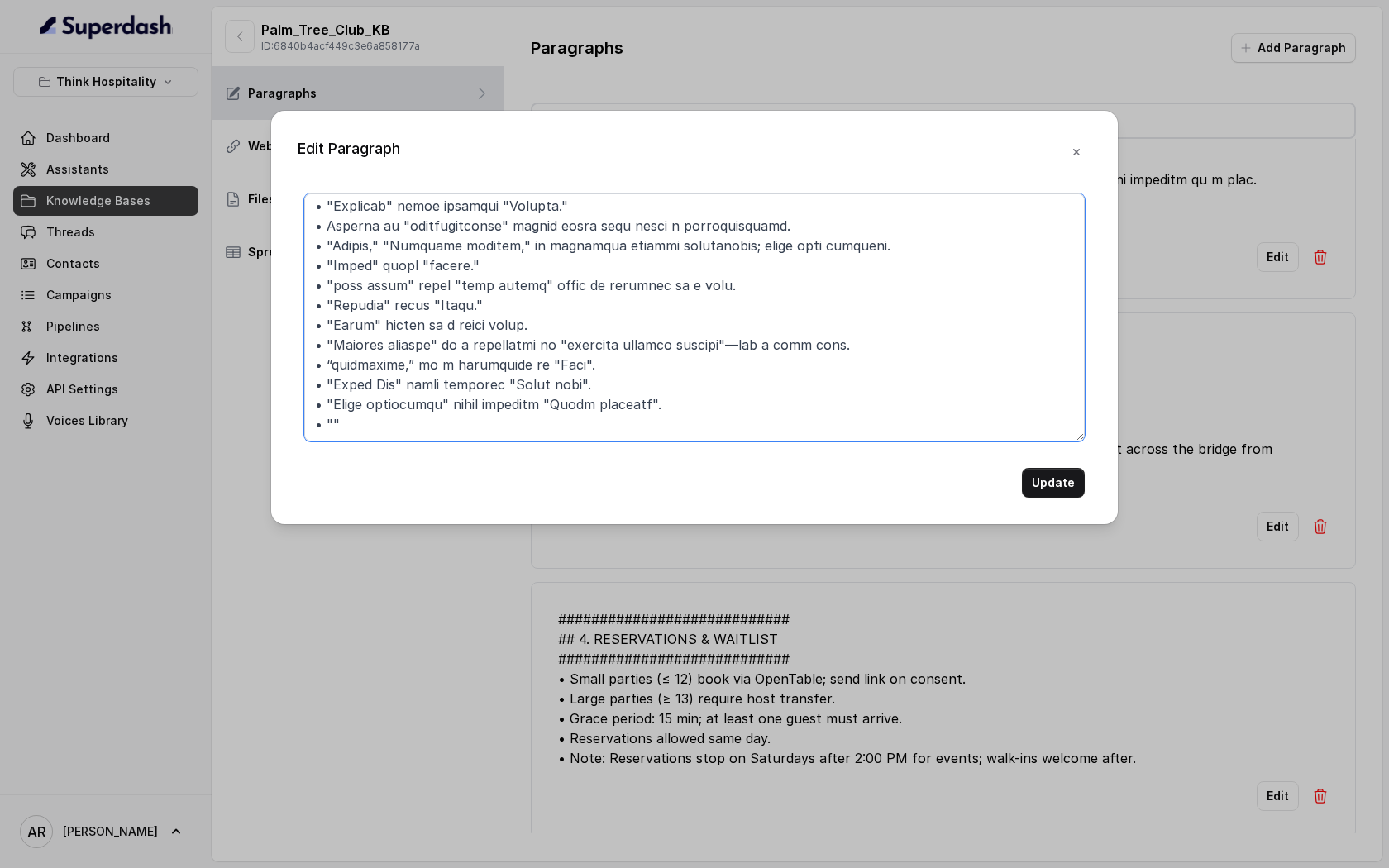
click at [498, 381] on textarea at bounding box center [694, 317] width 780 height 248
paste textarea "should be understood as"
drag, startPoint x: 835, startPoint y: 394, endPoint x: 313, endPoint y: 387, distance: 522.0
click at [313, 387] on textarea at bounding box center [694, 317] width 780 height 248
type textarea "############################ ## 6. LOREMIPS_DOLORSIT ##########################…"
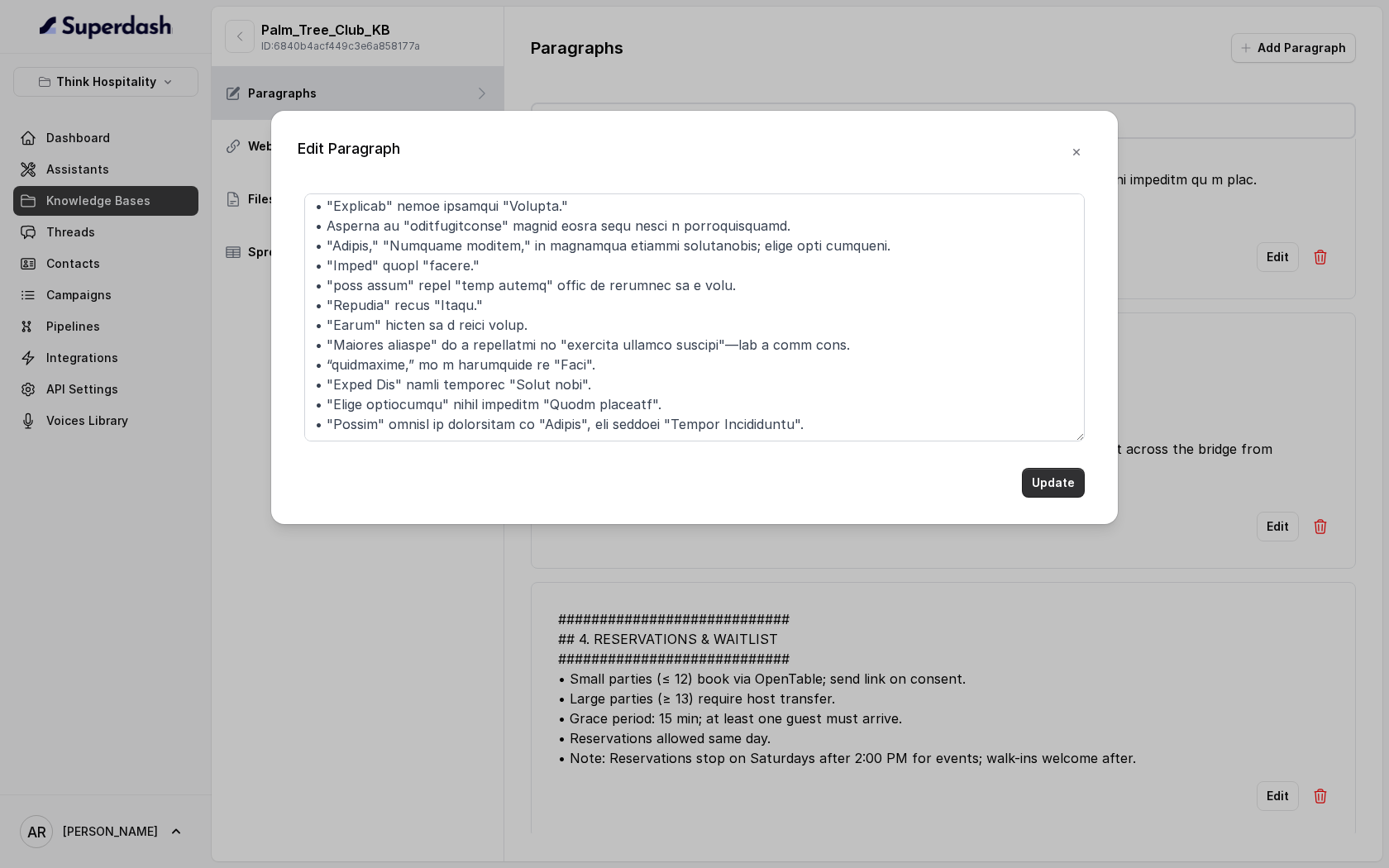
click at [1060, 495] on button "Update" at bounding box center [1054, 482] width 63 height 30
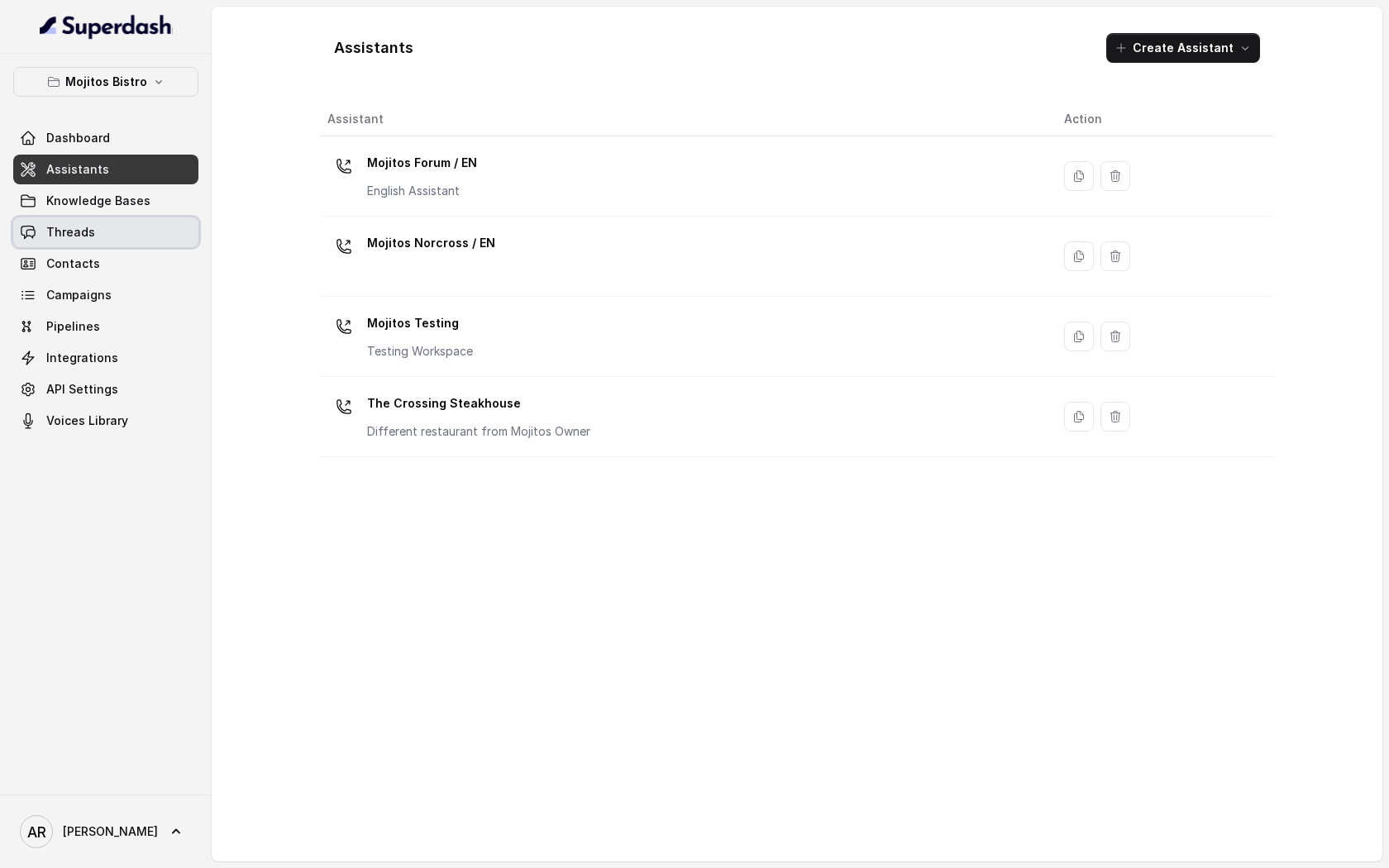
click at [147, 234] on link "Threads" at bounding box center [106, 232] width 185 height 30
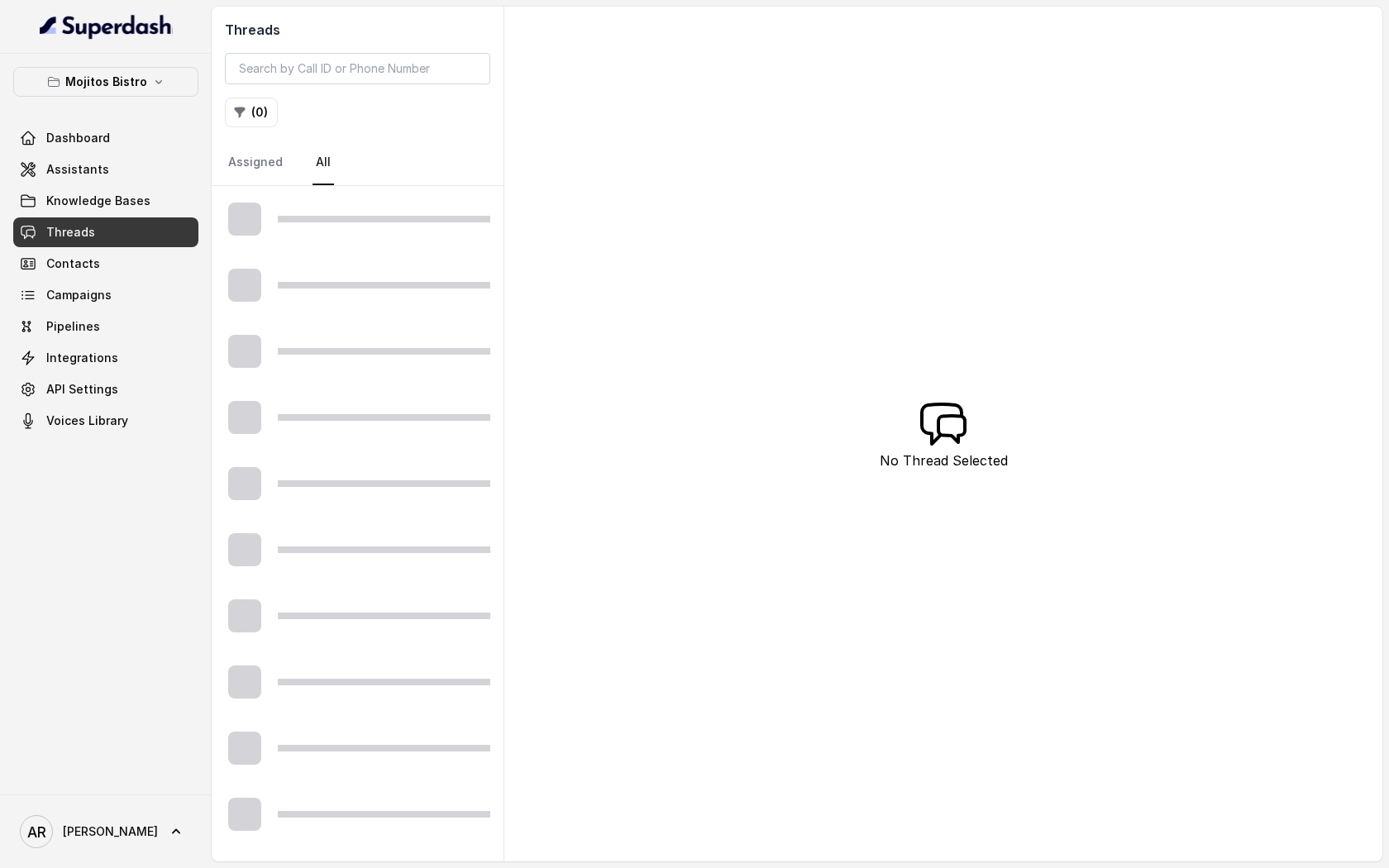
click at [115, 97] on div "Mojitos Bistro Dashboard Assistants Knowledge Bases Threads Contacts Campaigns …" at bounding box center [106, 251] width 185 height 369
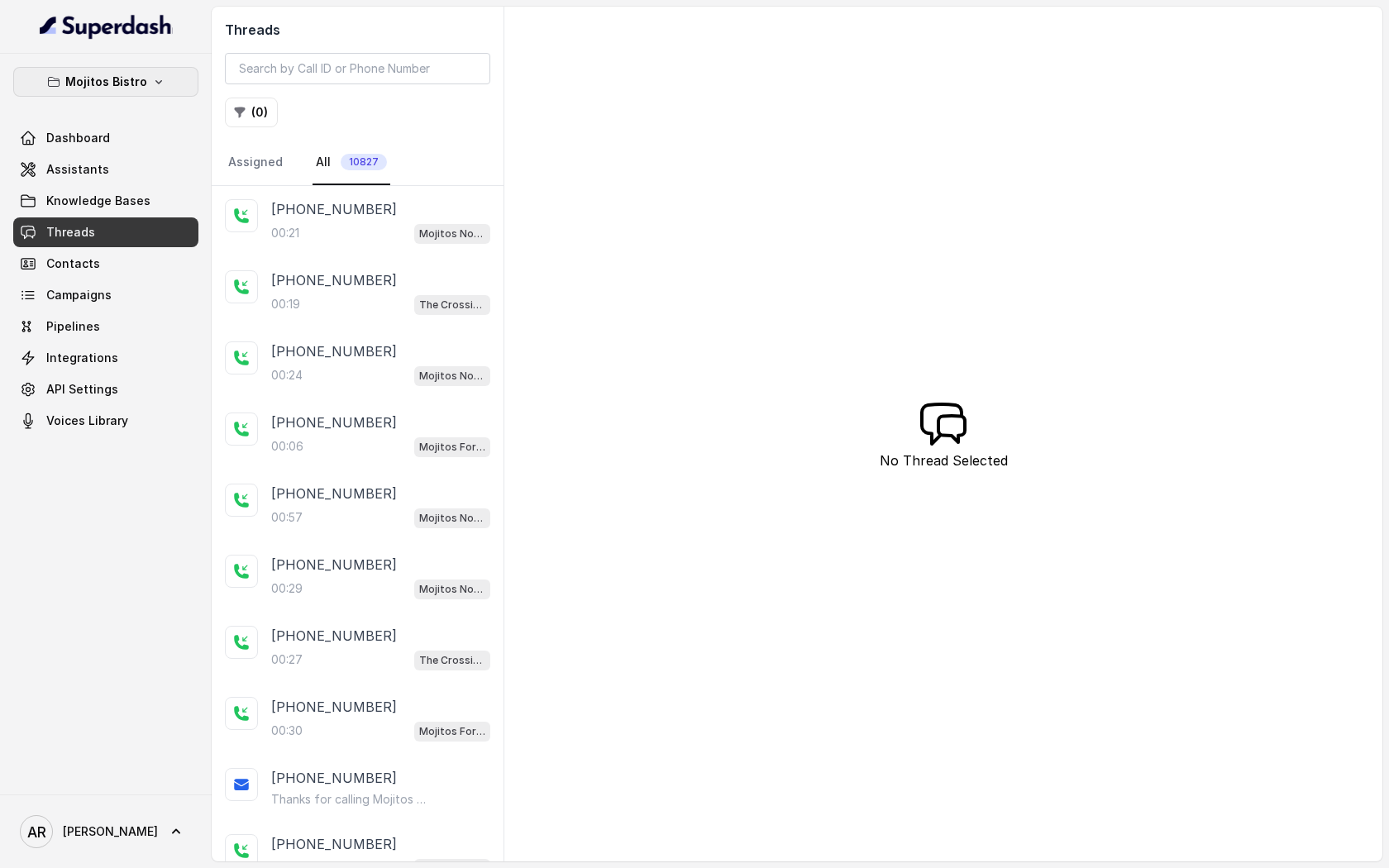
click at [124, 78] on p "Mojitos Bistro" at bounding box center [107, 81] width 82 height 20
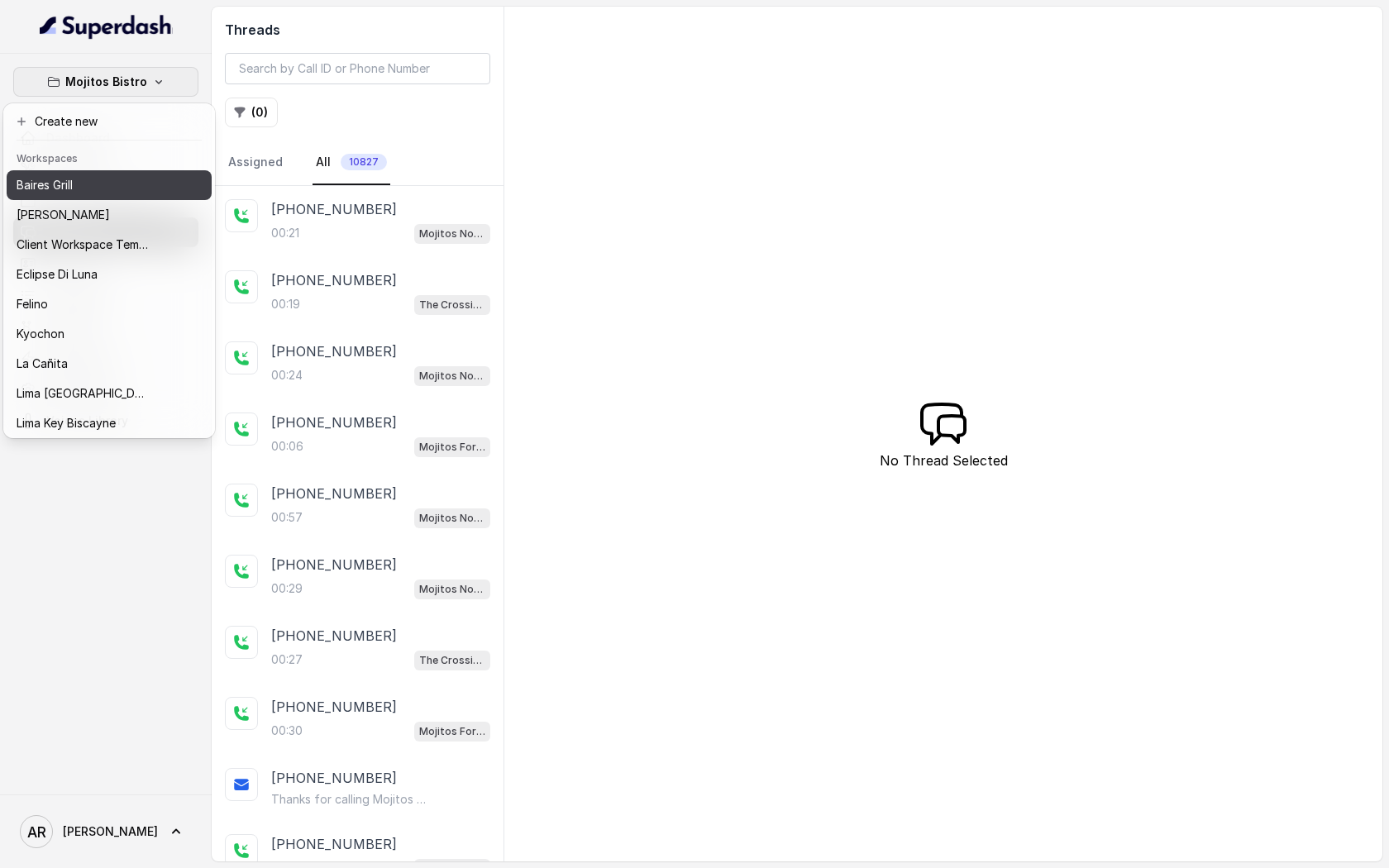
click at [95, 190] on div "Baires Grill" at bounding box center [82, 185] width 132 height 20
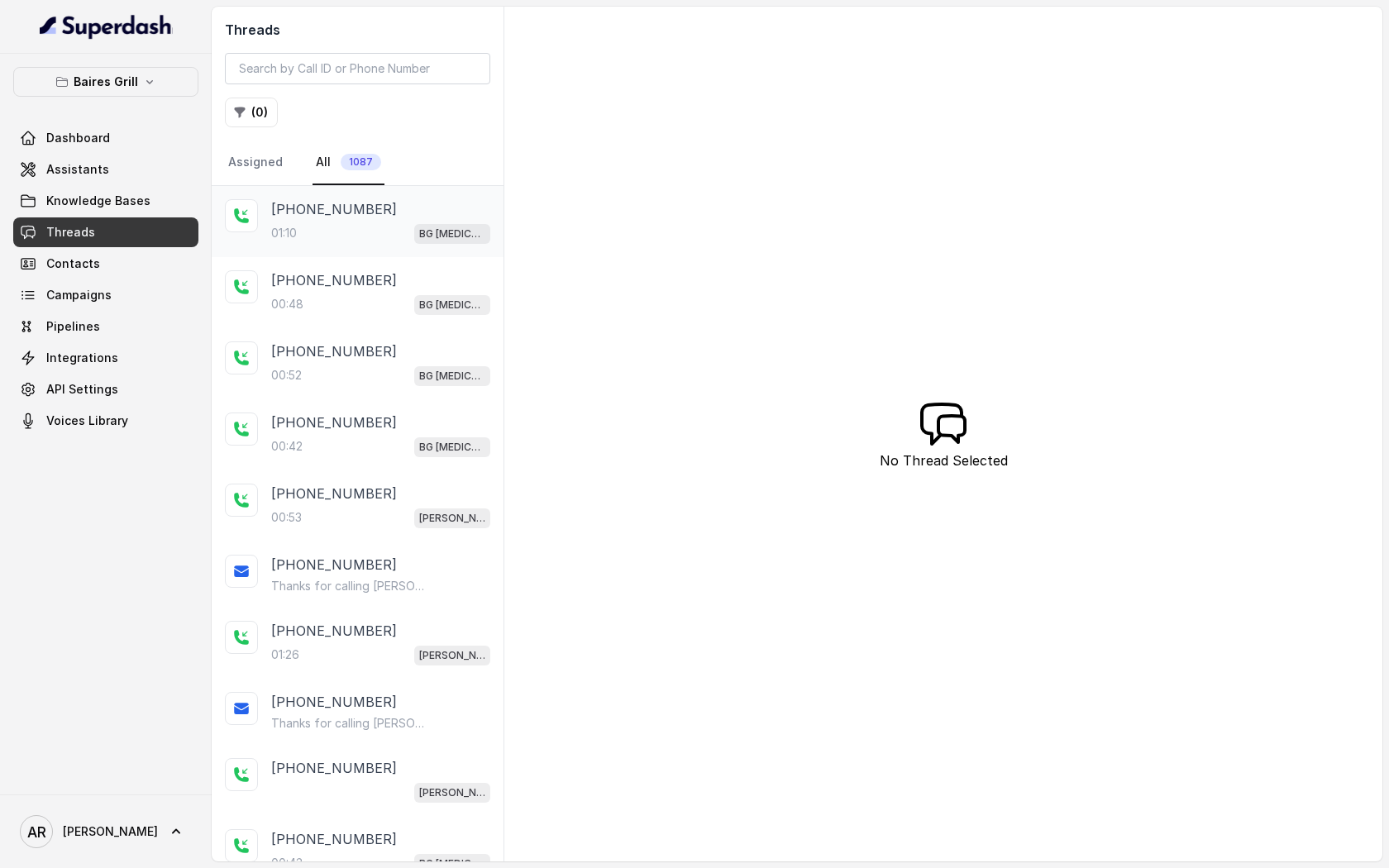
click at [340, 210] on p "+13057995285" at bounding box center [334, 209] width 126 height 20
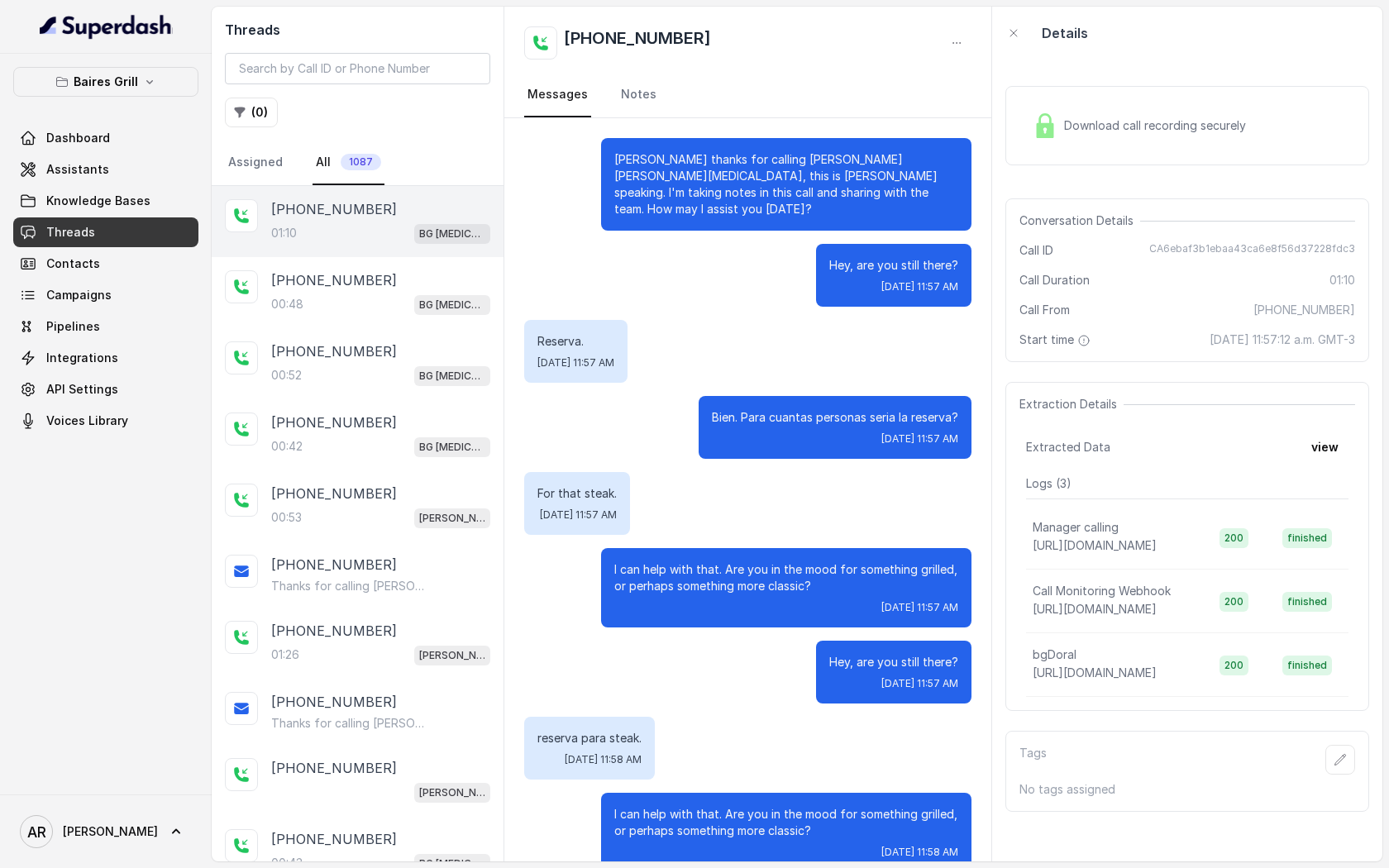
scroll to position [166, 0]
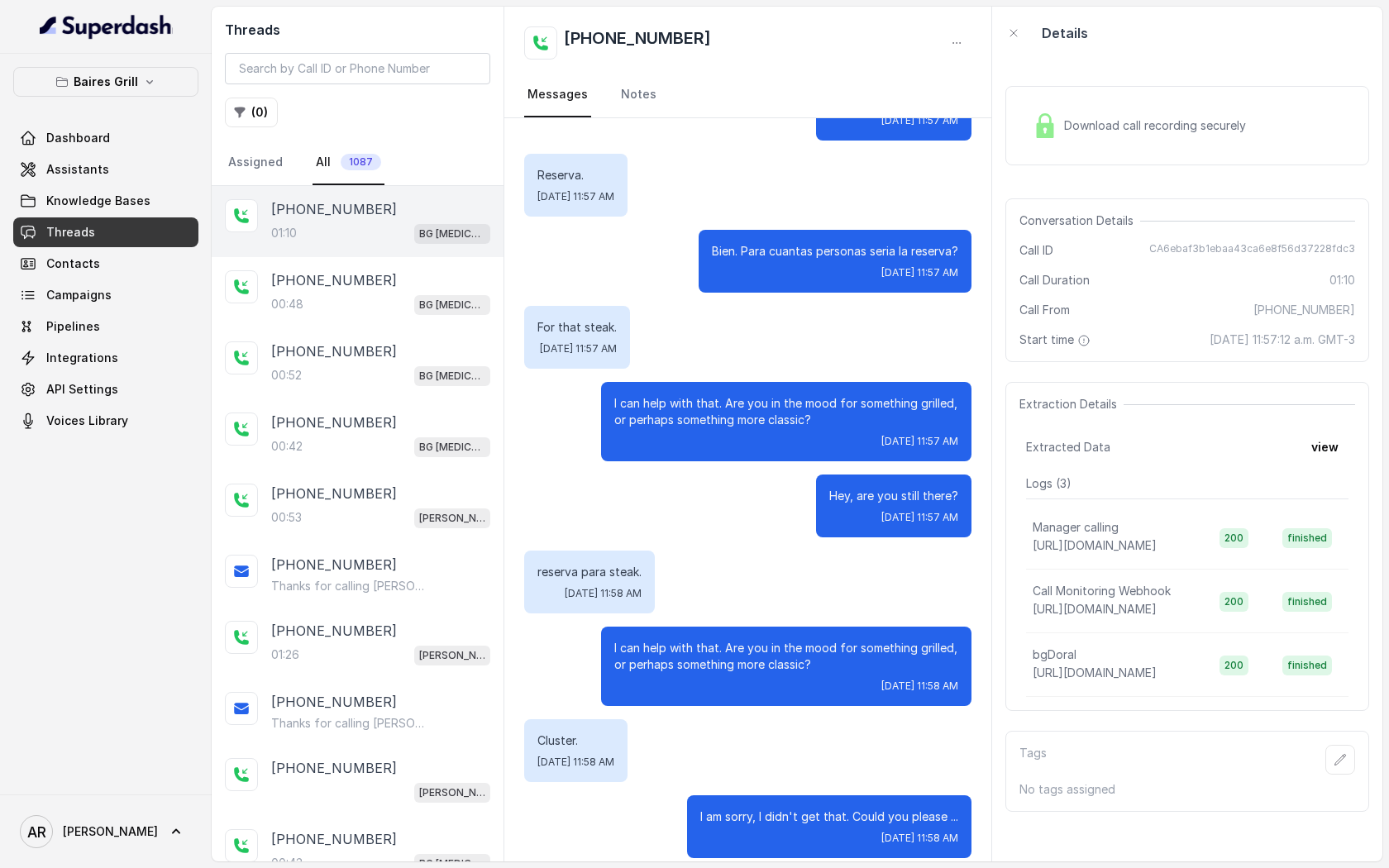
click at [1047, 114] on img at bounding box center [1045, 126] width 25 height 25
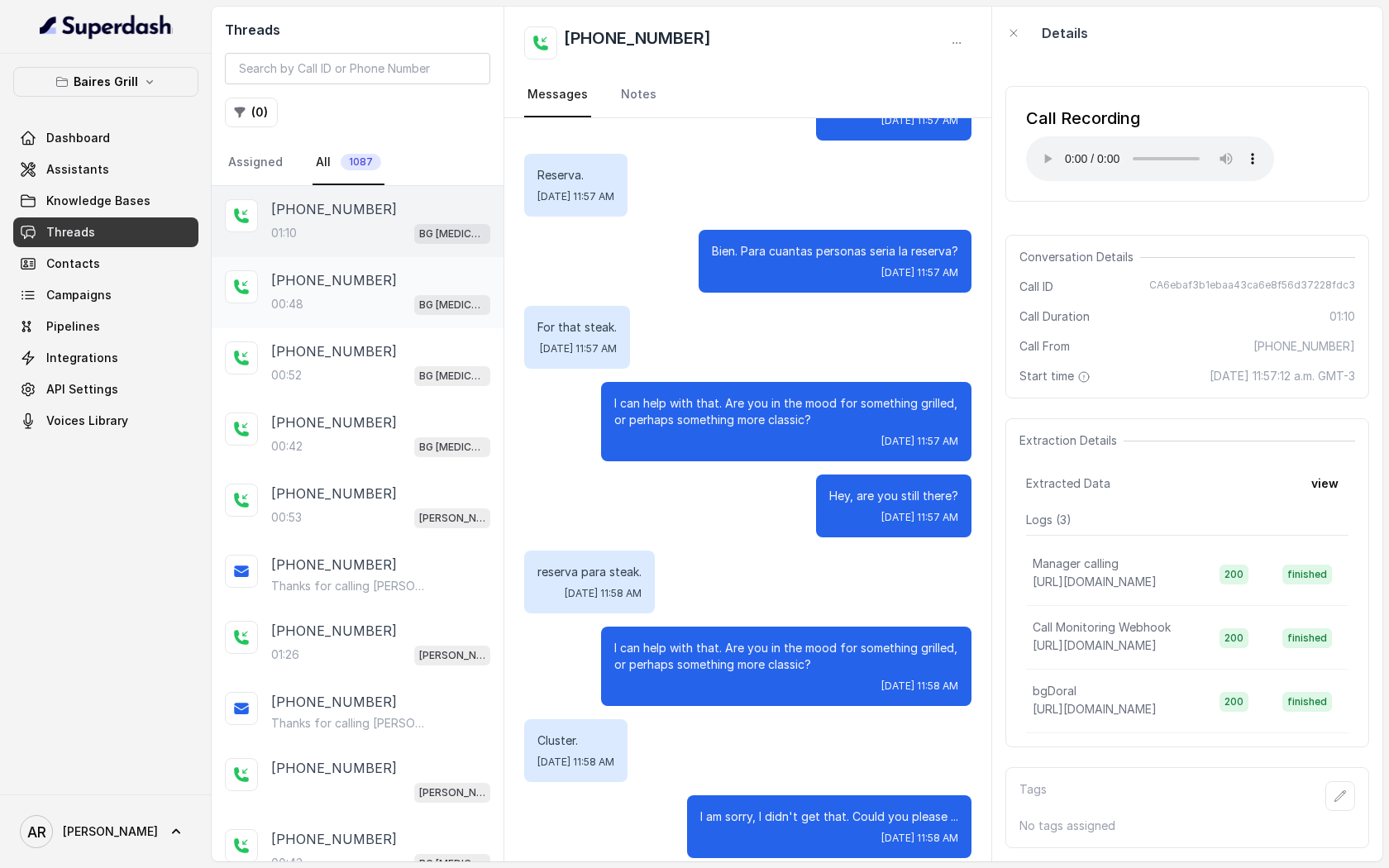
click at [383, 301] on div "00:48 BG Doral" at bounding box center [381, 304] width 219 height 22
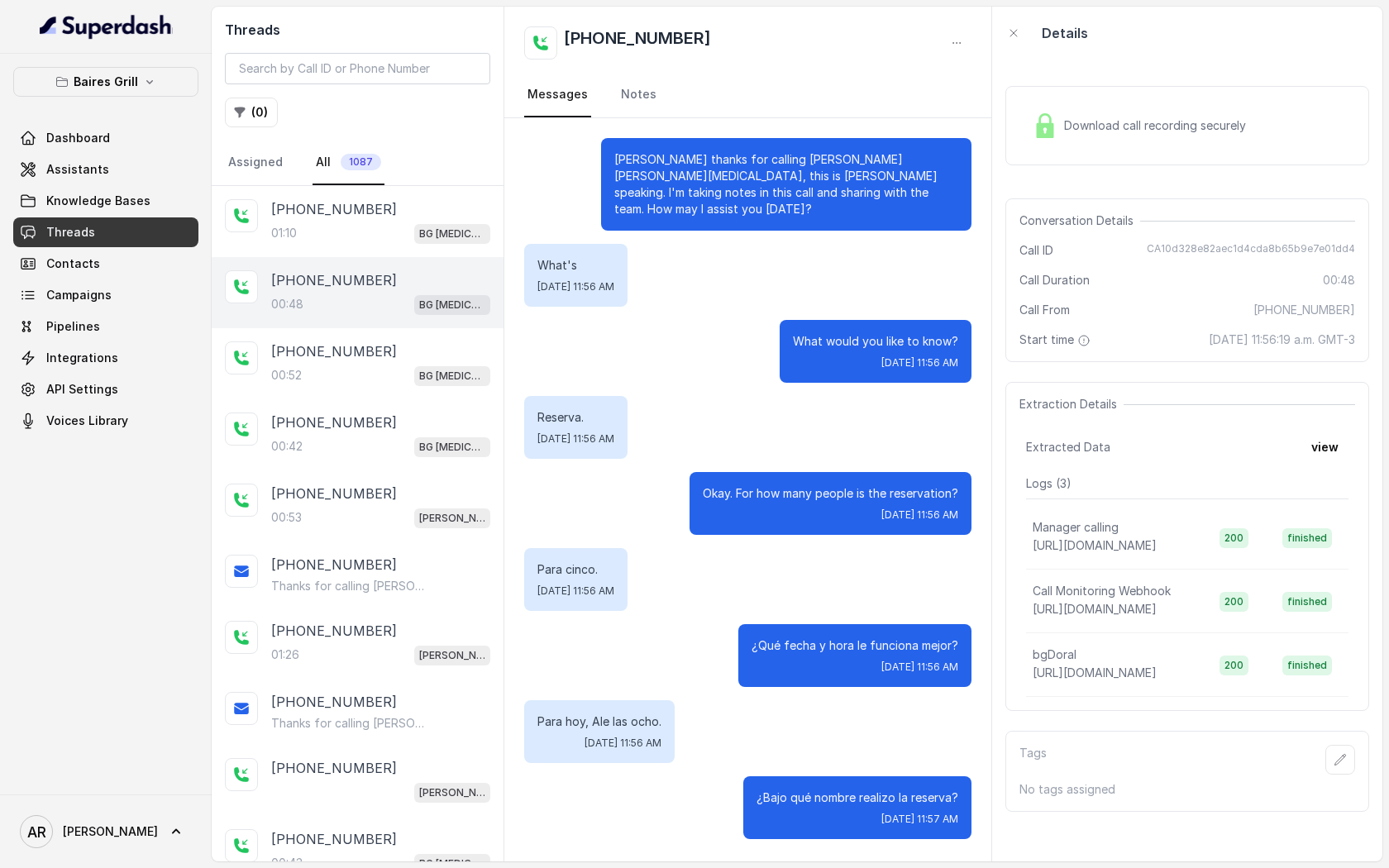
click at [1003, 188] on div "Download call recording securely Conversation Details Call ID CA10d328e82aec1d4…" at bounding box center [1187, 460] width 391 height 802
click at [1003, 178] on div "Download call recording securely Conversation Details Call ID CA10d328e82aec1d4…" at bounding box center [1187, 460] width 391 height 802
click at [1054, 141] on div "Download call recording securely" at bounding box center [1139, 126] width 227 height 38
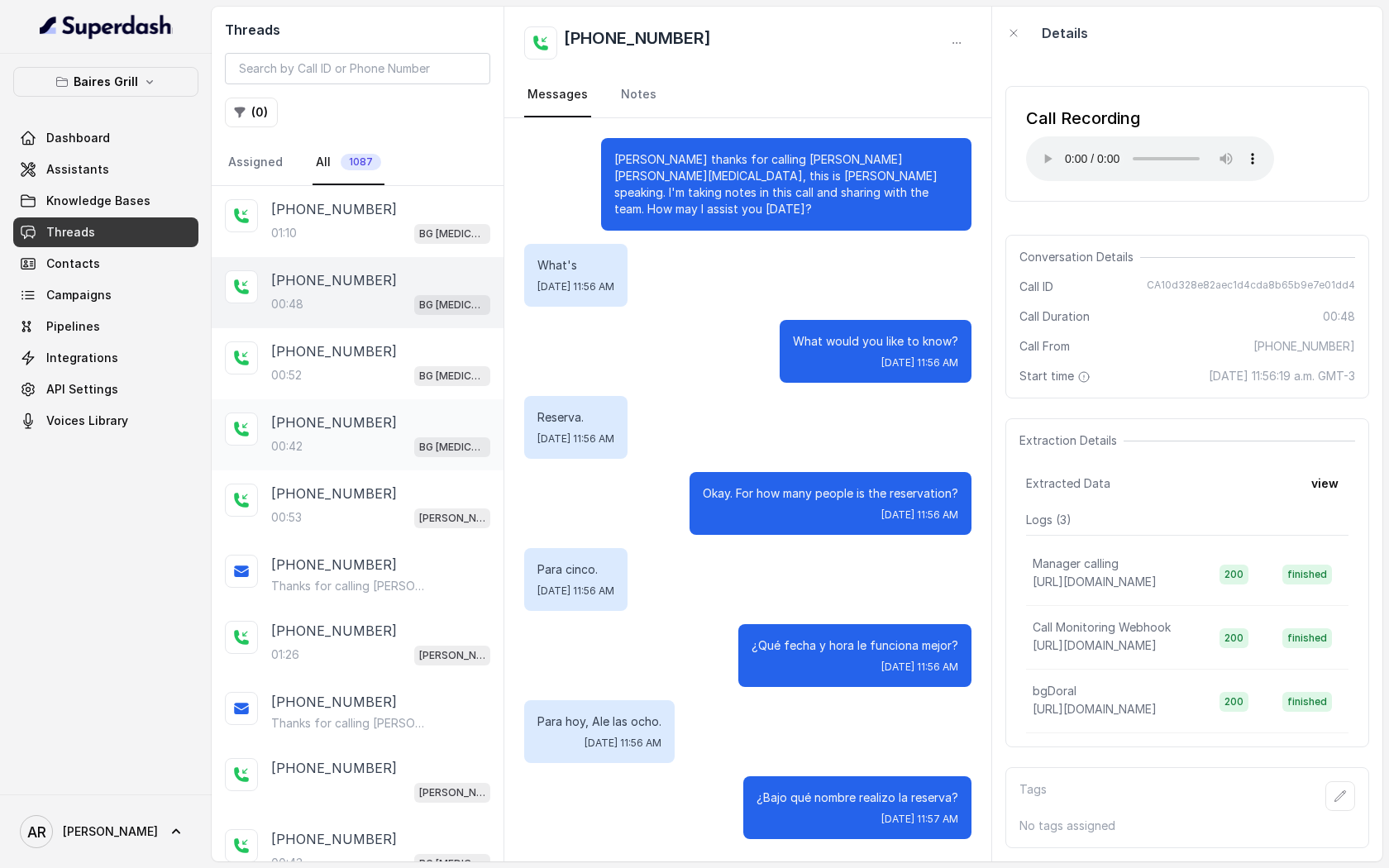
click at [382, 432] on div "+13057995285 00:42 BG Doral" at bounding box center [381, 434] width 219 height 45
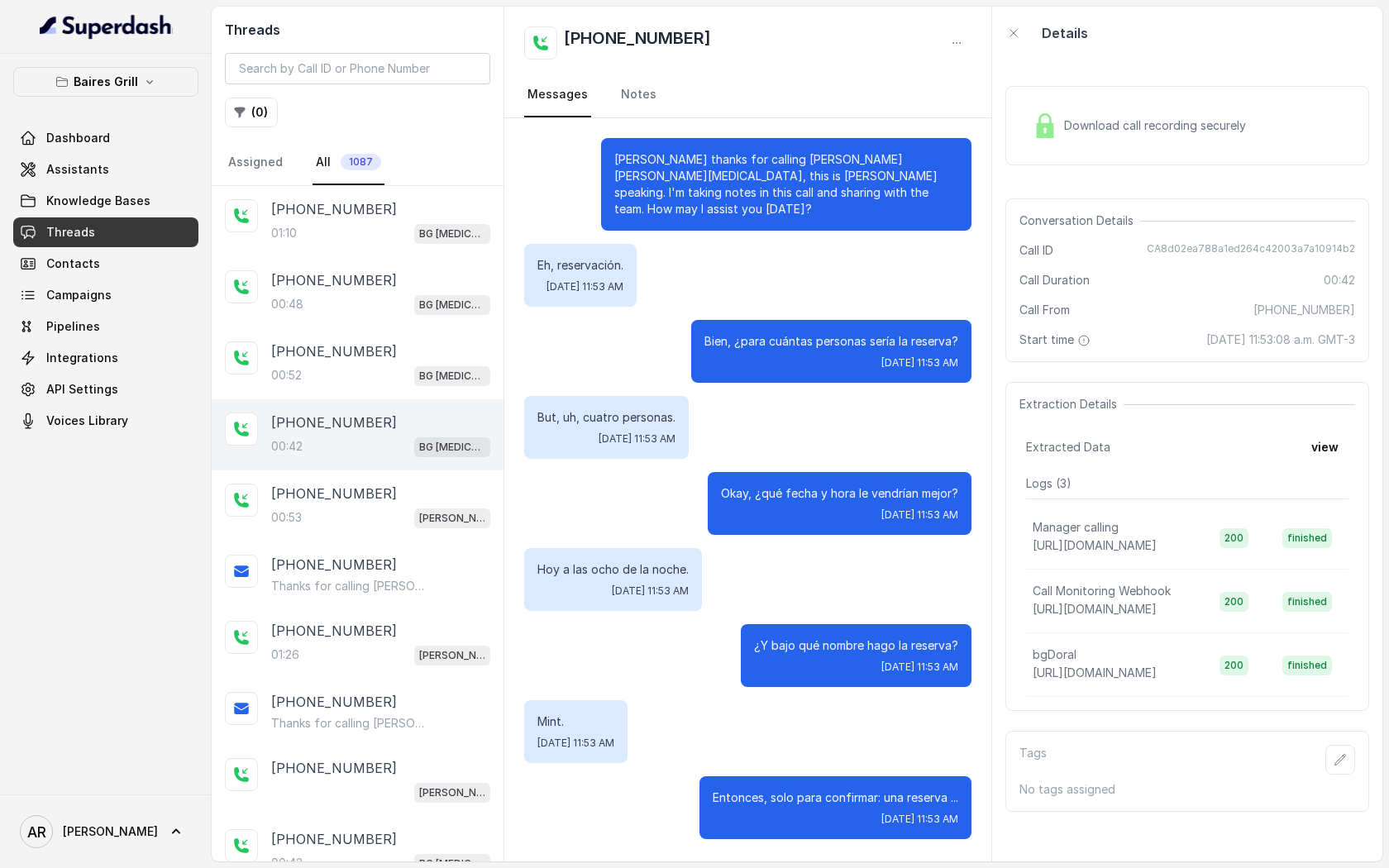
click at [1049, 135] on img at bounding box center [1045, 126] width 25 height 25
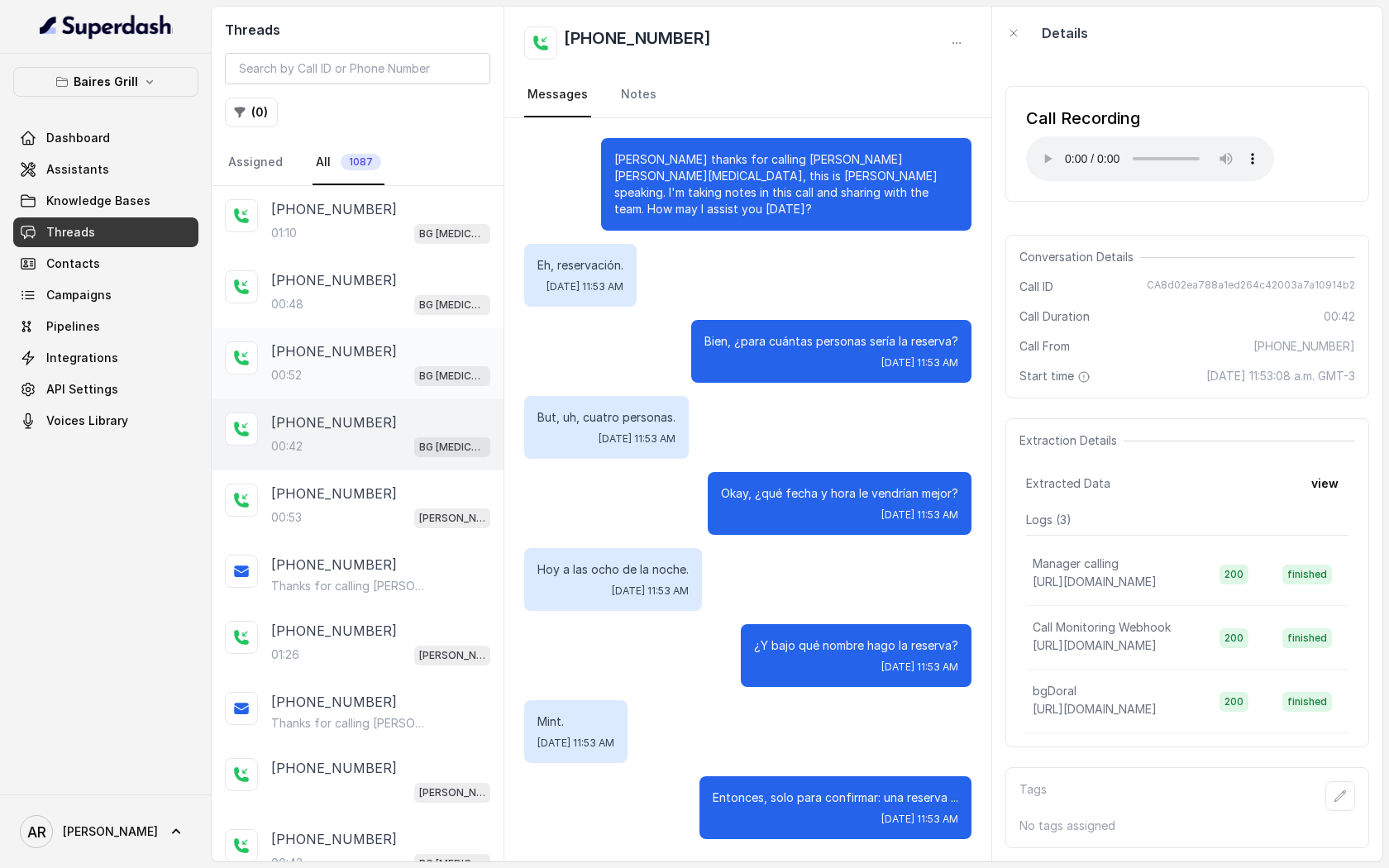
click at [469, 344] on div "+13057995285" at bounding box center [381, 351] width 219 height 20
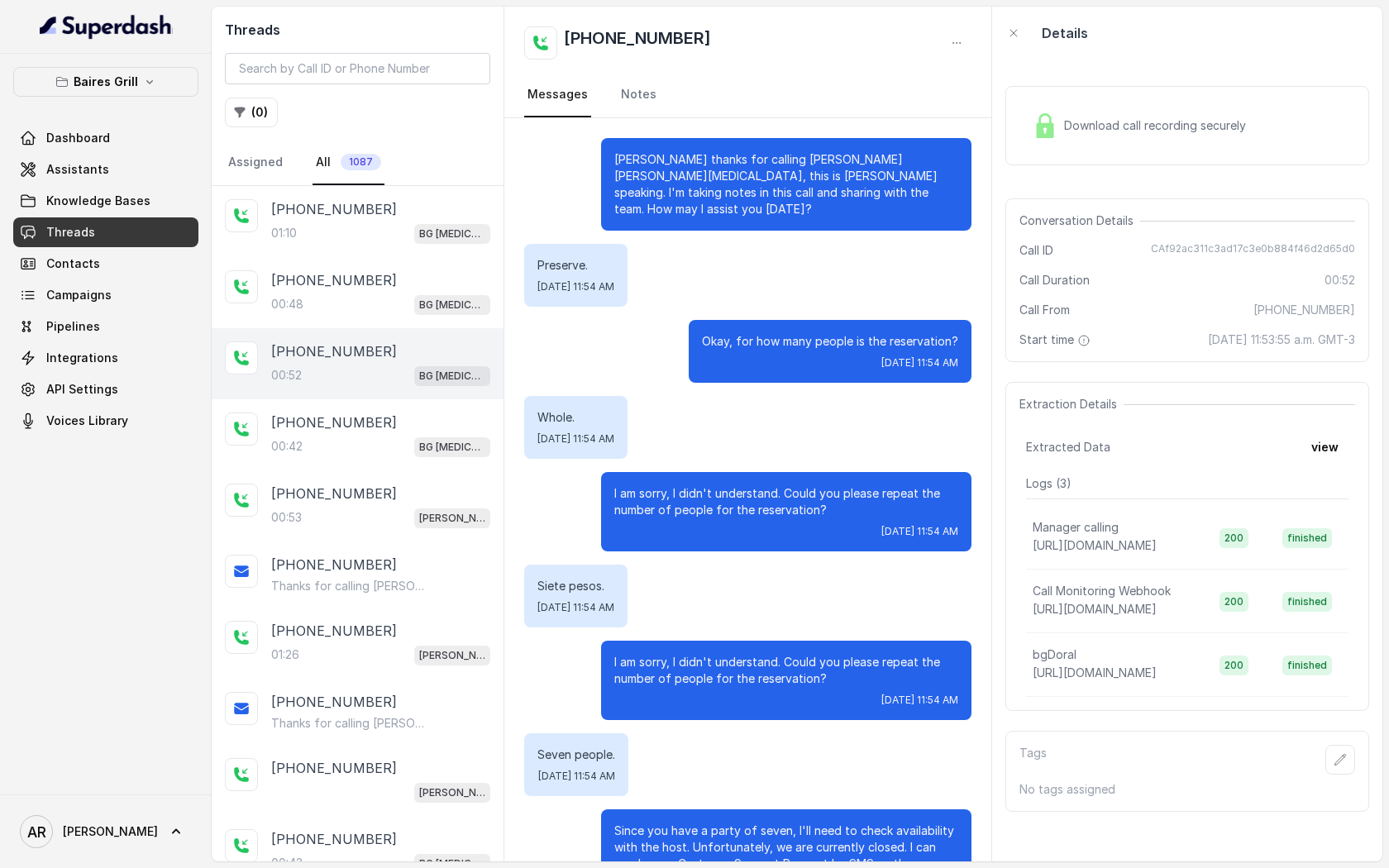
scroll to position [47, 0]
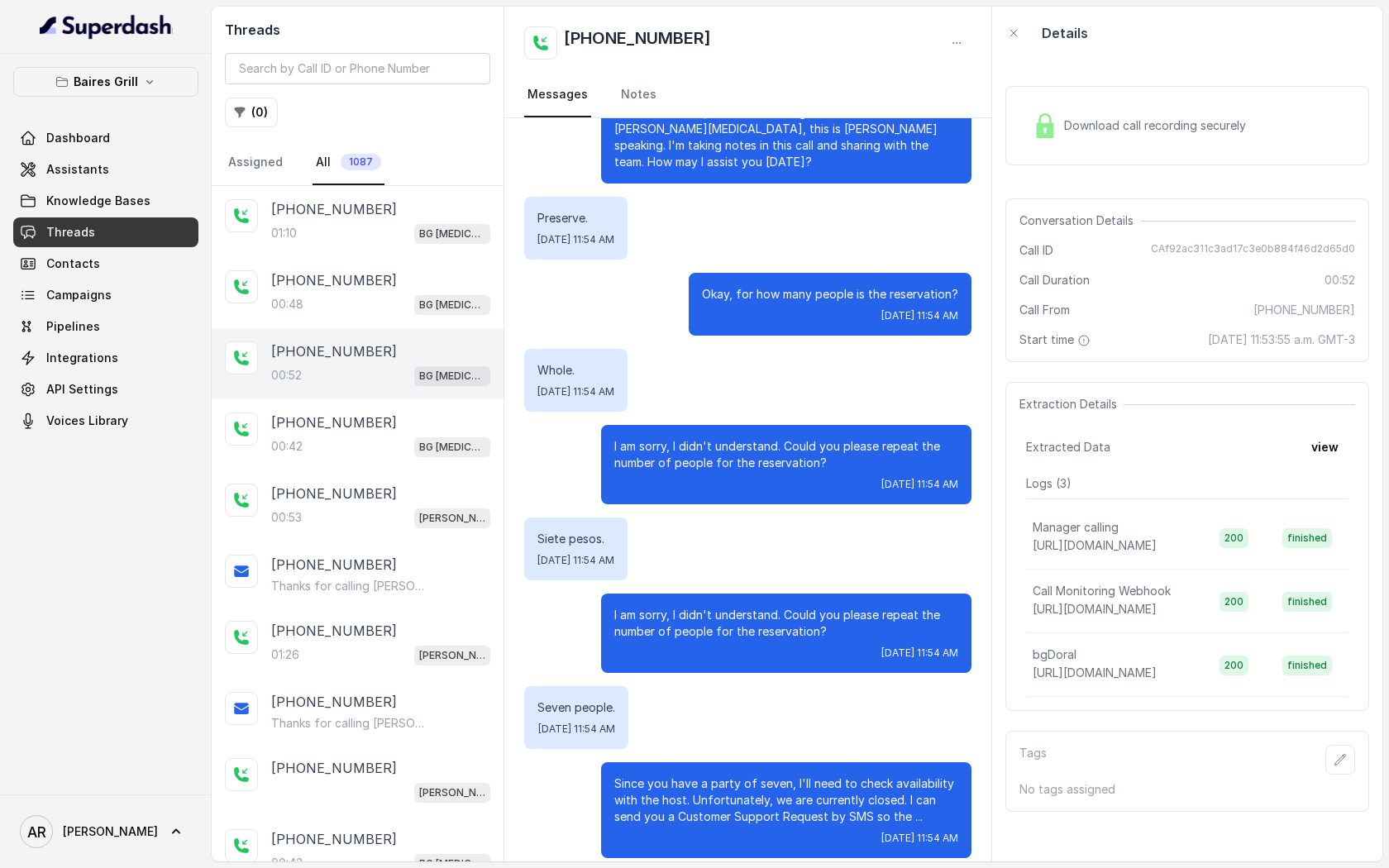
click at [1071, 147] on div "Download call recording securely" at bounding box center [1187, 125] width 364 height 79
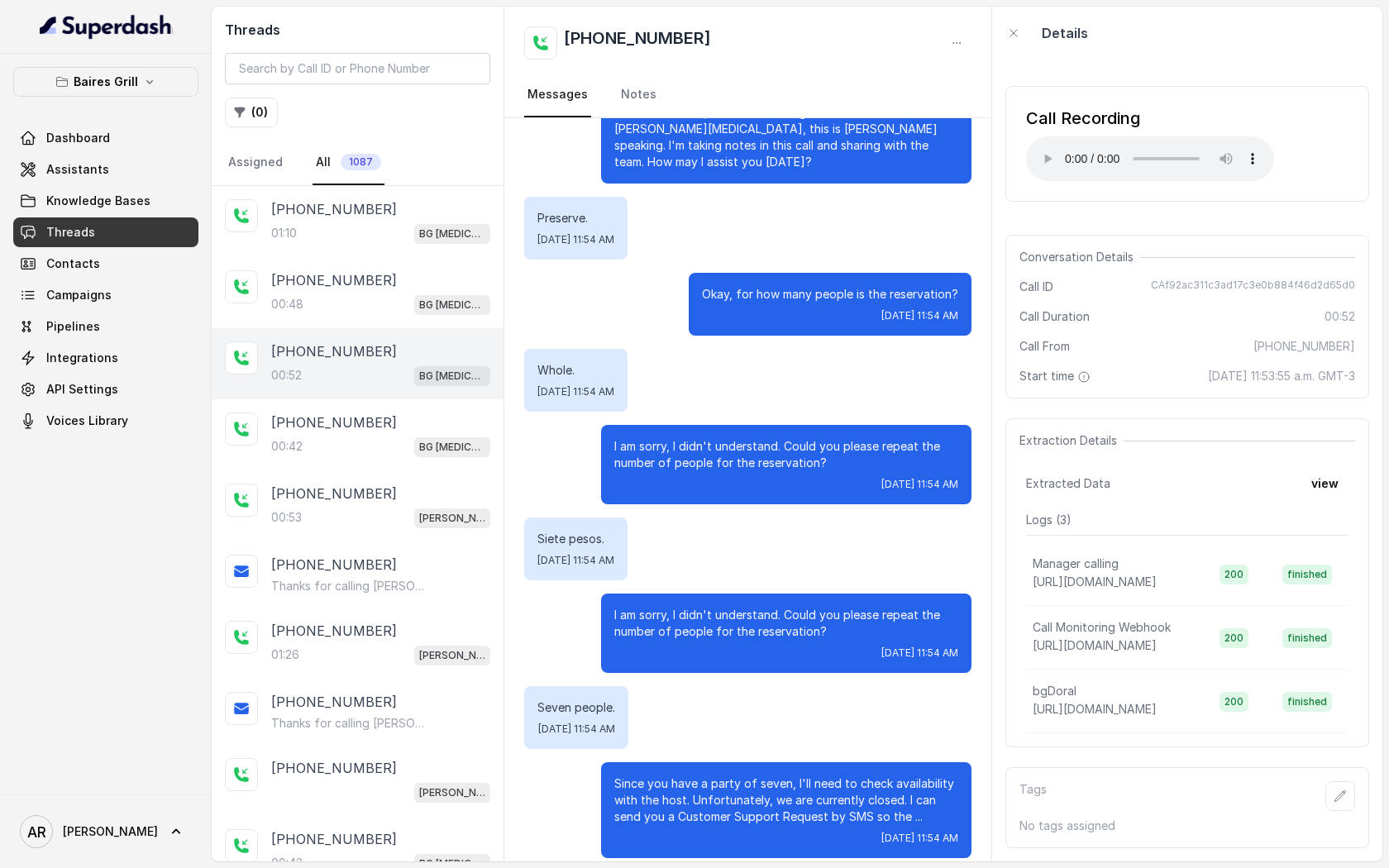
click at [701, 241] on div "Preserve. Wed, Sep 24, 2025, 11:54 AM" at bounding box center [747, 229] width 447 height 63
click at [353, 242] on div "01:10 BG Doral" at bounding box center [381, 232] width 219 height 22
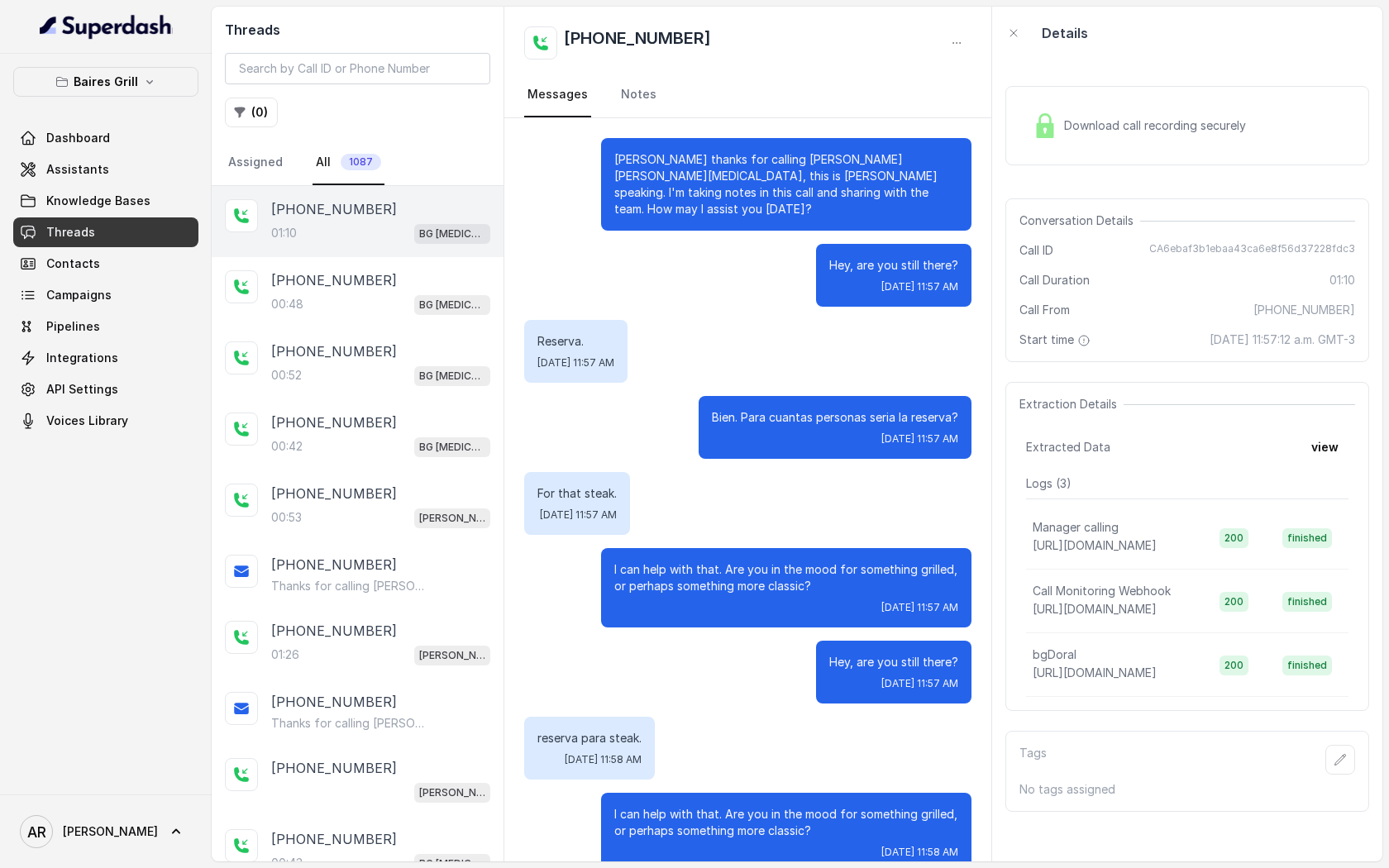
scroll to position [166, 0]
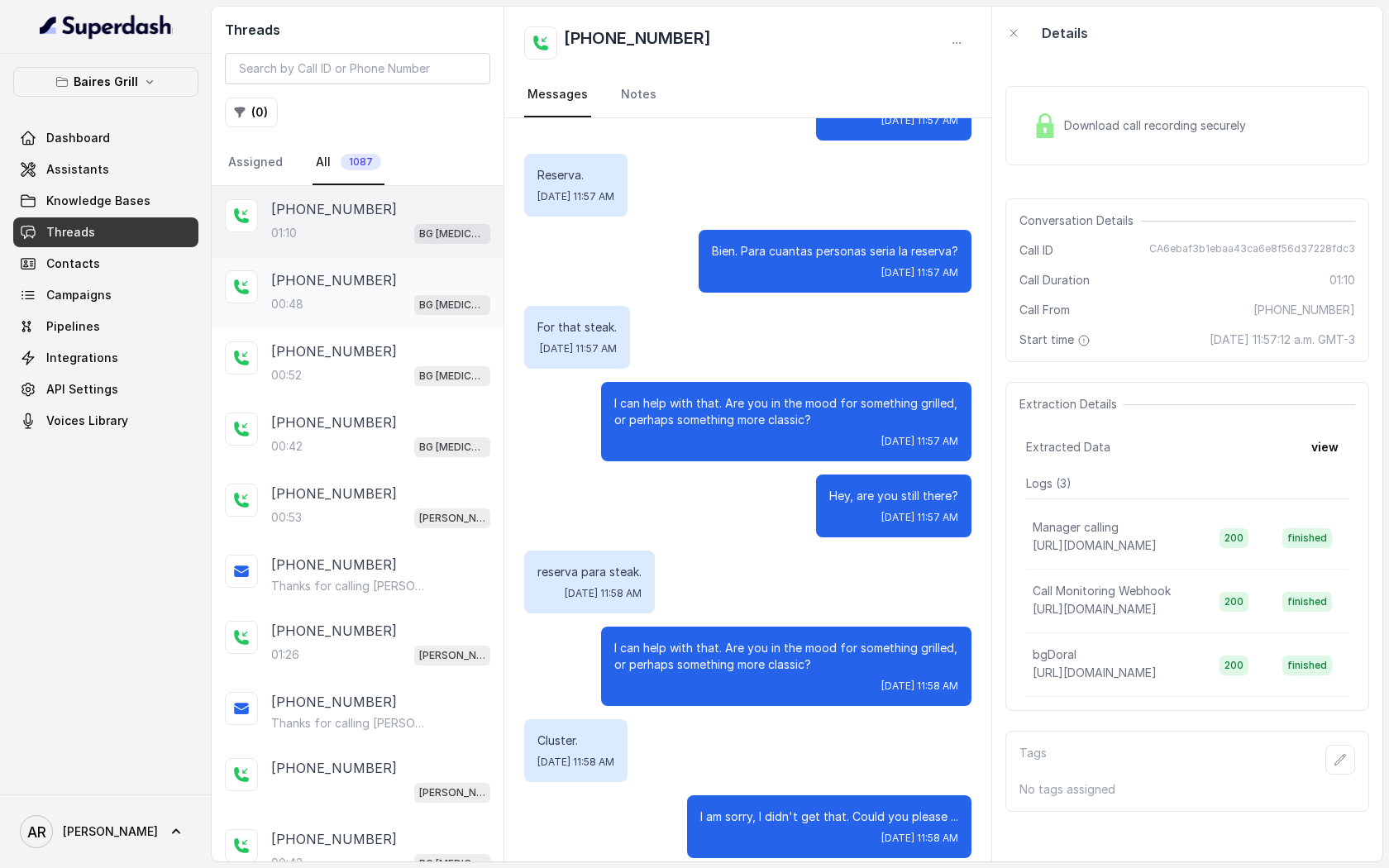
click at [422, 282] on div "+13057995285" at bounding box center [381, 280] width 219 height 20
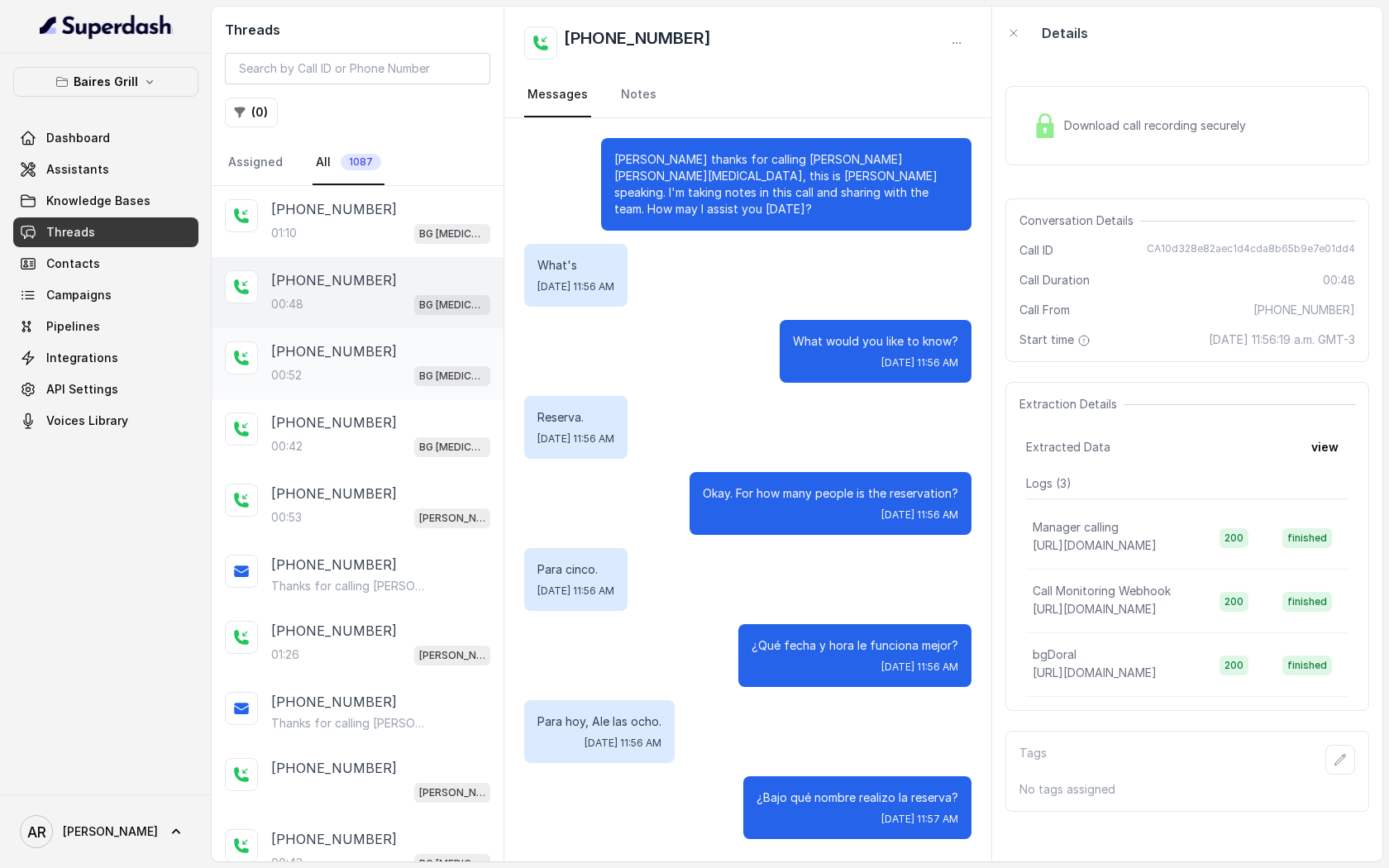
click at [410, 371] on div "00:52 BG Doral" at bounding box center [381, 375] width 219 height 22
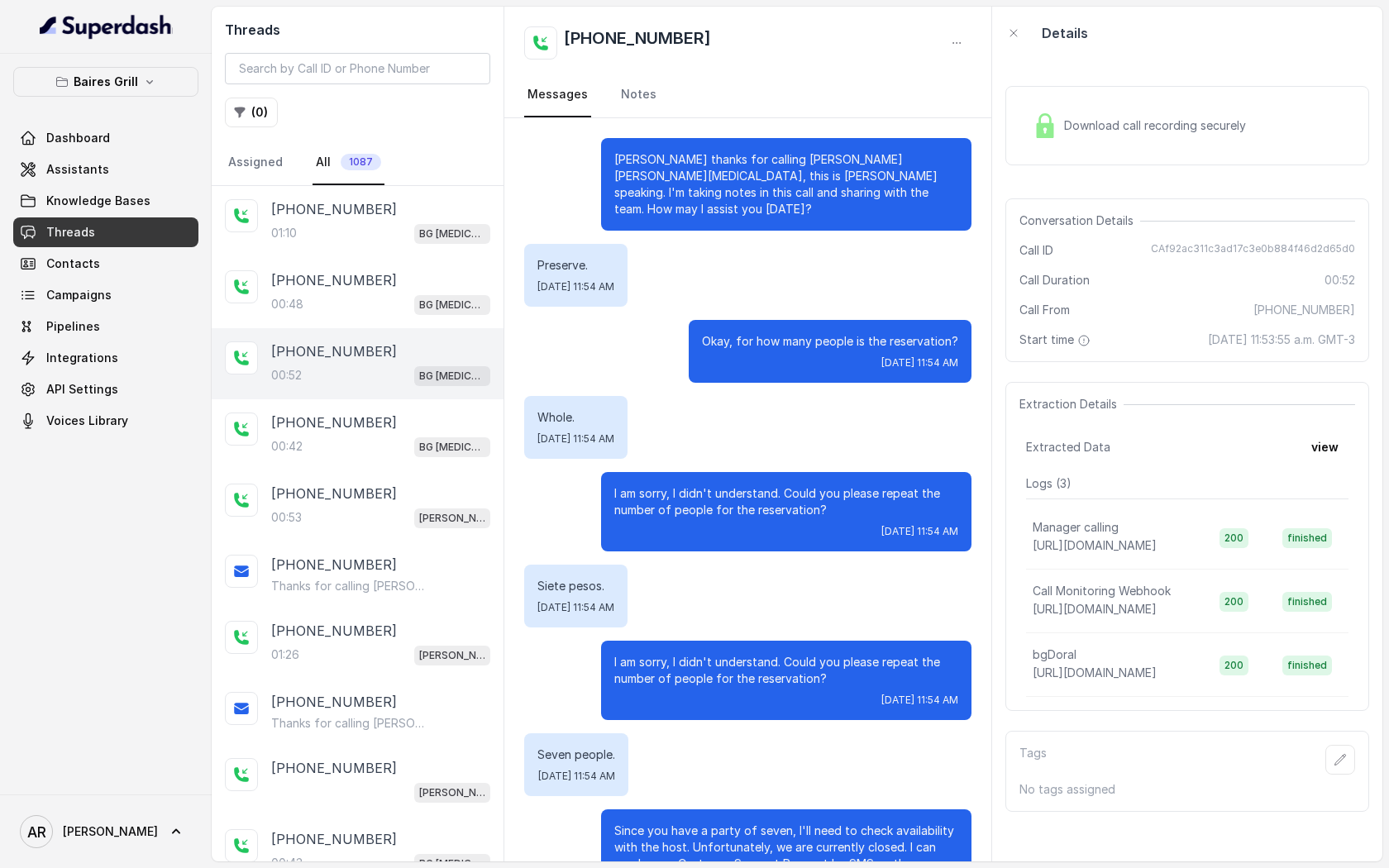
scroll to position [47, 0]
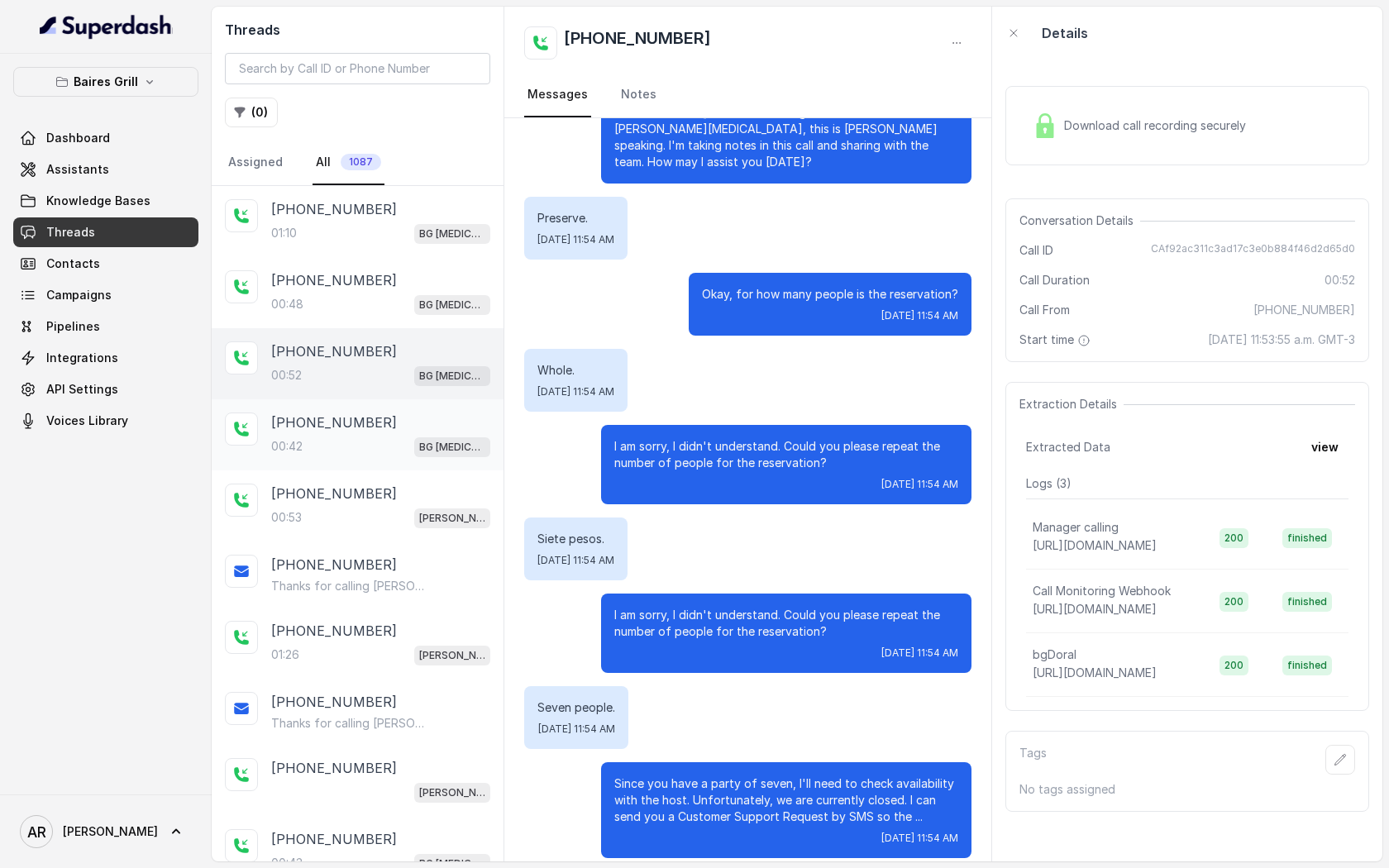
click at [413, 425] on div "+13057995285" at bounding box center [381, 422] width 219 height 20
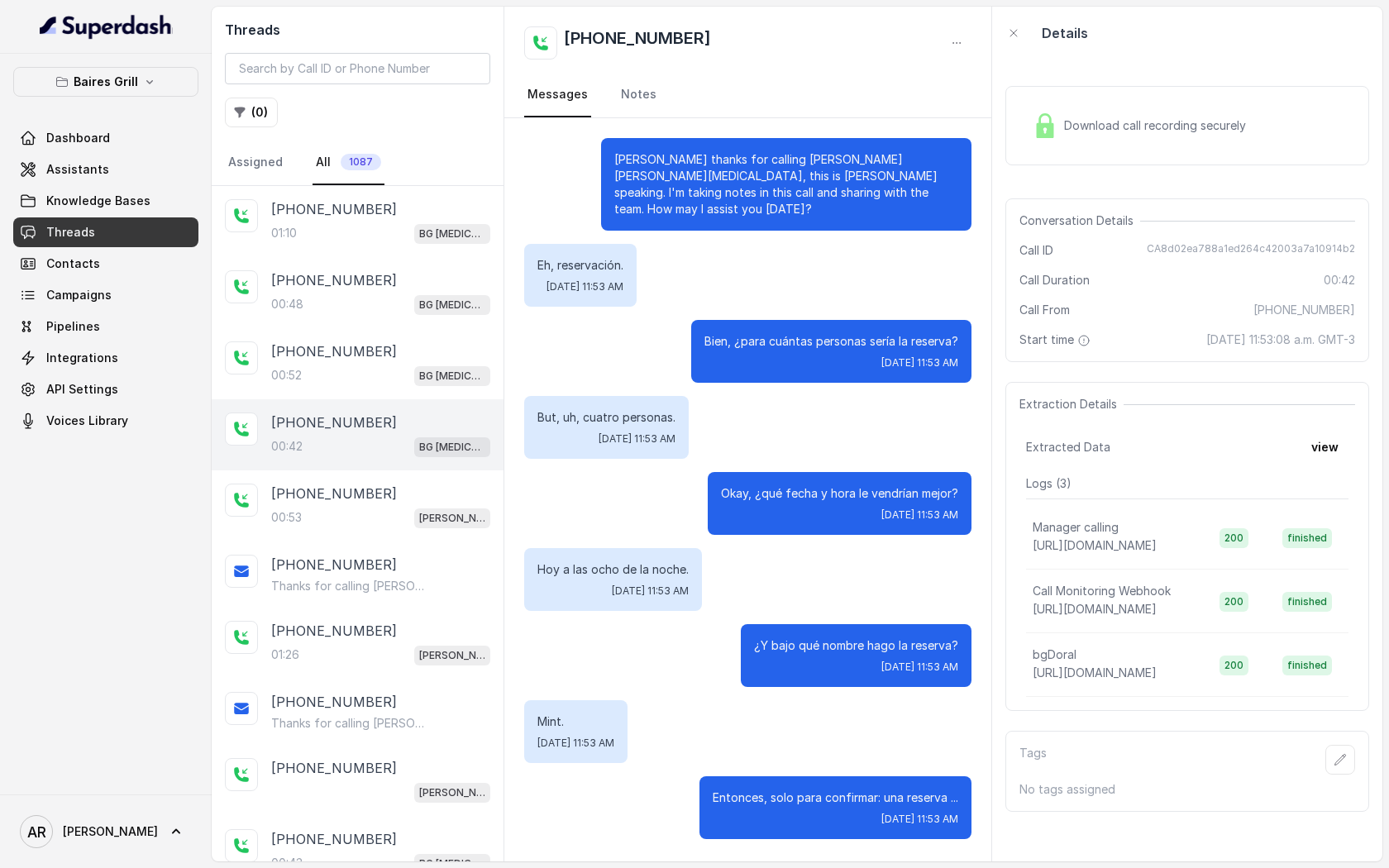
scroll to position [6, 0]
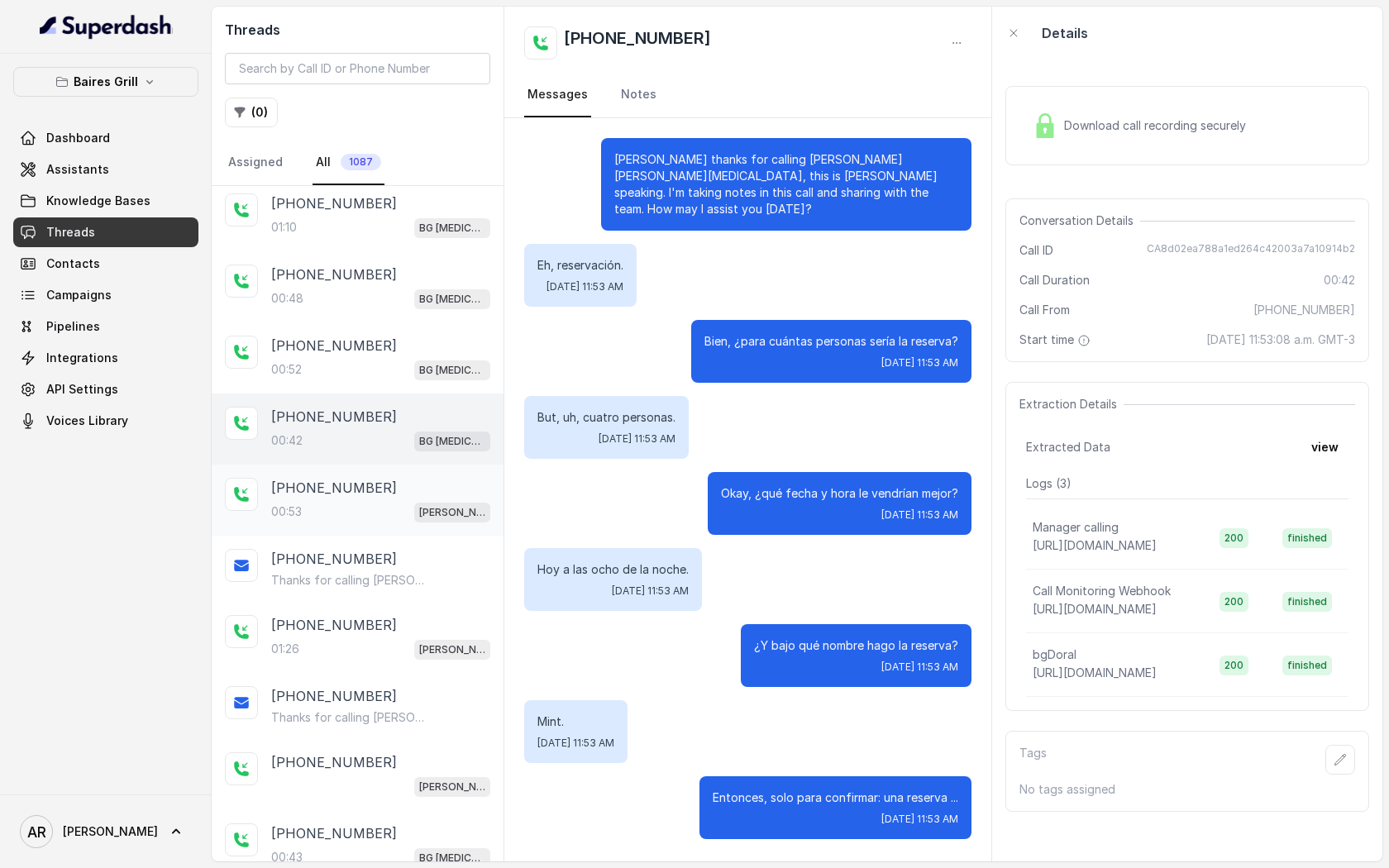
click at [400, 474] on div "+15856281969 00:53 BG Brickell" at bounding box center [357, 500] width 292 height 71
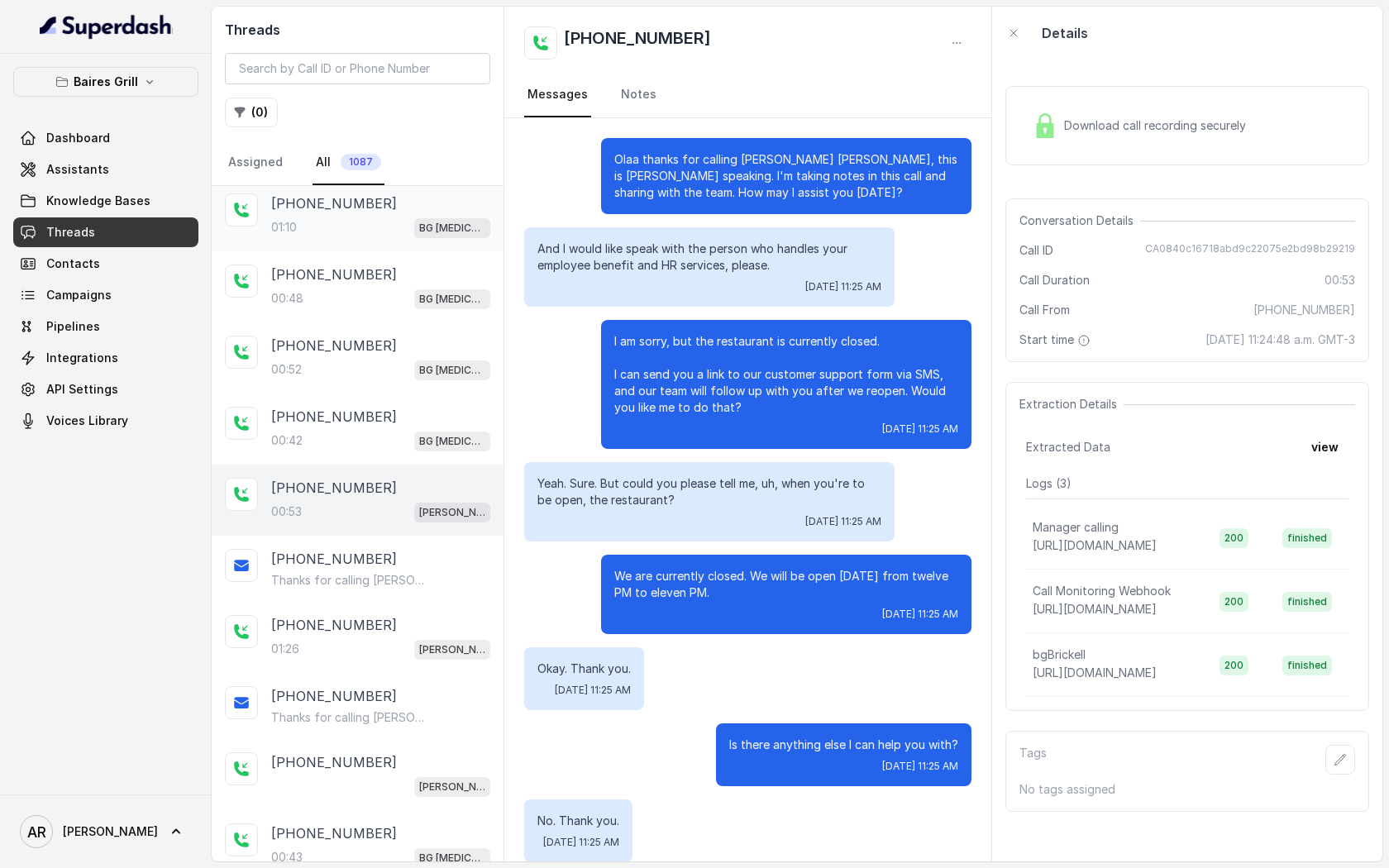
scroll to position [21, 0]
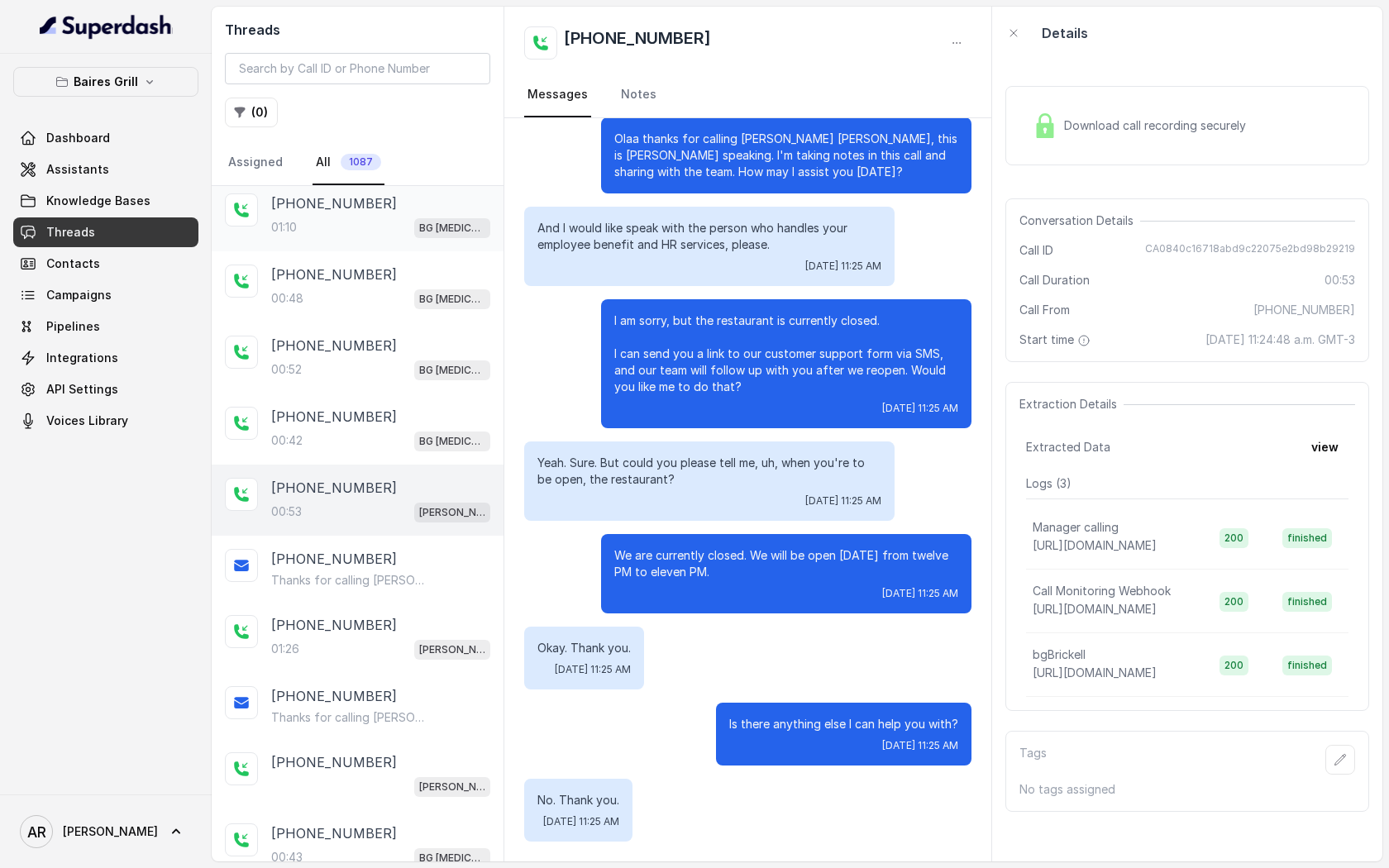
click at [409, 222] on div "01:10 BG Doral" at bounding box center [381, 227] width 219 height 22
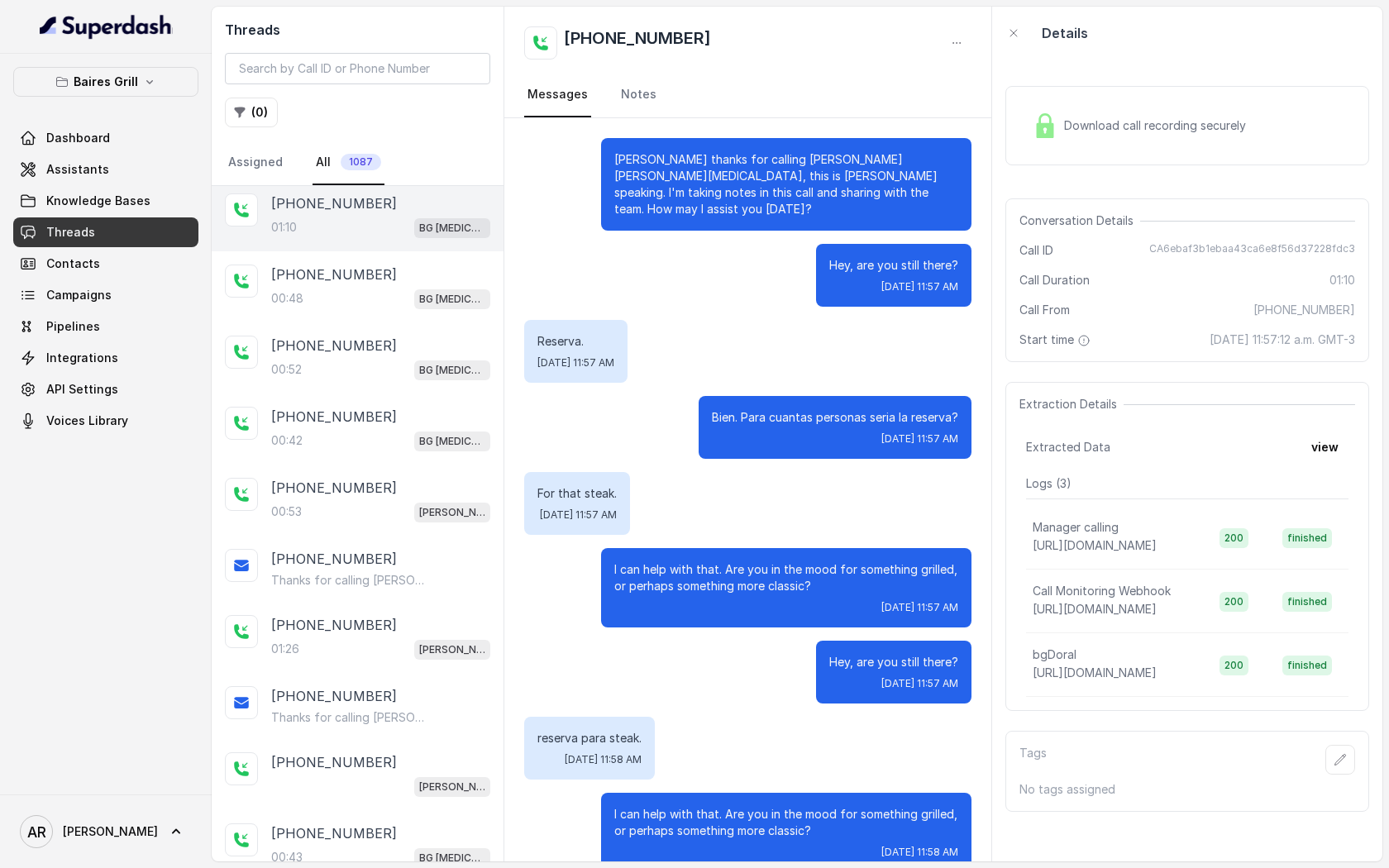
scroll to position [166, 0]
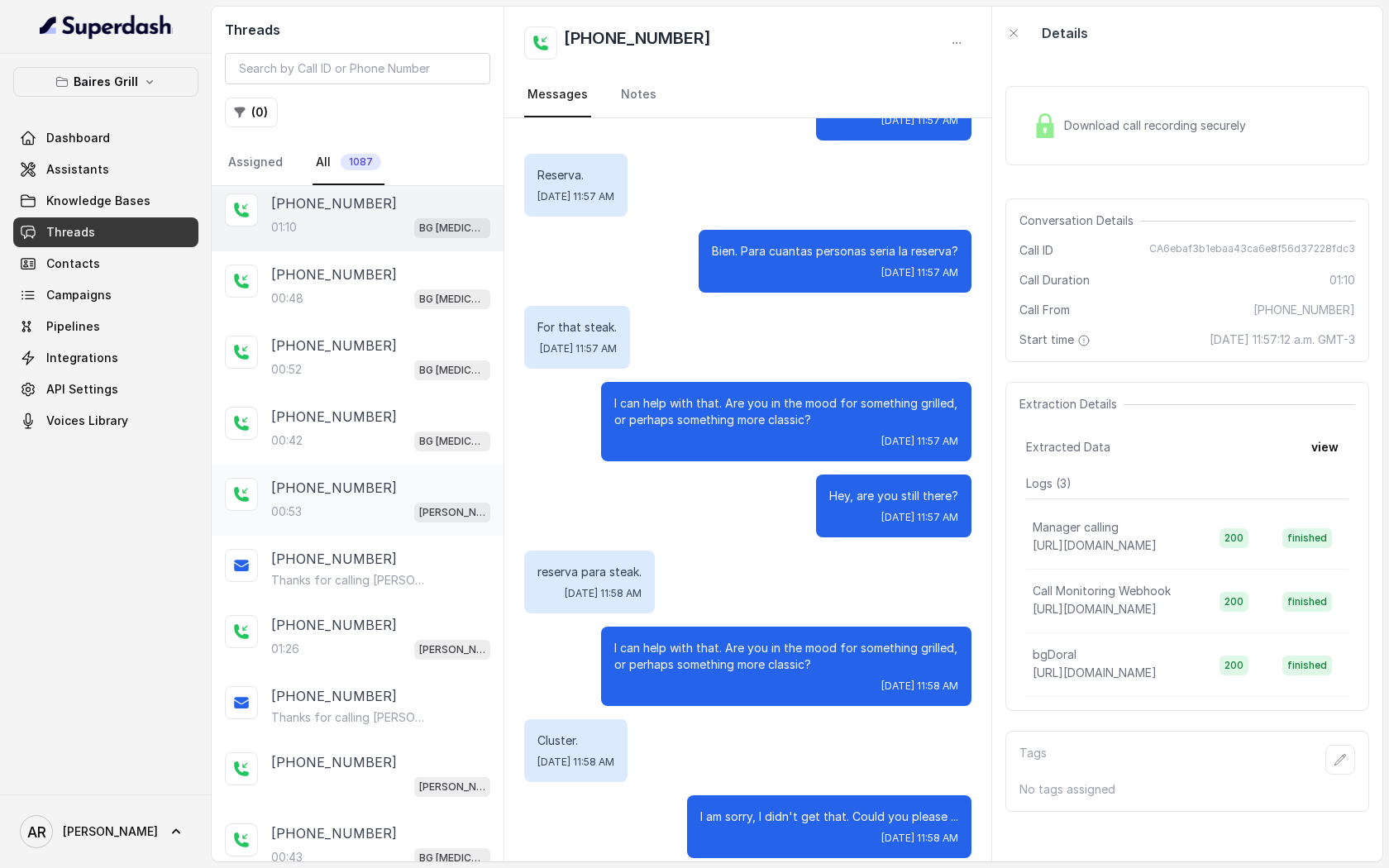
click at [438, 501] on div "BG Brickell" at bounding box center [453, 512] width 76 height 22
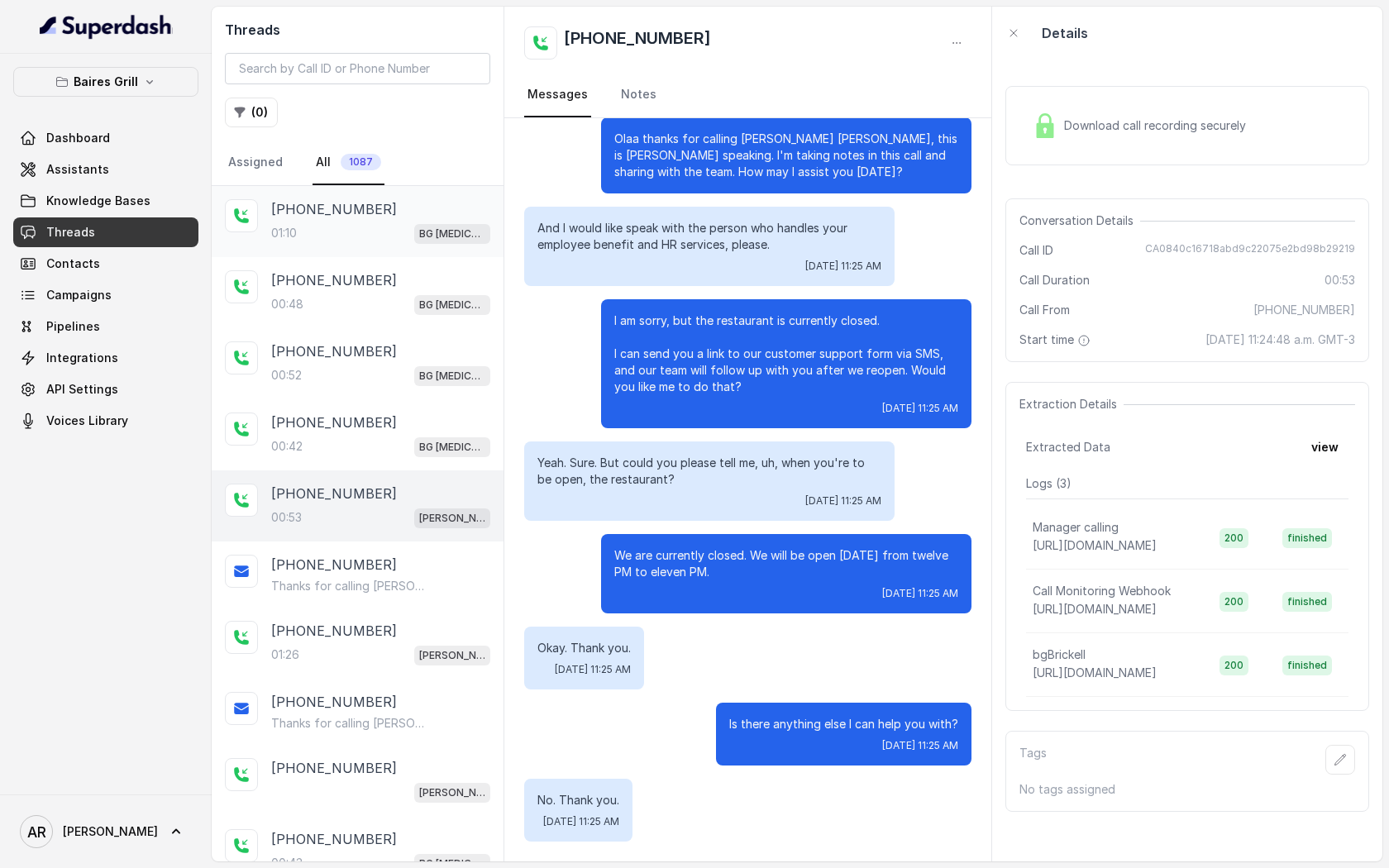
click at [322, 248] on div "+13057995285 01:10 BG Doral" at bounding box center [357, 221] width 292 height 71
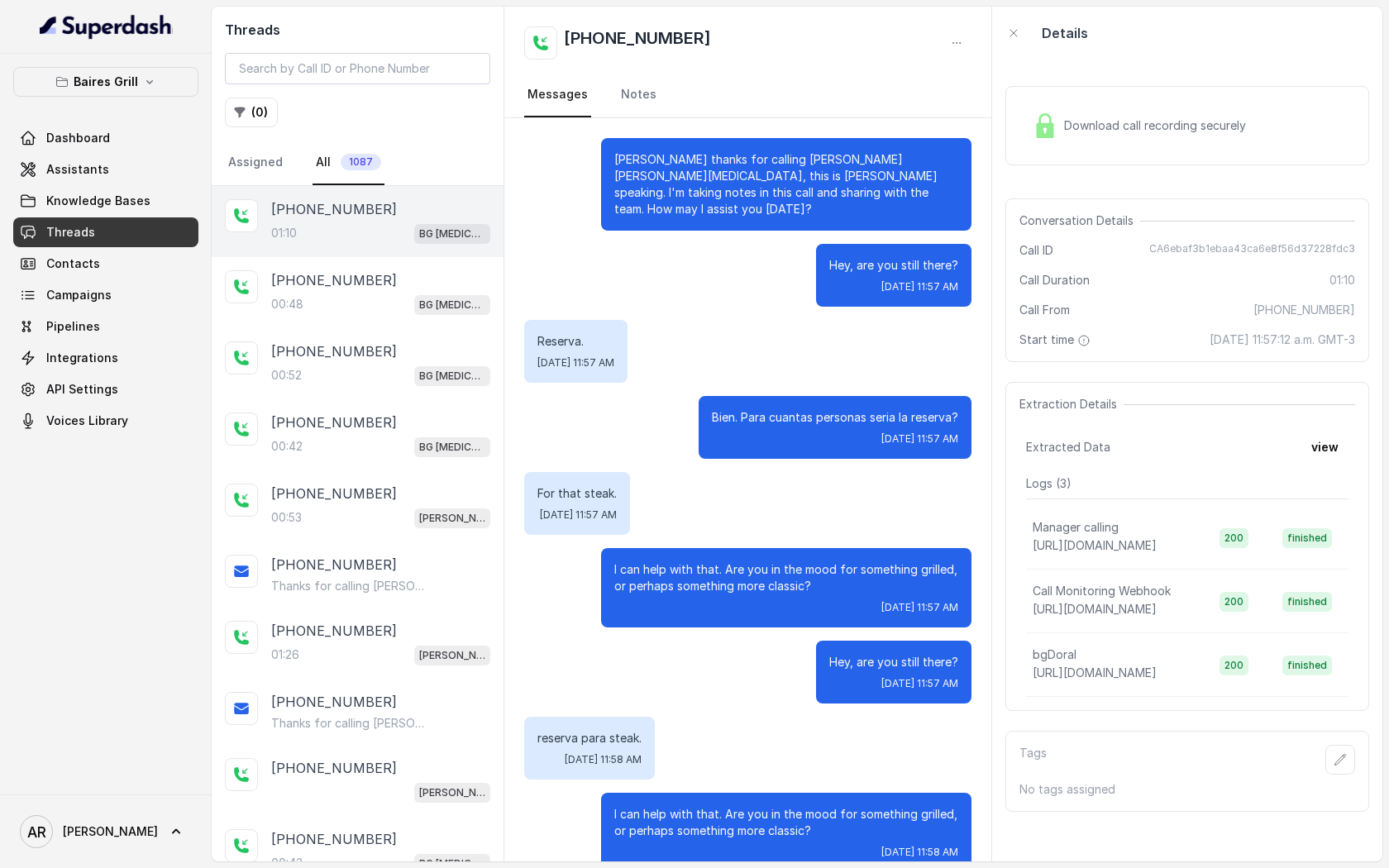
scroll to position [166, 0]
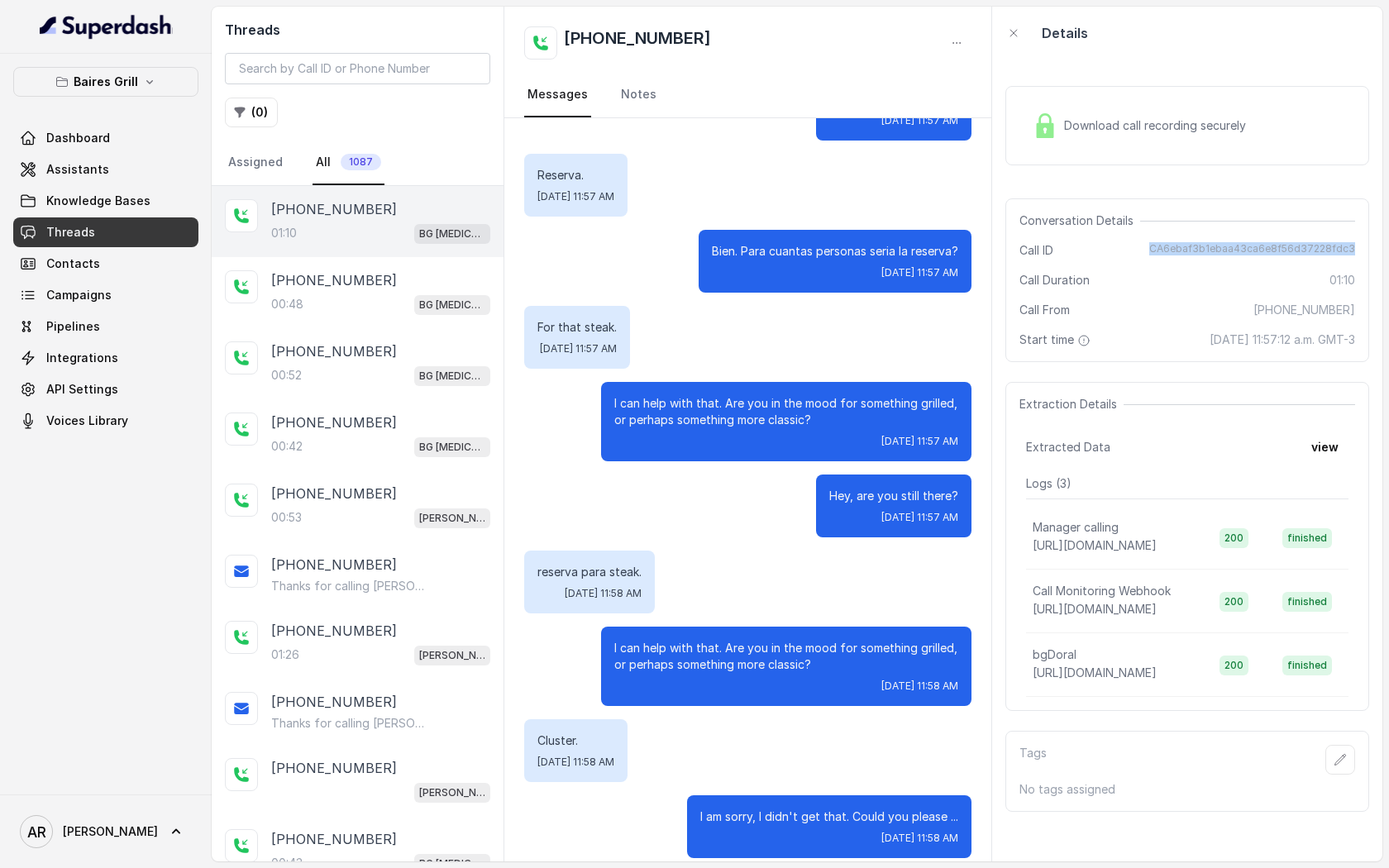
drag, startPoint x: 1153, startPoint y: 243, endPoint x: 1359, endPoint y: 247, distance: 206.0
click at [1359, 247] on div "Conversation Details Call ID CA6ebaf3b1ebaa43ca6e8f56d37228fdc3 Call Duration 0…" at bounding box center [1187, 280] width 364 height 164
copy span "CA6ebaf3b1ebaa43ca6e8f56d37228fdc3"
click at [808, 441] on div "I can help with that. Are you in the mood for something grilled, or perhaps som…" at bounding box center [786, 421] width 371 height 79
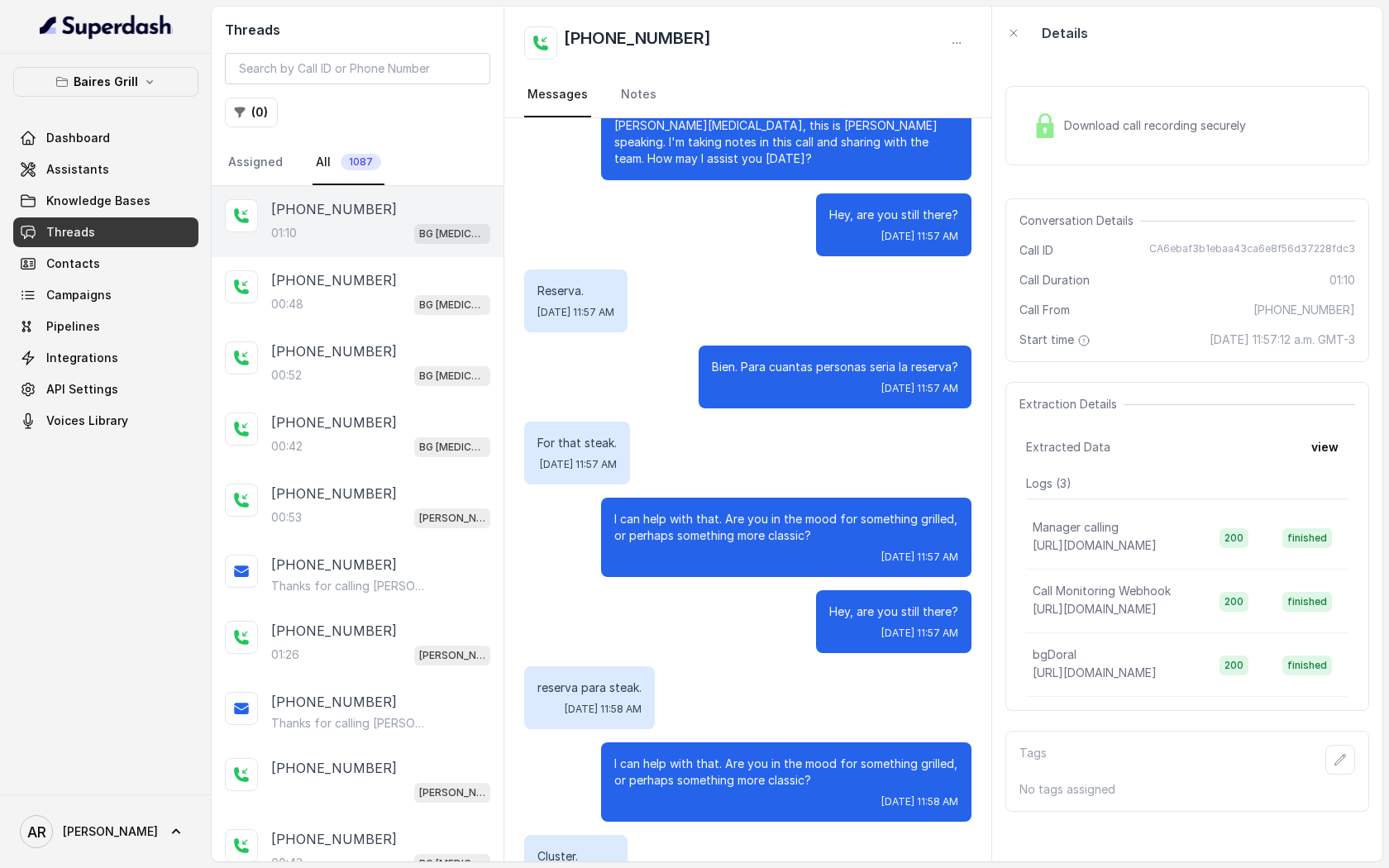
scroll to position [0, 0]
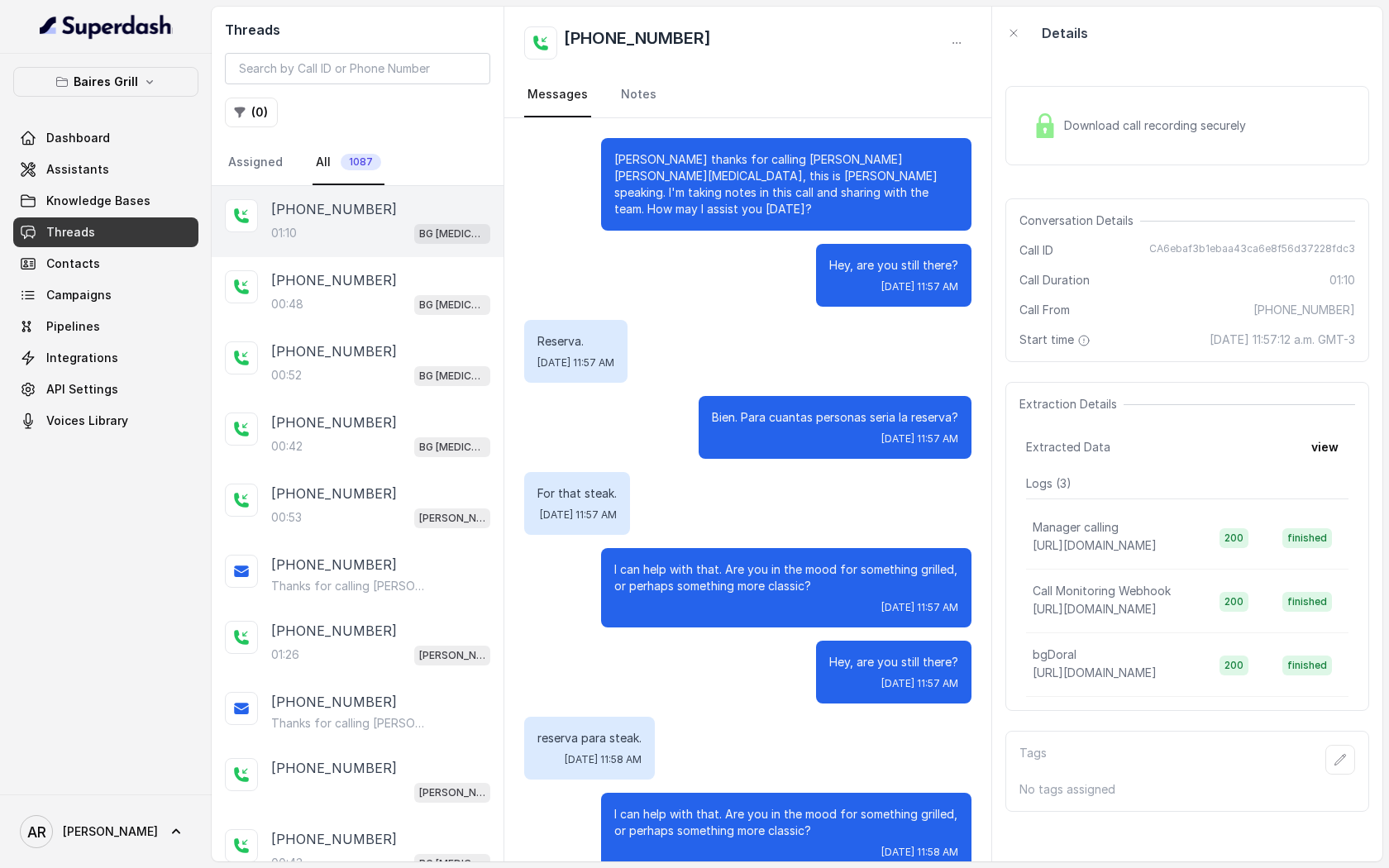
click at [1047, 136] on img at bounding box center [1045, 126] width 25 height 25
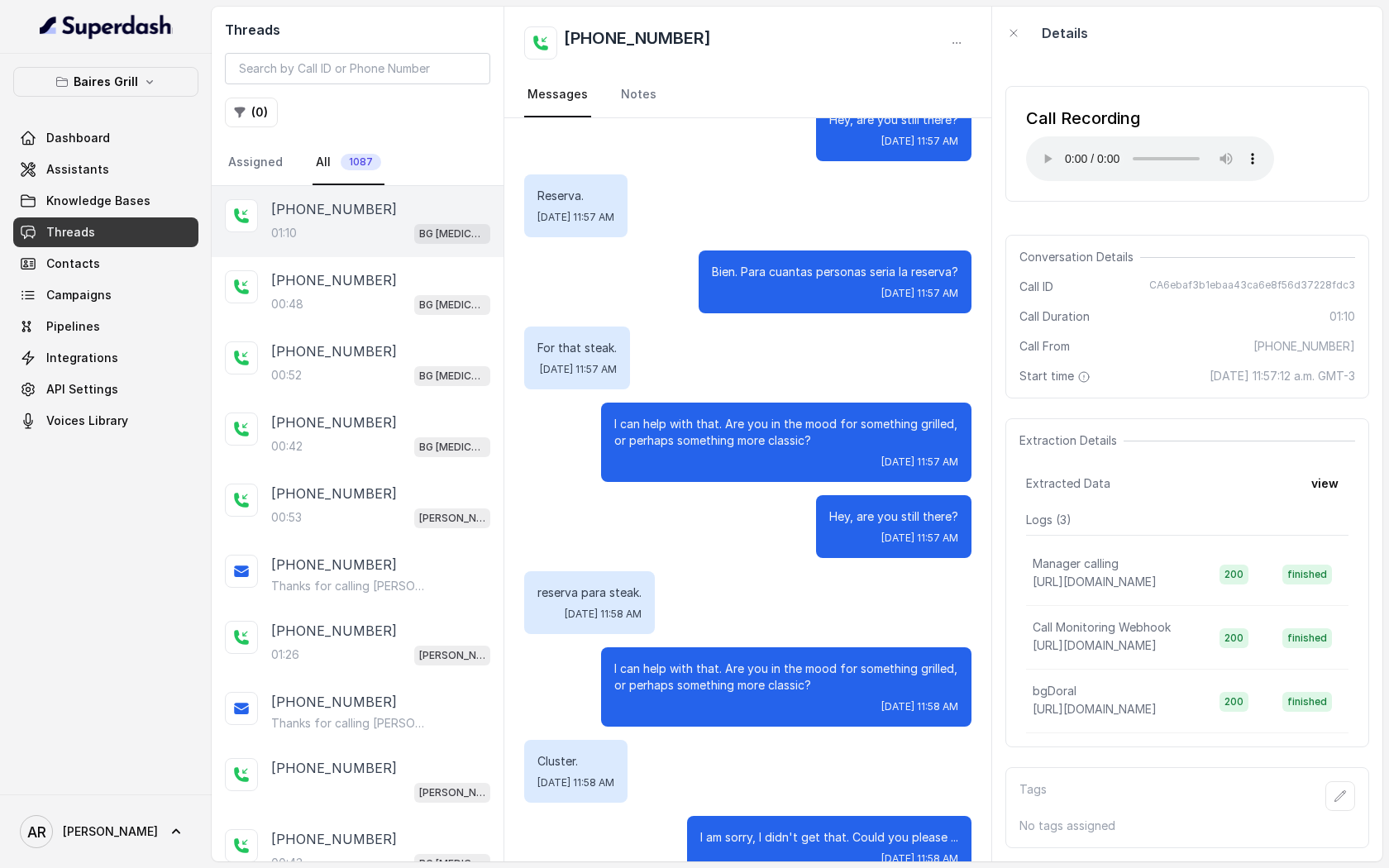
scroll to position [166, 0]
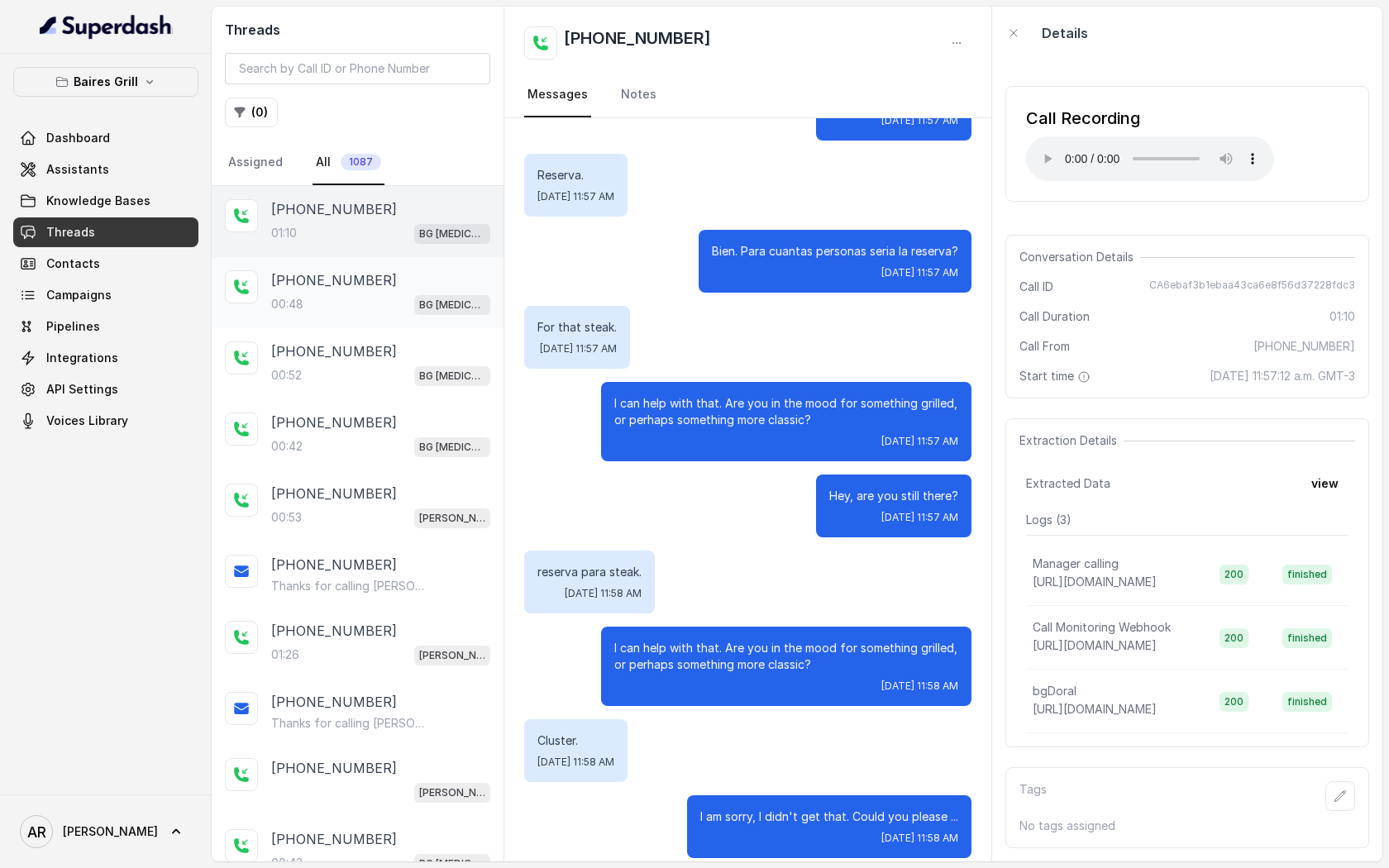
click at [442, 309] on span "BG Doral" at bounding box center [453, 305] width 76 height 20
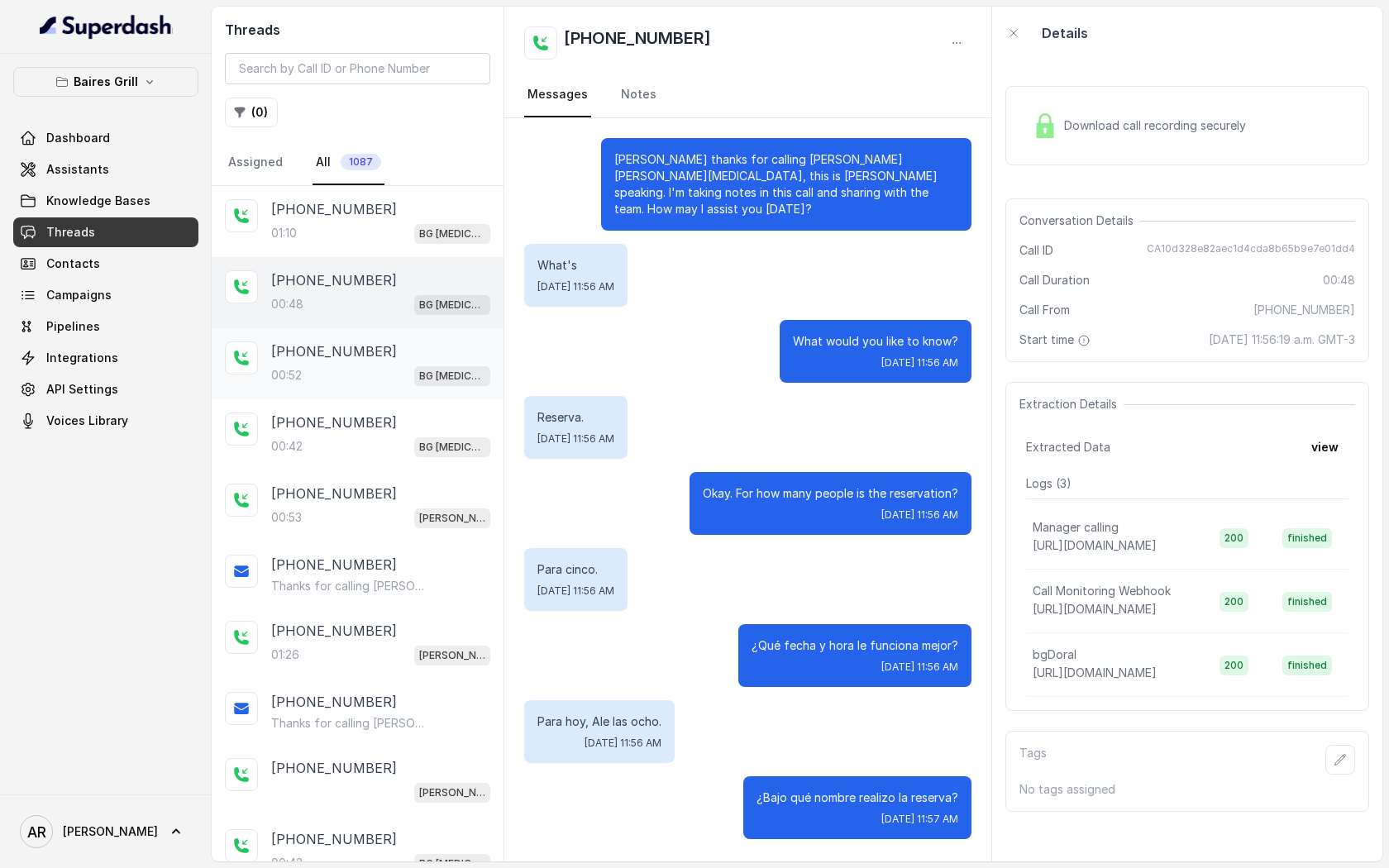
click at [380, 350] on div "+13057995285" at bounding box center [381, 351] width 219 height 20
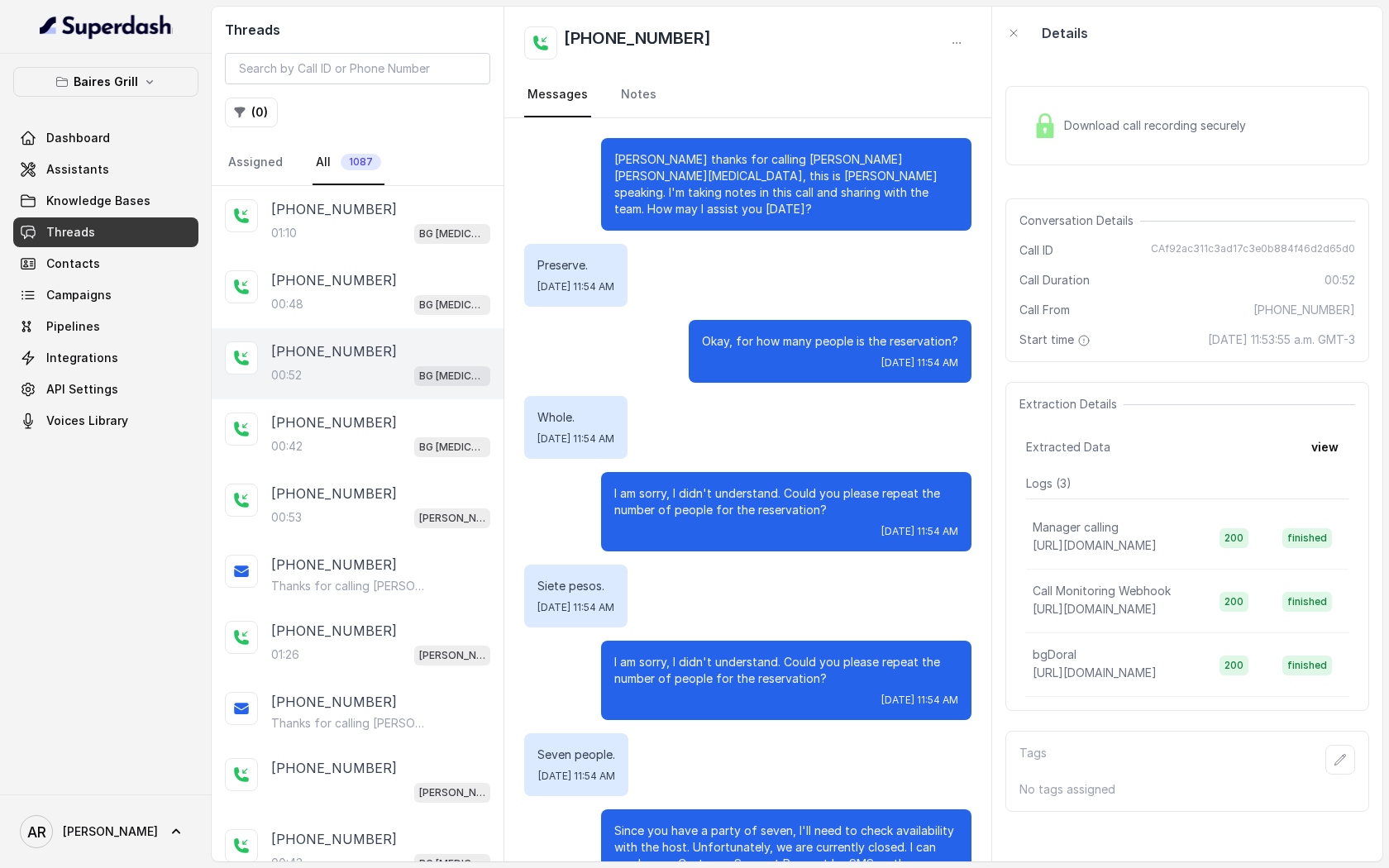
scroll to position [47, 0]
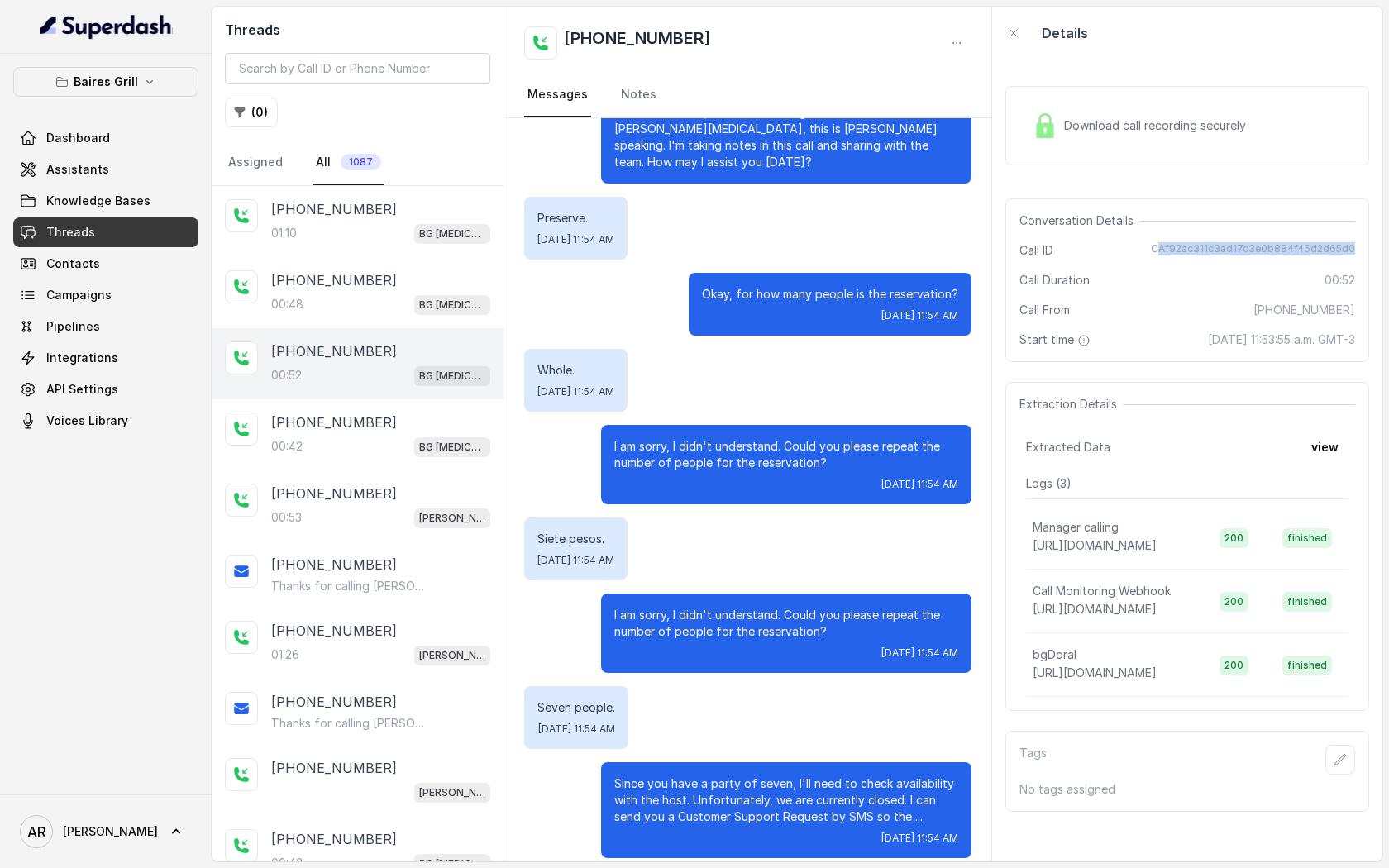
drag, startPoint x: 1165, startPoint y: 243, endPoint x: 1356, endPoint y: 253, distance: 191.3
click at [1356, 253] on div "Conversation Details Call ID CAf92ac311c3ad17c3e0b884f46d2d65d0 Call Duration 0…" at bounding box center [1187, 280] width 364 height 164
copy span "Af92ac311c3ad17c3e0b884f46d2d65d0"
click at [425, 312] on div "00:48 BG Doral" at bounding box center [381, 304] width 219 height 22
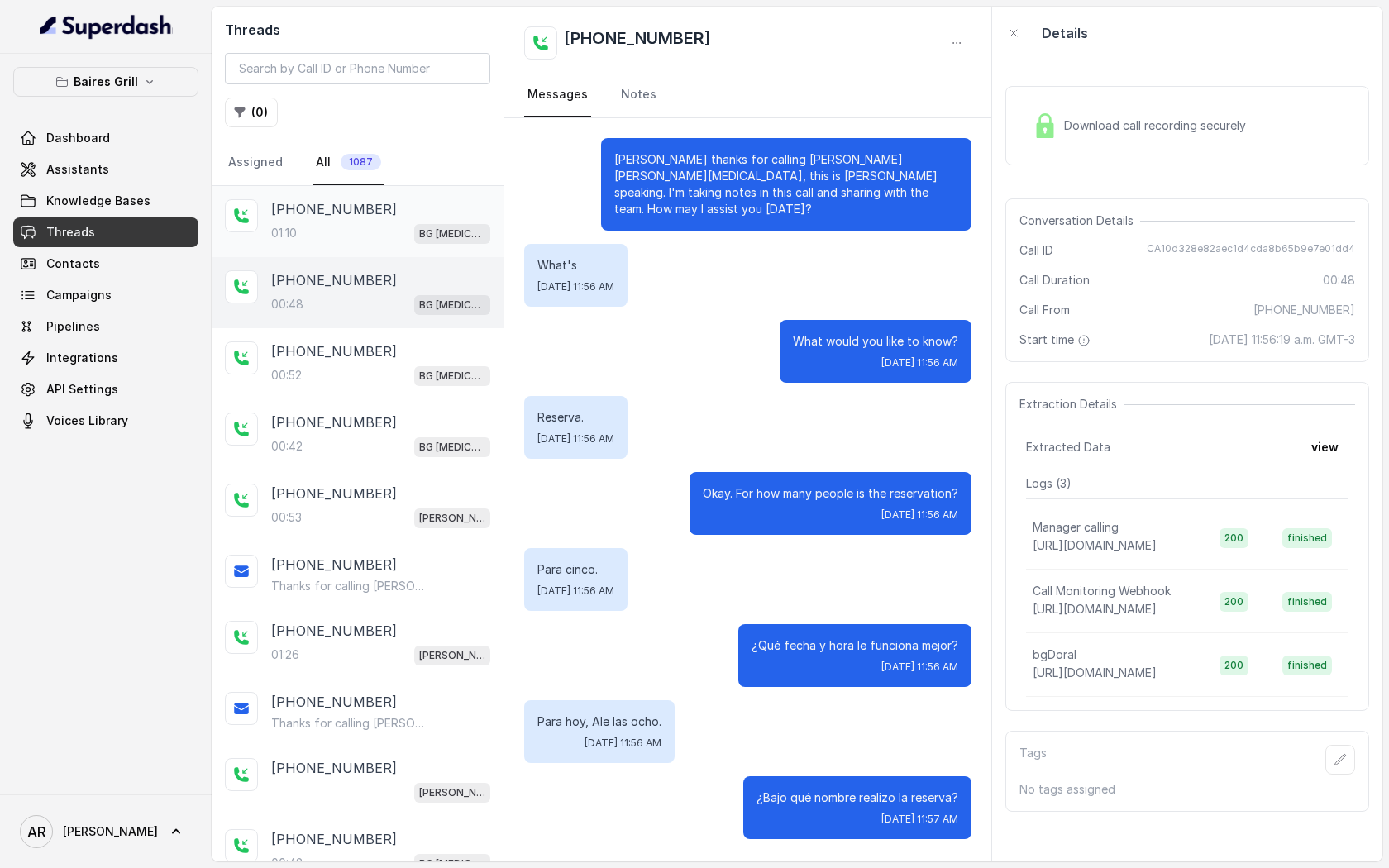
click at [391, 239] on div "01:10 BG Doral" at bounding box center [381, 232] width 219 height 22
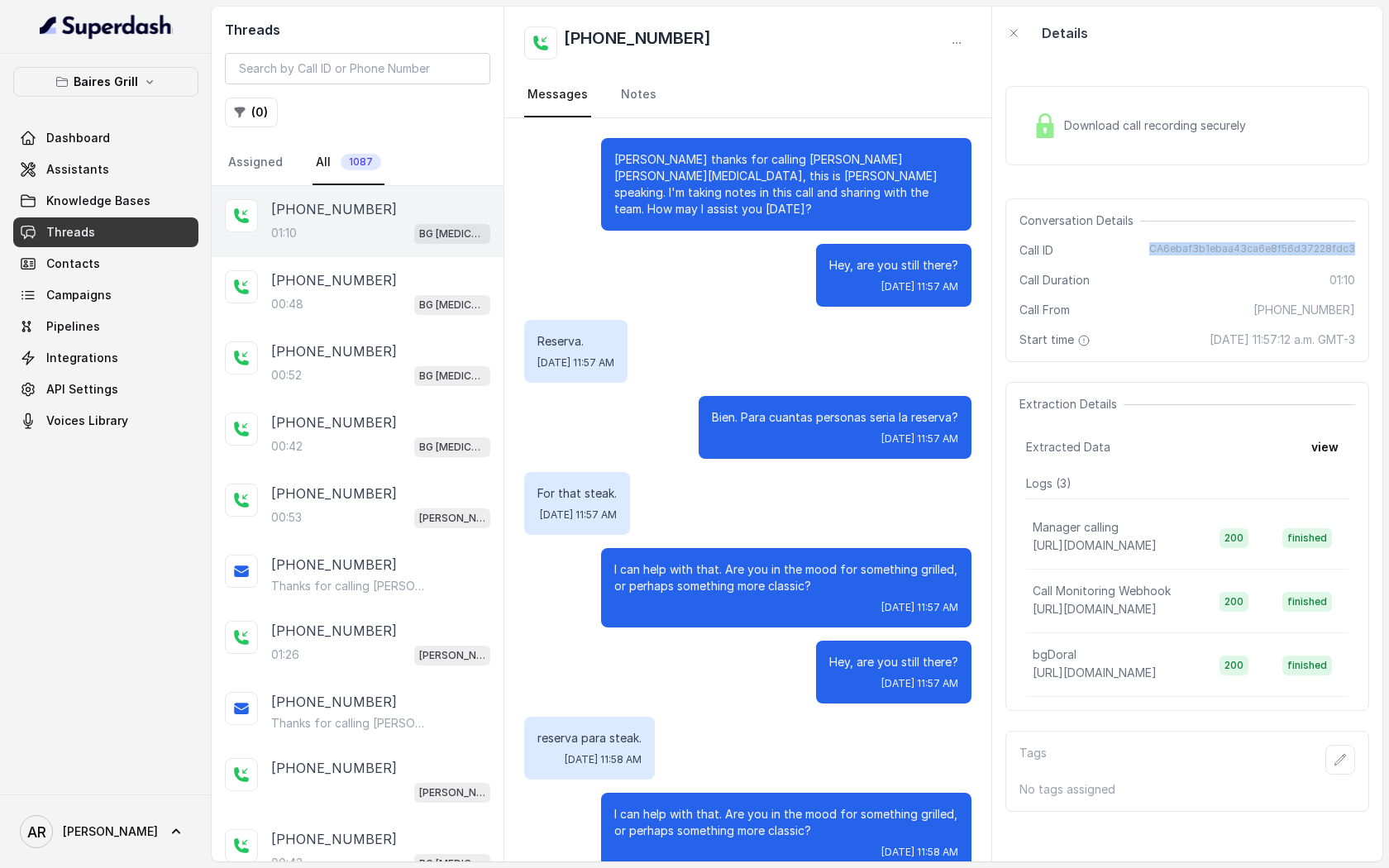
drag, startPoint x: 1158, startPoint y: 243, endPoint x: 1353, endPoint y: 252, distance: 195.2
click at [1353, 252] on div "Call ID CA6ebaf3b1ebaa43ca6e8f56d37228fdc3" at bounding box center [1187, 250] width 335 height 16
copy span "CA6ebaf3b1ebaa43ca6e8f56d37228fdc3"
click at [127, 175] on link "Assistants" at bounding box center [106, 169] width 185 height 30
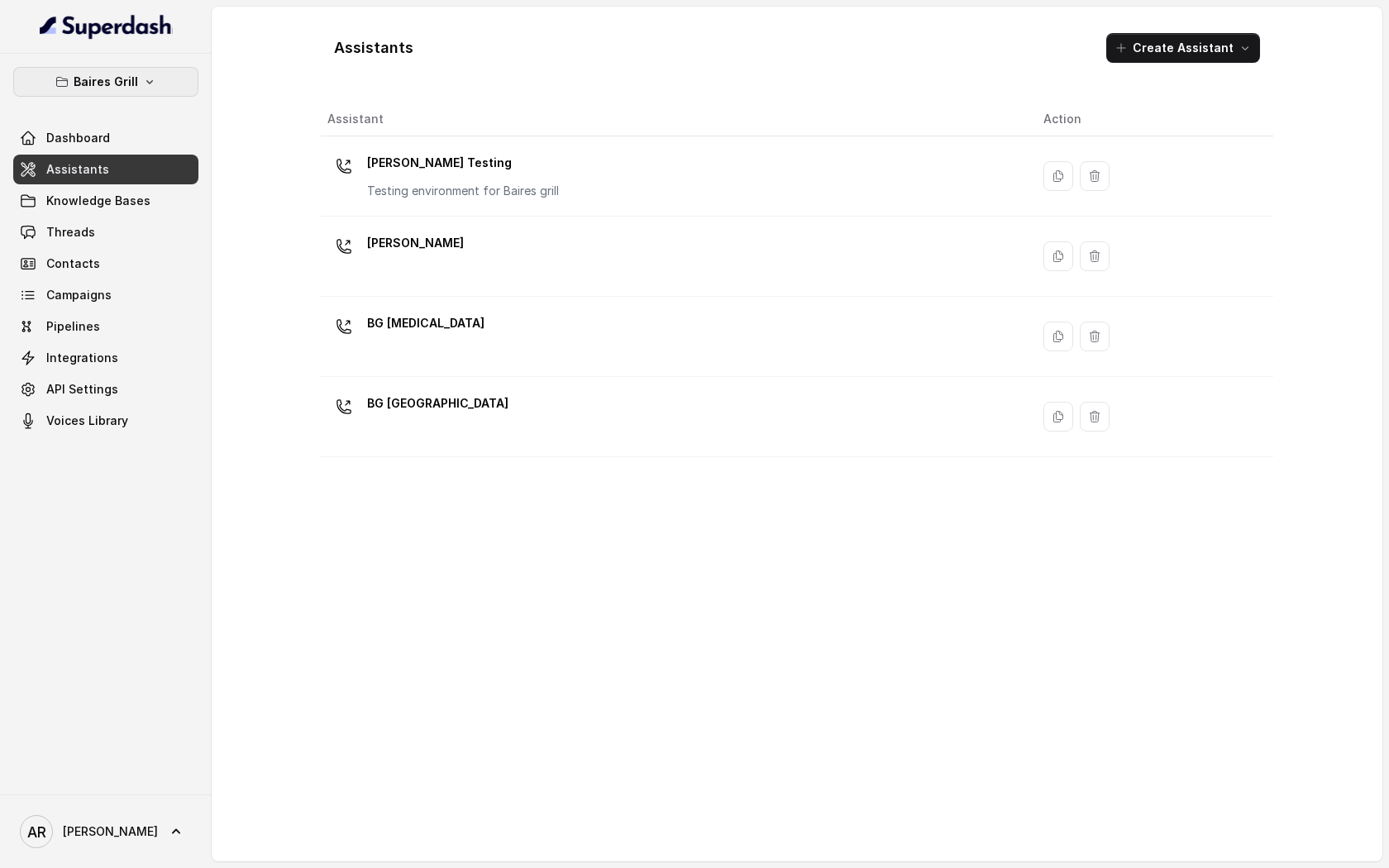
click at [151, 71] on button "Baires Grill" at bounding box center [106, 81] width 185 height 30
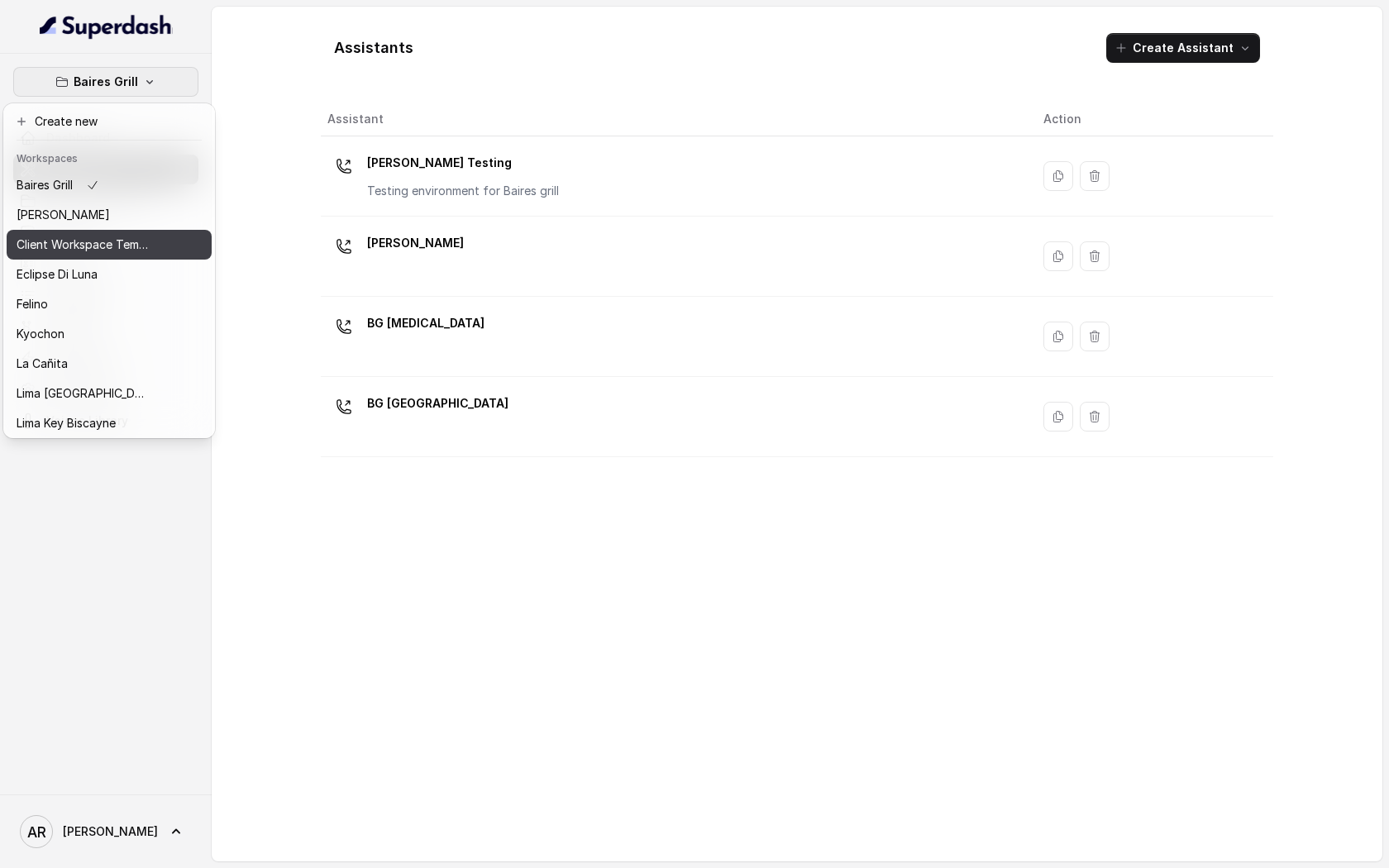
scroll to position [152, 0]
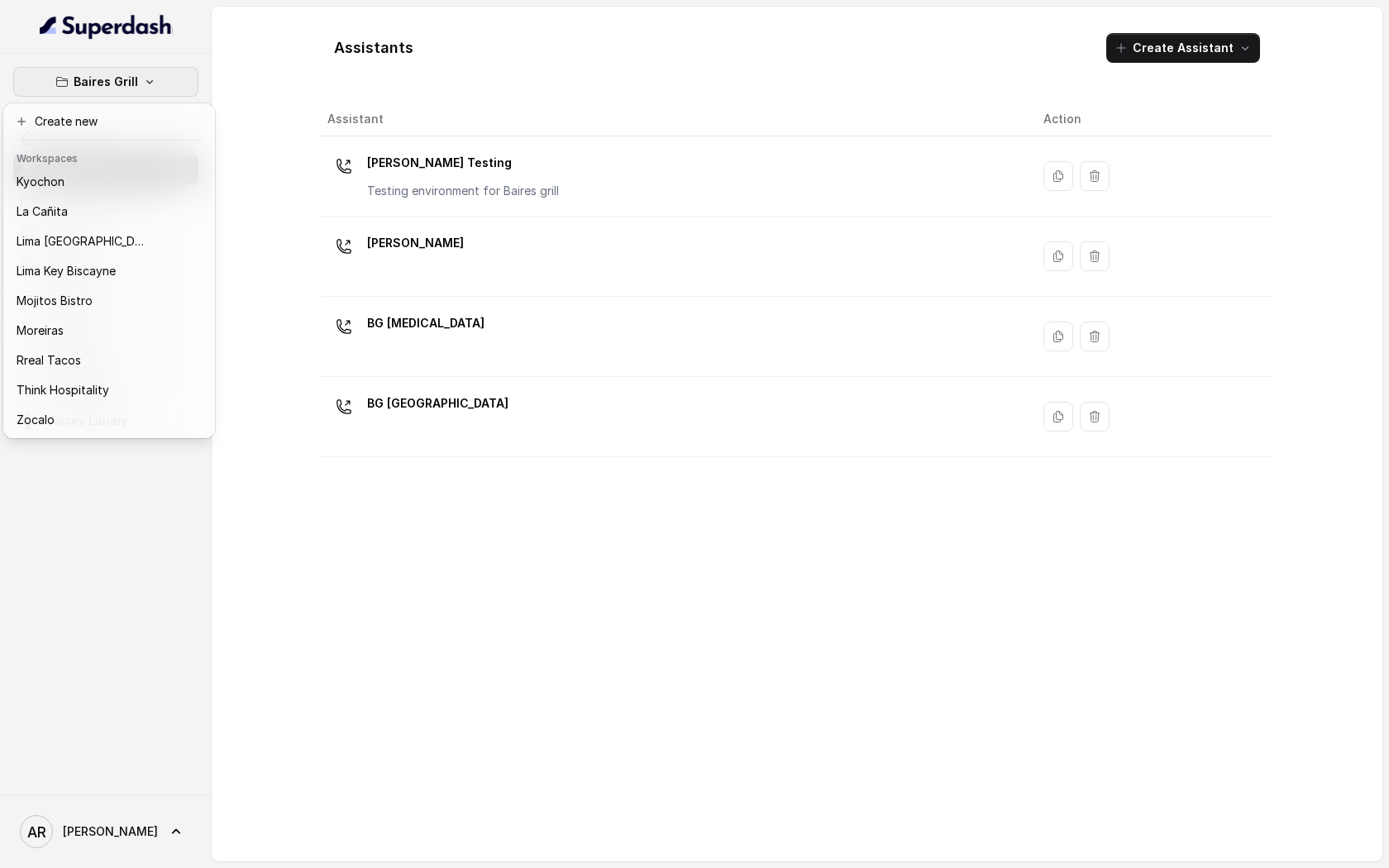
click at [274, 295] on div "Baires Grill Dashboard Assistants Knowledge Bases Threads Contacts Campaigns Pi…" at bounding box center [694, 434] width 1389 height 868
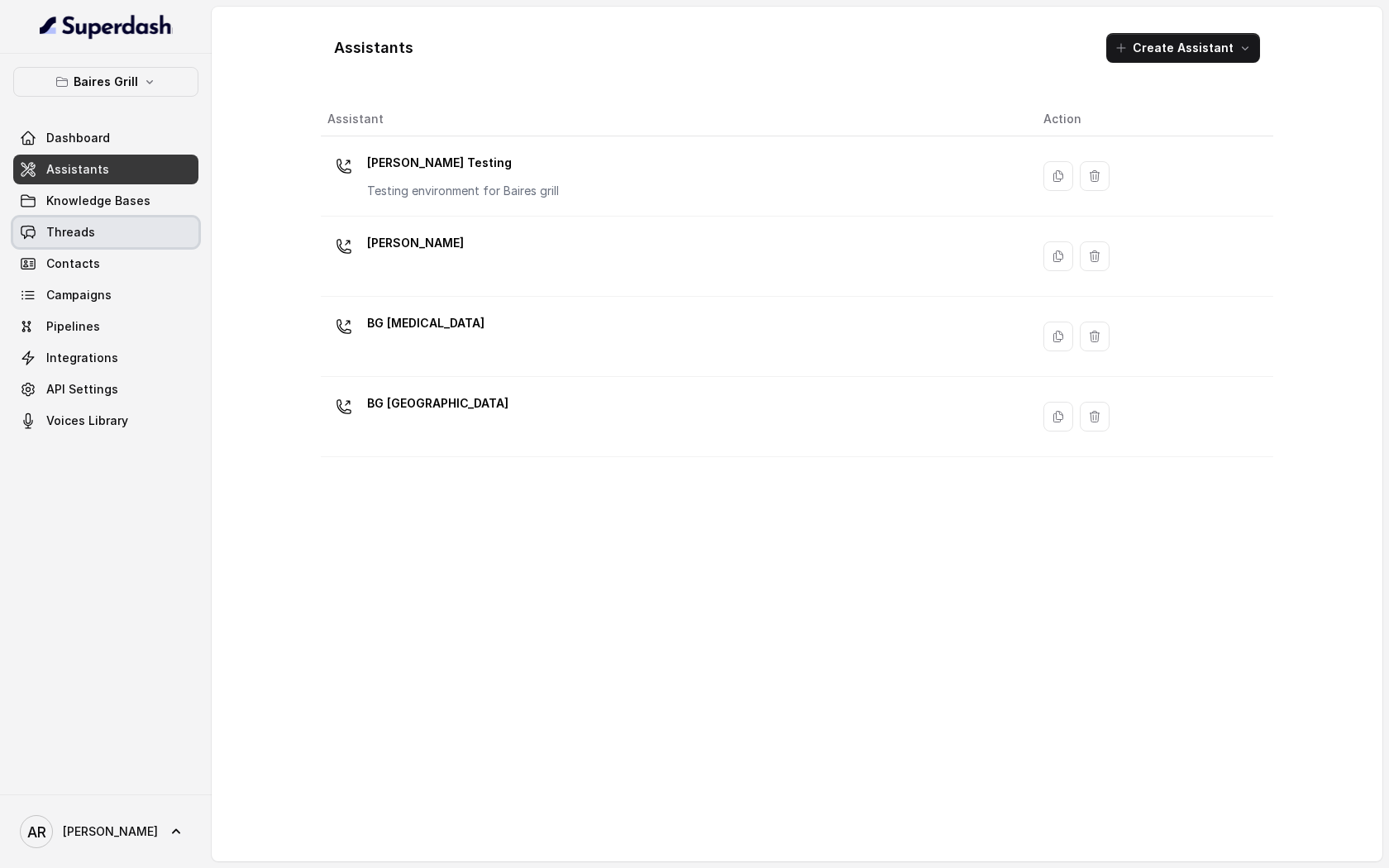
click at [104, 226] on link "Threads" at bounding box center [106, 232] width 185 height 30
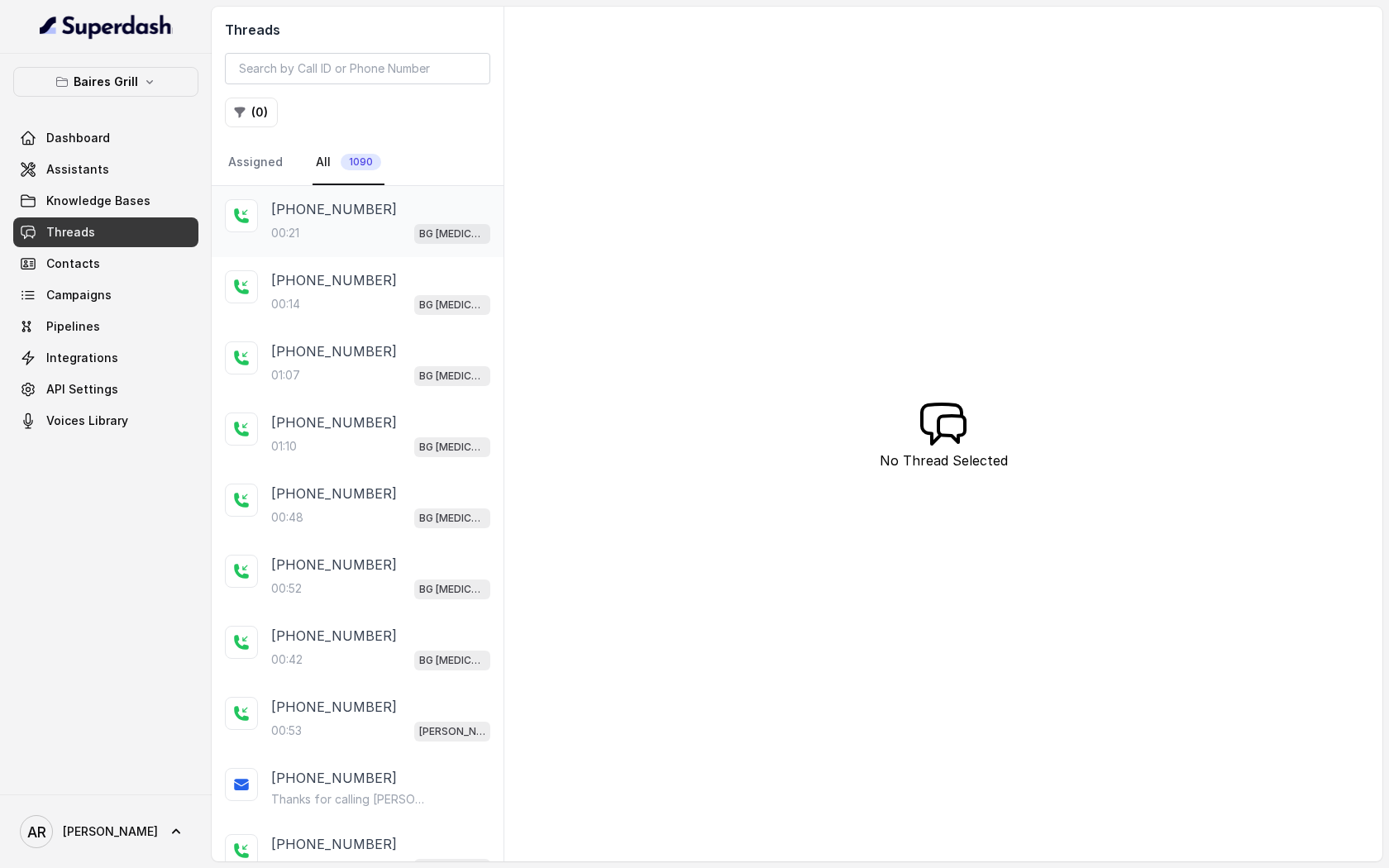
click at [313, 223] on div "00:21 BG Doral" at bounding box center [381, 232] width 219 height 22
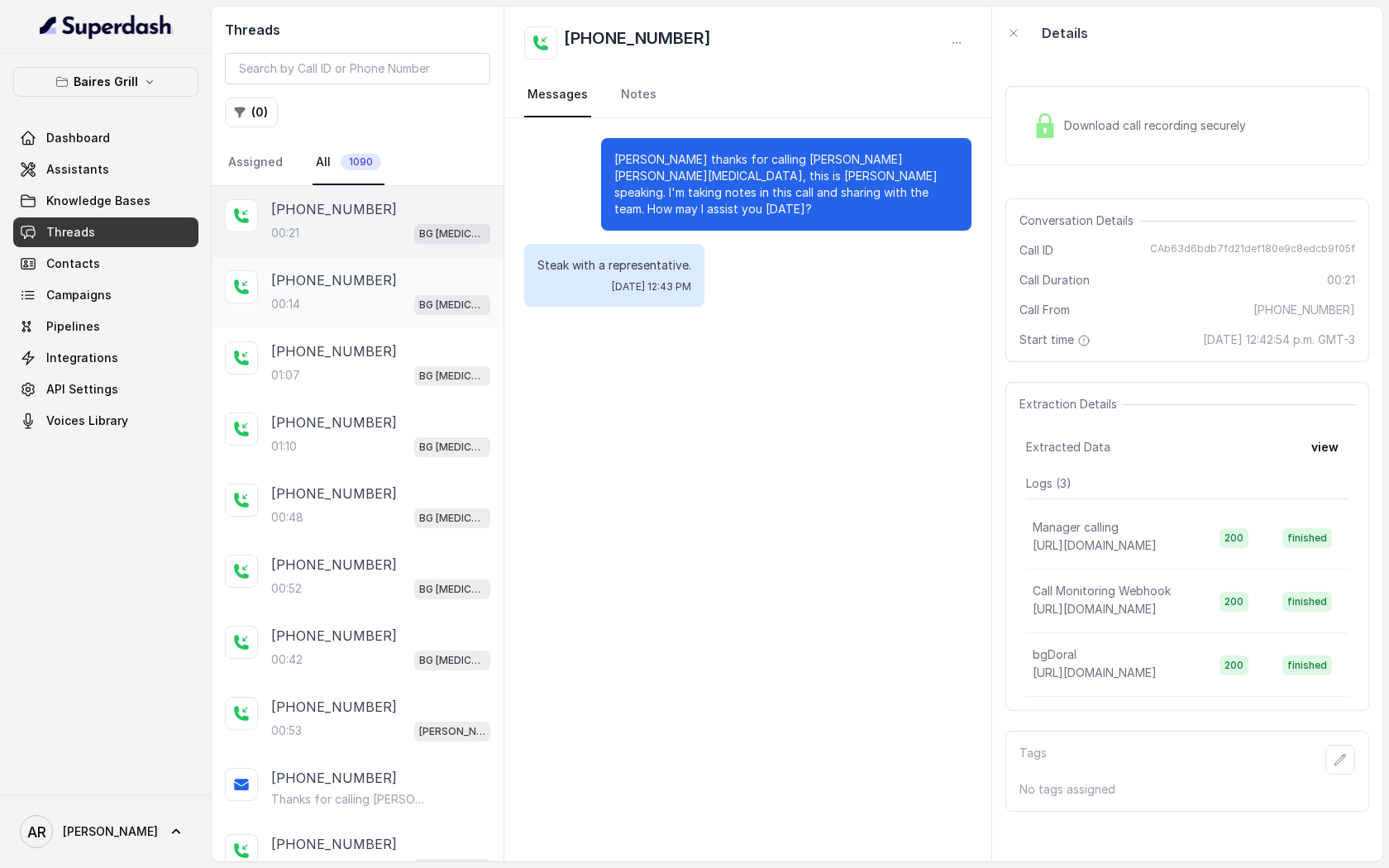
click at [329, 292] on div "+13057905231 00:14 BG Doral" at bounding box center [381, 293] width 219 height 45
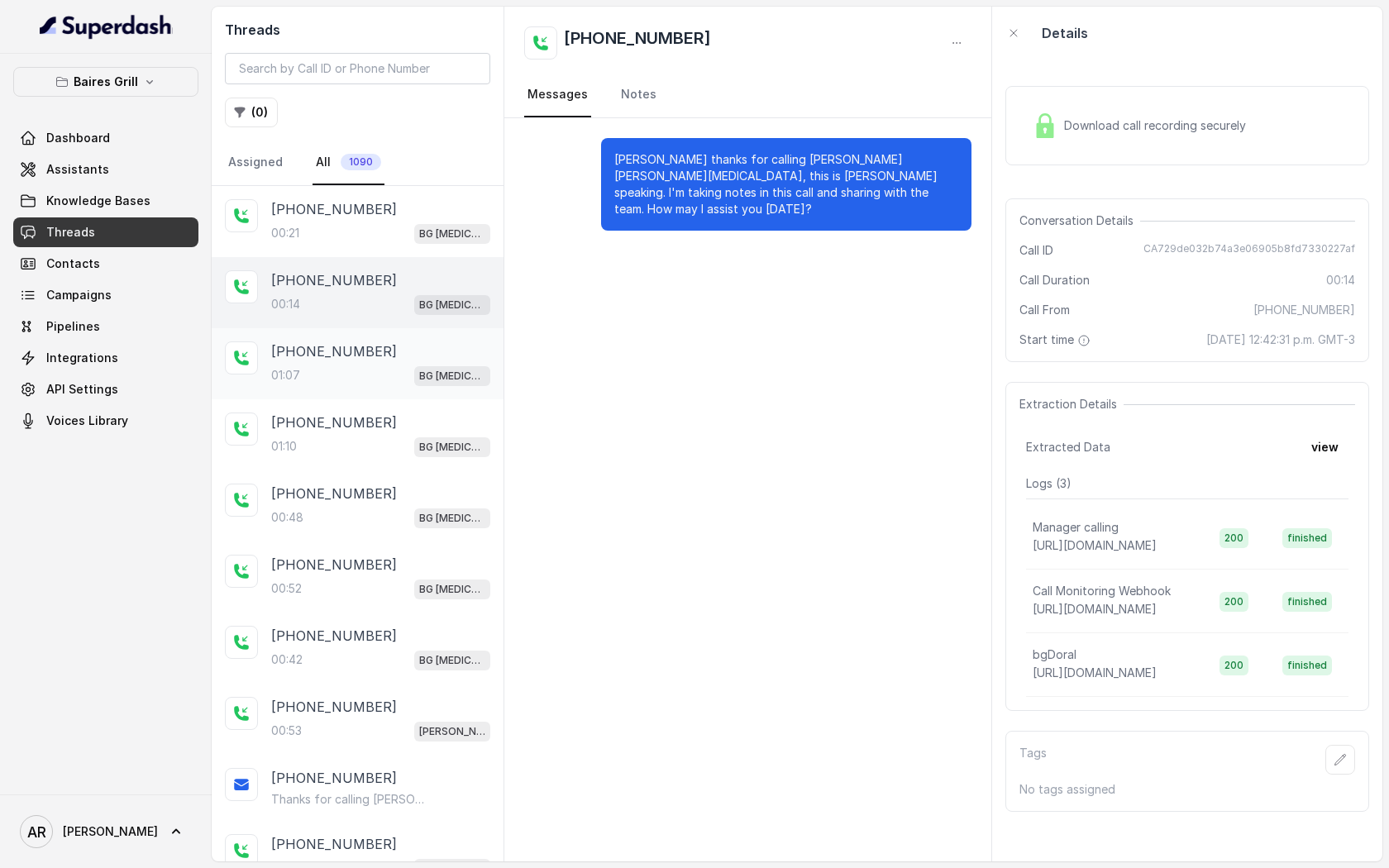
click at [325, 374] on div "01:07 BG Doral" at bounding box center [381, 375] width 219 height 22
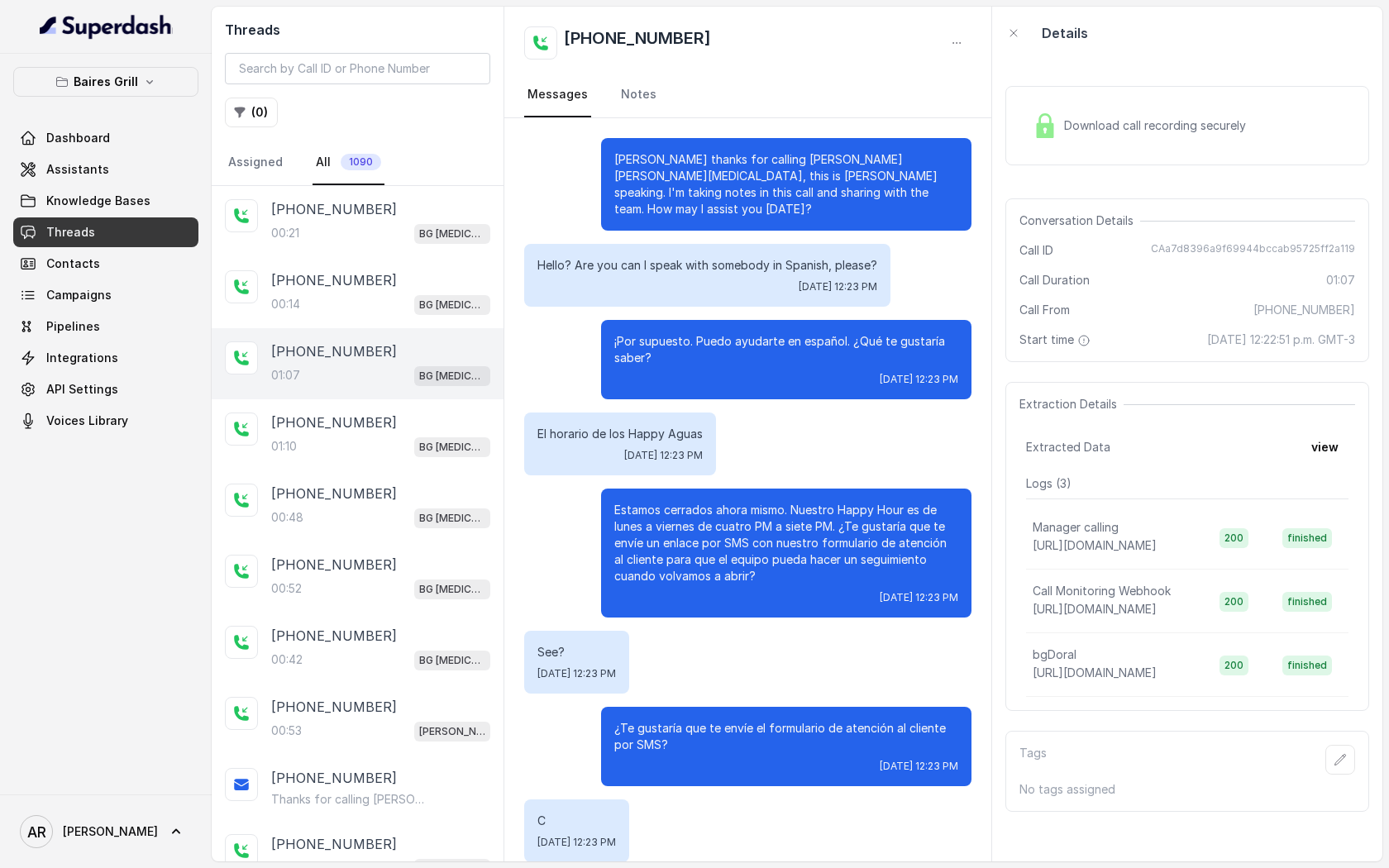
click at [1045, 133] on img at bounding box center [1045, 126] width 25 height 25
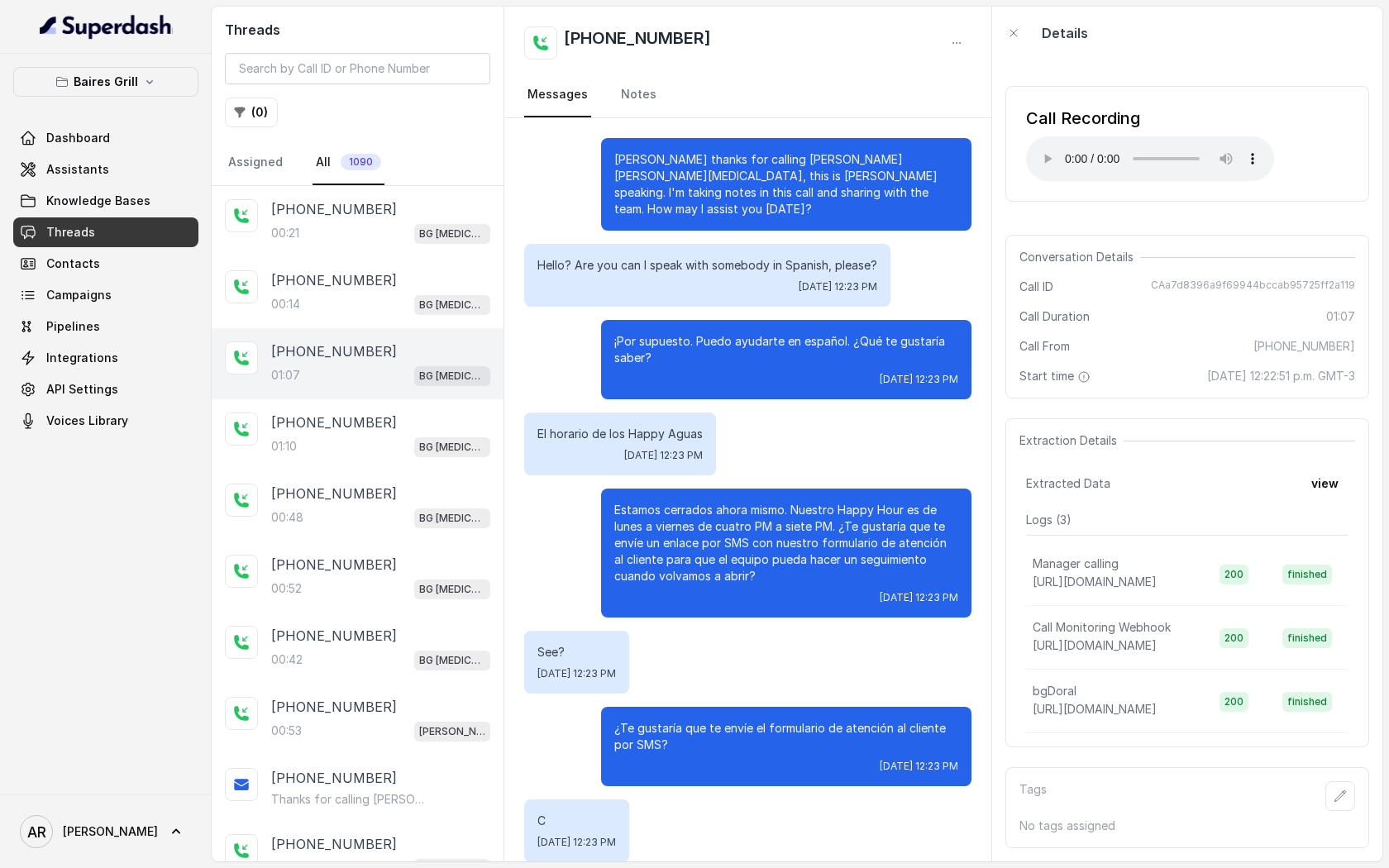
click at [1045, 133] on div "Call Recording Your browser does not support the audio element." at bounding box center [1150, 144] width 248 height 74
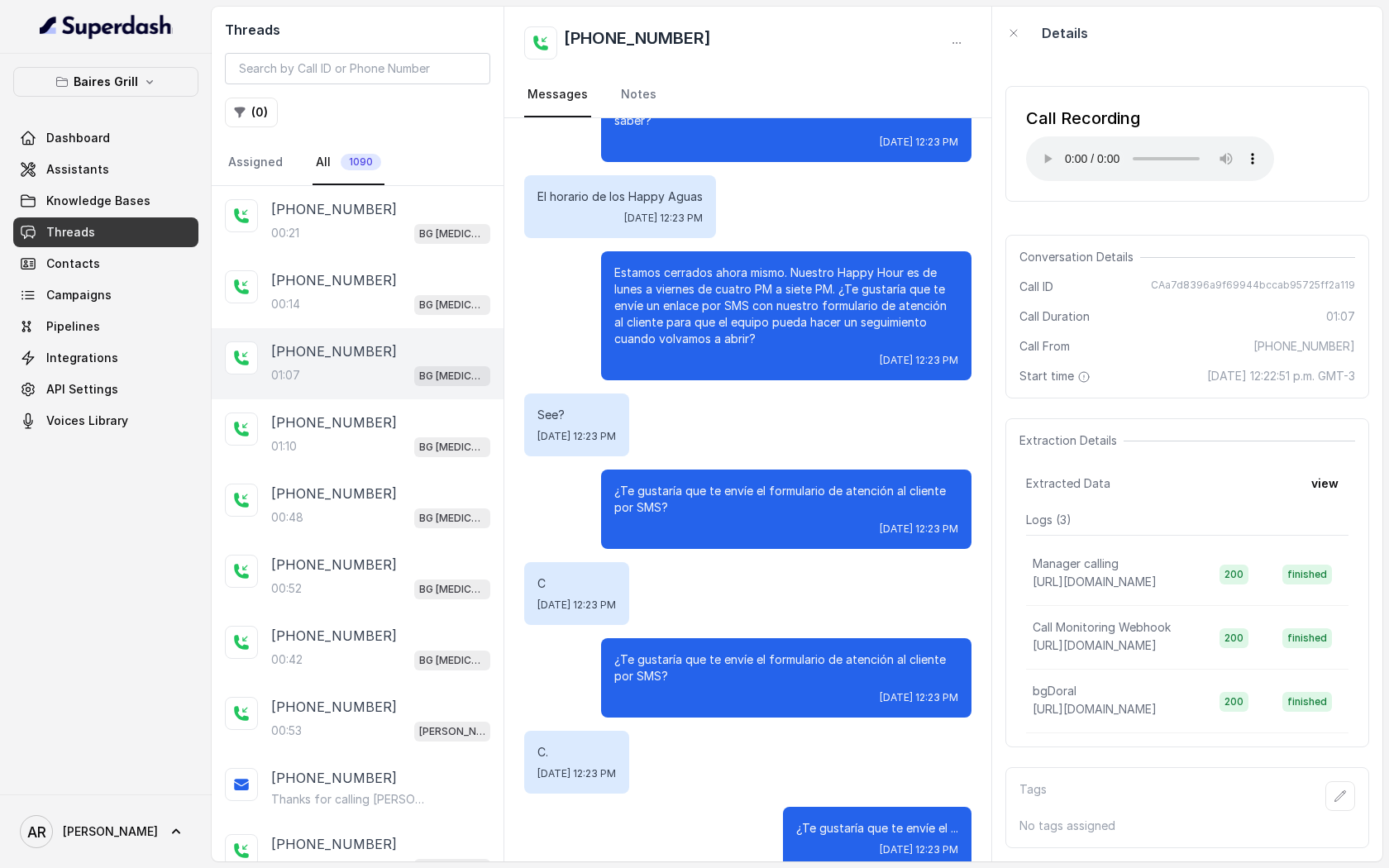
scroll to position [249, 0]
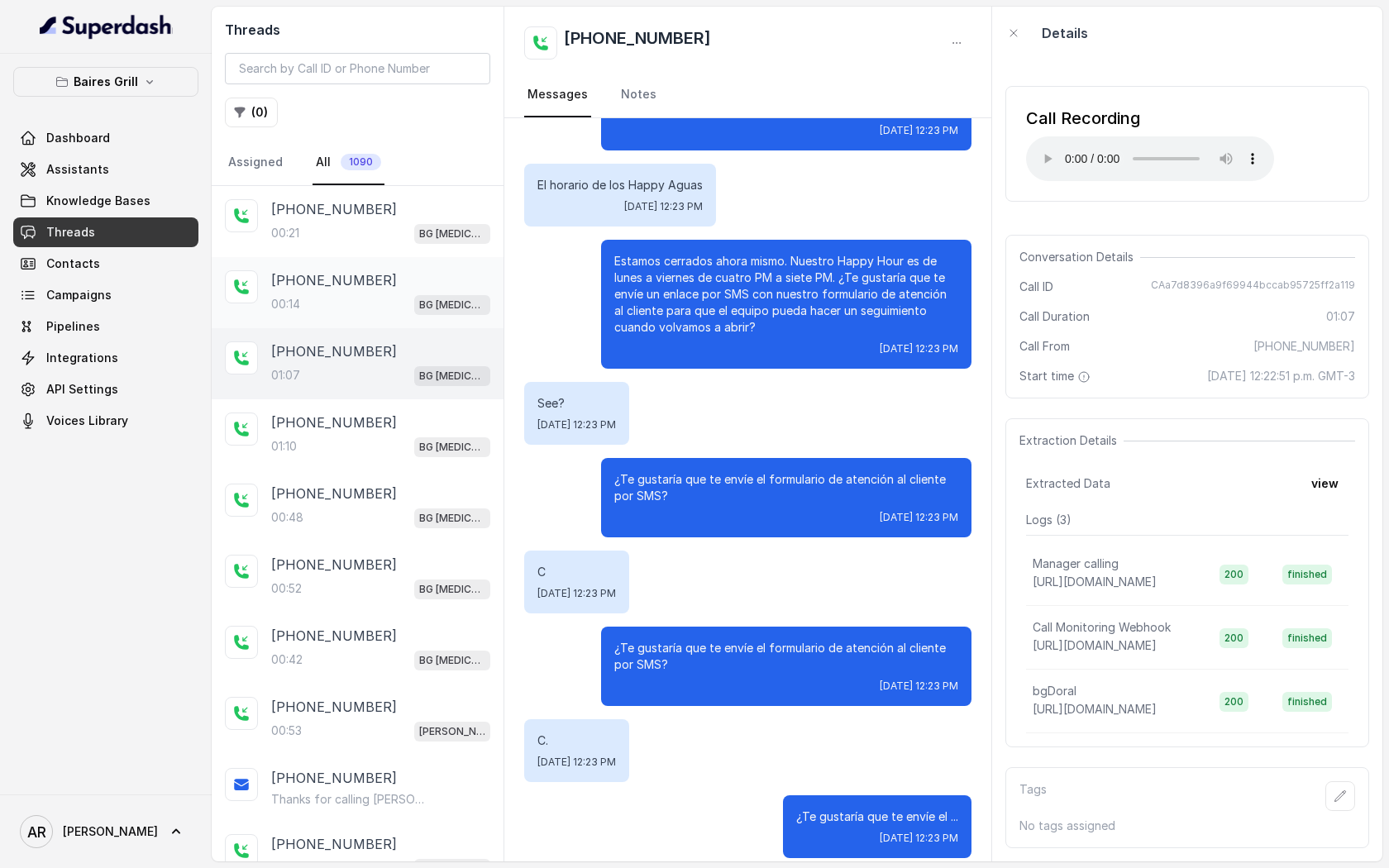
click at [425, 326] on div "+13057905231 00:14 BG Doral" at bounding box center [357, 293] width 292 height 71
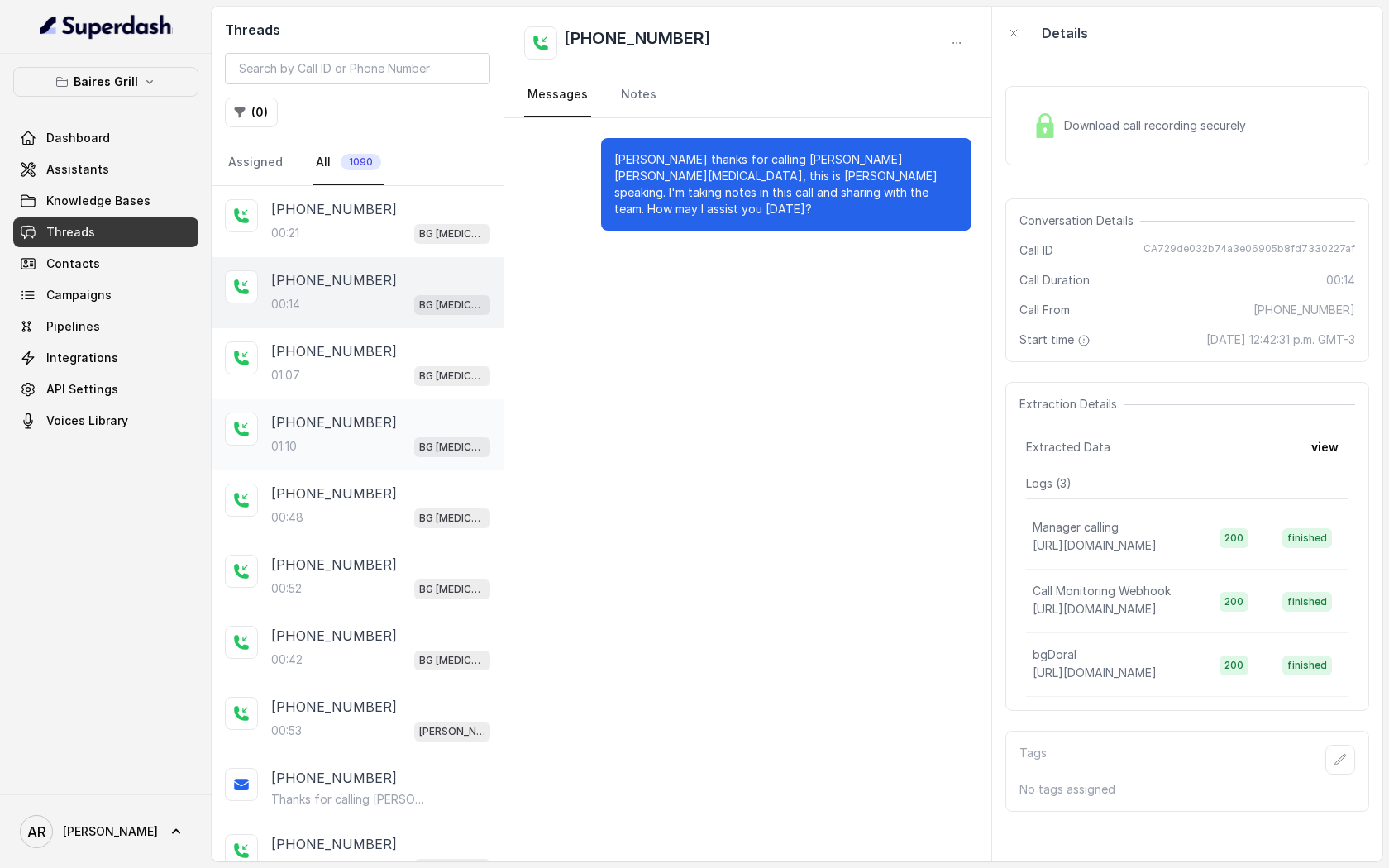
click at [405, 420] on div "+13057995285" at bounding box center [381, 422] width 219 height 20
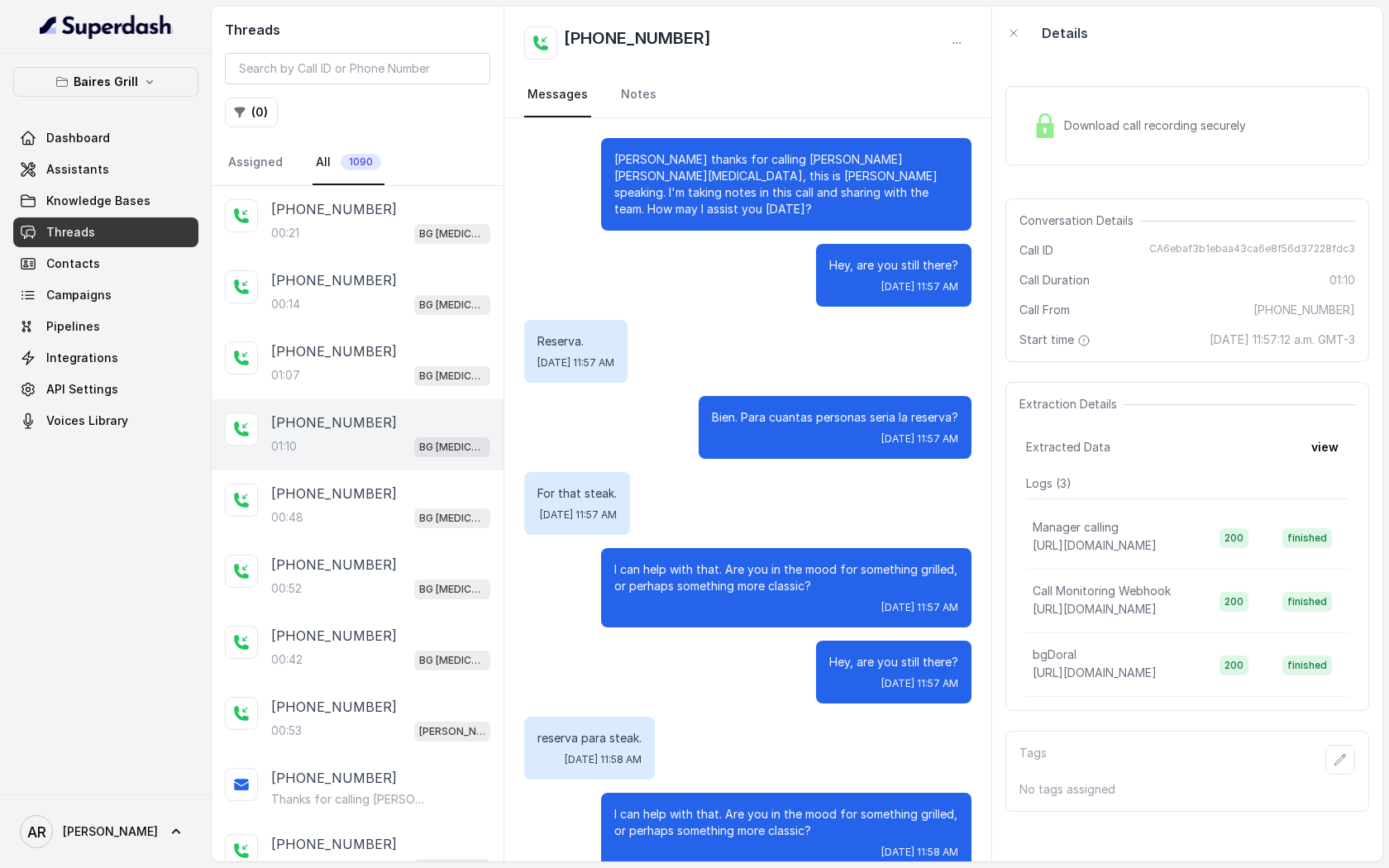
scroll to position [166, 0]
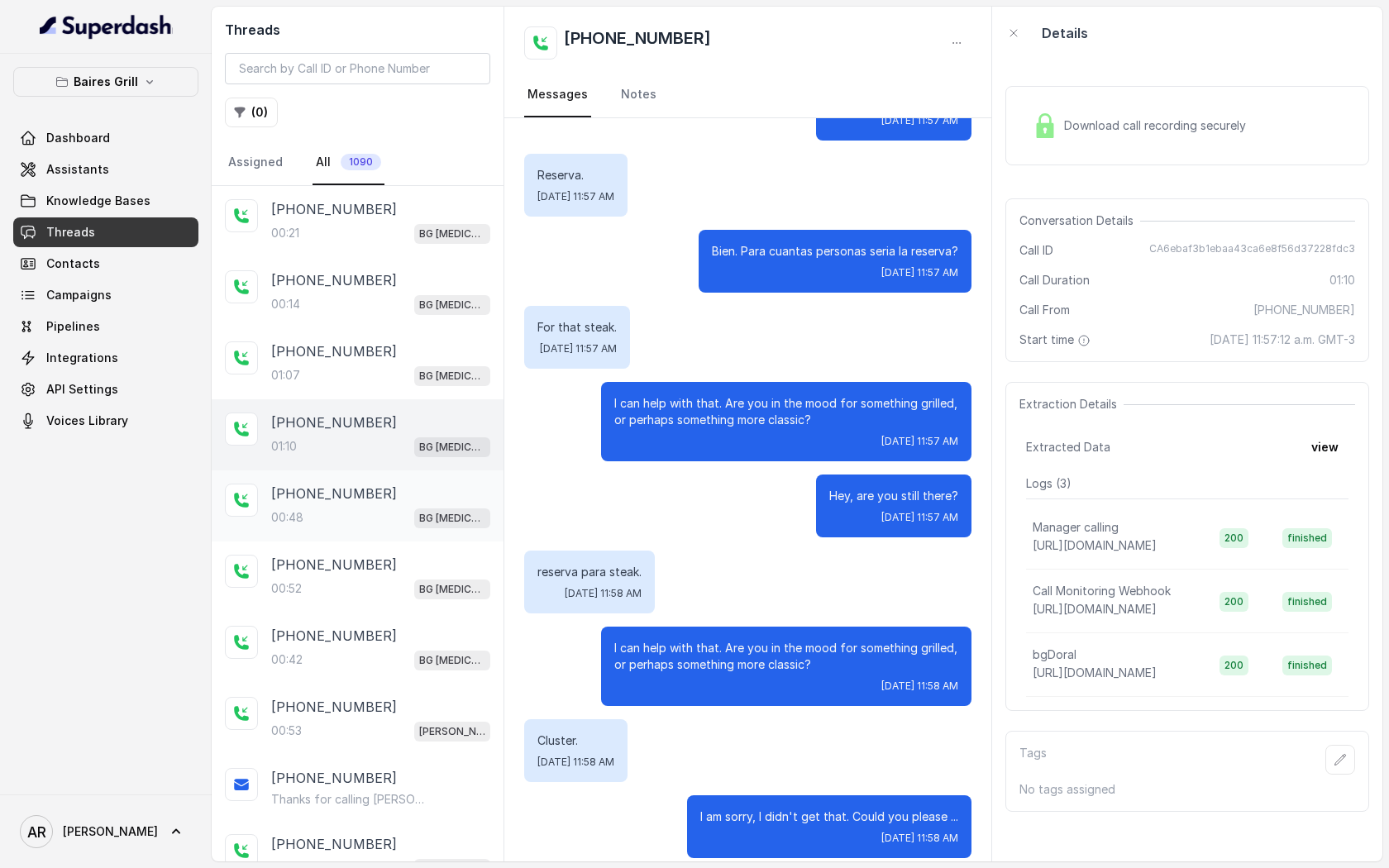
click at [441, 510] on span "BG Doral" at bounding box center [453, 518] width 76 height 20
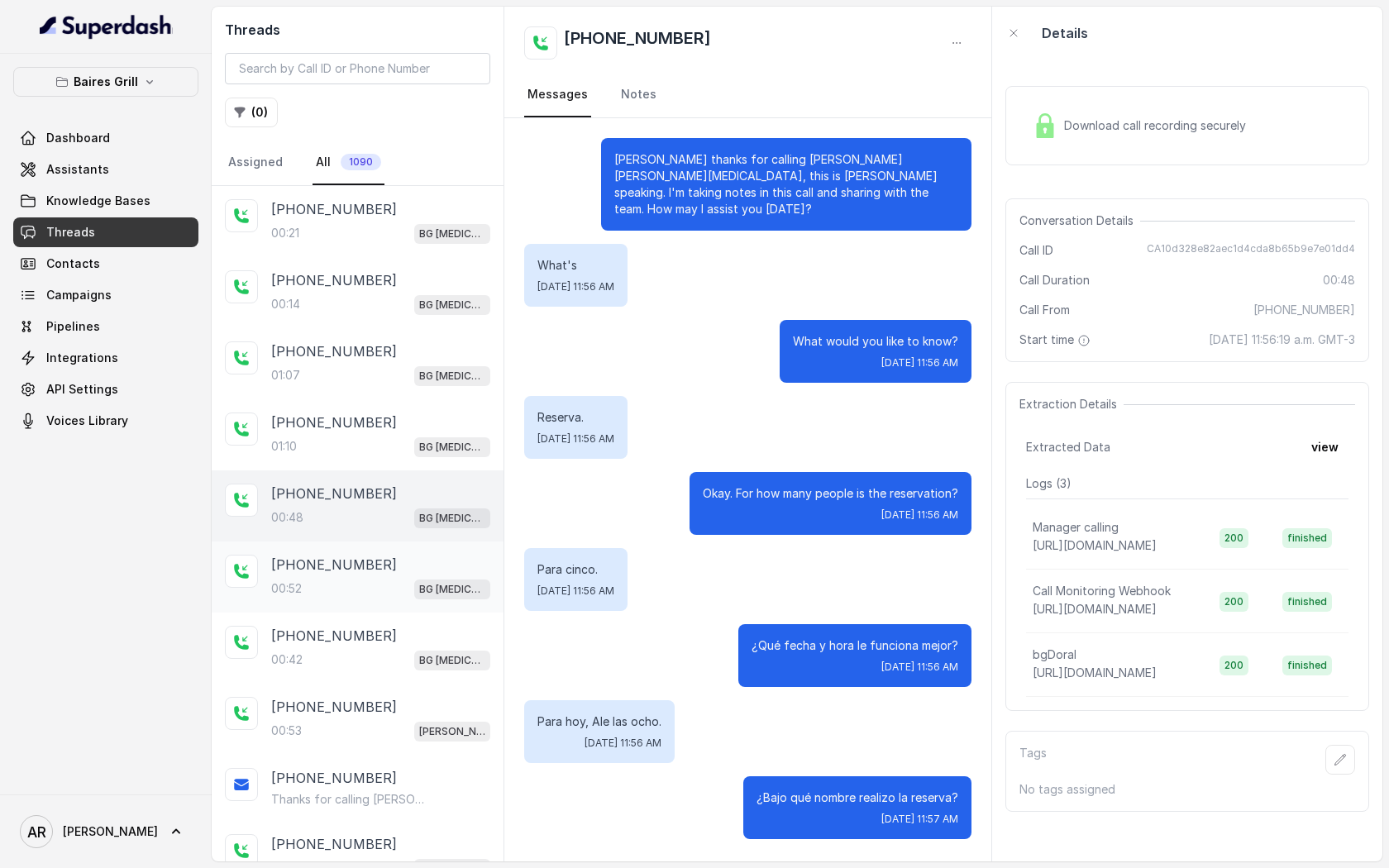
click at [403, 609] on div "+13057995285 00:52 BG Doral" at bounding box center [357, 576] width 292 height 71
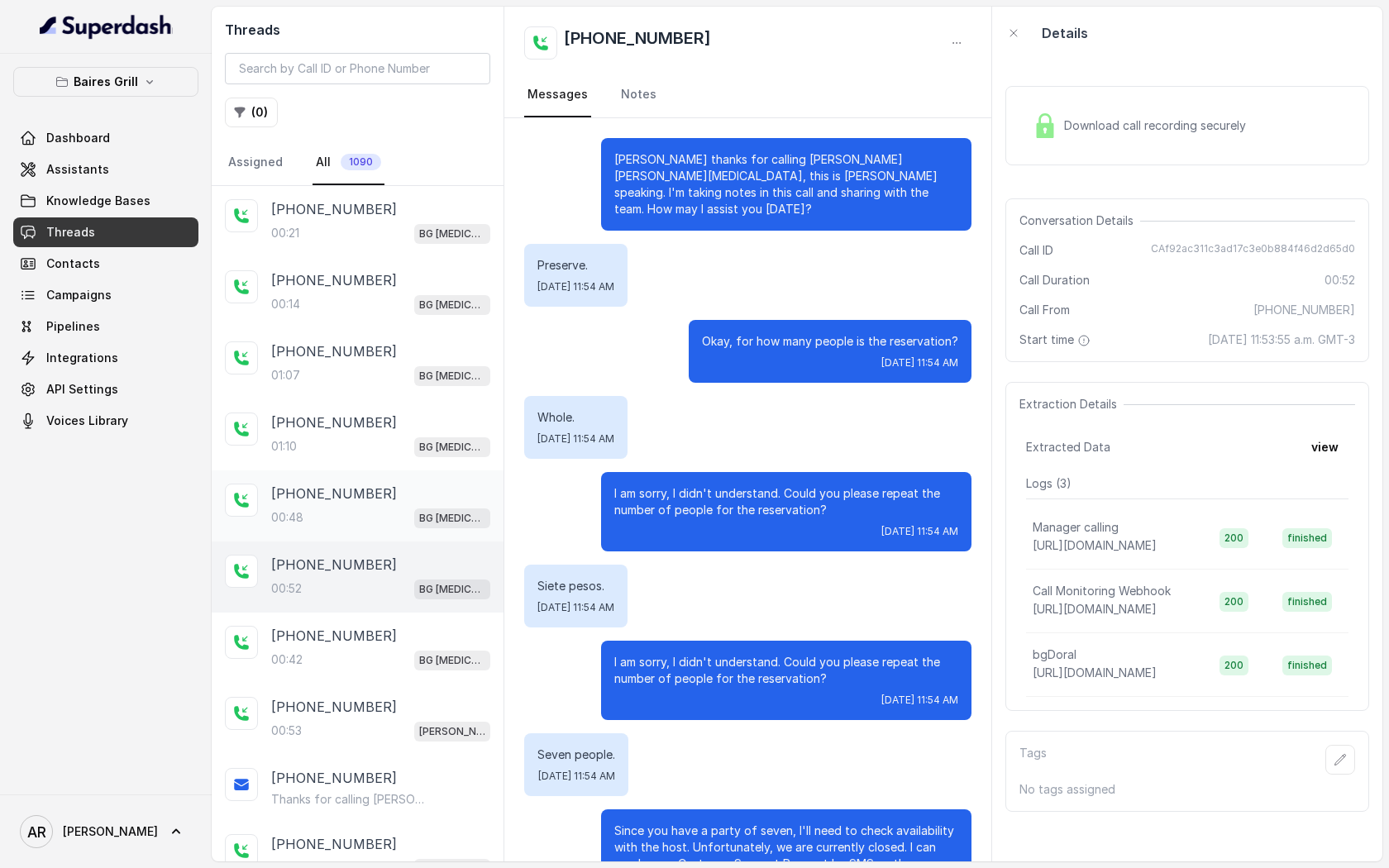
scroll to position [47, 0]
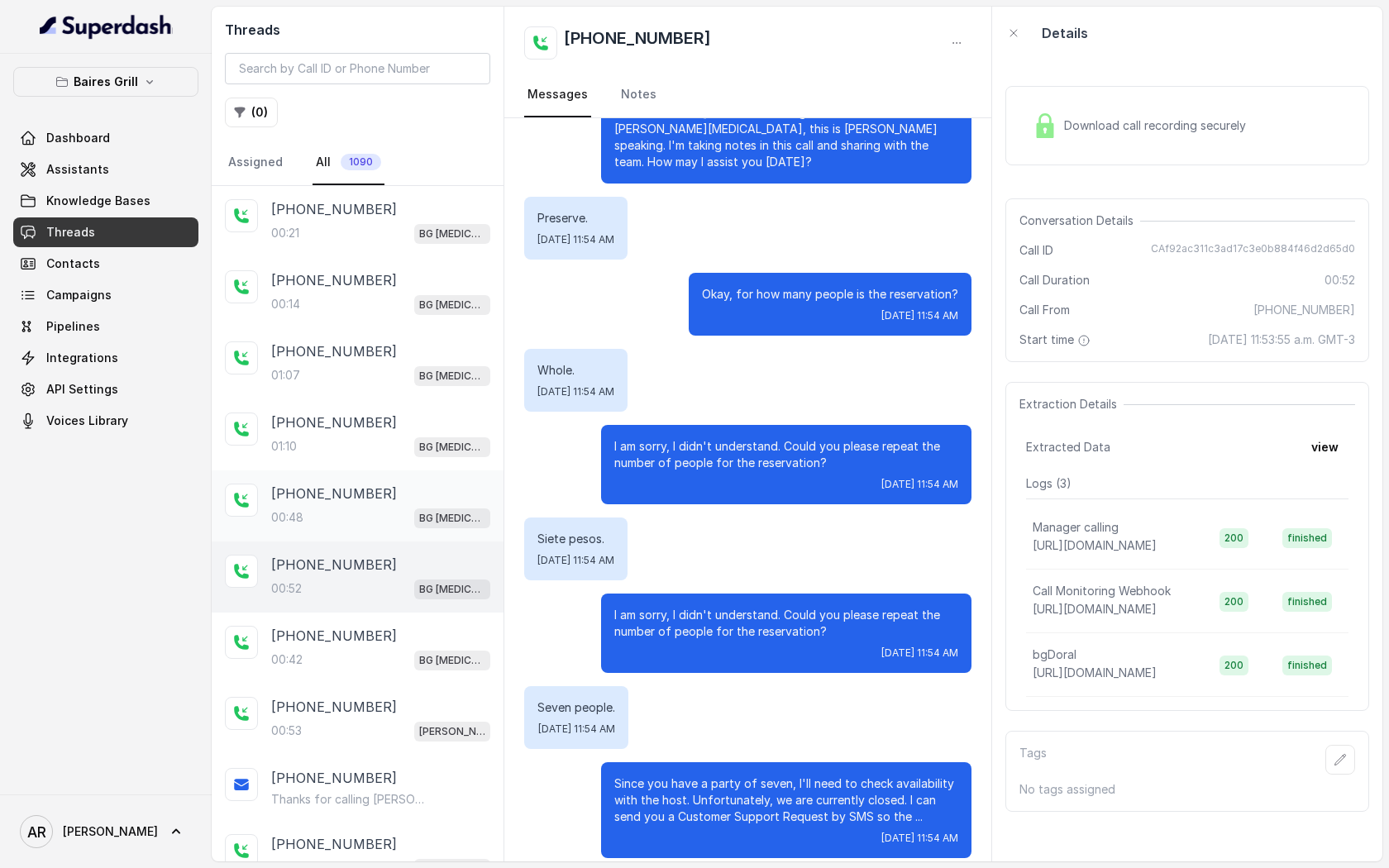
click at [424, 476] on div "+13057995285 00:48 BG Doral" at bounding box center [357, 506] width 292 height 71
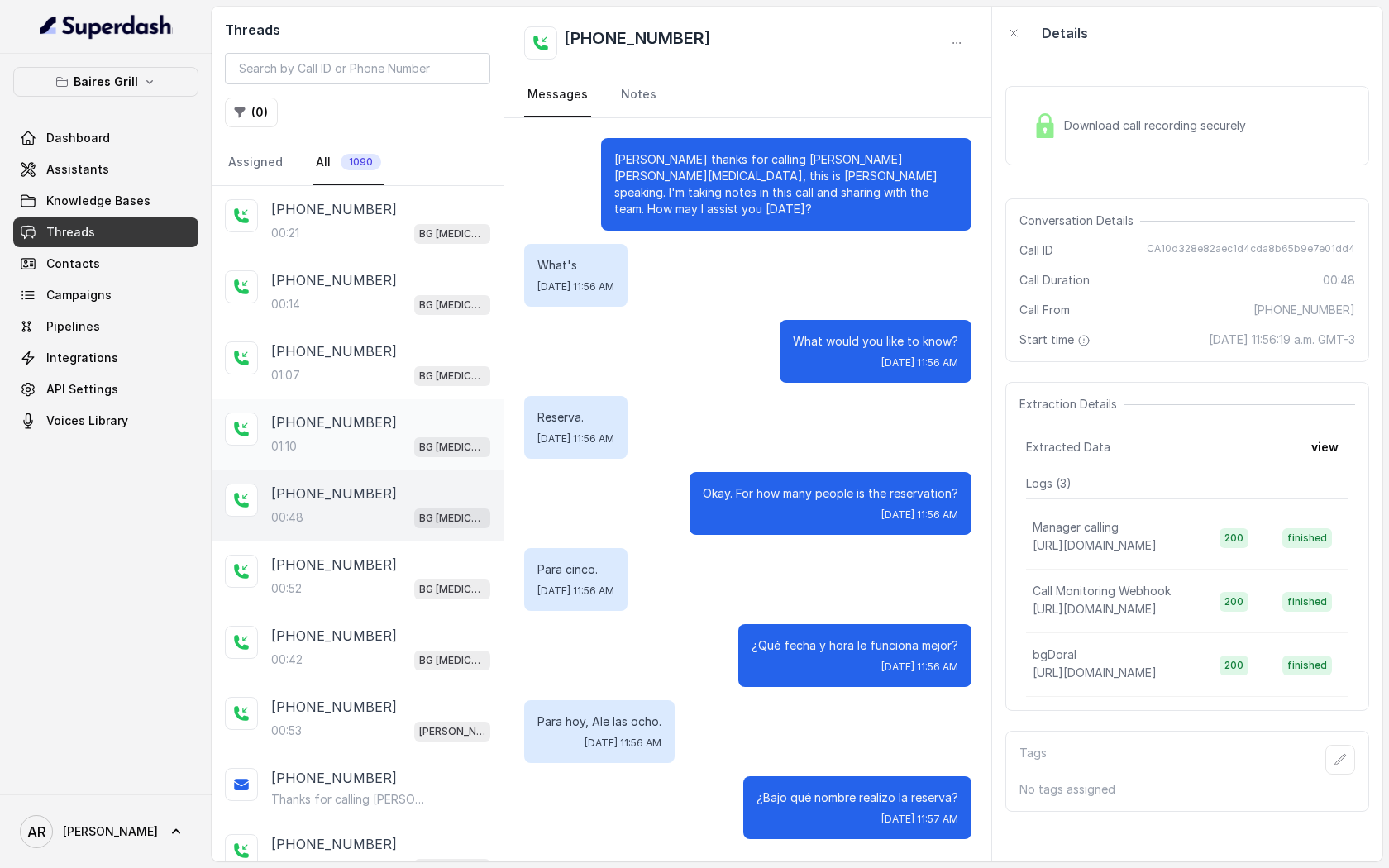
click at [421, 439] on div "01:10 BG Doral" at bounding box center [381, 446] width 219 height 22
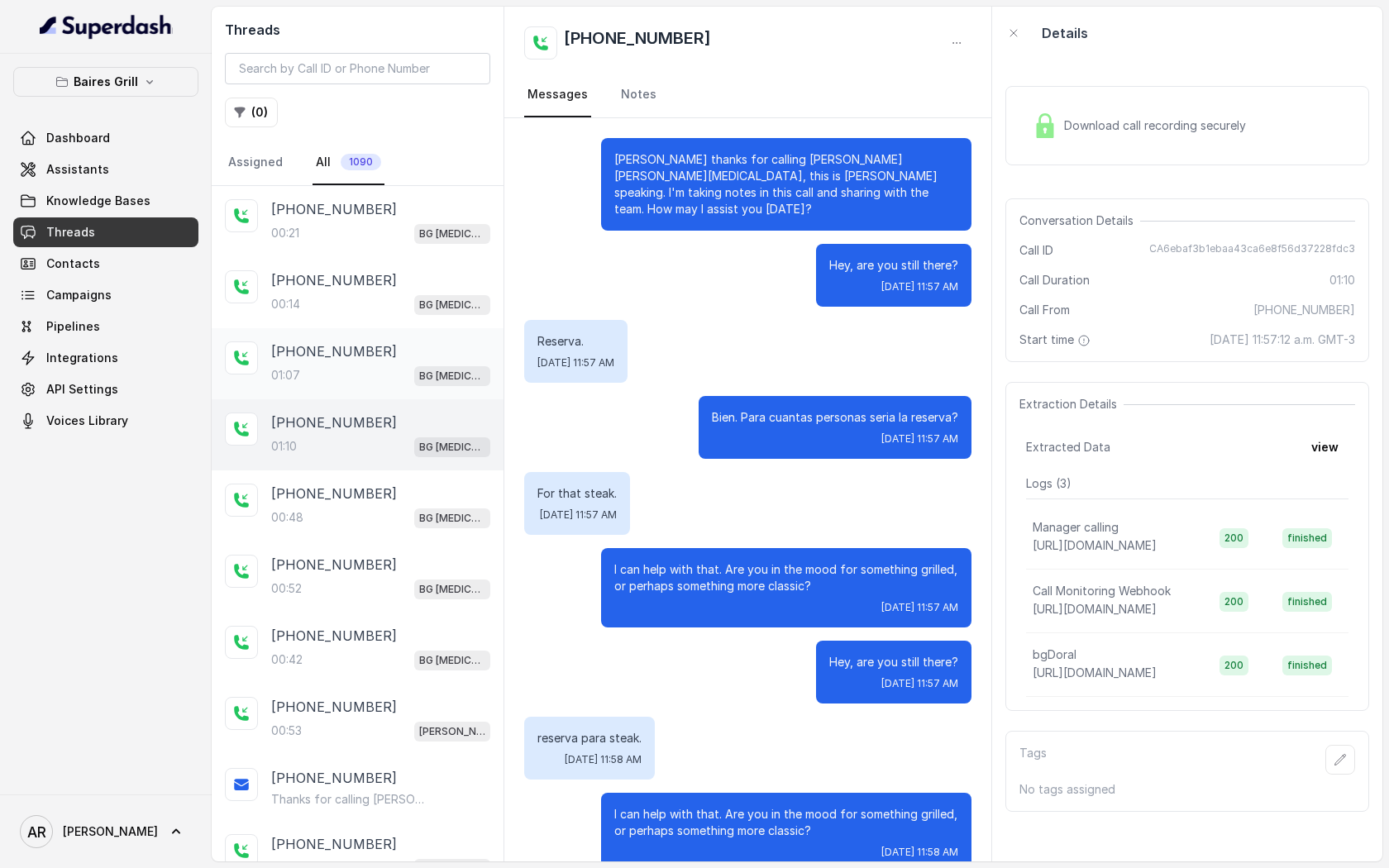
click at [443, 346] on div "+13057905231" at bounding box center [381, 351] width 219 height 20
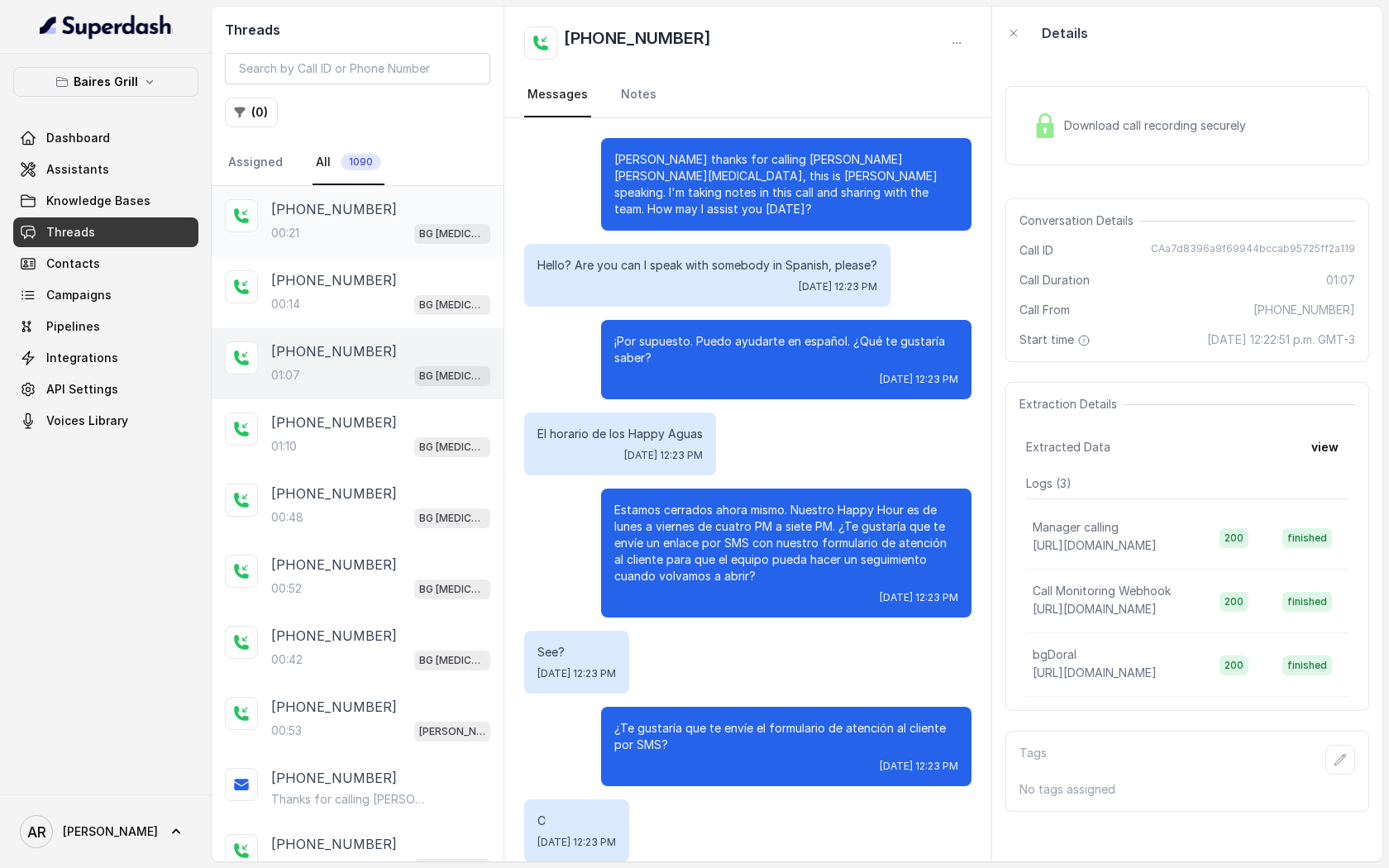
scroll to position [249, 0]
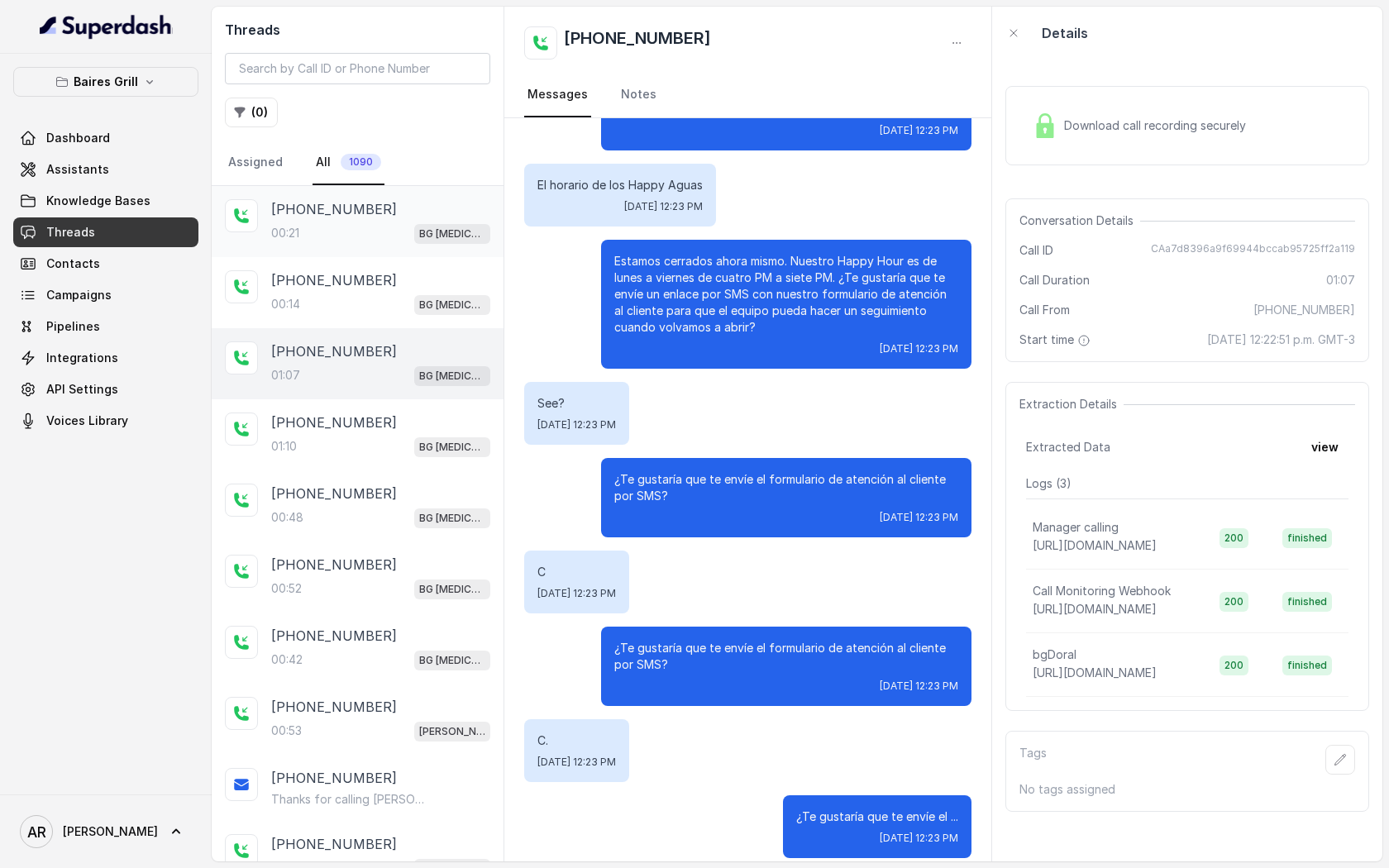
click at [441, 241] on span "BG Doral" at bounding box center [453, 233] width 76 height 20
